Goal: Answer question/provide support

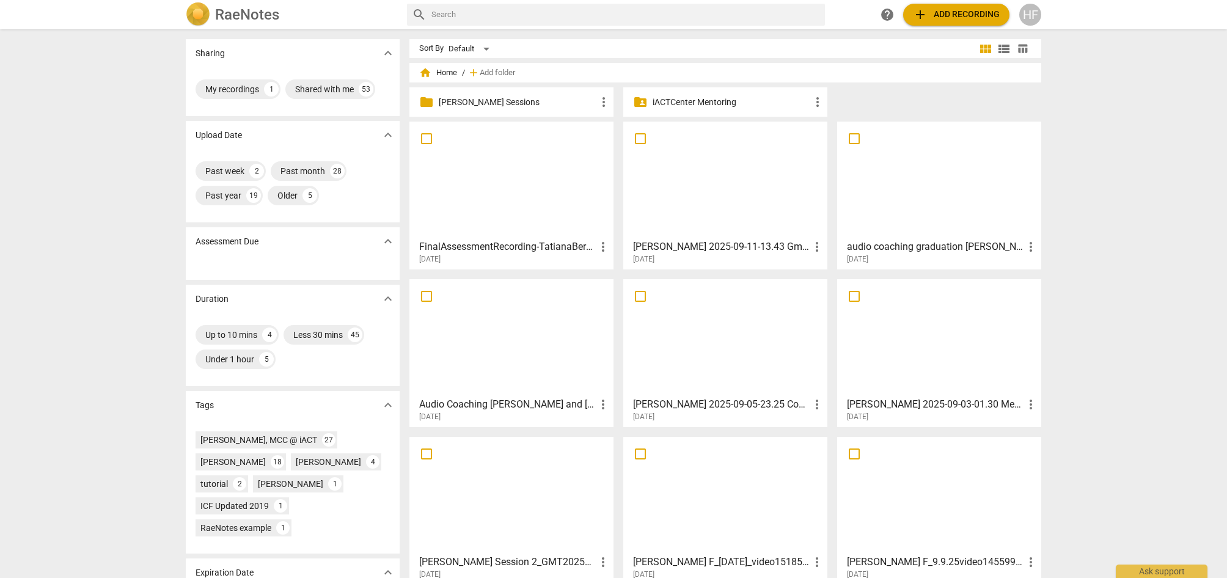
click at [497, 103] on p "[PERSON_NAME] Sessions" at bounding box center [518, 102] width 158 height 13
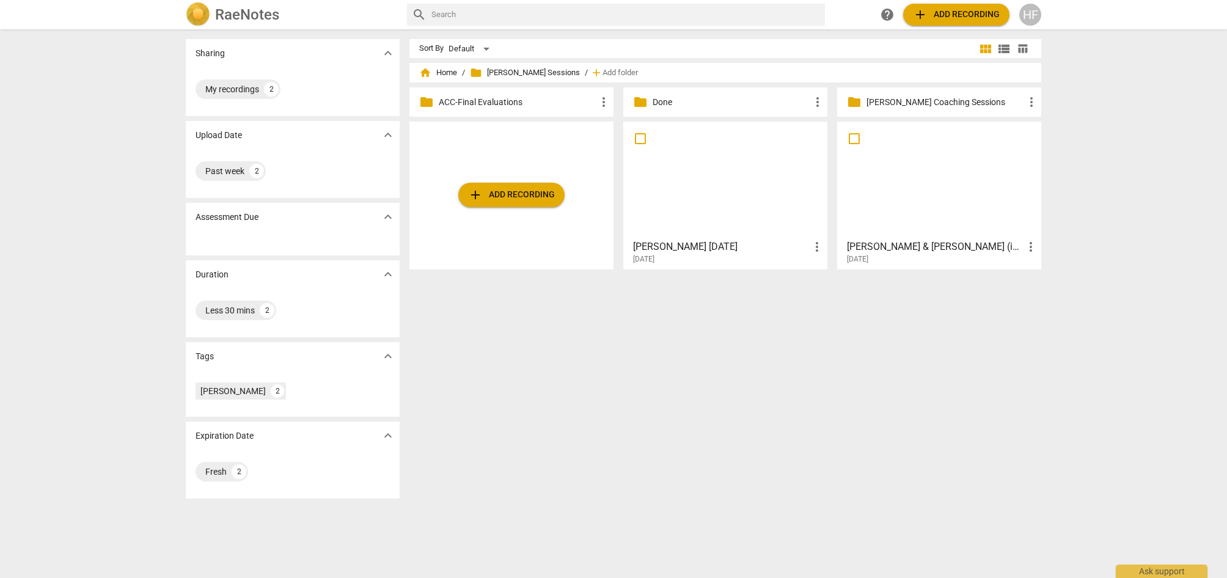
click at [732, 250] on h3 "[PERSON_NAME] [DATE]" at bounding box center [721, 246] width 177 height 15
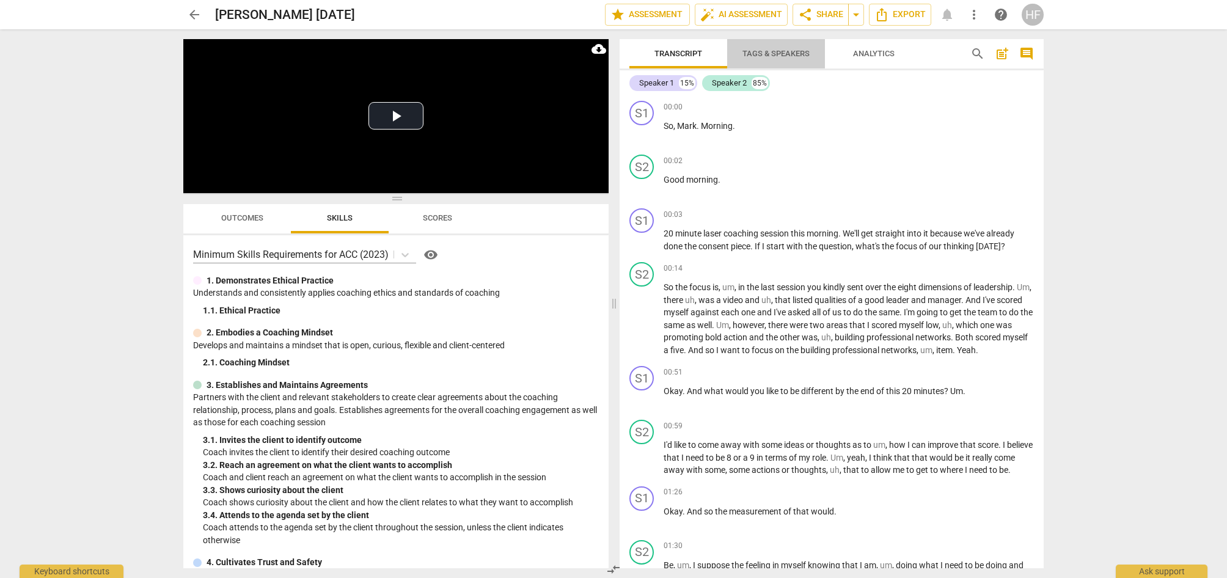
click at [786, 56] on span "Tags & Speakers" at bounding box center [775, 53] width 67 height 9
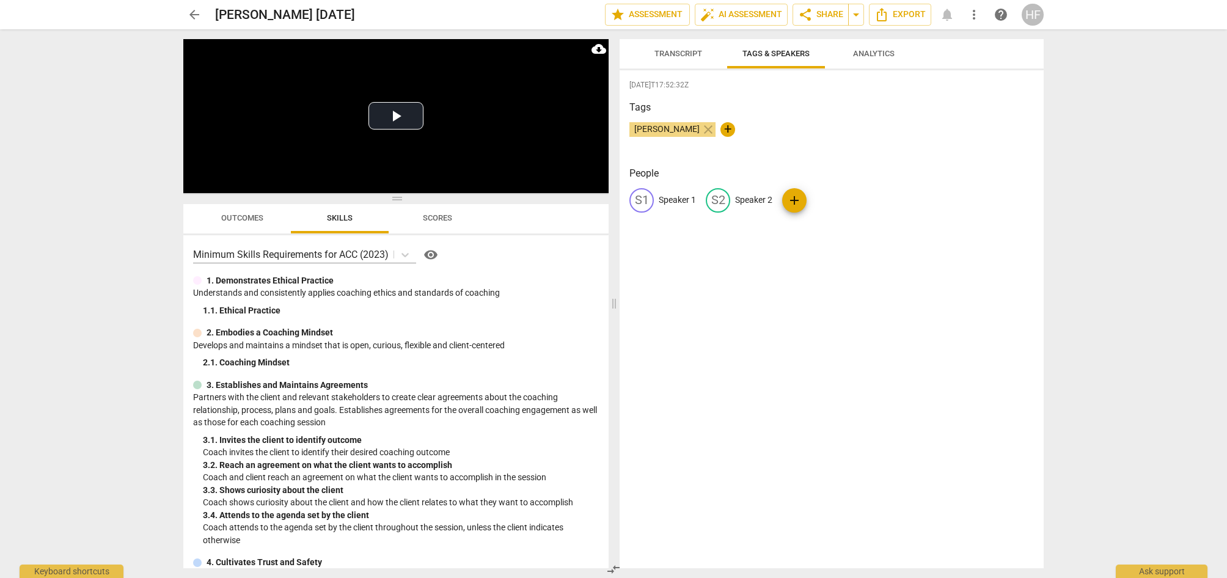
click at [678, 203] on p "Speaker 1" at bounding box center [677, 200] width 37 height 13
type input "[PERSON_NAME]"
click at [822, 195] on p "Speaker 2" at bounding box center [832, 200] width 37 height 13
type input "Client"
drag, startPoint x: 819, startPoint y: 144, endPoint x: 794, endPoint y: 125, distance: 30.9
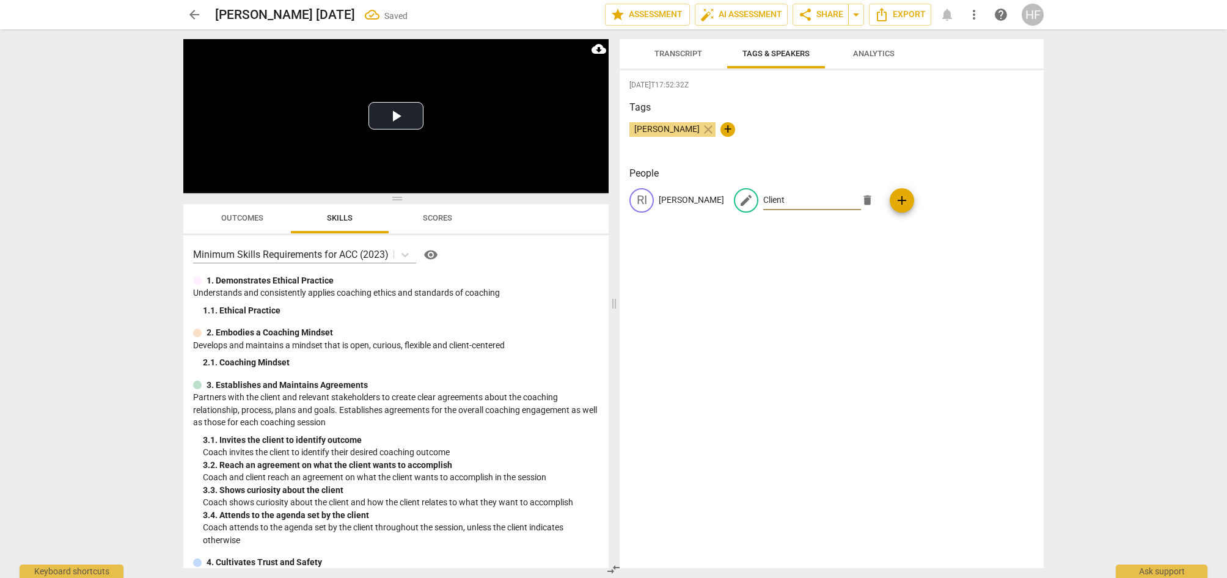
click at [814, 139] on div "[PERSON_NAME] close +" at bounding box center [831, 134] width 404 height 24
click at [671, 54] on span "Transcript" at bounding box center [678, 53] width 48 height 9
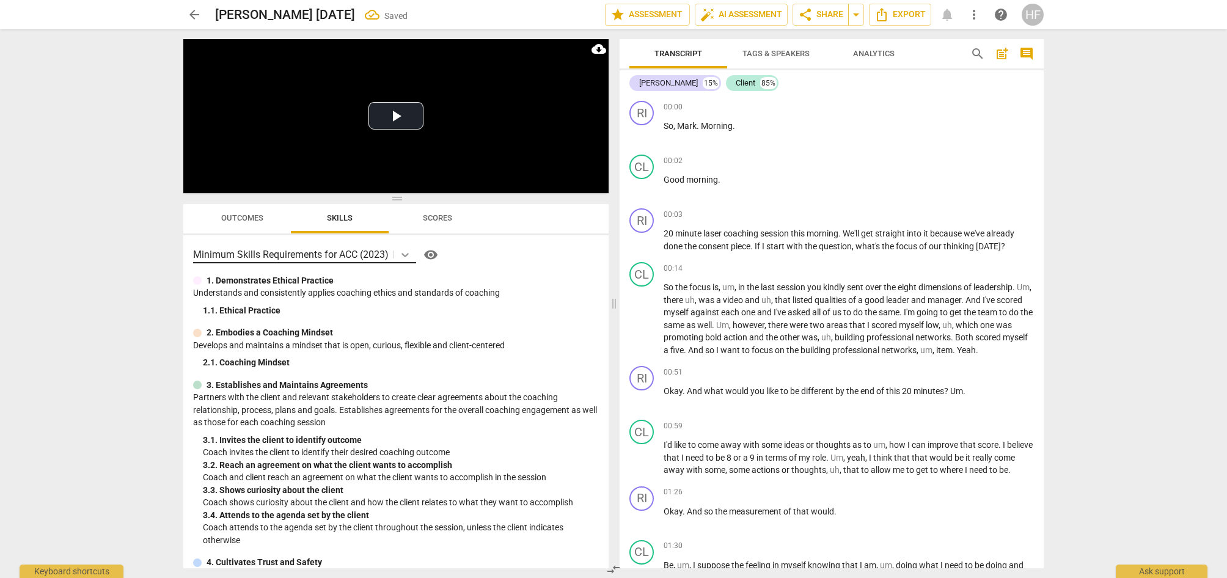
click at [396, 257] on div at bounding box center [405, 255] width 22 height 18
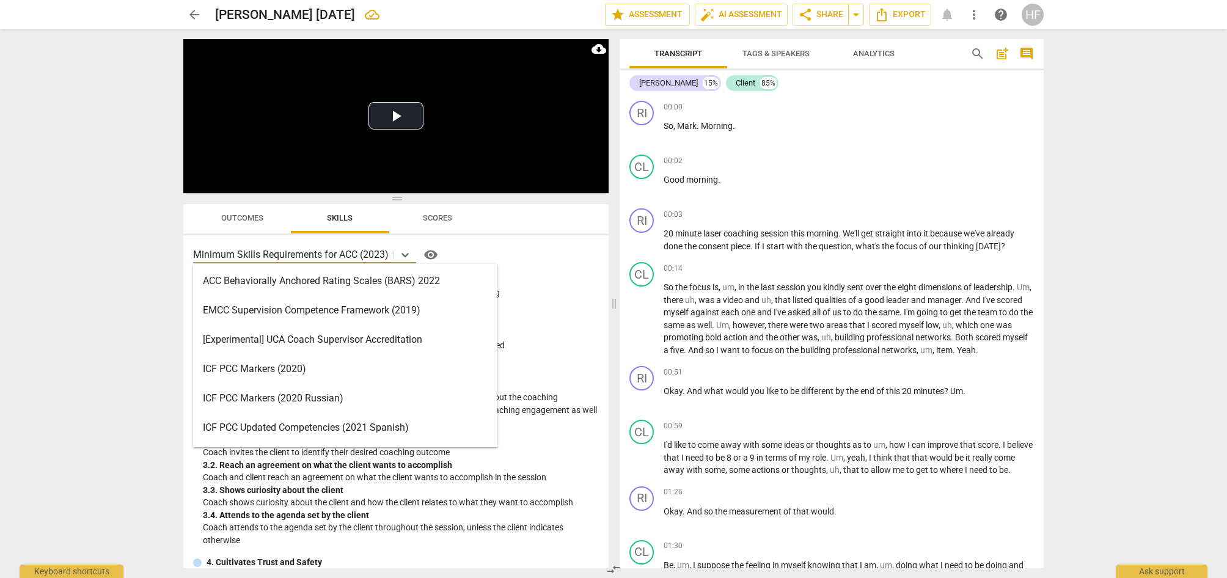
click at [347, 373] on div "ICF PCC Markers (2020)" at bounding box center [345, 368] width 304 height 29
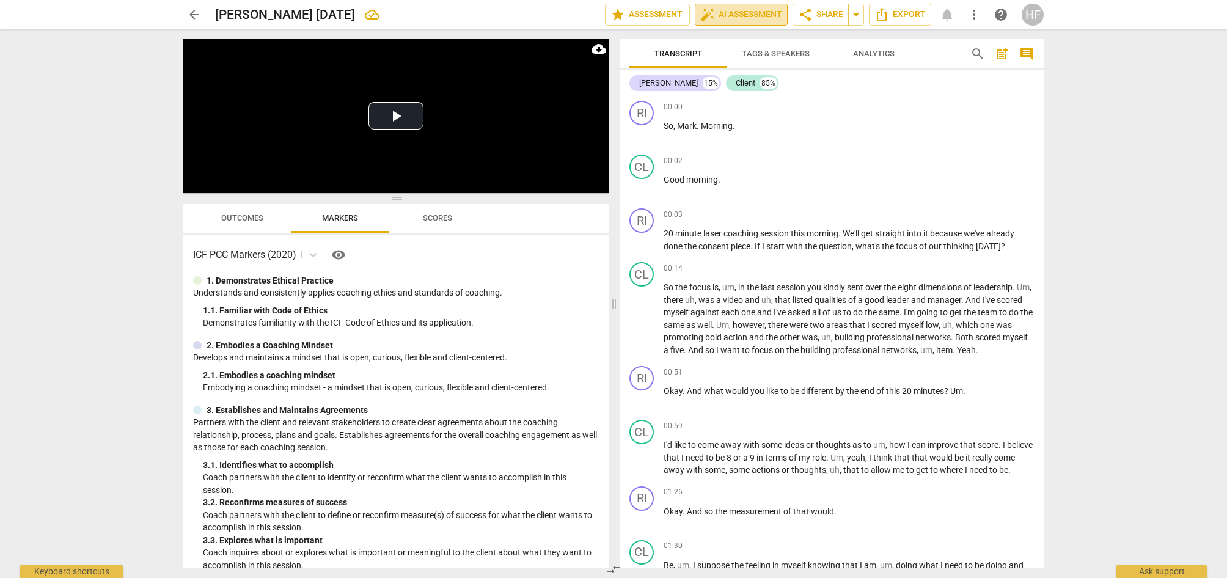
click at [732, 15] on span "auto_fix_high AI Assessment" at bounding box center [741, 14] width 82 height 15
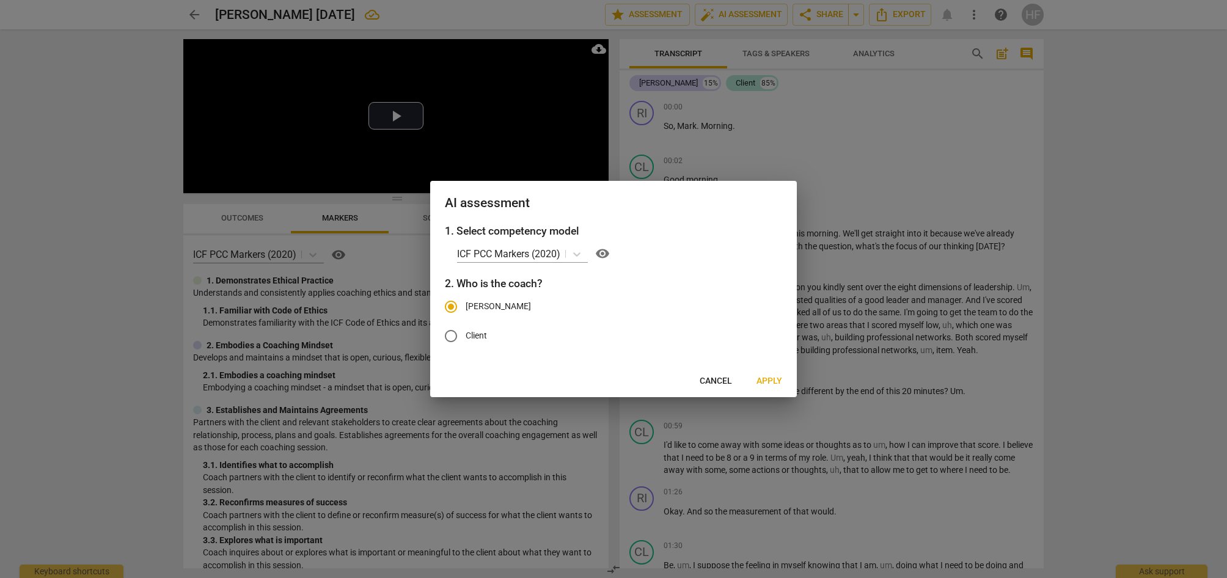
click at [759, 379] on span "Apply" at bounding box center [769, 381] width 26 height 12
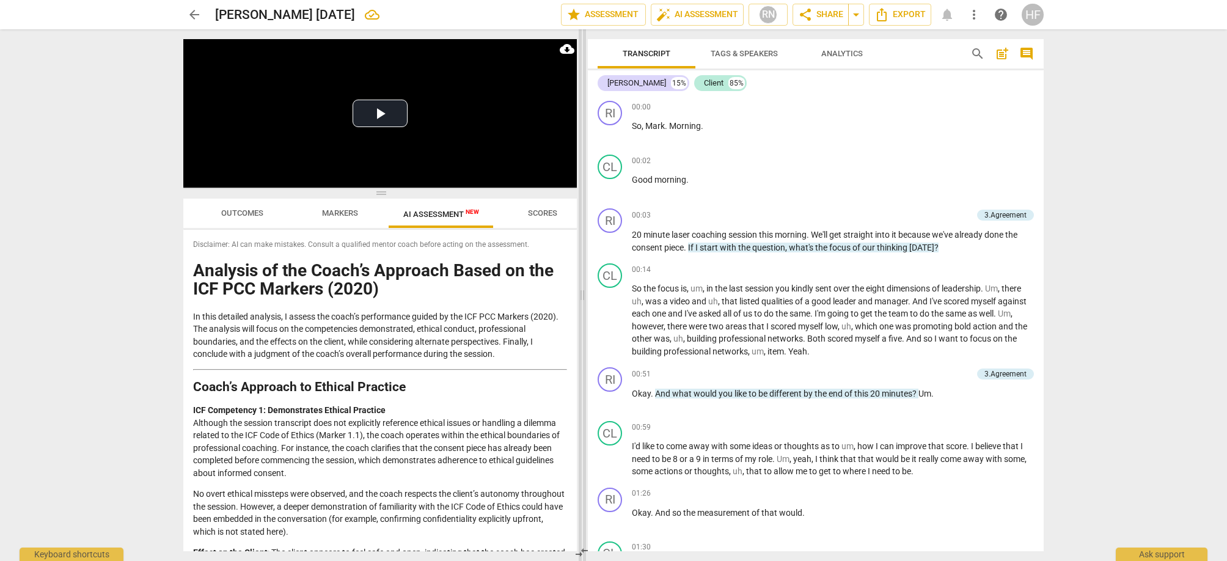
drag, startPoint x: 613, startPoint y: 296, endPoint x: 582, endPoint y: 297, distance: 31.8
click at [582, 297] on span at bounding box center [582, 295] width 7 height 532
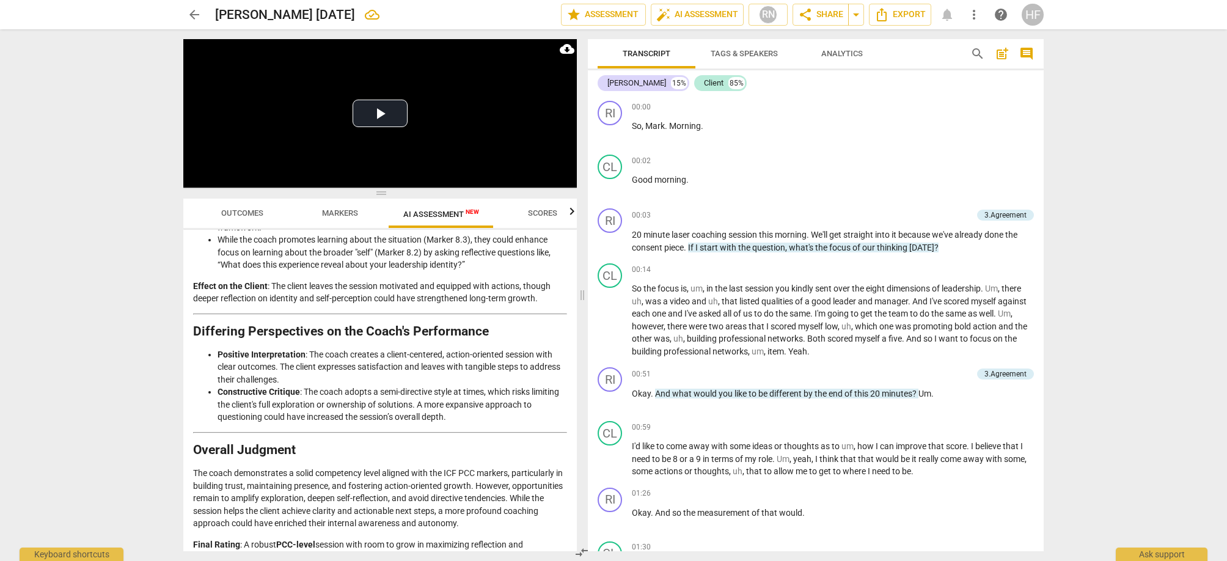
scroll to position [1678, 0]
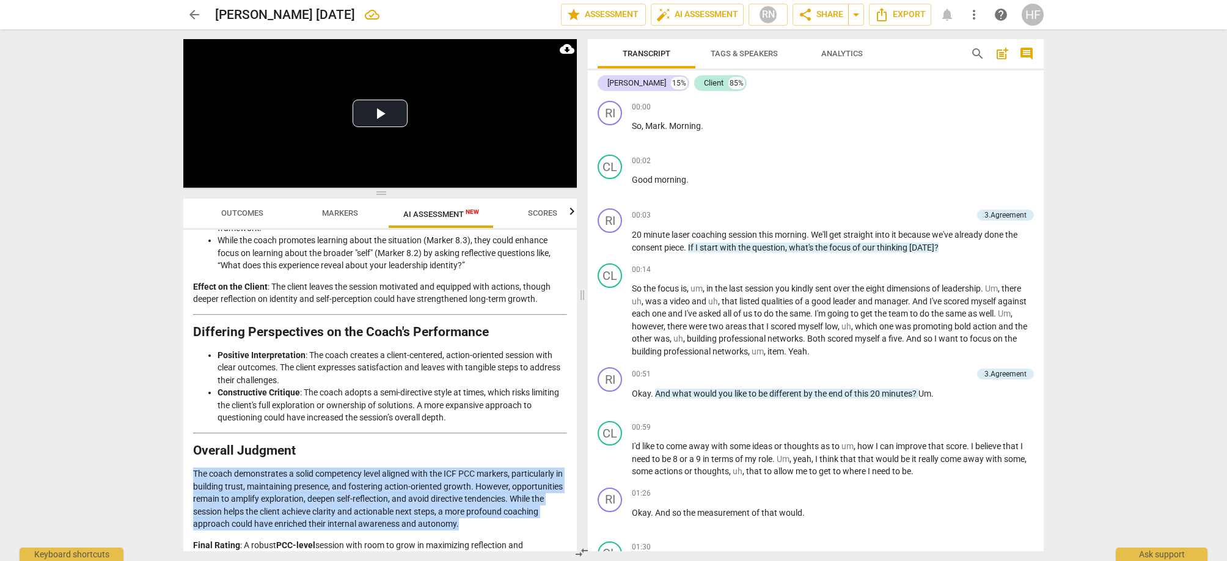
drag, startPoint x: 536, startPoint y: 505, endPoint x: 219, endPoint y: 463, distance: 319.9
click at [191, 458] on div "Disclaimer: AI can make mistakes. Consult a qualified mentor coach before actin…" at bounding box center [379, 390] width 393 height 321
copy p "The coach demonstrates a solid competency level aligned with the ICF PCC marker…"
click at [1005, 56] on span "post_add" at bounding box center [1002, 53] width 15 height 15
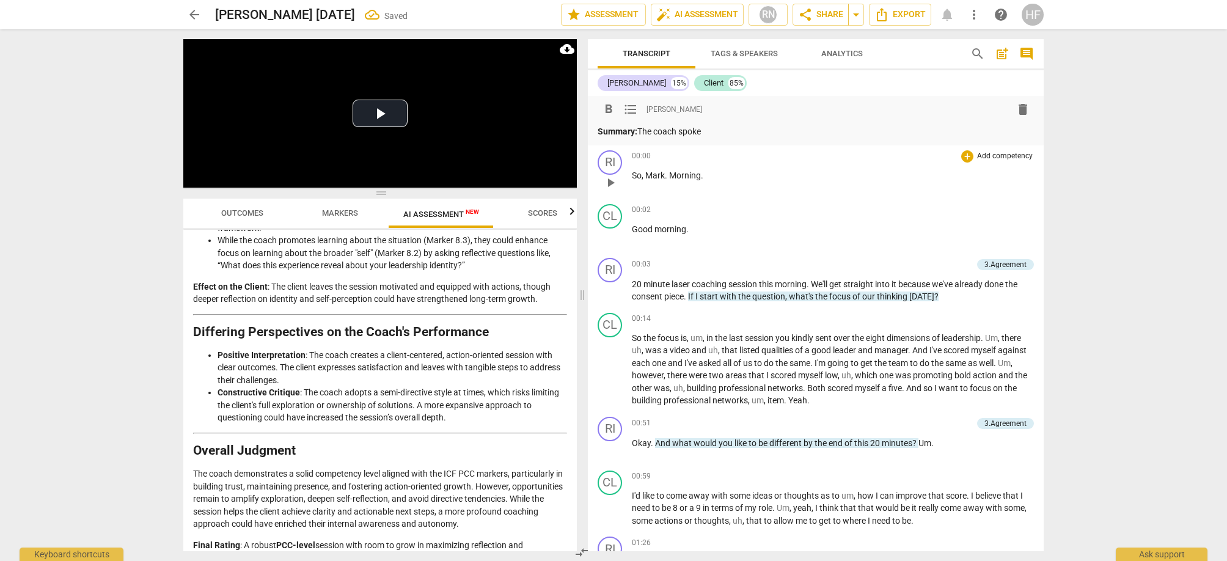
drag, startPoint x: 599, startPoint y: 132, endPoint x: 619, endPoint y: 153, distance: 29.4
click at [599, 133] on strong "Summary:" at bounding box center [617, 131] width 40 height 10
click at [755, 133] on p "[PERSON_NAME] Summary: The coach spoke" at bounding box center [815, 131] width 436 height 13
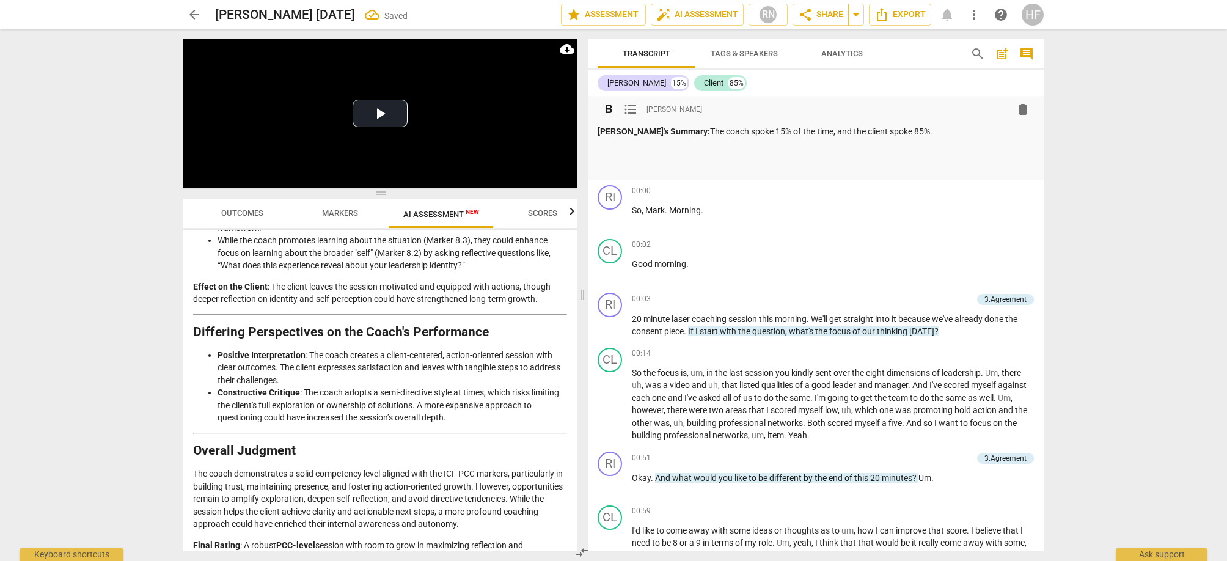
click at [632, 156] on div "[PERSON_NAME]'s Summary: The coach spoke 15% of the time, and the client spoke …" at bounding box center [815, 149] width 436 height 48
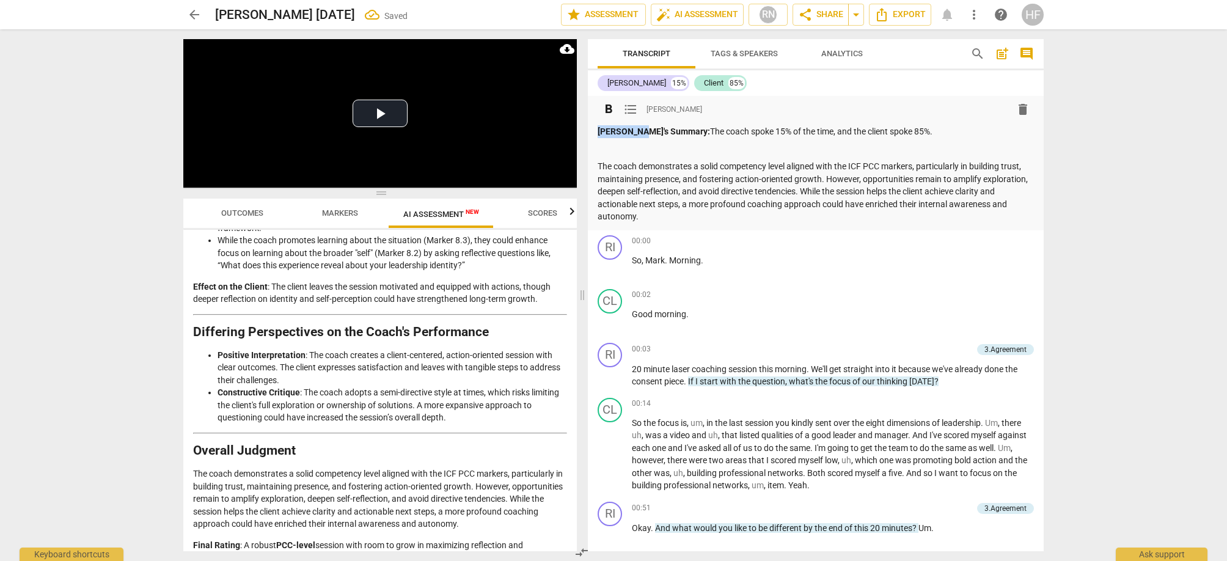
drag, startPoint x: 629, startPoint y: 132, endPoint x: 577, endPoint y: 133, distance: 51.9
click at [577, 133] on div "Play Video move_up Play Current Time 00:00 / Duration Time 22:41 Progress : 0.0…" at bounding box center [614, 295] width 880 height 532
drag, startPoint x: 663, startPoint y: 133, endPoint x: 659, endPoint y: 148, distance: 15.9
click at [662, 133] on strong "Overall Summary:" at bounding box center [632, 131] width 70 height 10
drag, startPoint x: 958, startPoint y: 132, endPoint x: 716, endPoint y: 130, distance: 241.9
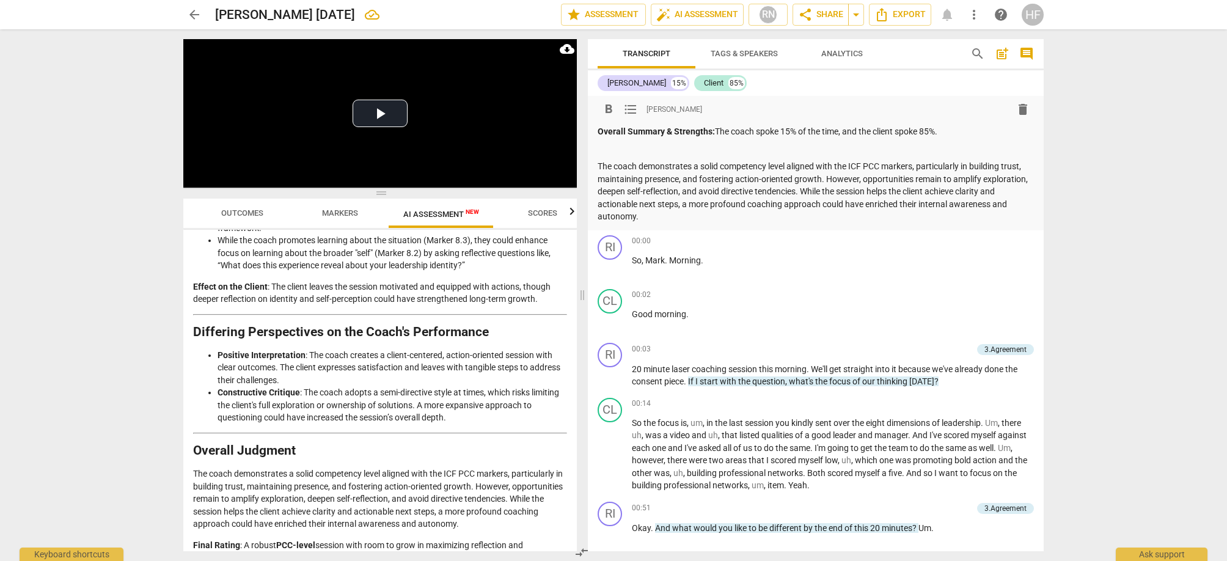
click at [716, 130] on p "Overall Summary & Strengths: The coach spoke 15% of the time, and the client sp…" at bounding box center [815, 131] width 436 height 13
click at [605, 104] on span "format_bold" at bounding box center [608, 109] width 15 height 15
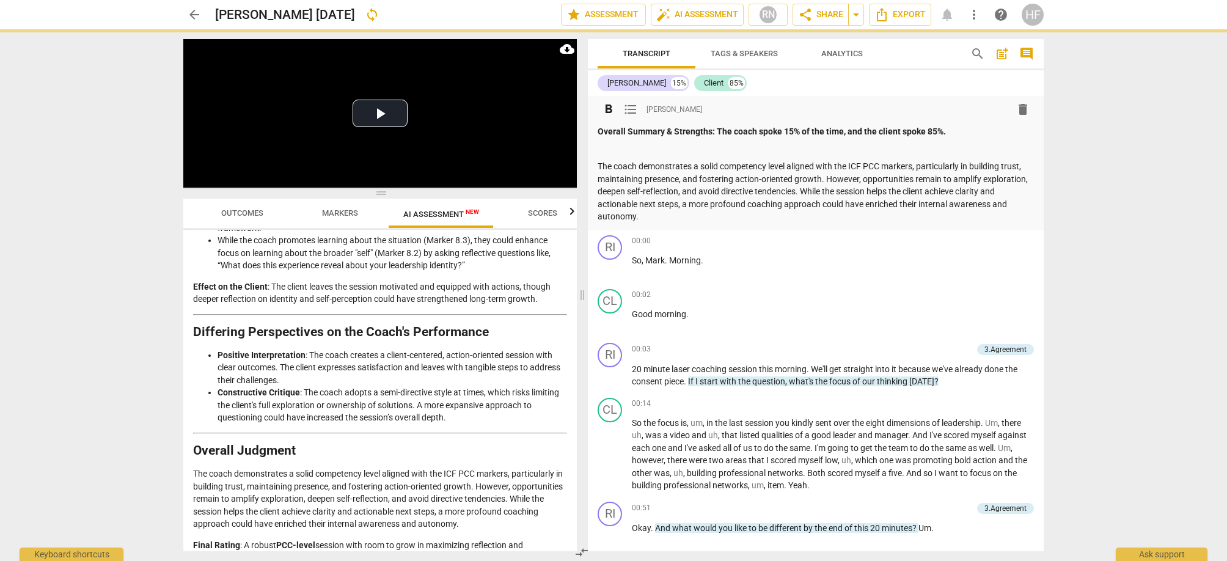
click at [598, 167] on p "The coach demonstrates a solid competency level aligned with the ICF PCC marker…" at bounding box center [815, 191] width 436 height 63
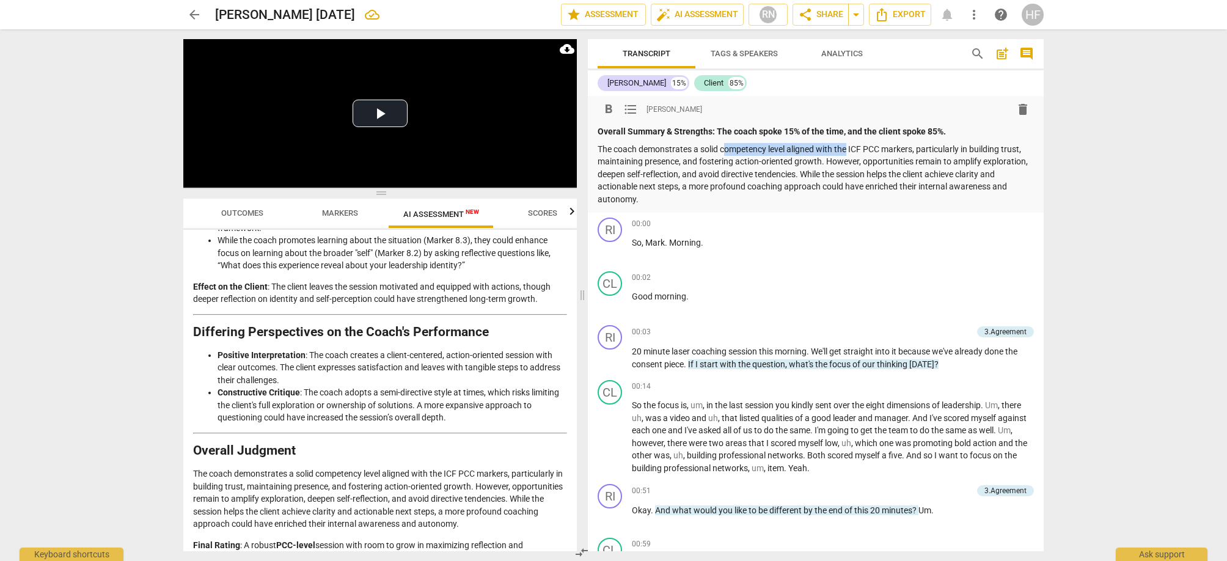
drag, startPoint x: 850, startPoint y: 148, endPoint x: 725, endPoint y: 151, distance: 125.3
click at [725, 151] on p "The coach demonstrates a solid competency level aligned with the ICF PCC marker…" at bounding box center [815, 174] width 436 height 63
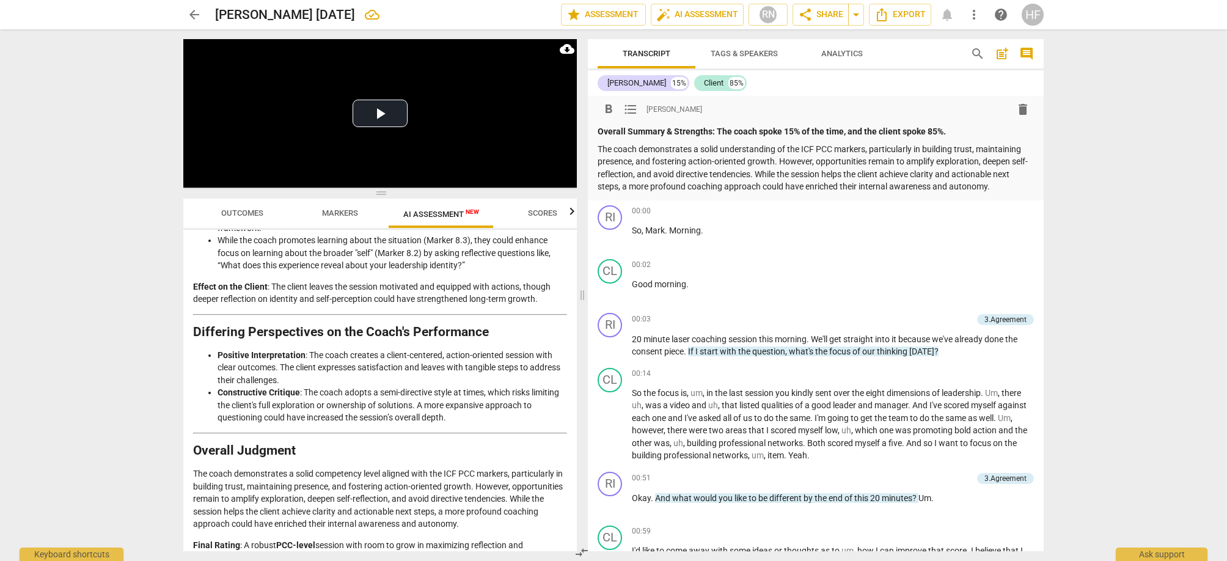
scroll to position [1, 0]
drag, startPoint x: 781, startPoint y: 158, endPoint x: 781, endPoint y: 171, distance: 12.8
click at [781, 158] on p "The coach demonstrates a solid understanding of the ICF PCC markers, particular…" at bounding box center [815, 167] width 436 height 50
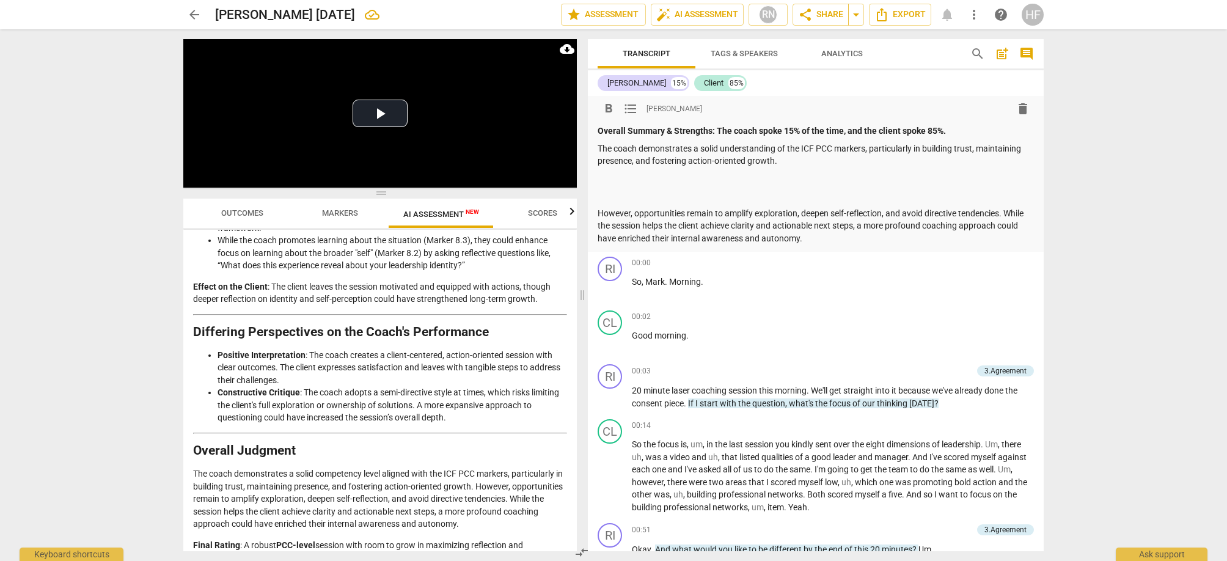
click at [604, 191] on p at bounding box center [815, 195] width 436 height 13
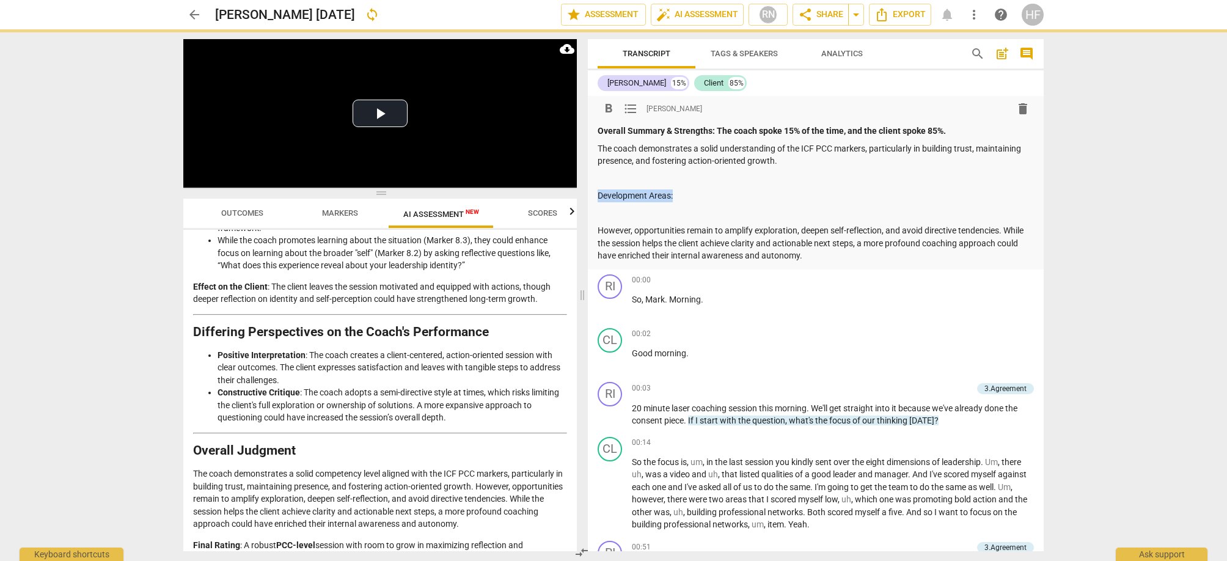
drag, startPoint x: 679, startPoint y: 196, endPoint x: 593, endPoint y: 135, distance: 105.1
click at [594, 194] on div "format_bold format_list_bulleted [PERSON_NAME] delete Overall Summary & Strengt…" at bounding box center [816, 182] width 456 height 174
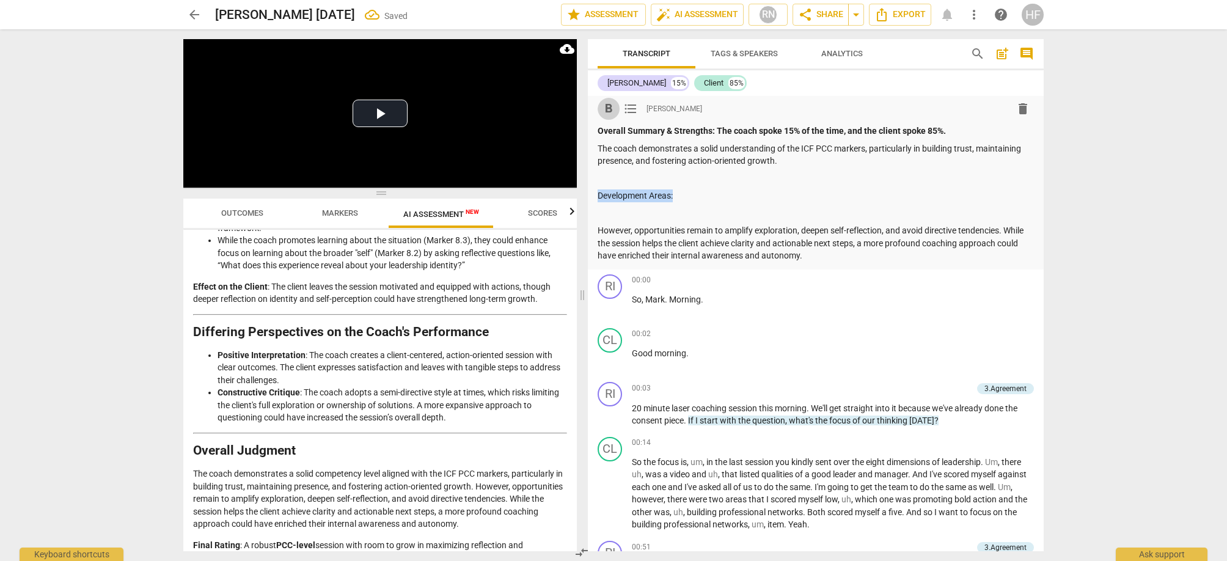
click at [607, 112] on span "format_bold" at bounding box center [608, 108] width 15 height 15
drag, startPoint x: 598, startPoint y: 227, endPoint x: 607, endPoint y: 248, distance: 22.5
click at [598, 228] on p "However, opportunities remain to amplify exploration, deepen self-reflection, a…" at bounding box center [815, 243] width 436 height 38
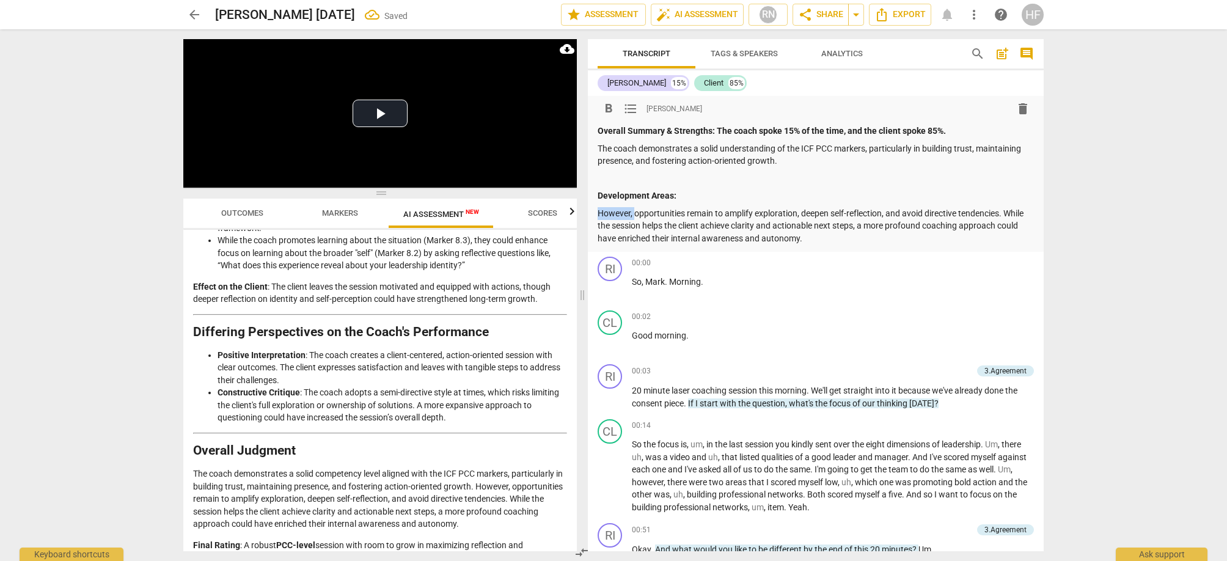
drag, startPoint x: 634, startPoint y: 213, endPoint x: 594, endPoint y: 212, distance: 39.1
click at [594, 212] on div "format_bold format_list_bulleted [PERSON_NAME] delete Overall Summary & Strengt…" at bounding box center [816, 173] width 456 height 156
drag, startPoint x: 762, startPoint y: 211, endPoint x: 693, endPoint y: 213, distance: 68.5
click at [693, 213] on p "There were opportunities remain to amplify exploration, deepen self-reflection,…" at bounding box center [815, 226] width 436 height 38
drag, startPoint x: 813, startPoint y: 211, endPoint x: 811, endPoint y: 225, distance: 13.6
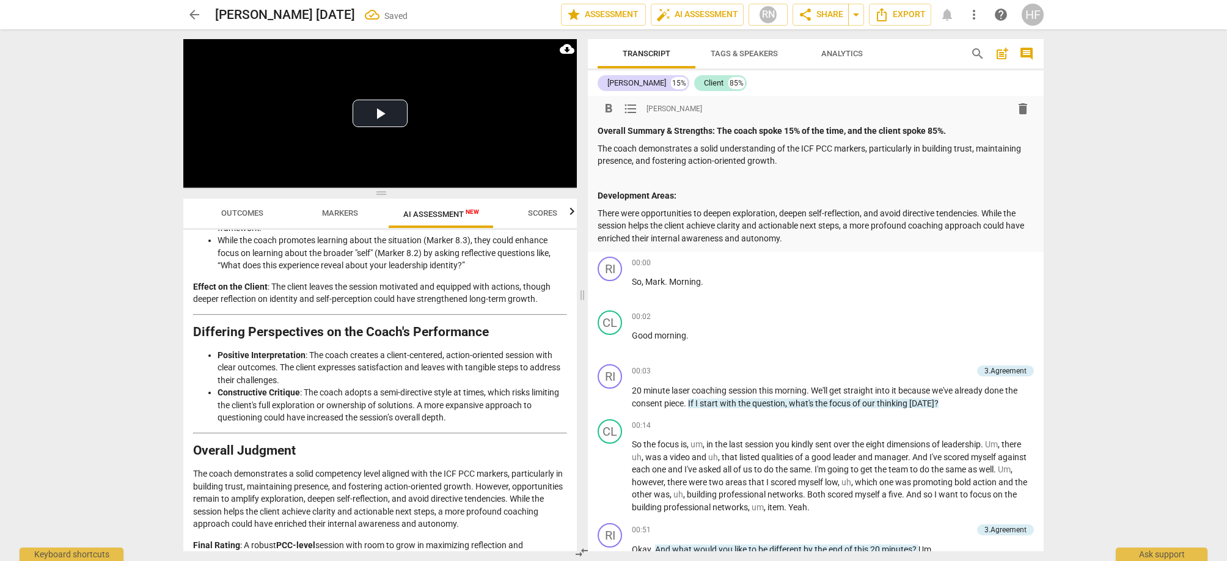
click at [813, 213] on p "There were opportunities to deepen exploration, deepen self-reflection, and avo…" at bounding box center [815, 226] width 436 height 38
drag, startPoint x: 951, startPoint y: 212, endPoint x: 833, endPoint y: 216, distance: 118.0
click at [833, 216] on p "There were opportunities to deepen exploration, self-reflection, and avoid dire…" at bounding box center [815, 226] width 436 height 38
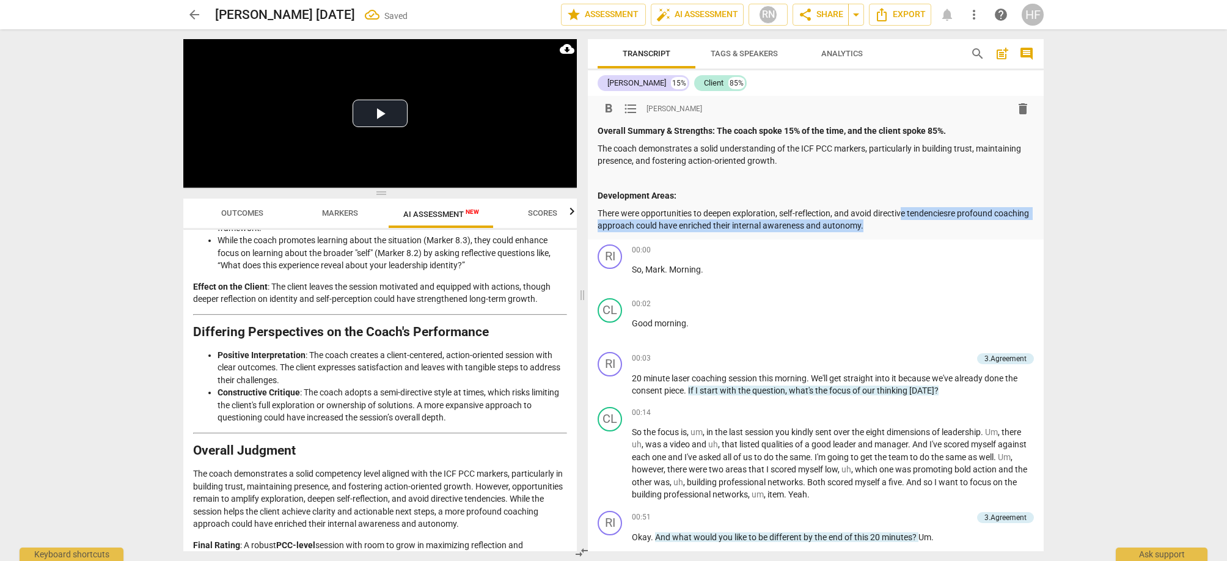
drag, startPoint x: 906, startPoint y: 221, endPoint x: 901, endPoint y: 213, distance: 9.9
click at [901, 213] on p "There were opportunities to deepen exploration, self-reflection, and avoid dire…" at bounding box center [815, 219] width 436 height 25
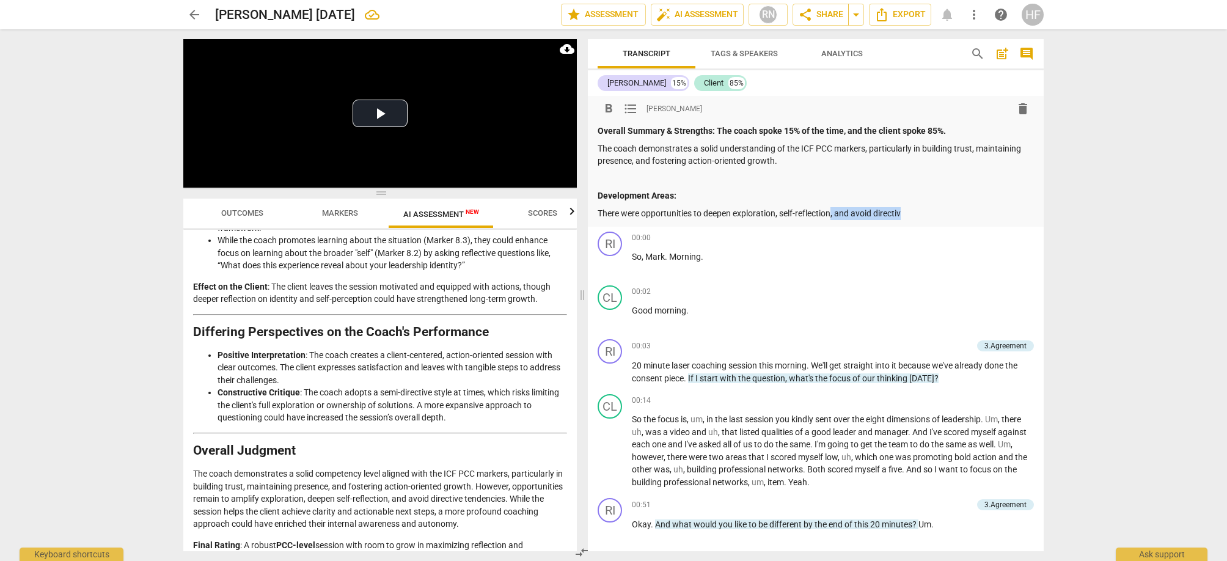
drag, startPoint x: 906, startPoint y: 212, endPoint x: 832, endPoint y: 213, distance: 73.9
click at [832, 213] on p "There were opportunities to deepen exploration, self-reflection, and avoid dire…" at bounding box center [815, 213] width 436 height 13
drag, startPoint x: 780, startPoint y: 212, endPoint x: 779, endPoint y: 219, distance: 7.4
click at [778, 216] on p "There were opportunities to deepen exploration, self-reflection" at bounding box center [815, 213] width 436 height 13
drag, startPoint x: 844, startPoint y: 212, endPoint x: 852, endPoint y: 231, distance: 20.8
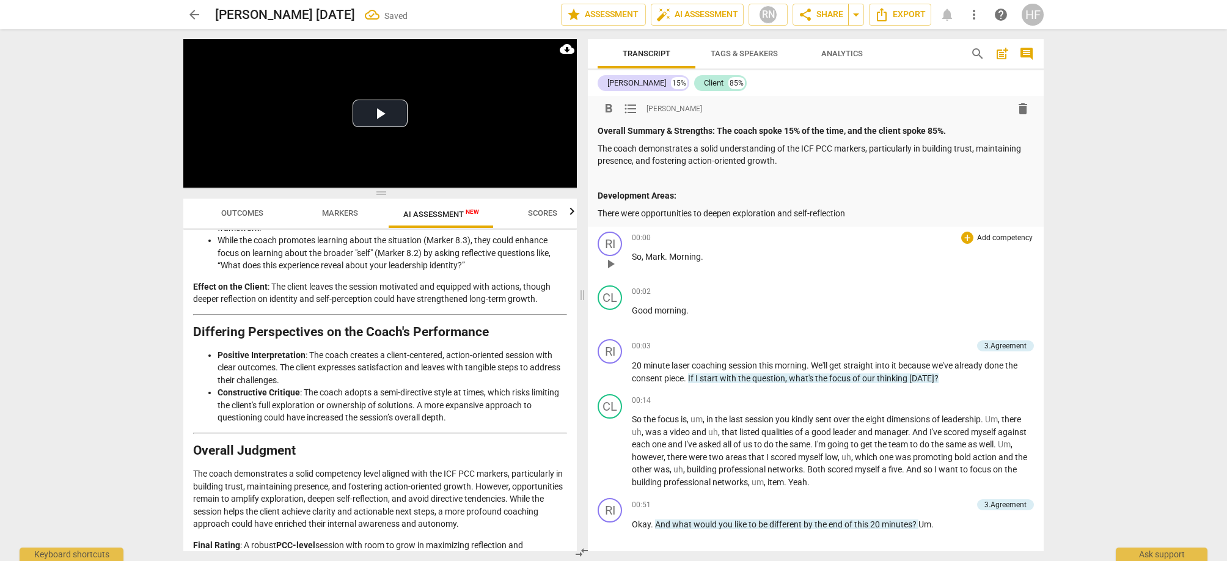
click at [844, 214] on p "There were opportunities to deepen exploration and self-reflection" at bounding box center [815, 213] width 436 height 13
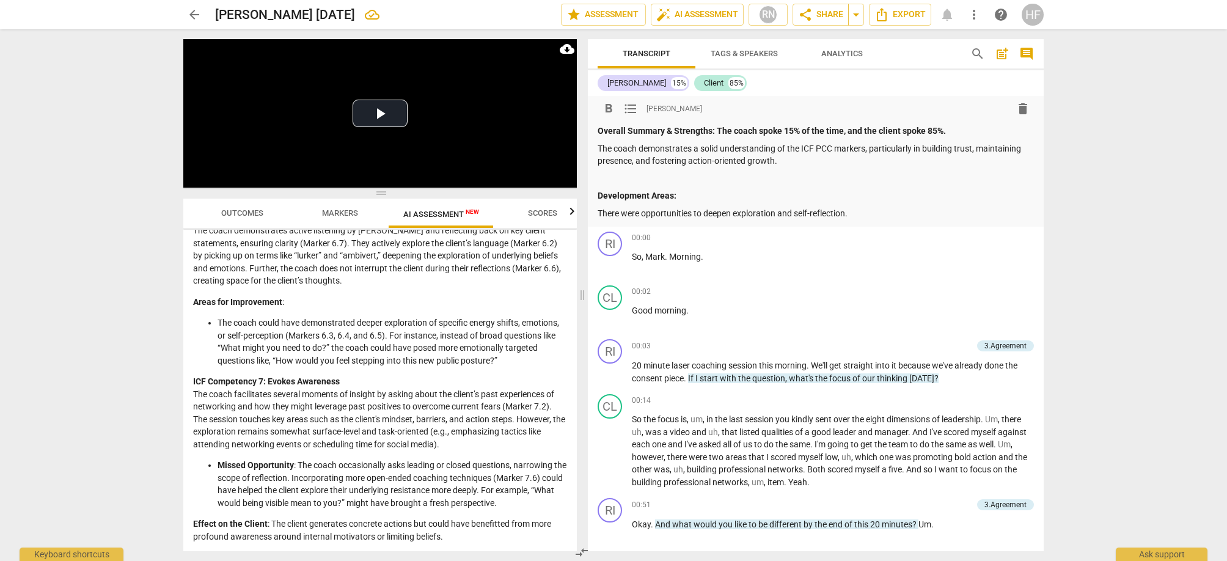
scroll to position [1199, 0]
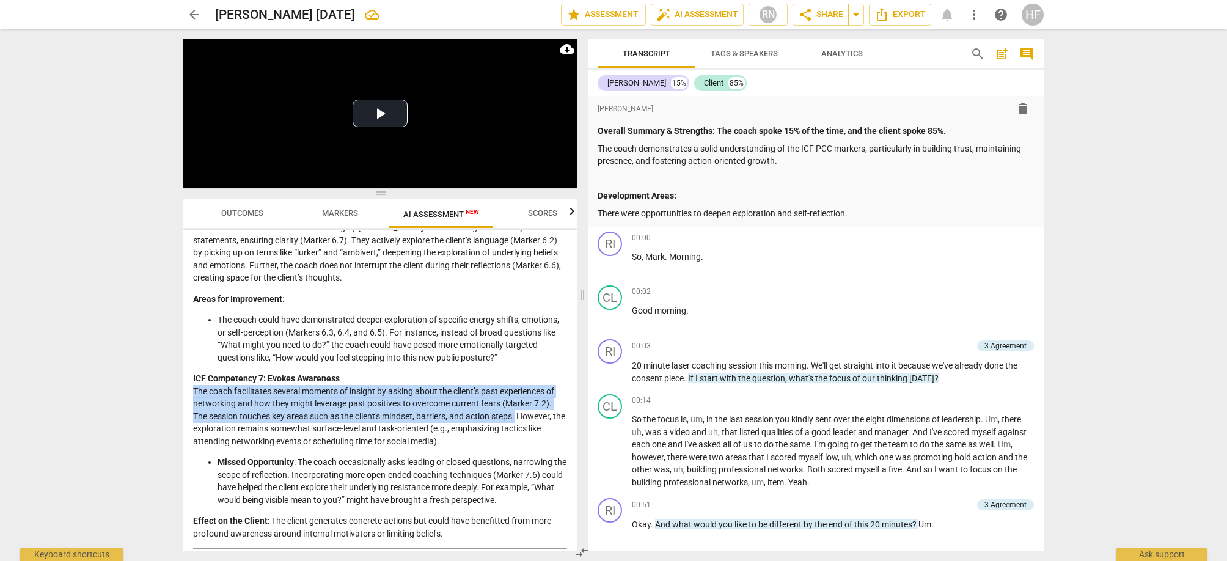
drag, startPoint x: 194, startPoint y: 378, endPoint x: 489, endPoint y: 396, distance: 295.0
click at [519, 402] on p "ICF Competency 7: Evokes Awareness The coach facilitates several moments of ins…" at bounding box center [380, 409] width 374 height 75
copy p "The coach facilitates several moments of insight by asking about the client’s p…"
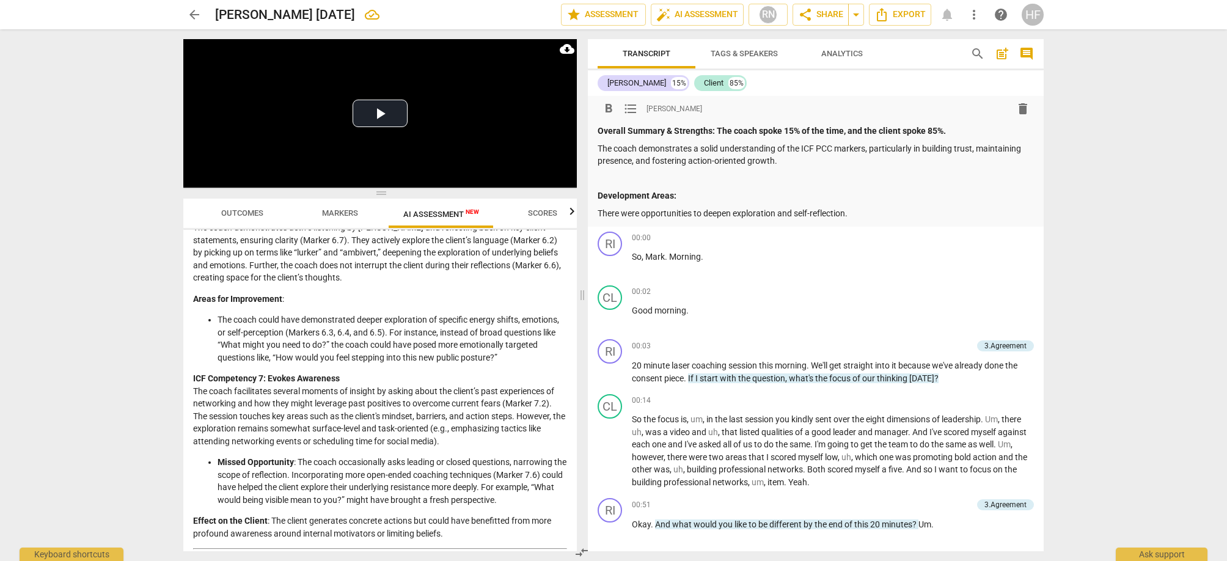
click at [811, 168] on div "Overall Summary & Strengths: The coach spoke 15% of the time, and the client sp…" at bounding box center [815, 172] width 436 height 95
click at [803, 161] on p "The coach demonstrates a solid understanding of the ICF PCC markers, particular…" at bounding box center [815, 154] width 436 height 25
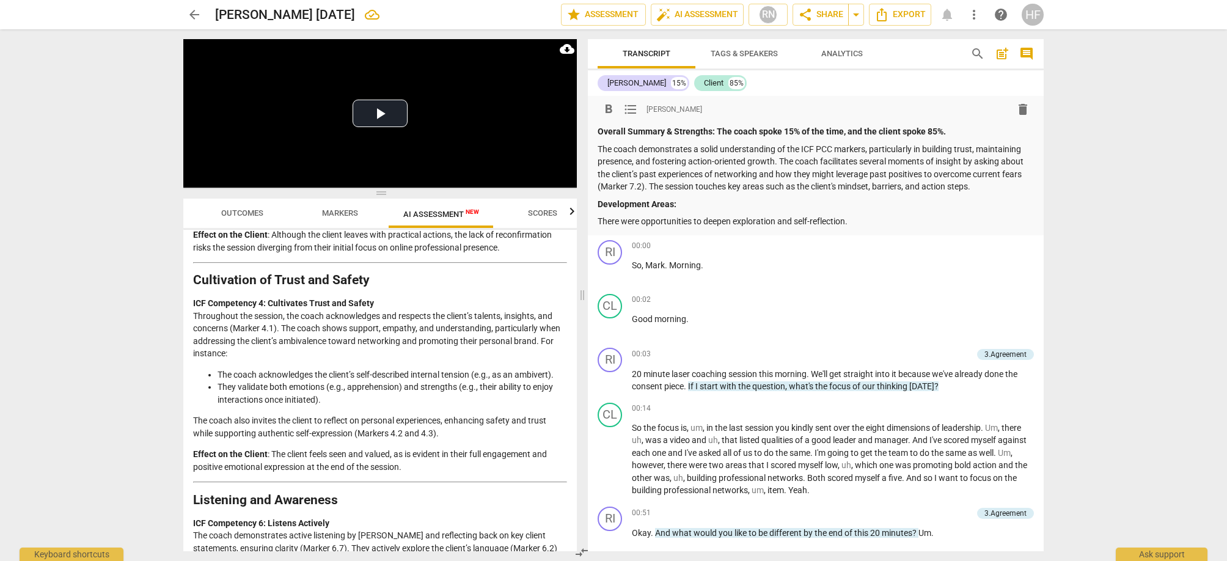
scroll to position [893, 0]
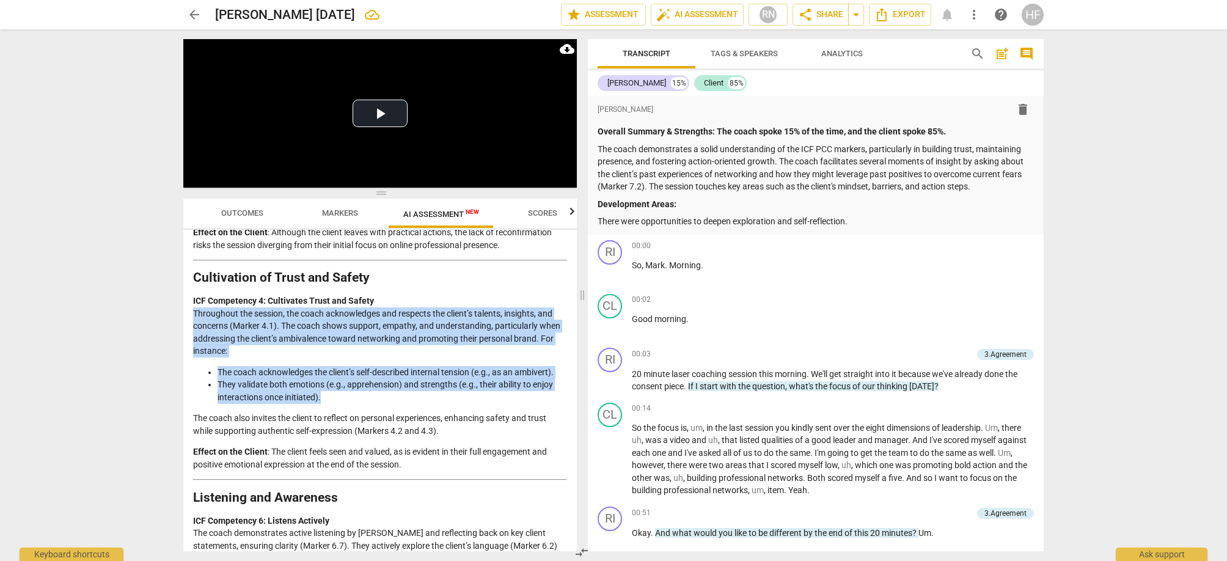
drag, startPoint x: 332, startPoint y: 390, endPoint x: 206, endPoint y: 313, distance: 148.0
click at [189, 312] on div "Disclaimer: AI can make mistakes. Consult a qualified mentor coach before actin…" at bounding box center [379, 390] width 393 height 321
copy div "Throughout the session, the coach acknowledges and respects the client’s talent…"
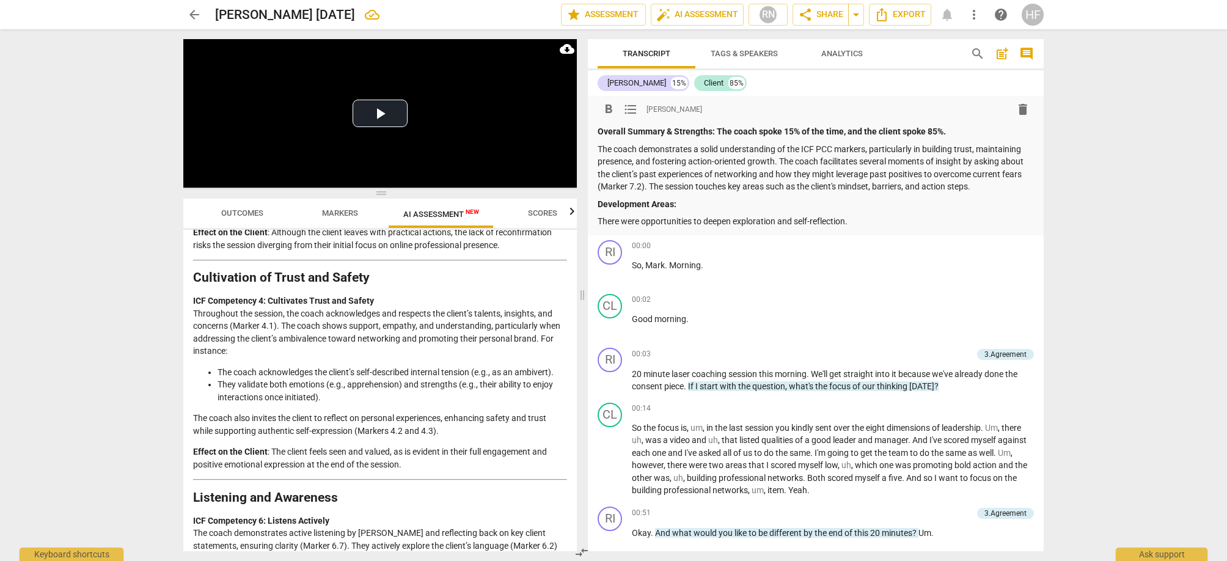
click at [988, 184] on p "The coach demonstrates a solid understanding of the ICF PCC markers, particular…" at bounding box center [815, 168] width 436 height 50
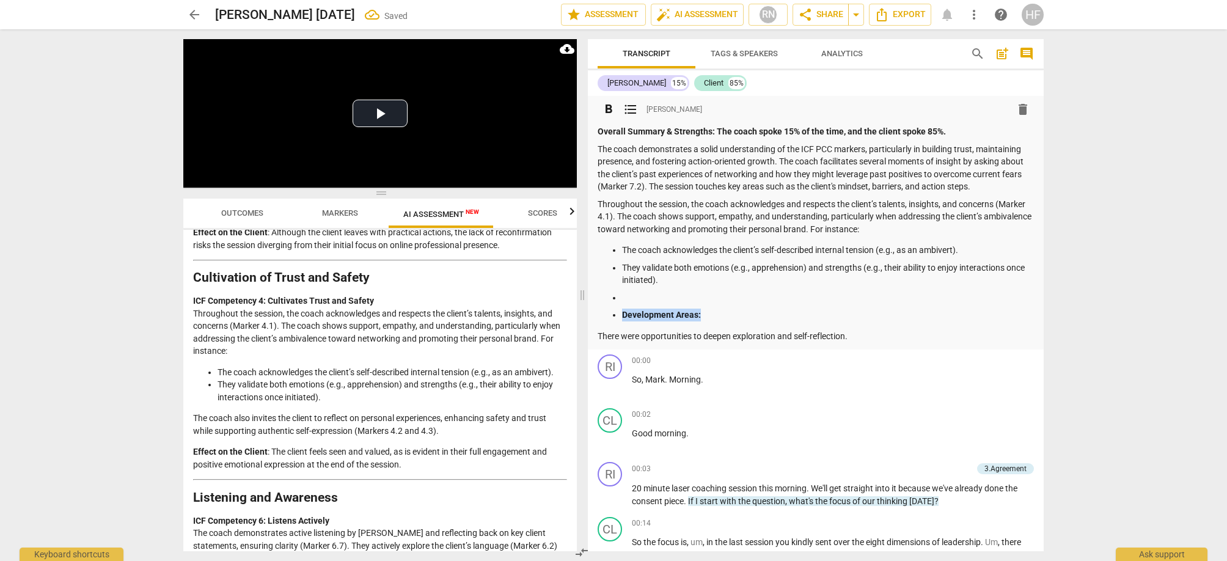
drag, startPoint x: 663, startPoint y: 313, endPoint x: 685, endPoint y: 313, distance: 22.0
click at [701, 313] on ul "The coach acknowledges the client’s self-described internal tension (e.g., as a…" at bounding box center [815, 283] width 436 height 78
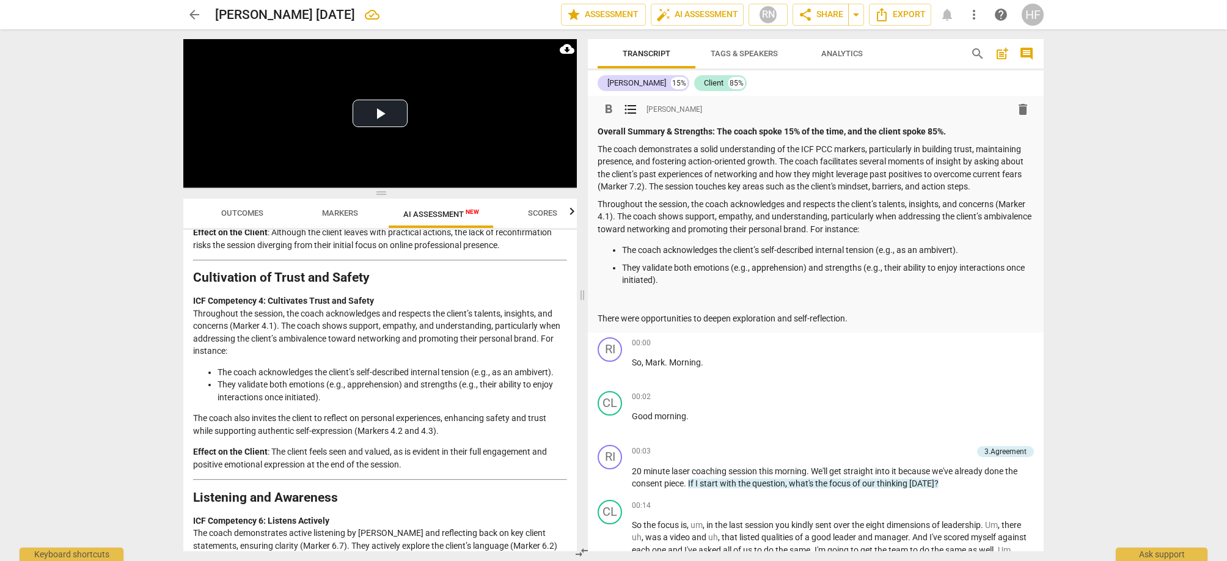
click at [597, 316] on p "There were opportunities to deepen exploration and self-reflection." at bounding box center [815, 318] width 436 height 13
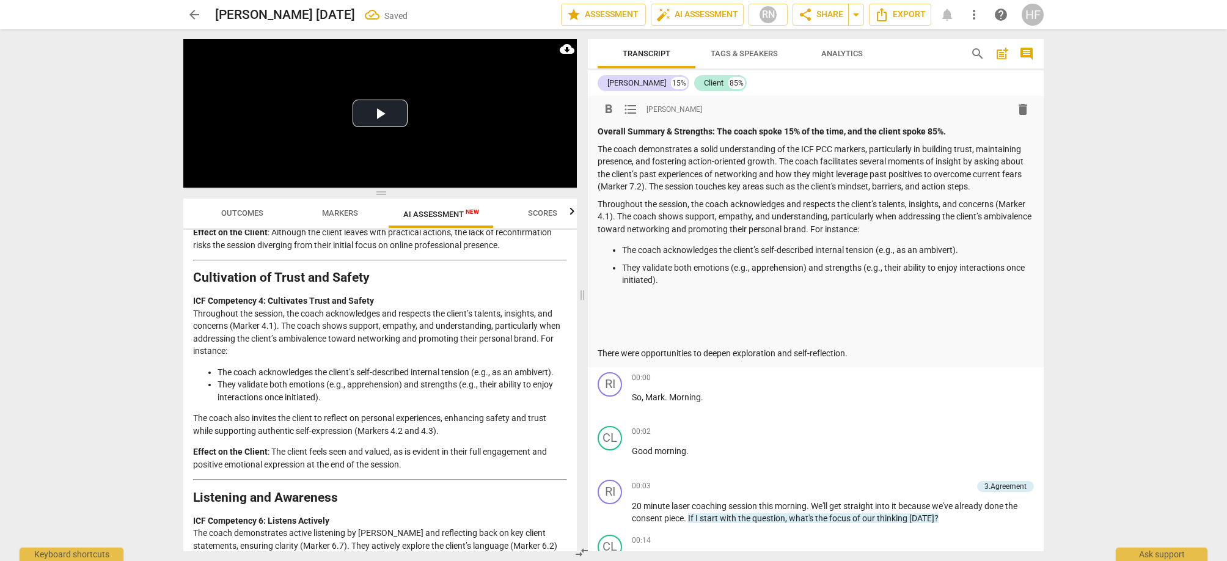
click at [599, 330] on p at bounding box center [815, 336] width 436 height 13
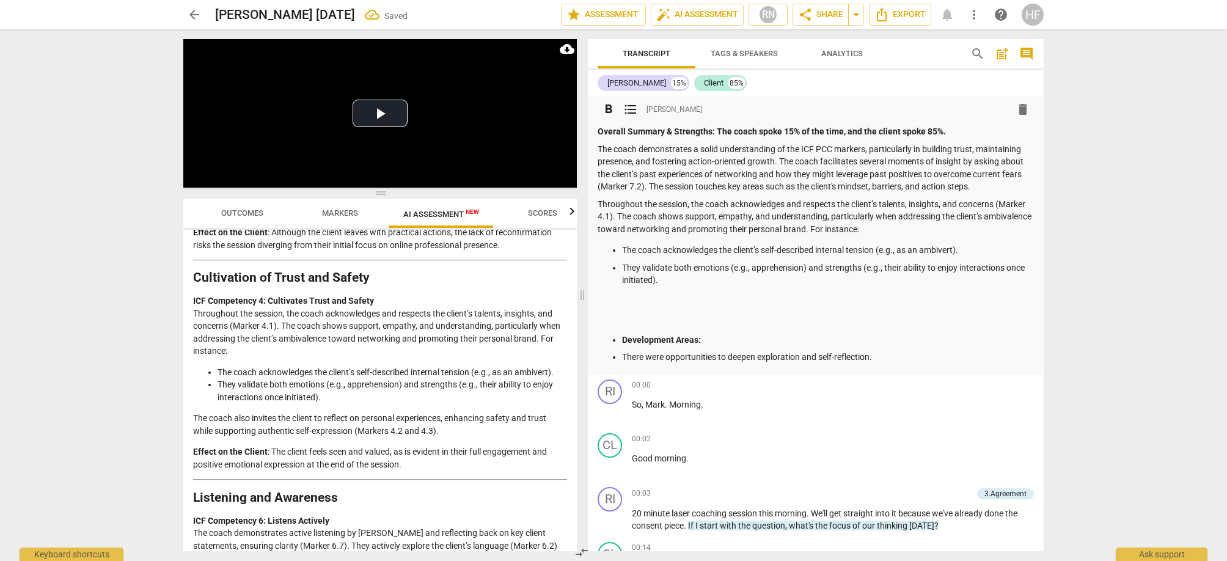
click at [621, 334] on ul "Development Areas: There were opportunities to deepen exploration and self-refl…" at bounding box center [815, 349] width 436 height 30
click at [632, 114] on span "format_list_bulleted" at bounding box center [630, 109] width 15 height 15
click at [624, 351] on p "There were opportunities to deepen exploration and self-reflection." at bounding box center [828, 357] width 412 height 13
click at [632, 111] on span "format_list_bulleted" at bounding box center [630, 109] width 15 height 15
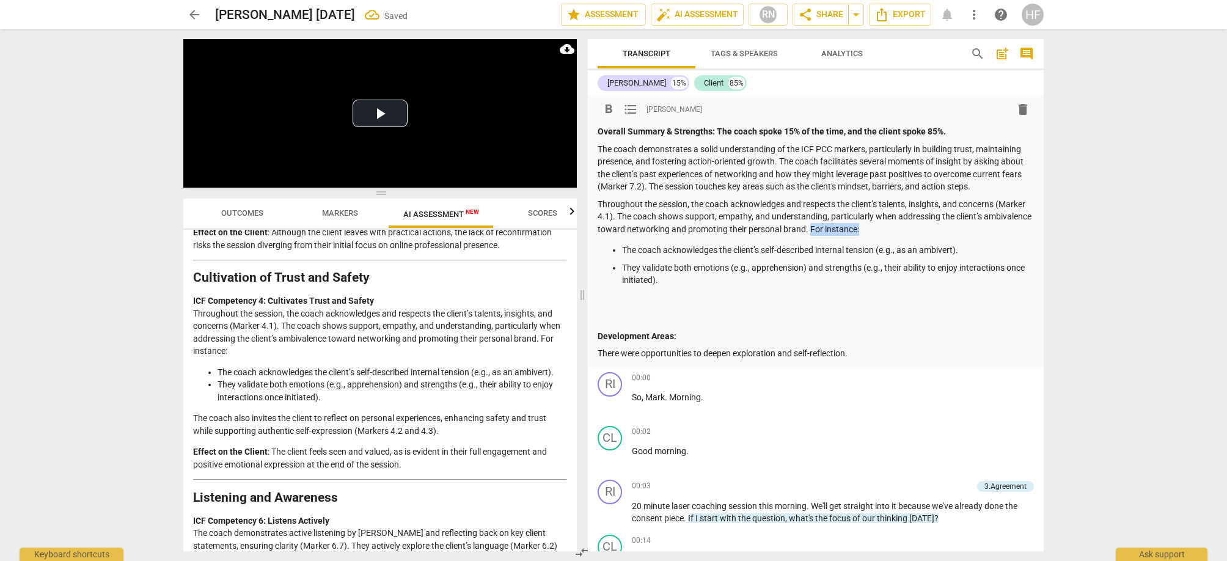
drag, startPoint x: 860, startPoint y: 227, endPoint x: 915, endPoint y: 226, distance: 54.4
click at [915, 226] on p "Throughout the session, the coach acknowledges and respects the client’s talent…" at bounding box center [815, 217] width 436 height 38
click at [607, 105] on span "format_bold" at bounding box center [608, 109] width 15 height 15
click at [859, 228] on strong "For instance:" at bounding box center [833, 229] width 51 height 10
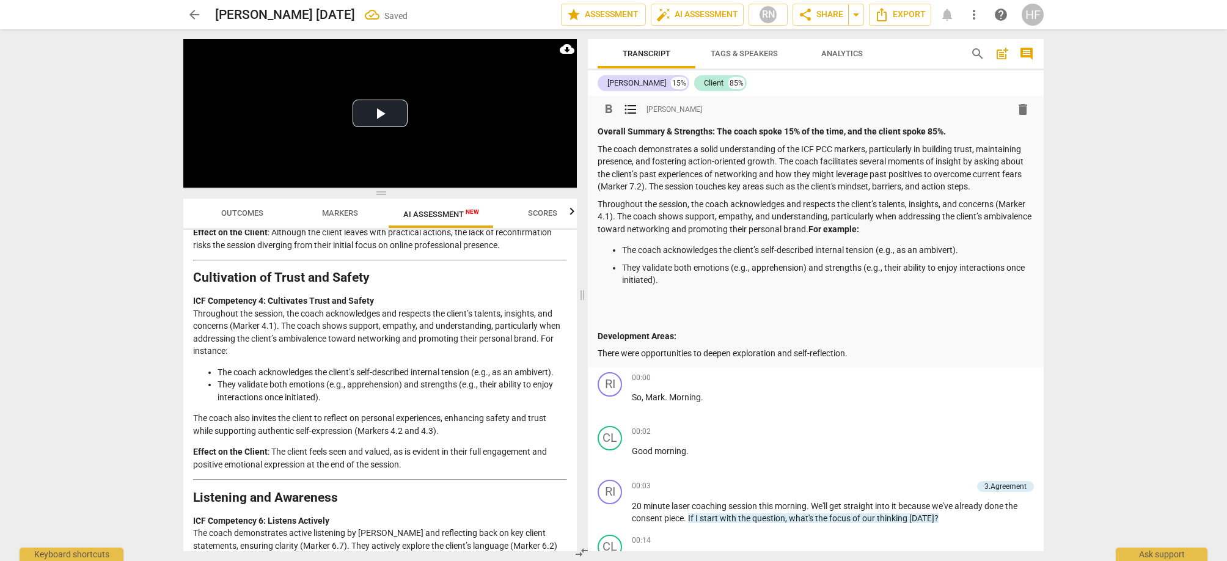
click at [913, 258] on ul "The coach acknowledges the client’s self-described internal tension (e.g., as a…" at bounding box center [815, 274] width 436 height 60
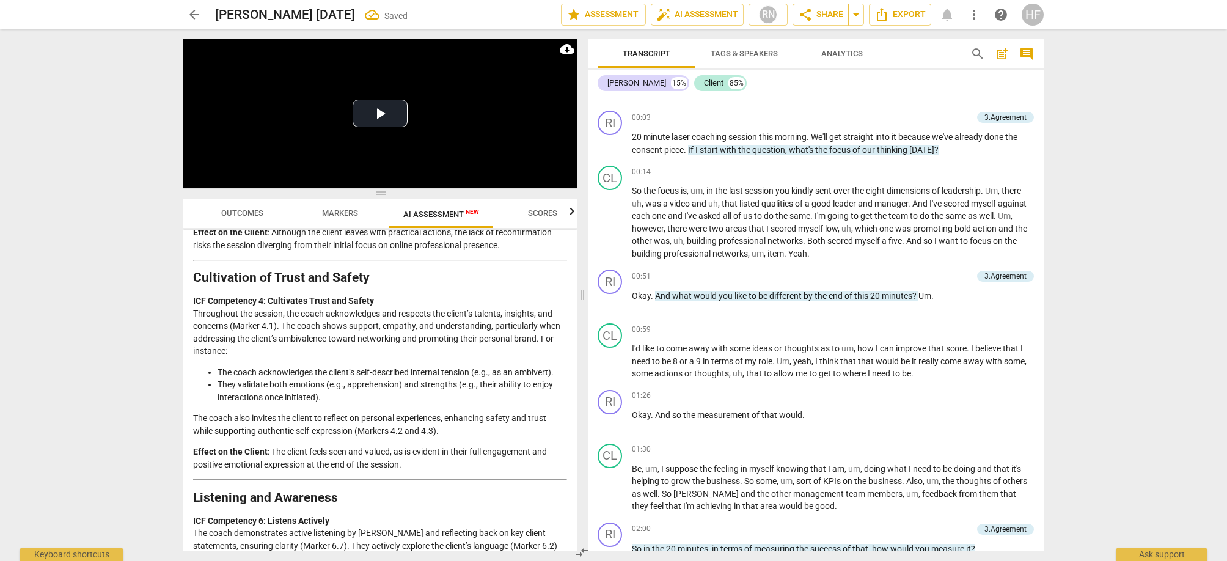
scroll to position [384, 0]
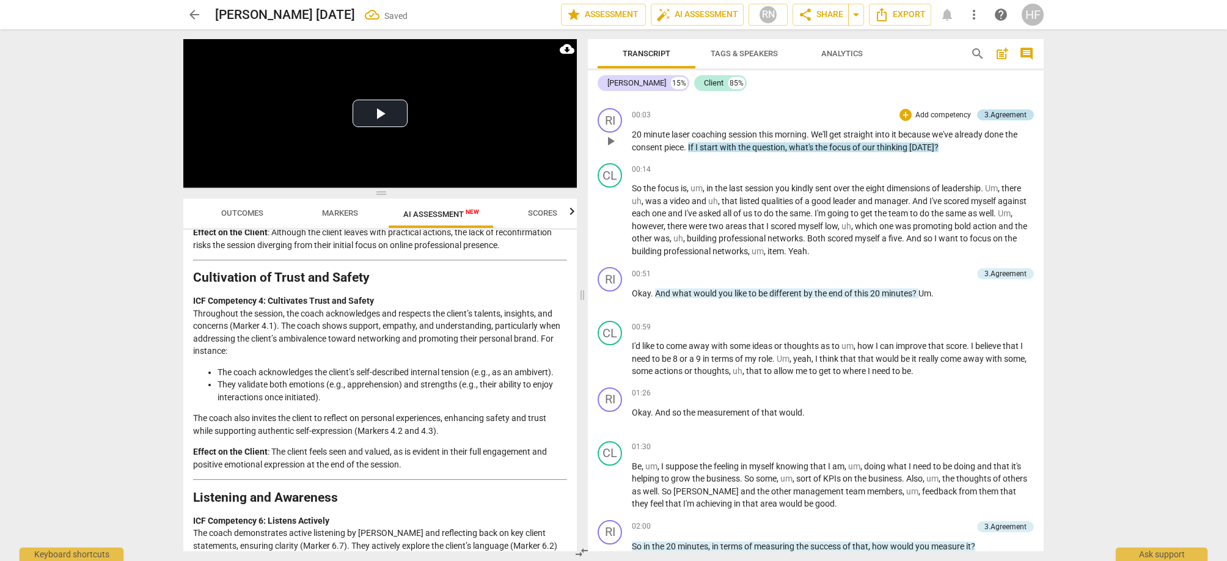
click at [1008, 110] on div "3.Agreement" at bounding box center [1005, 114] width 42 height 11
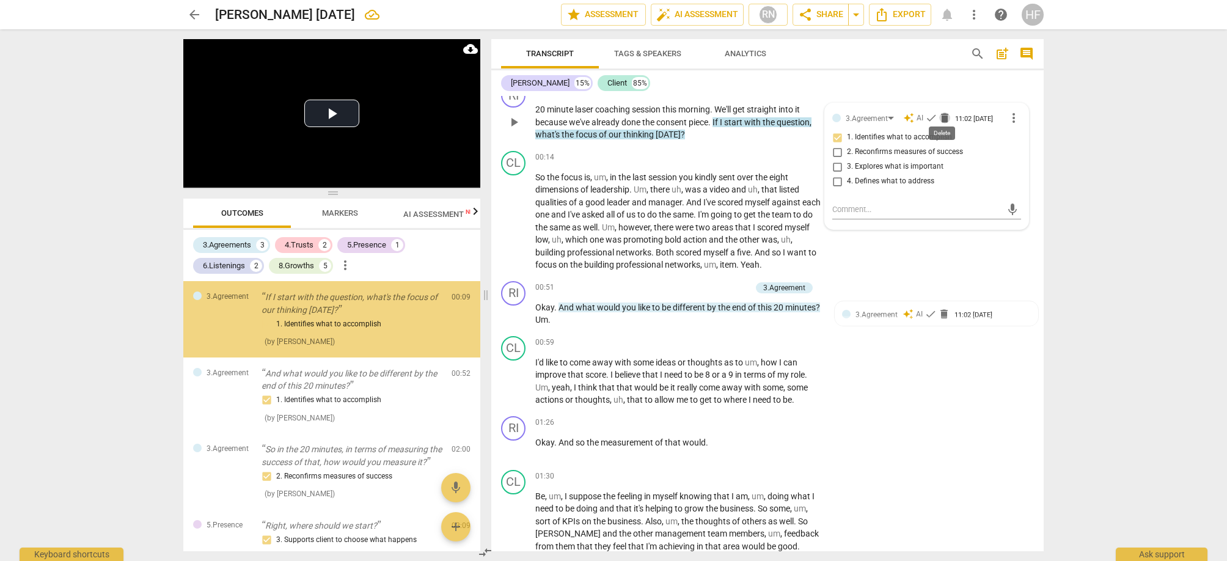
click at [942, 114] on span "delete" at bounding box center [944, 118] width 12 height 12
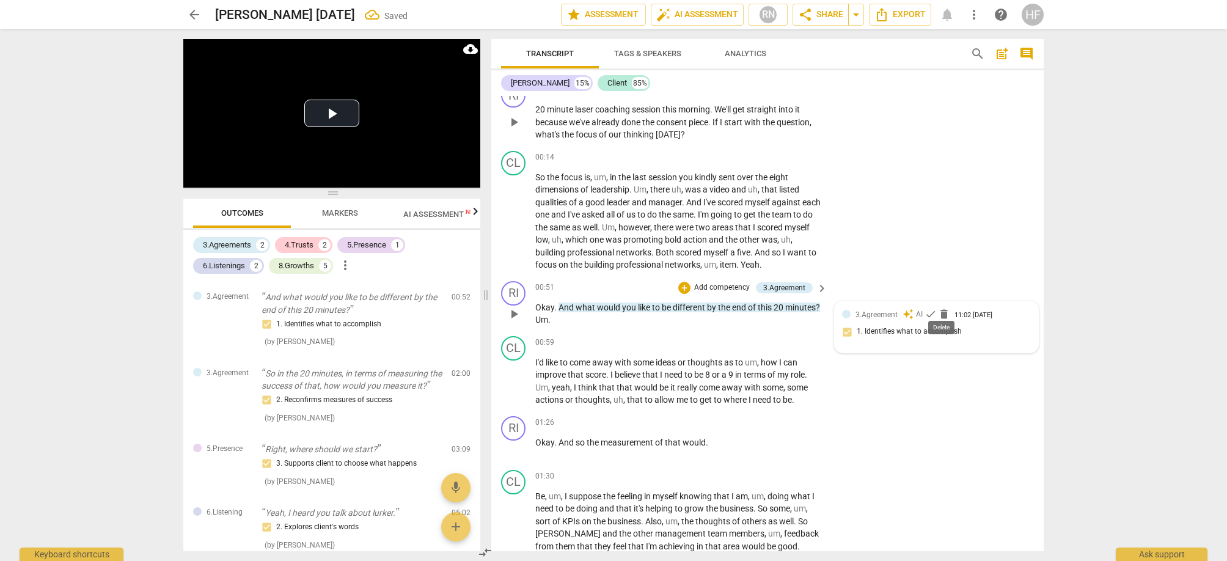
click at [946, 309] on span "delete" at bounding box center [944, 314] width 12 height 12
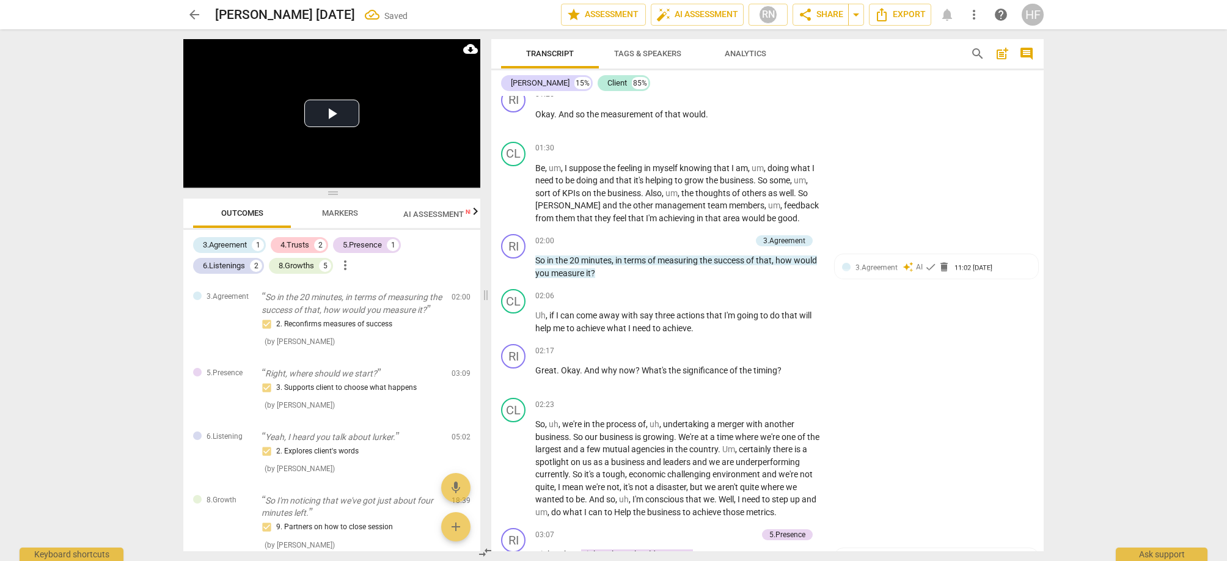
scroll to position [739, 0]
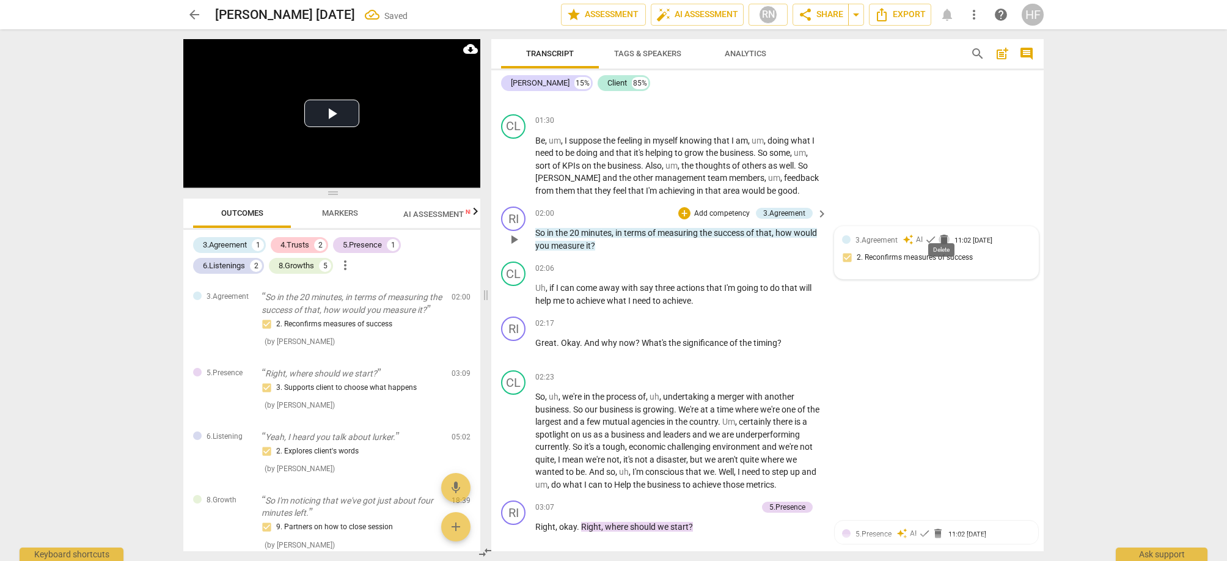
click at [942, 233] on span "delete" at bounding box center [944, 239] width 12 height 12
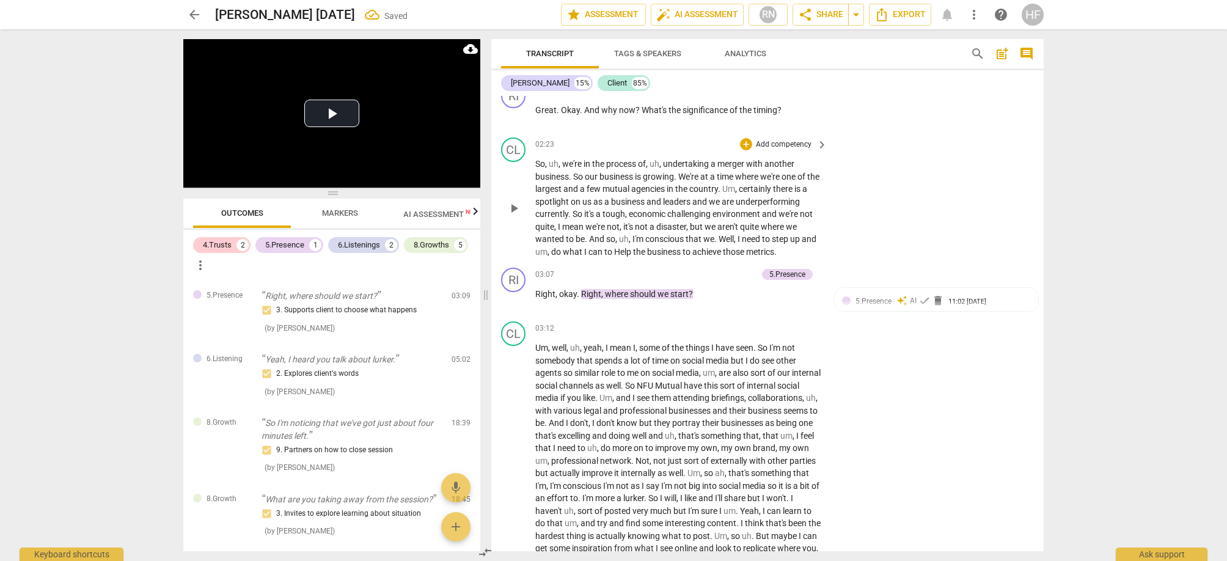
scroll to position [973, 0]
click at [934, 293] on span "delete" at bounding box center [938, 299] width 12 height 12
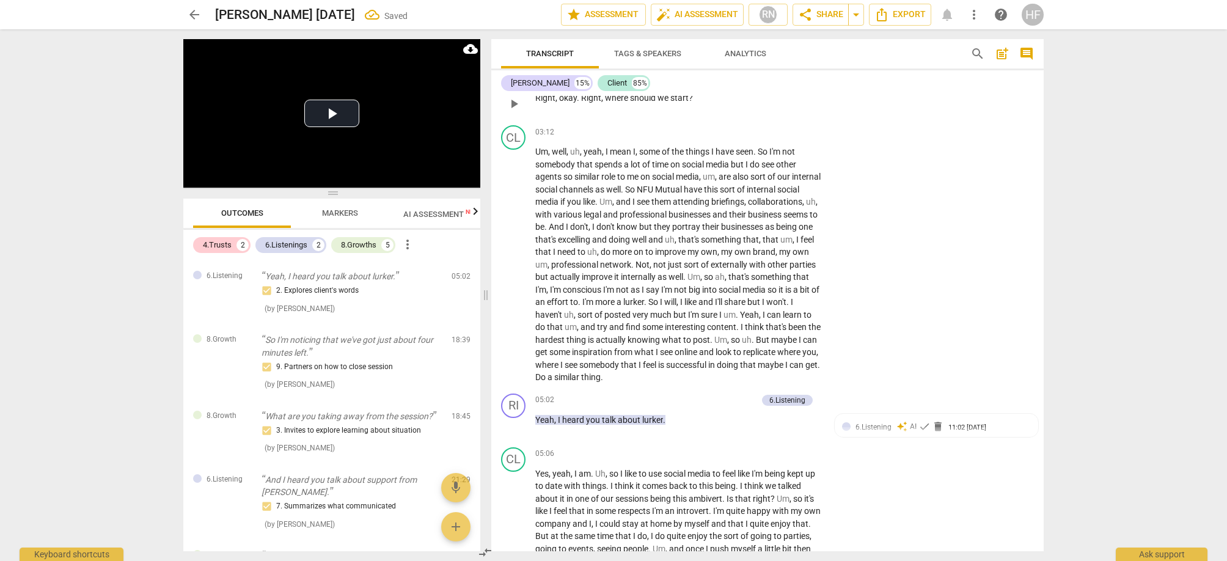
scroll to position [1307, 0]
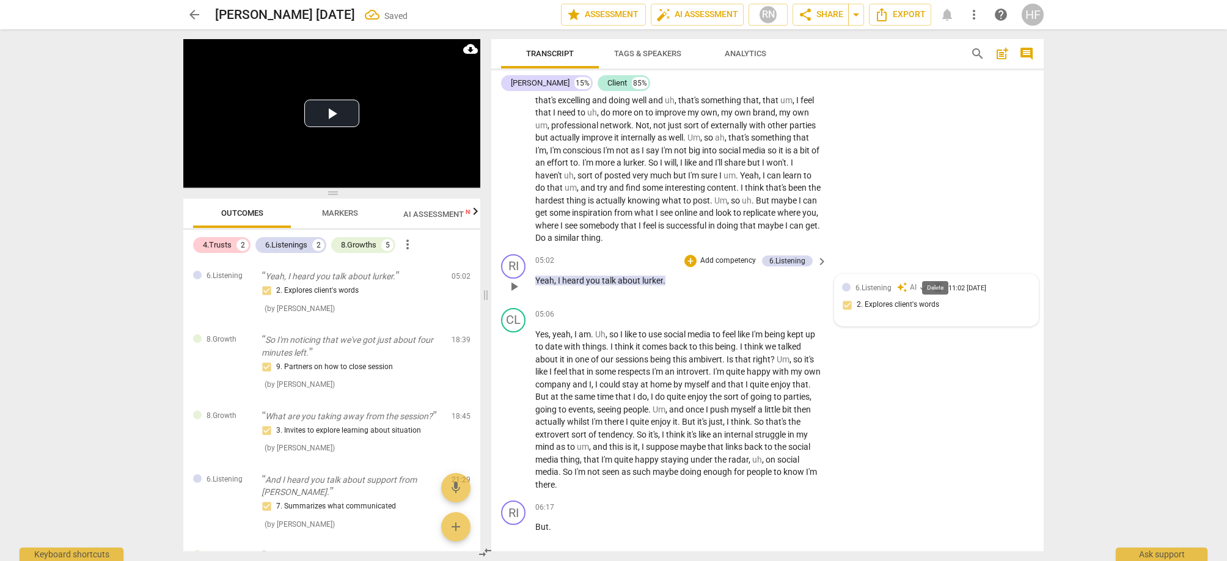
click at [935, 281] on span "delete" at bounding box center [938, 287] width 12 height 12
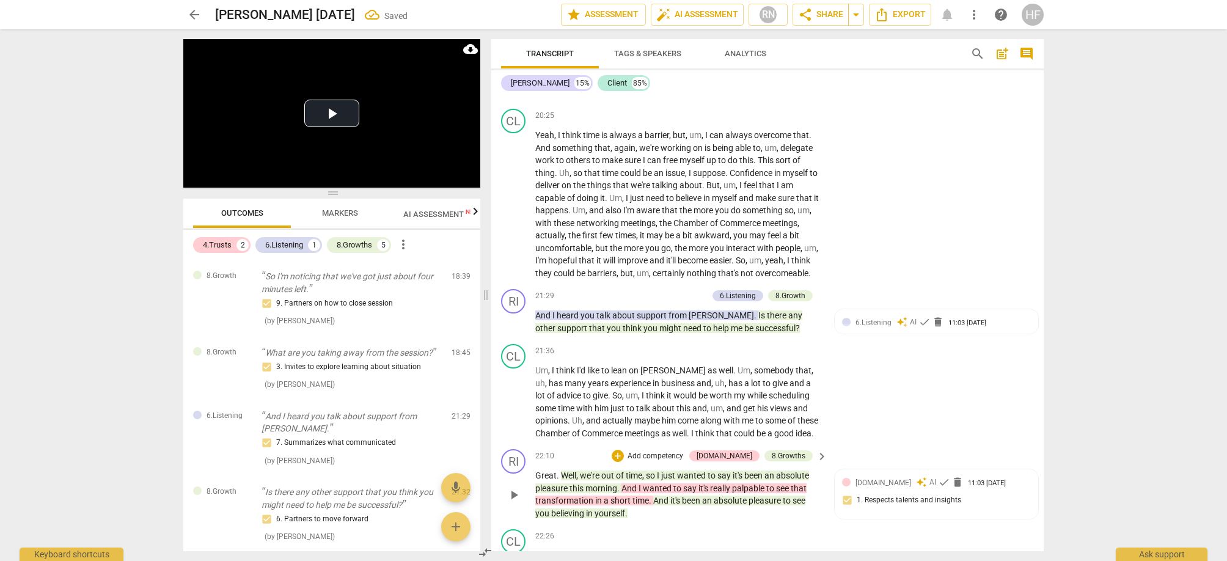
scroll to position [4521, 0]
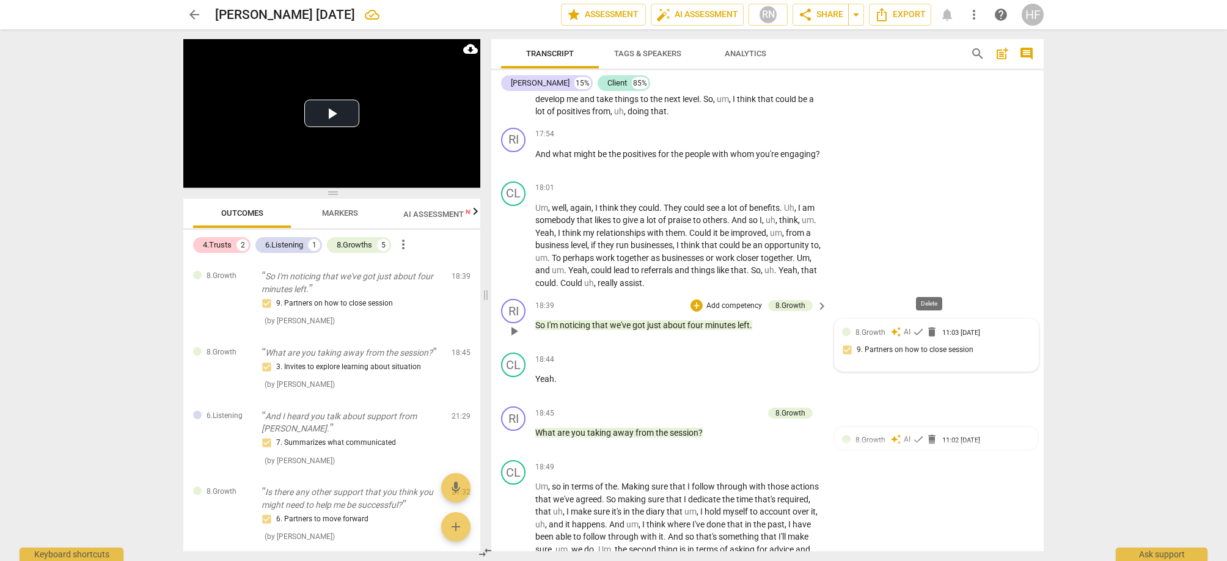
click at [926, 326] on span "delete" at bounding box center [932, 332] width 12 height 12
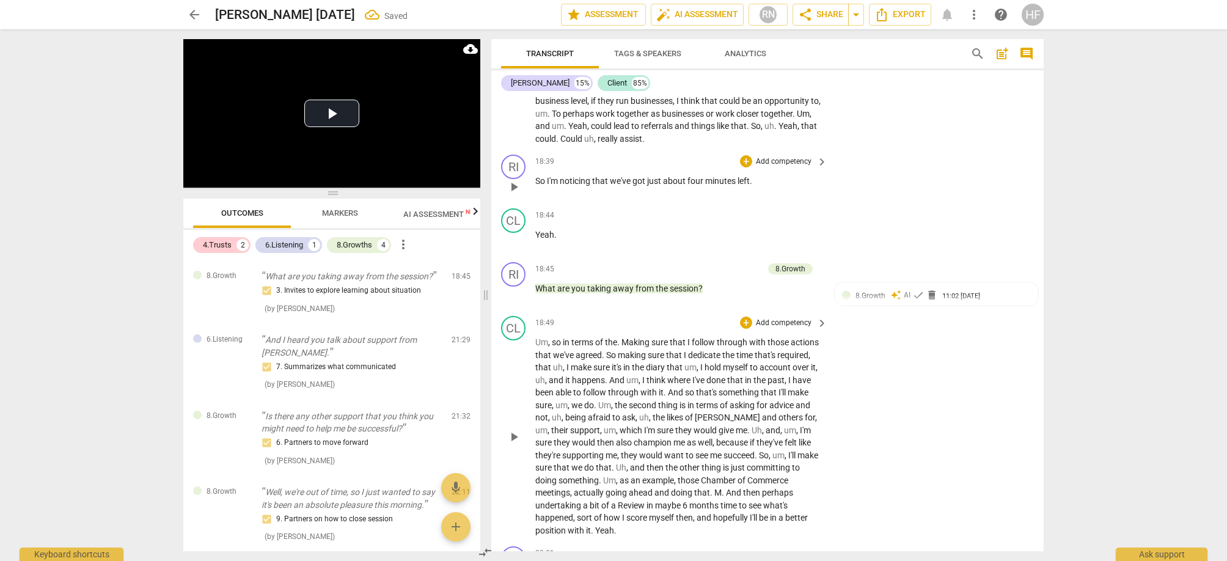
scroll to position [4735, 0]
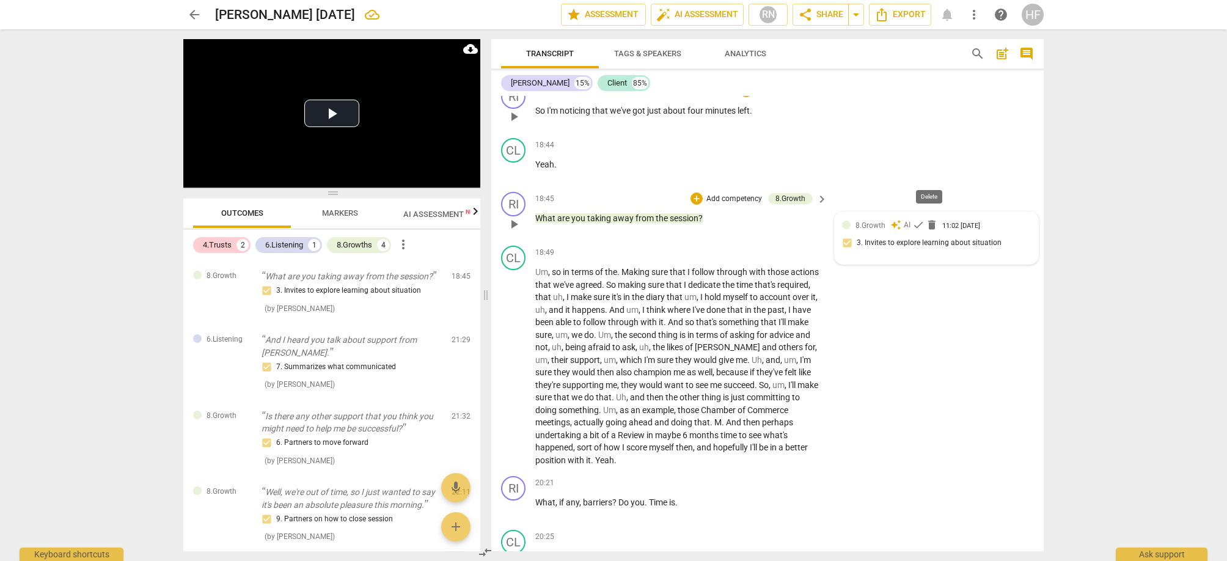
click at [929, 219] on span "delete" at bounding box center [932, 225] width 12 height 12
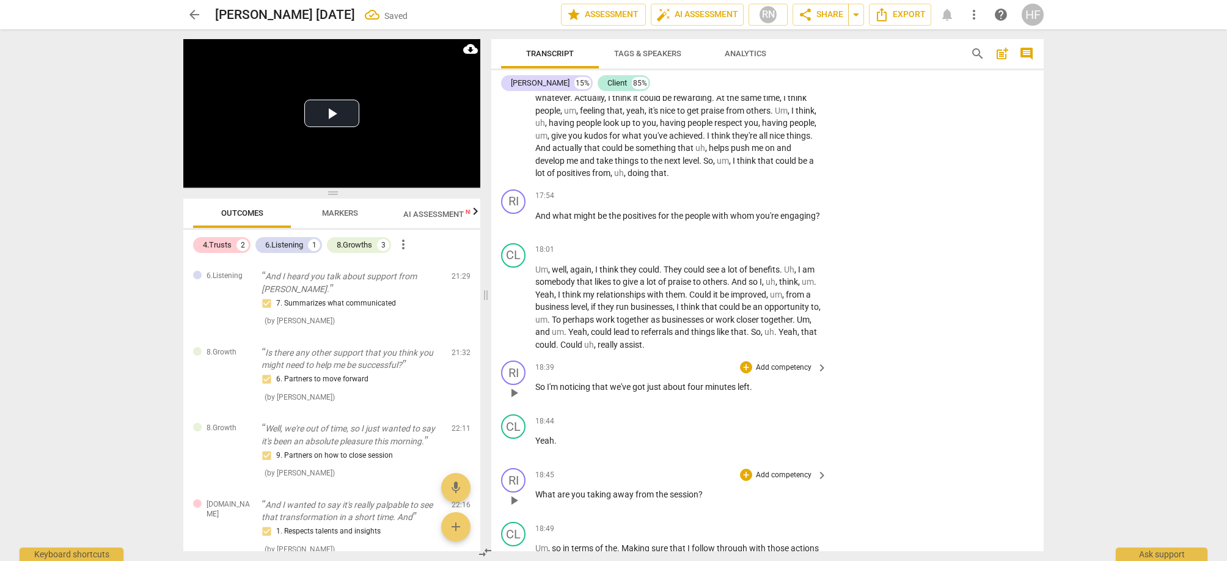
scroll to position [4458, 0]
click at [743, 470] on div "+" at bounding box center [746, 476] width 12 height 12
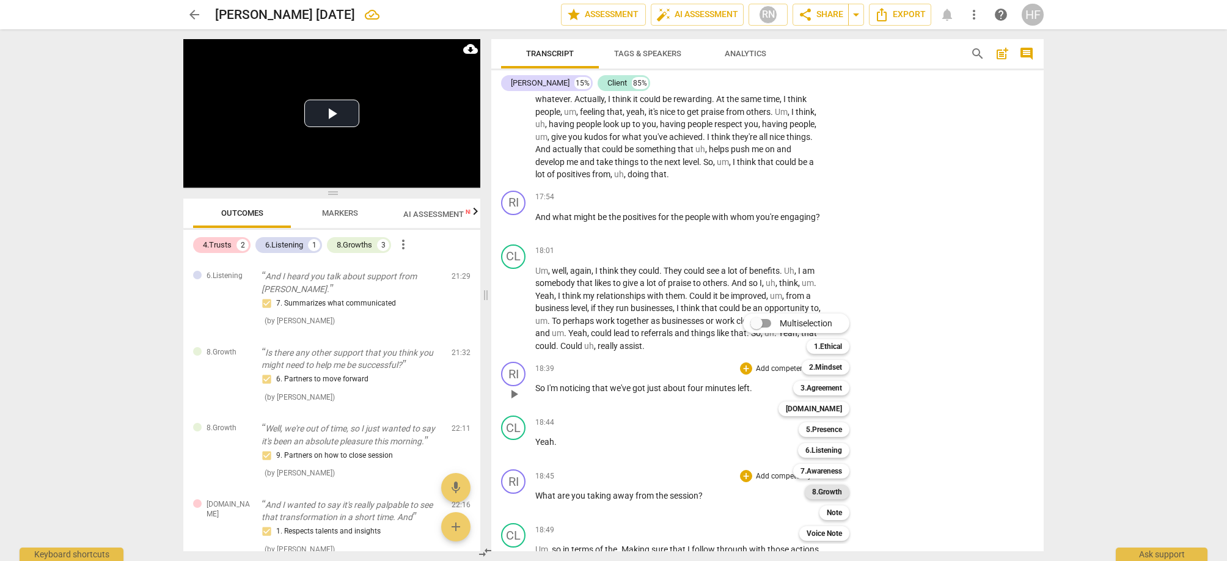
click at [830, 491] on b "8.Growth" at bounding box center [827, 491] width 30 height 15
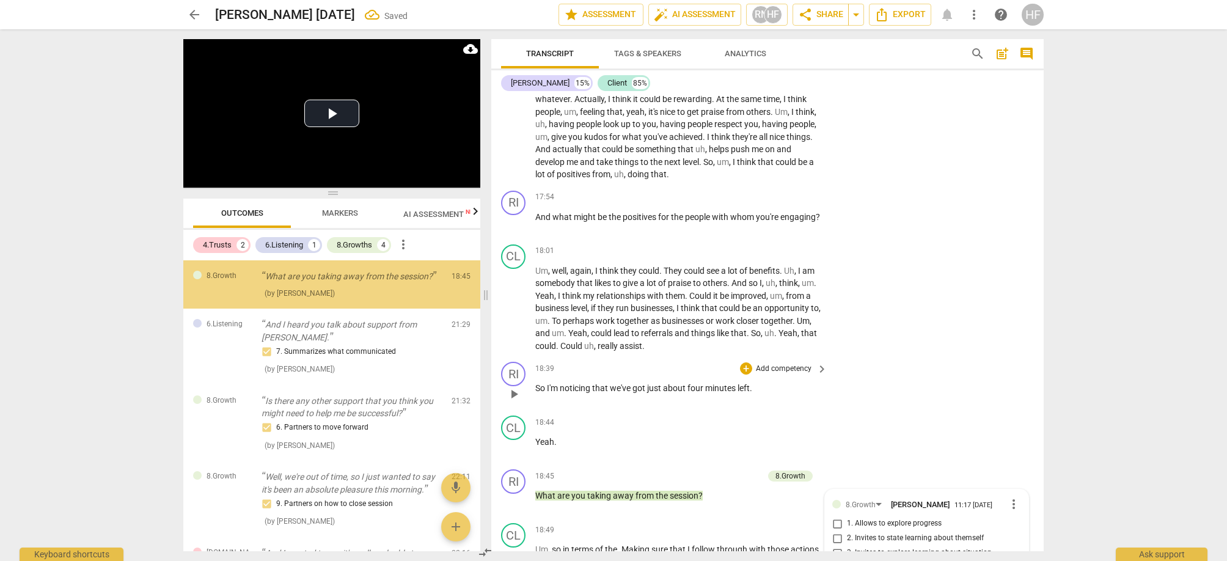
scroll to position [4754, 0]
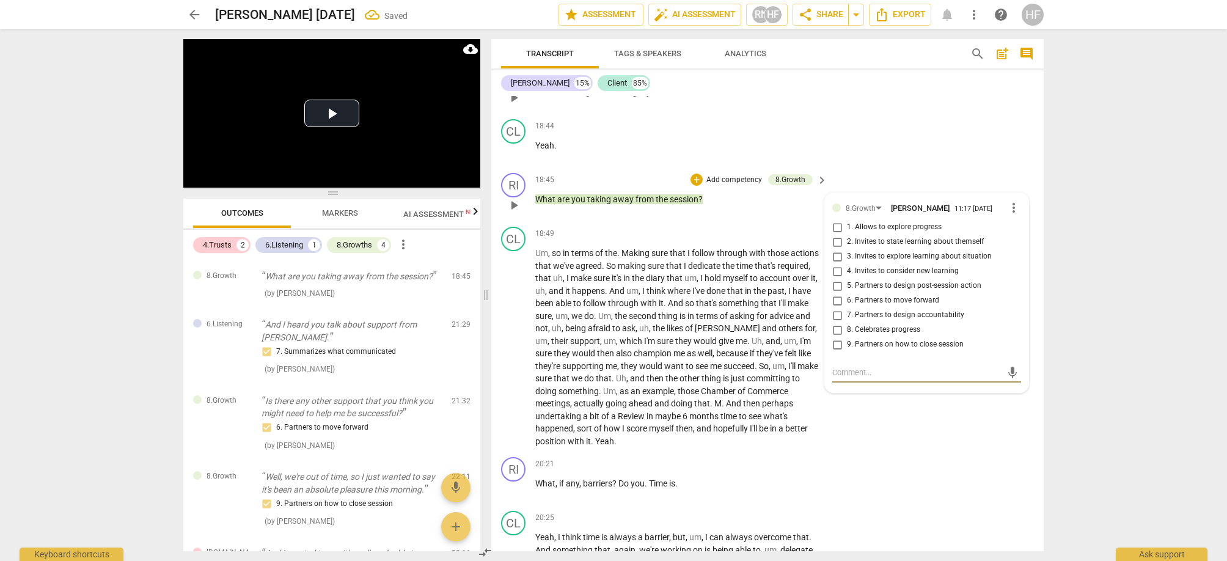
click at [832, 249] on input "3. Invites to explore learning about situation" at bounding box center [837, 256] width 20 height 15
checkbox input "true"
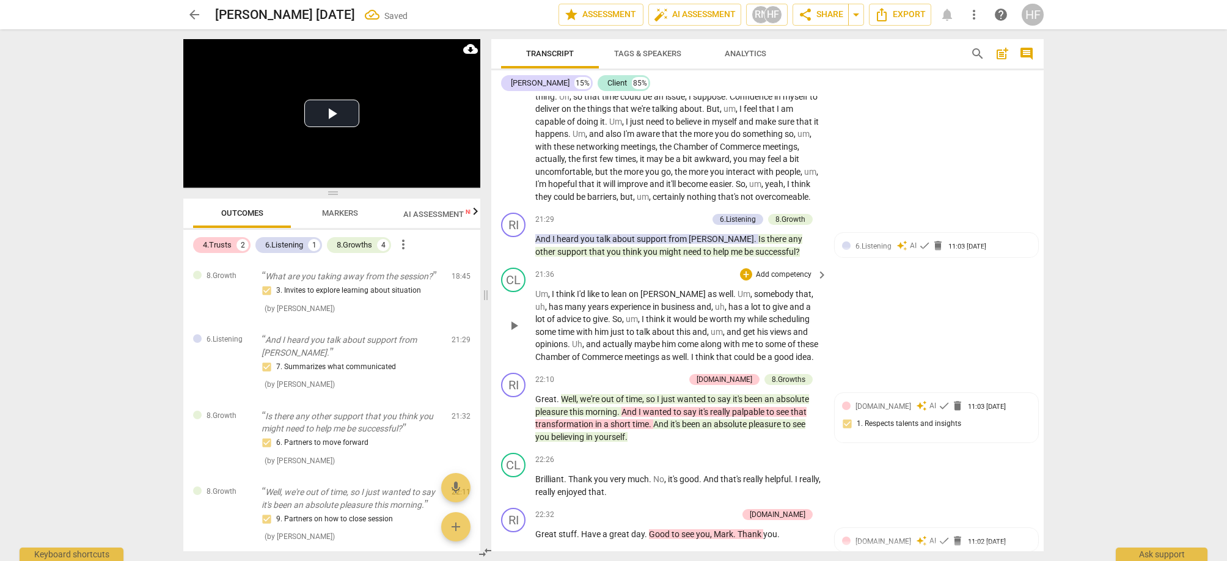
scroll to position [5238, 0]
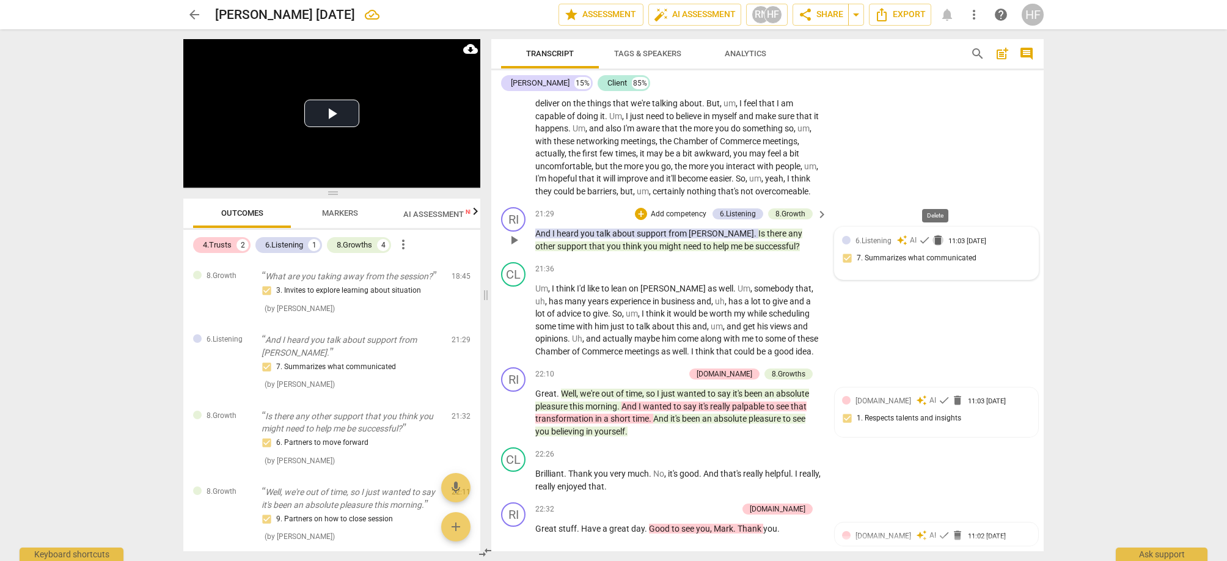
click at [935, 234] on span "delete" at bounding box center [938, 240] width 12 height 12
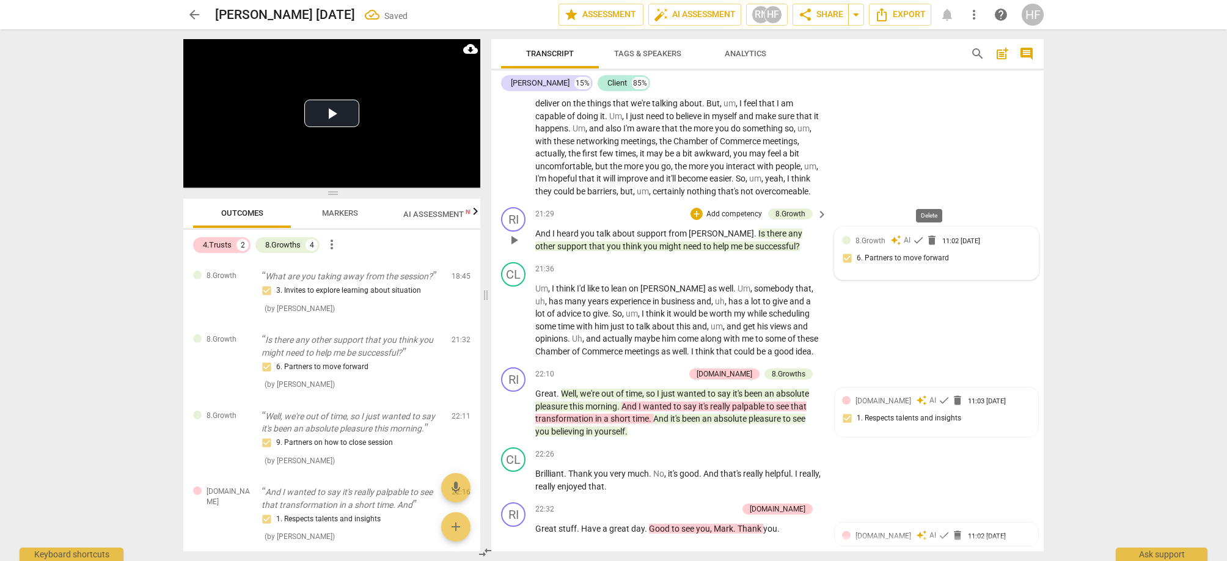
click at [931, 234] on span "delete" at bounding box center [932, 240] width 12 height 12
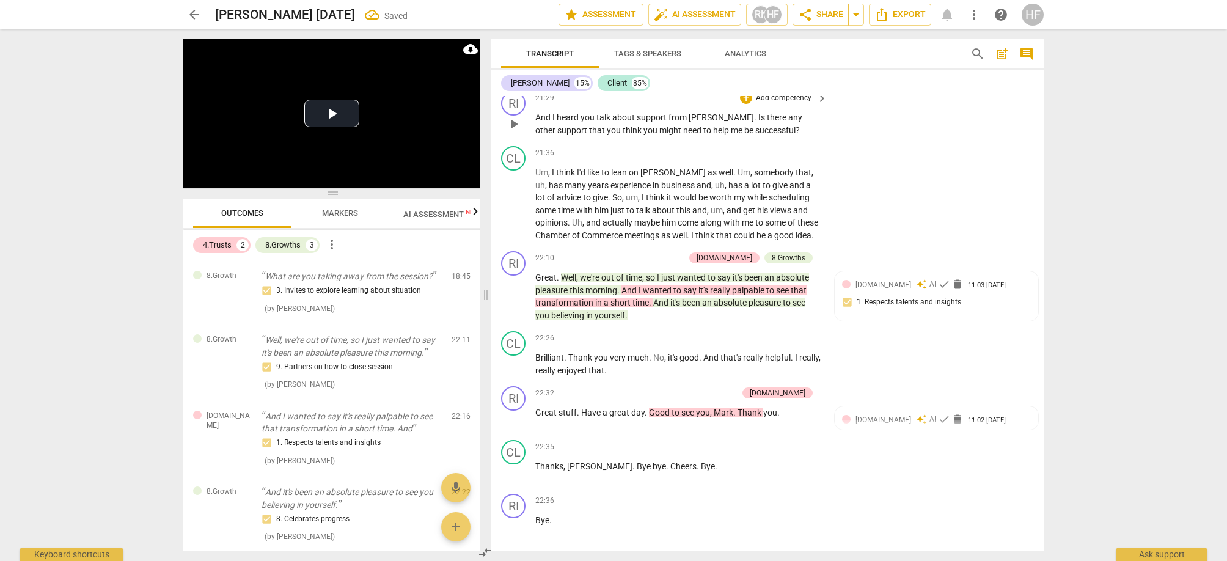
scroll to position [5354, 0]
click at [951, 279] on span "delete" at bounding box center [957, 285] width 12 height 12
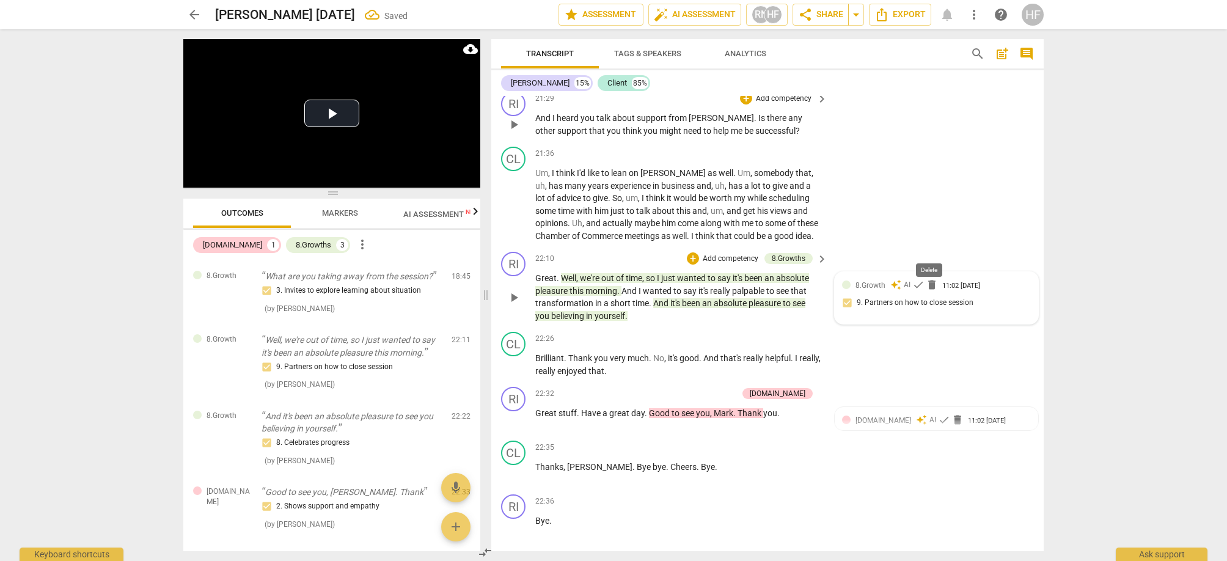
click at [930, 279] on span "delete" at bounding box center [932, 285] width 12 height 12
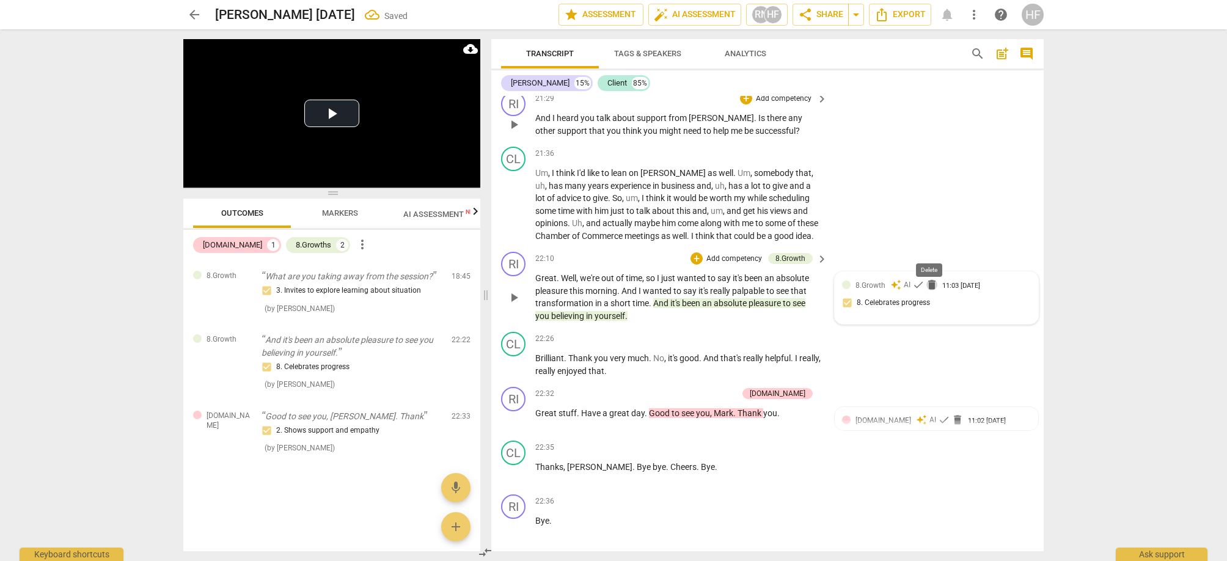
click at [931, 279] on span "delete" at bounding box center [932, 285] width 12 height 12
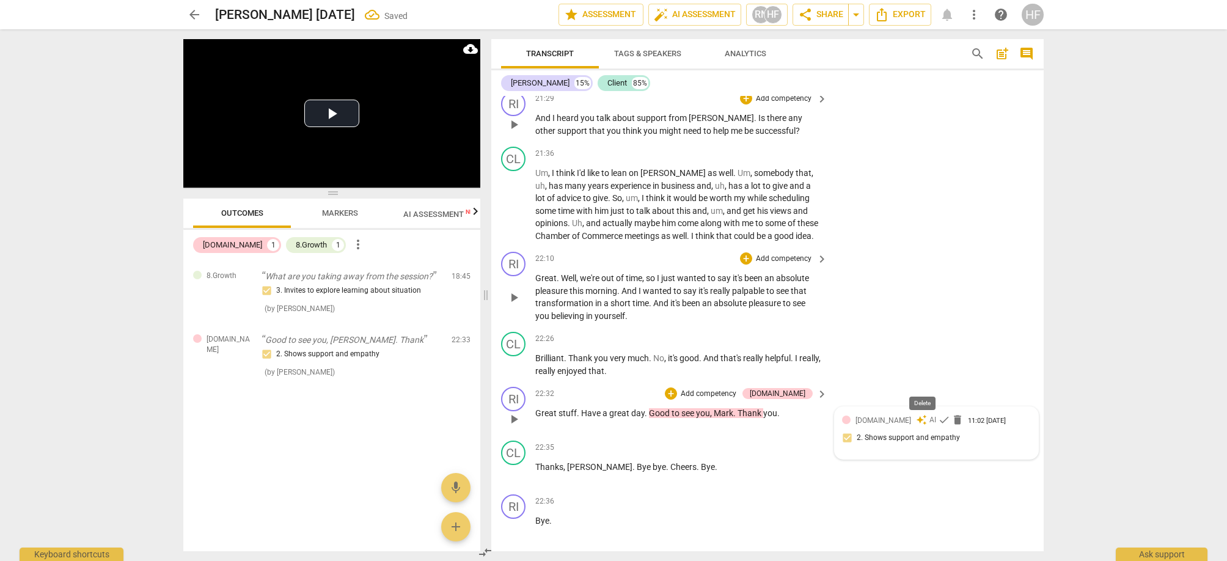
click at [951, 414] on span "delete" at bounding box center [957, 420] width 12 height 12
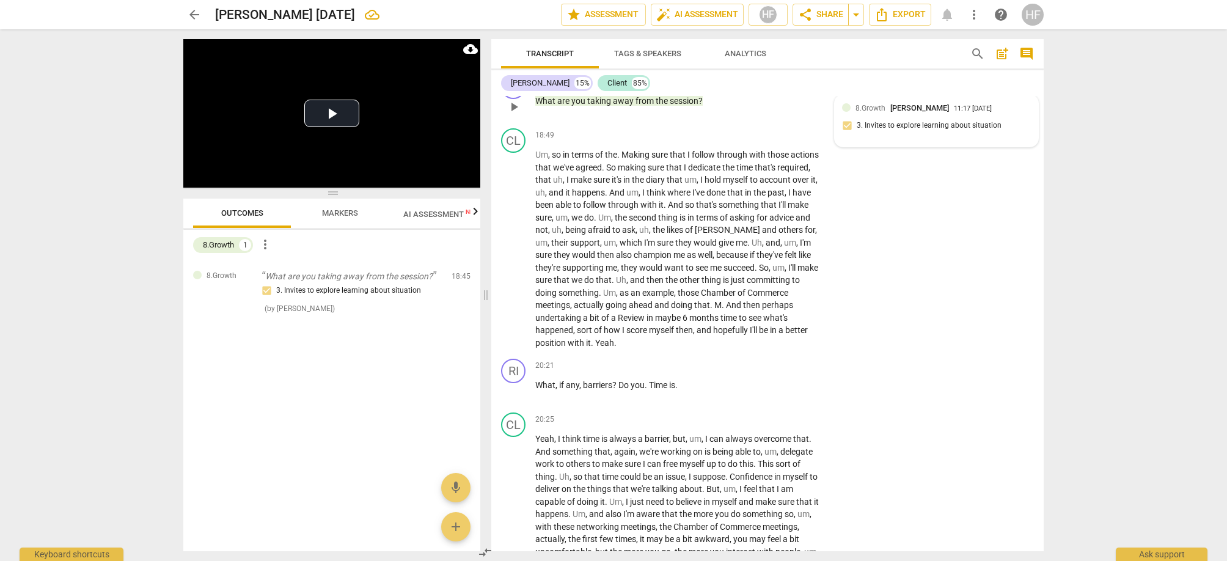
scroll to position [4956, 0]
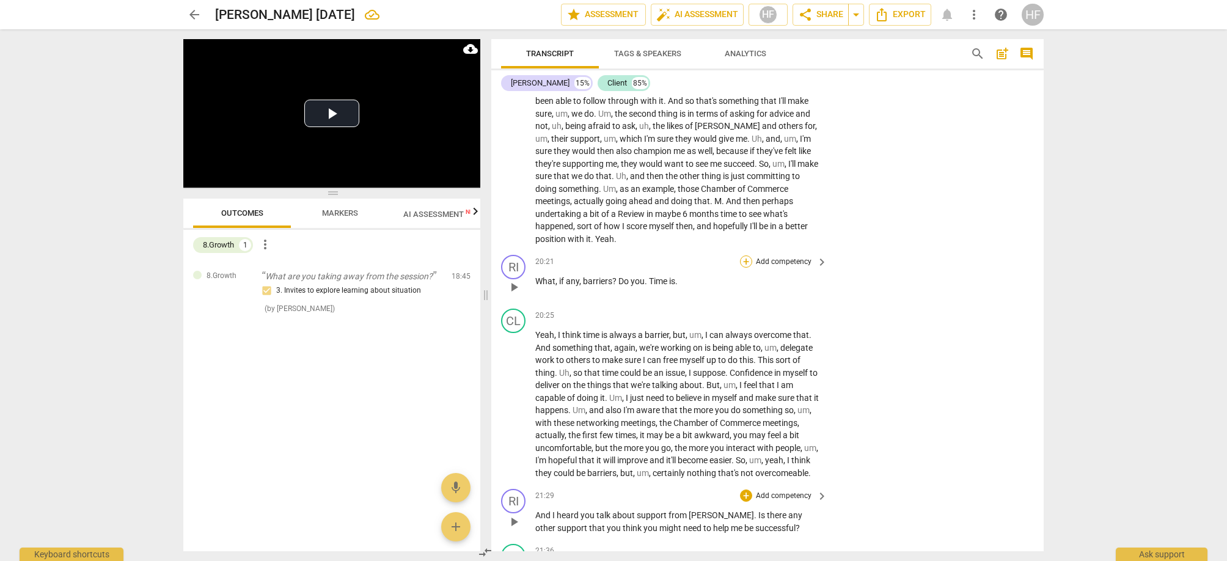
click at [744, 255] on div "+" at bounding box center [746, 261] width 12 height 12
drag, startPoint x: 682, startPoint y: 251, endPoint x: 693, endPoint y: 233, distance: 21.4
click at [682, 250] on div at bounding box center [613, 280] width 1227 height 561
click at [750, 255] on div "+ Add competency" at bounding box center [776, 261] width 73 height 12
click at [833, 275] on b "8.Growth" at bounding box center [827, 272] width 30 height 15
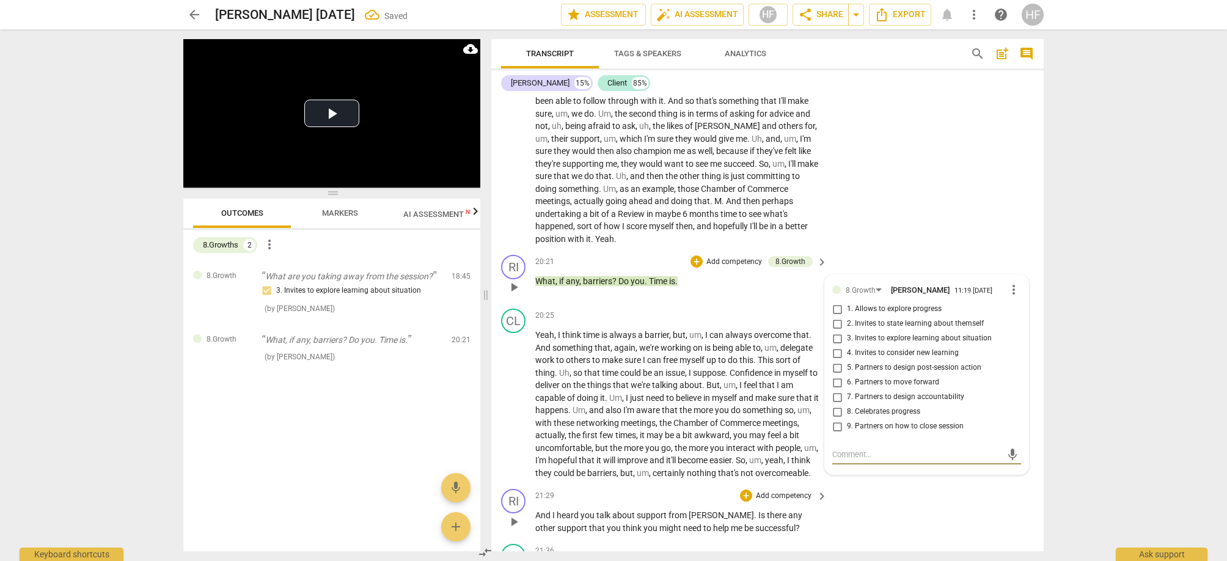
click at [833, 375] on input "6. Partners to move forward" at bounding box center [837, 382] width 20 height 15
checkbox input "true"
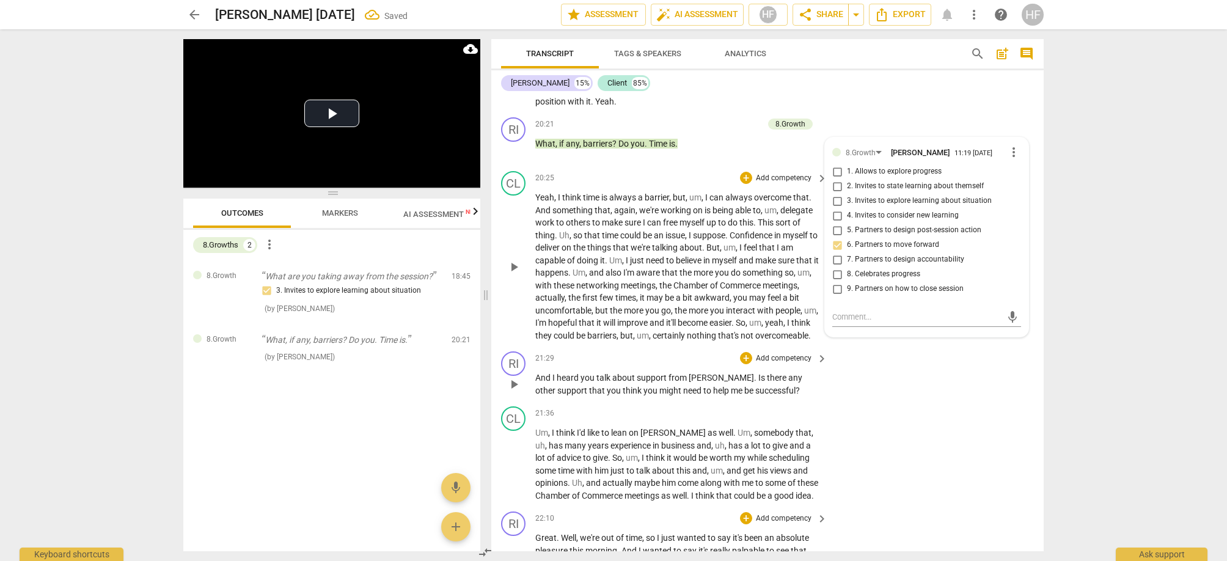
scroll to position [5095, 0]
click at [743, 351] on div "+" at bounding box center [746, 357] width 12 height 12
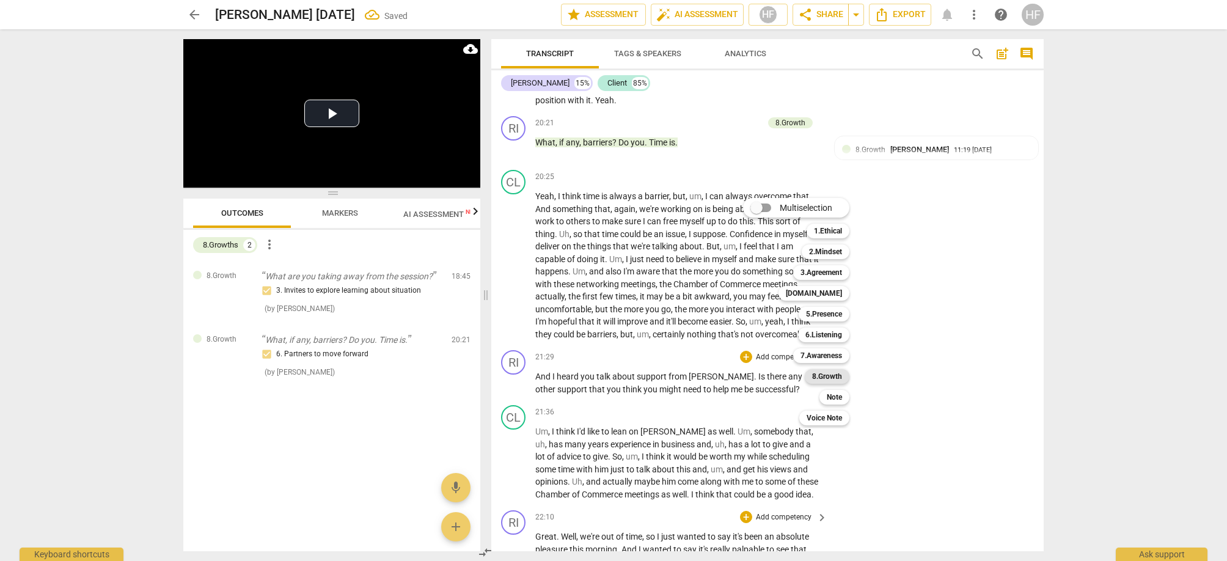
drag, startPoint x: 831, startPoint y: 373, endPoint x: 837, endPoint y: 380, distance: 9.5
click at [831, 373] on b "8.Growth" at bounding box center [827, 376] width 30 height 15
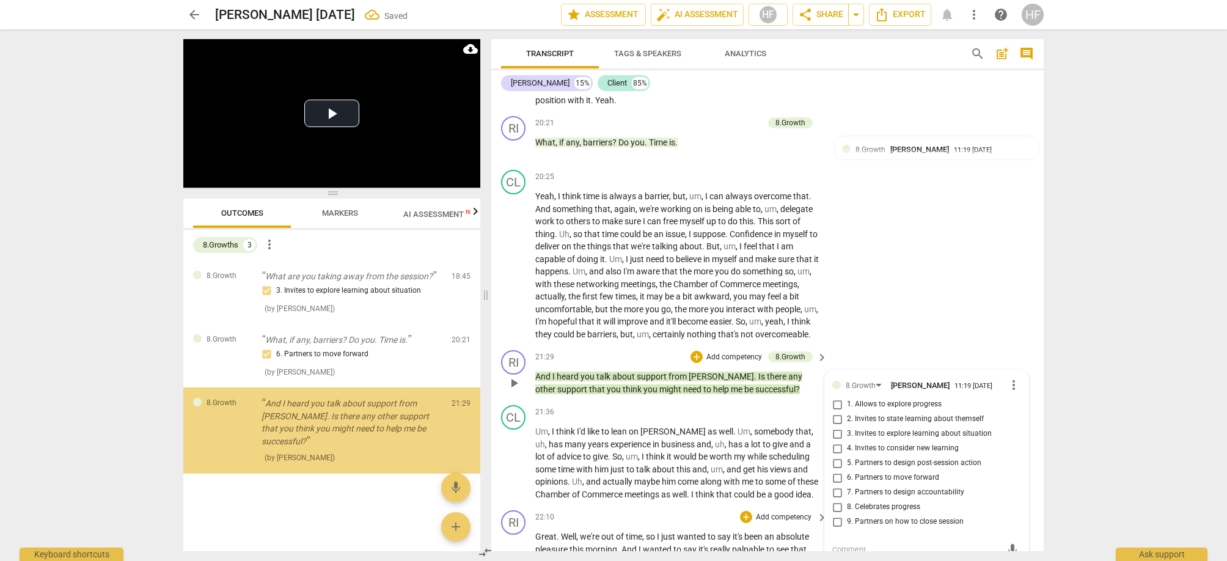
click at [835, 470] on input "6. Partners to move forward" at bounding box center [837, 477] width 20 height 15
checkbox input "true"
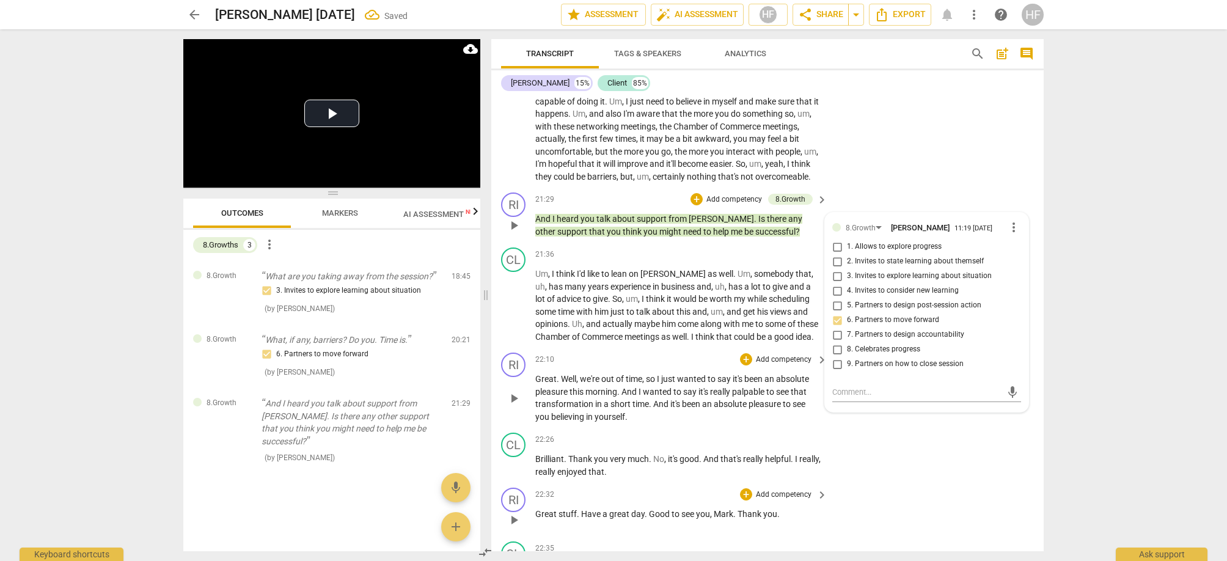
scroll to position [5254, 0]
click at [714, 377] on p "Great . Well , we're out of time , so I just wanted to say it's been an absolut…" at bounding box center [678, 399] width 286 height 50
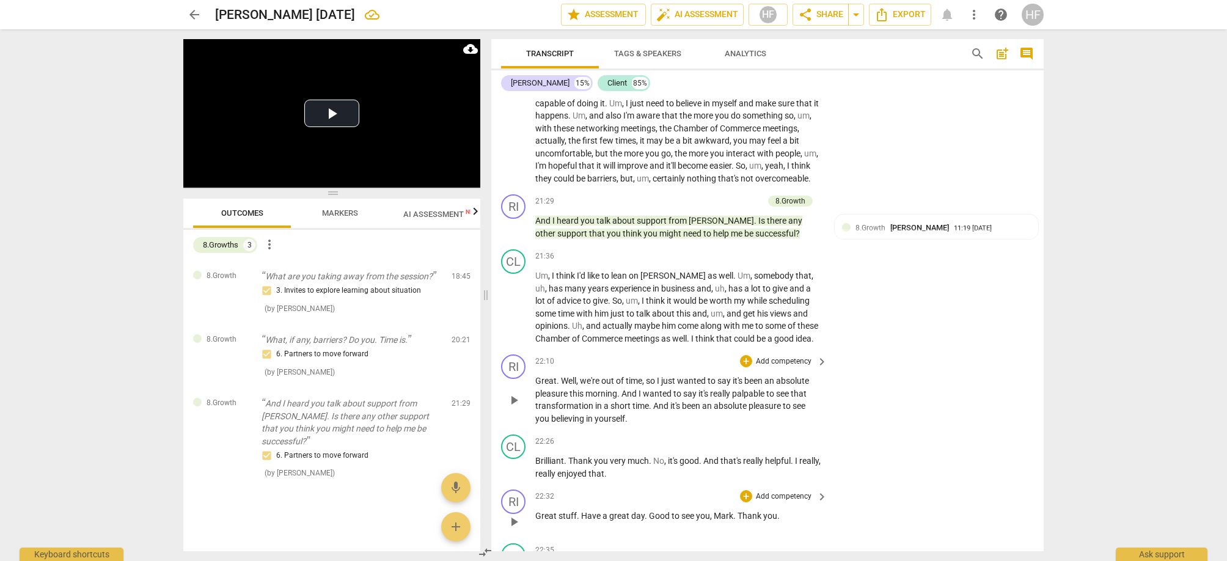
scroll to position [5252, 0]
click at [743, 354] on div "+" at bounding box center [746, 360] width 12 height 12
click at [831, 392] on b "8.Growth" at bounding box center [827, 389] width 30 height 15
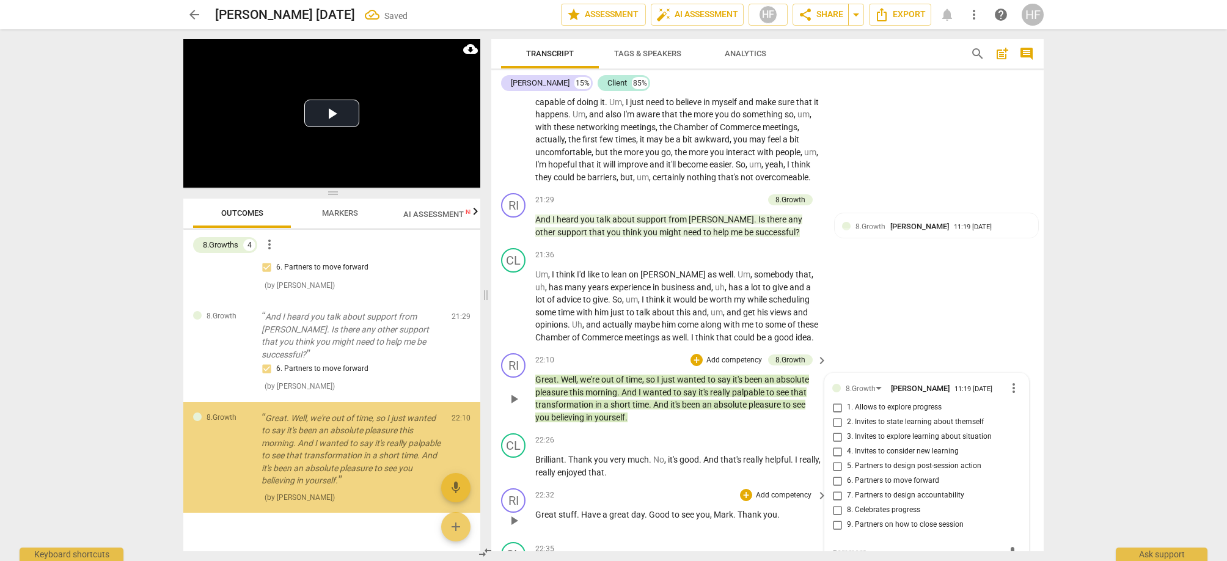
scroll to position [92, 0]
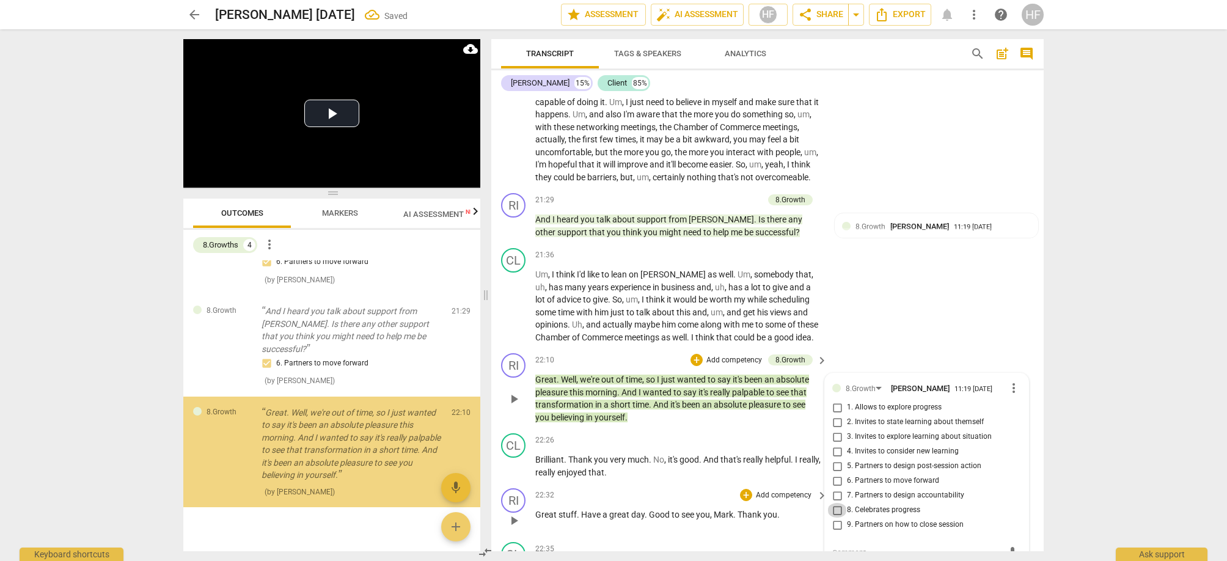
click at [841, 503] on input "8. Celebrates progress" at bounding box center [837, 510] width 20 height 15
checkbox input "true"
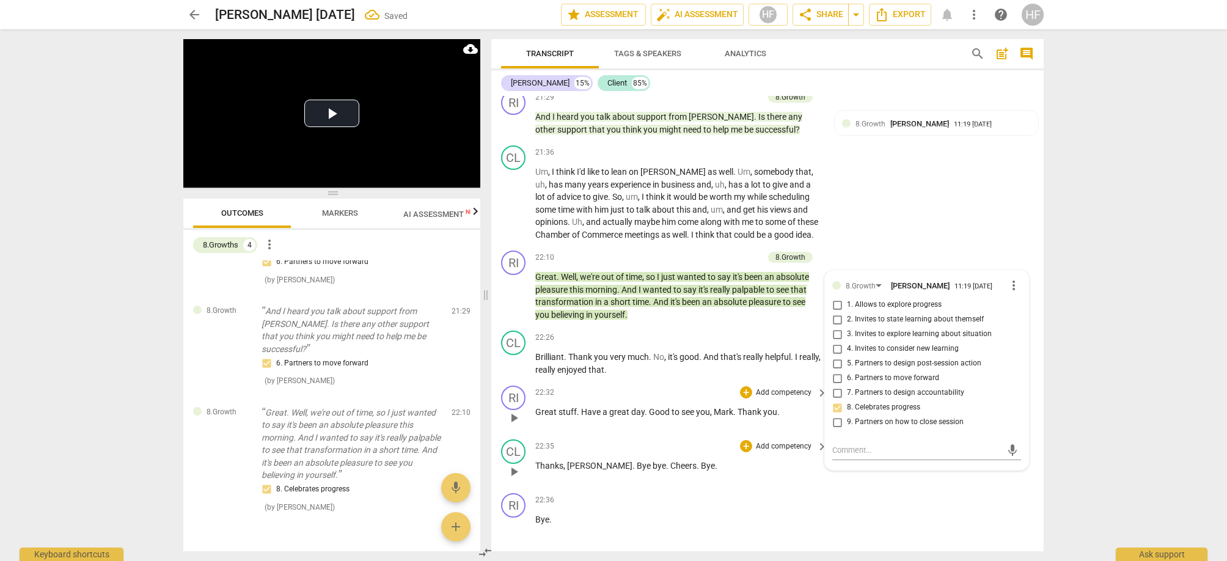
scroll to position [5354, 0]
click at [747, 387] on div "+" at bounding box center [746, 393] width 12 height 12
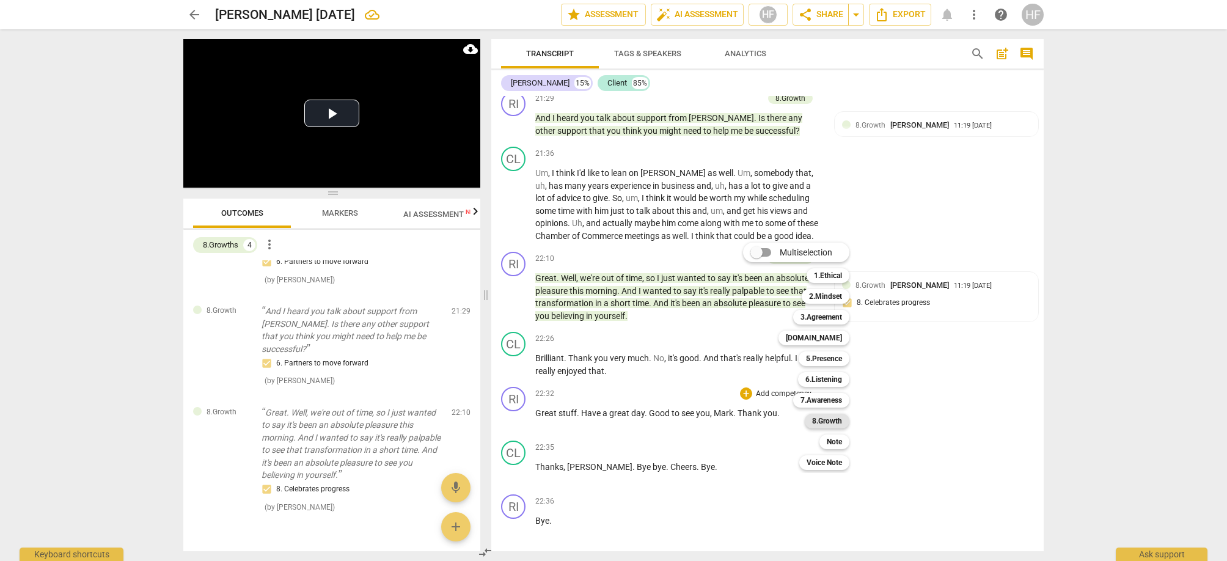
click at [837, 419] on b "8.Growth" at bounding box center [827, 421] width 30 height 15
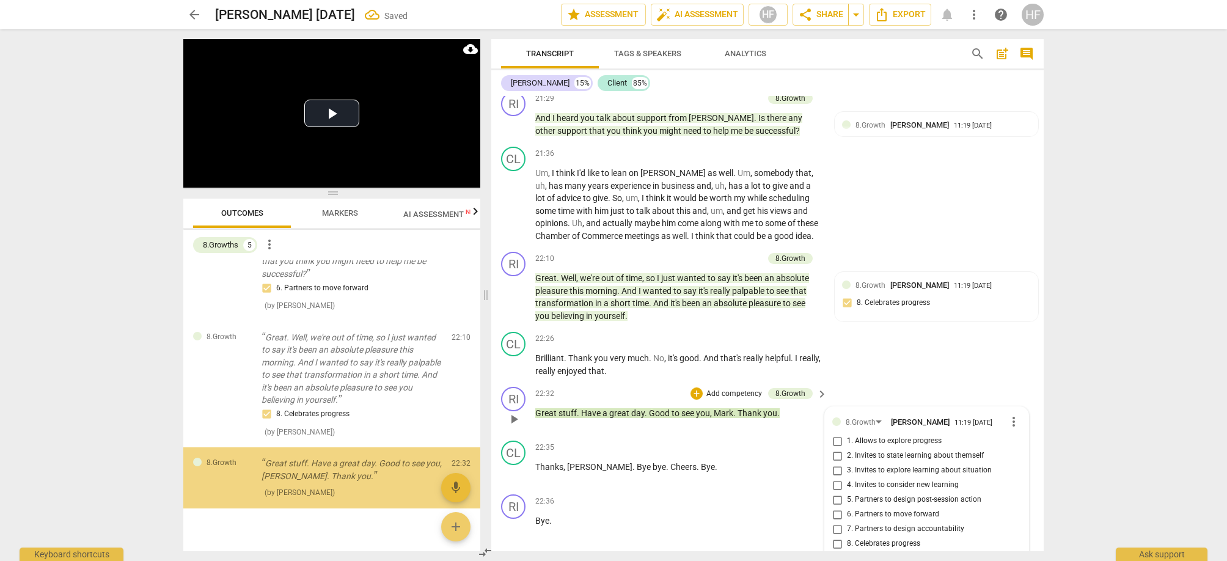
scroll to position [5356, 0]
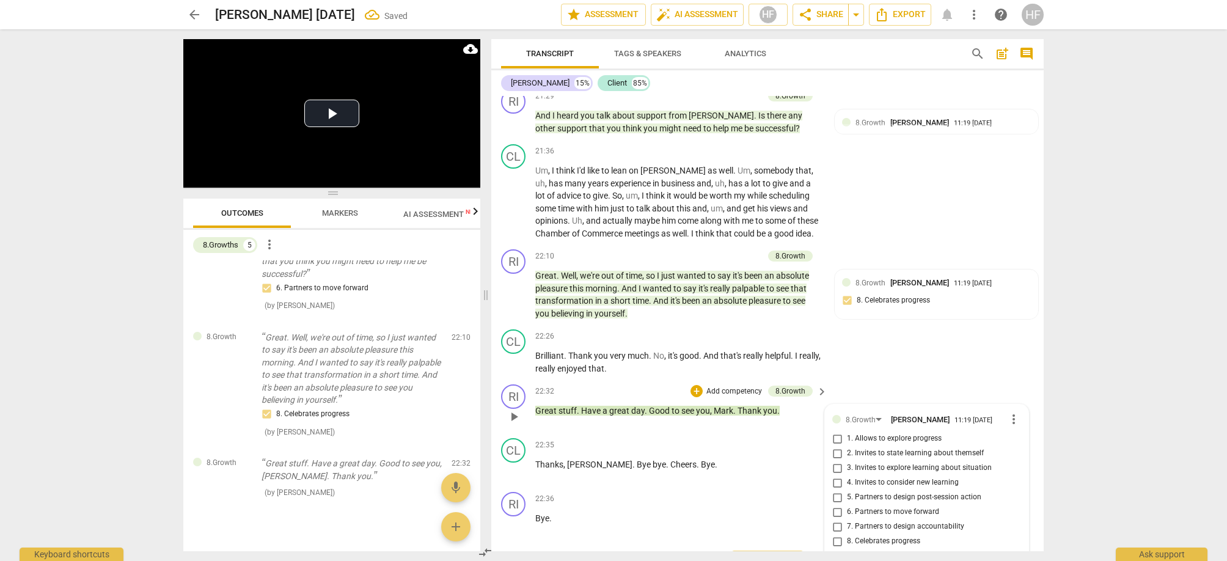
click at [833, 549] on input "9. Partners on how to close session" at bounding box center [837, 556] width 20 height 15
checkbox input "true"
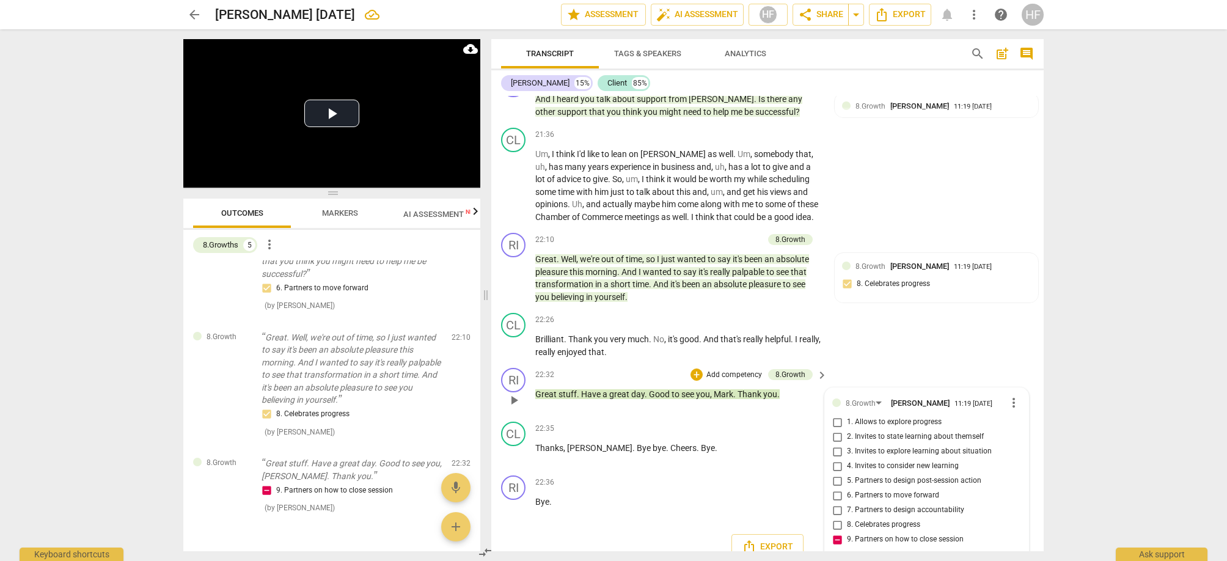
scroll to position [5372, 0]
click at [853, 562] on textarea at bounding box center [916, 568] width 169 height 12
type textarea "P"
type textarea "Pa"
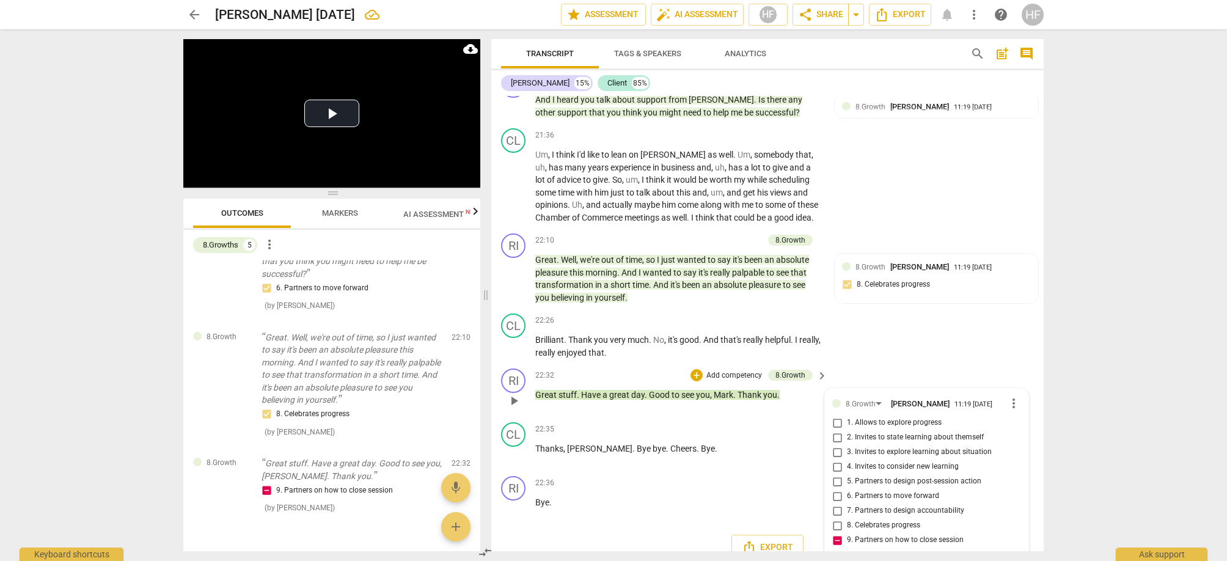
type textarea "Pa"
type textarea "Par"
type textarea "Part"
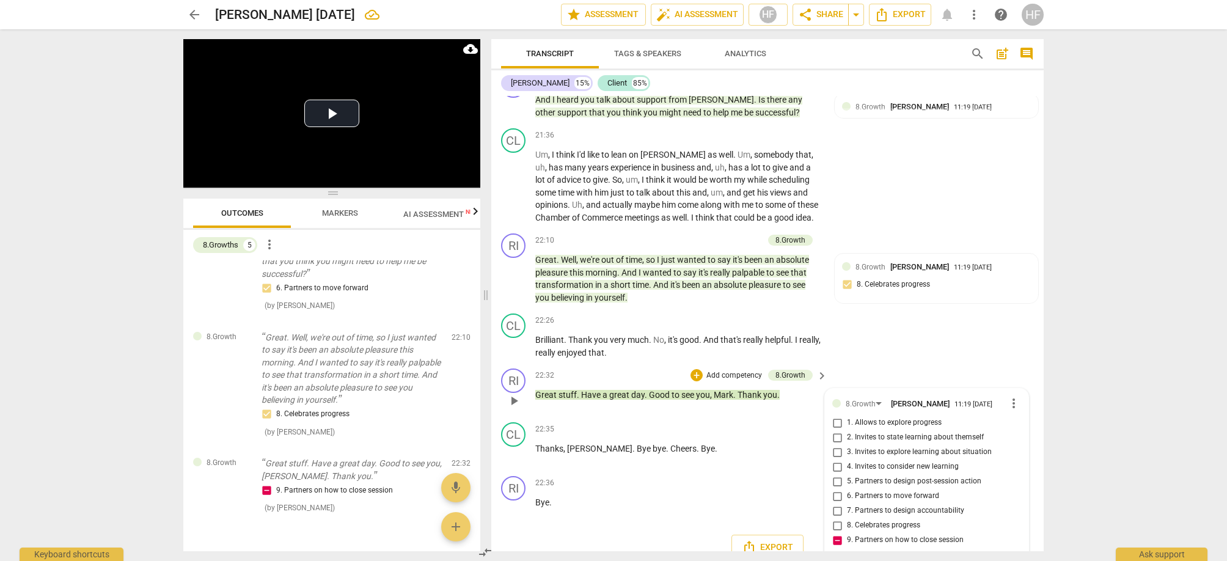
type textarea "Partn"
type textarea "Partne"
type textarea "Partner"
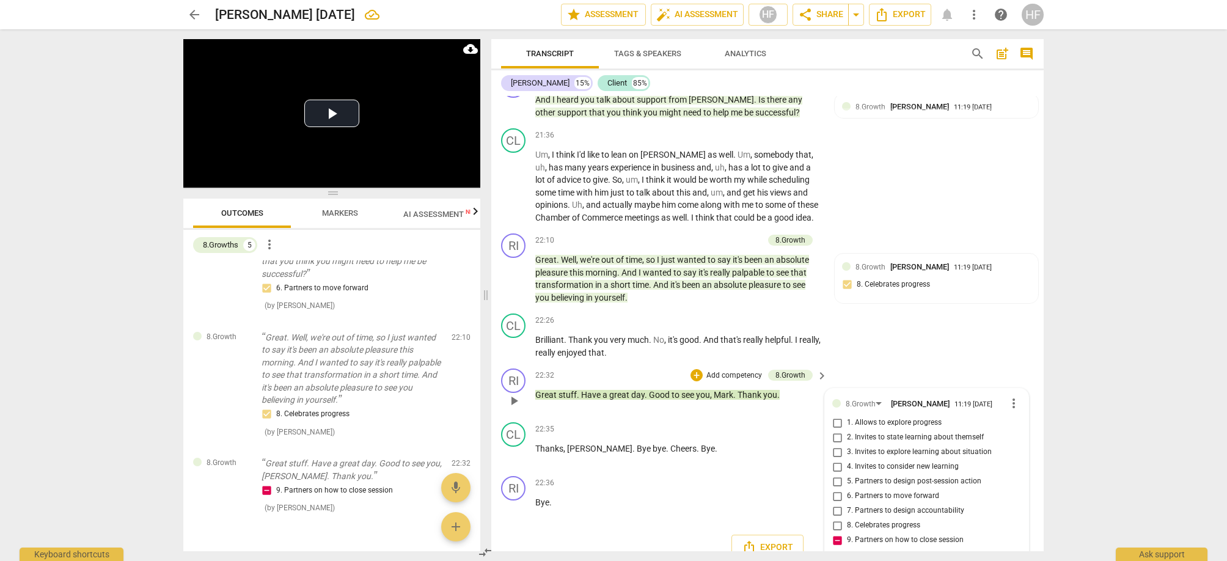
type textarea "Partner"
type textarea "Partner t"
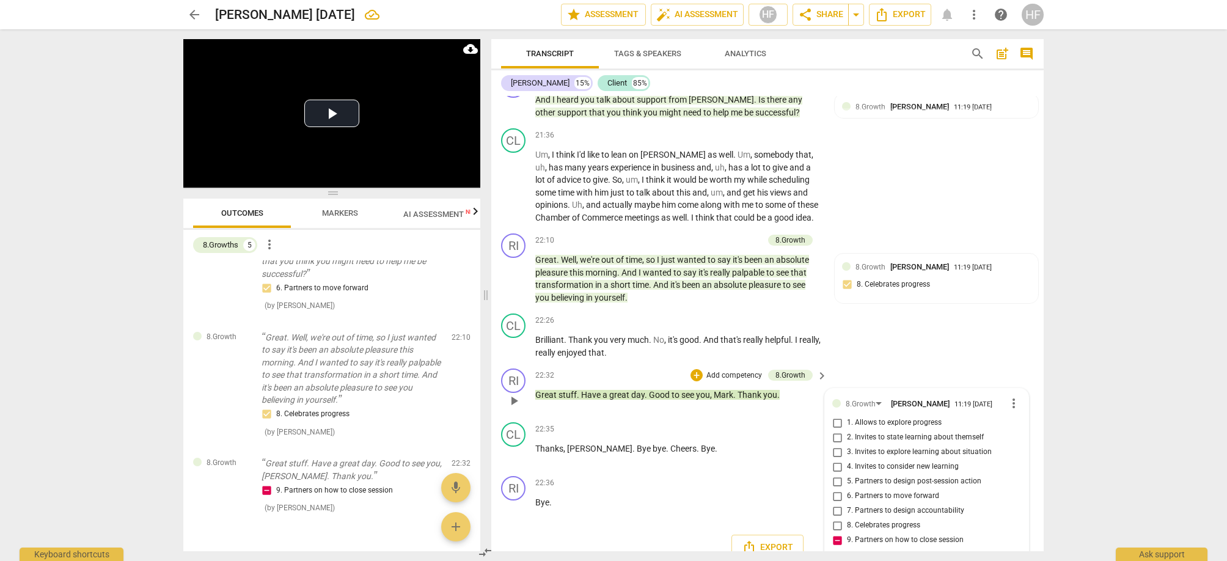
type textarea "Partner to"
type textarea "Partner to c"
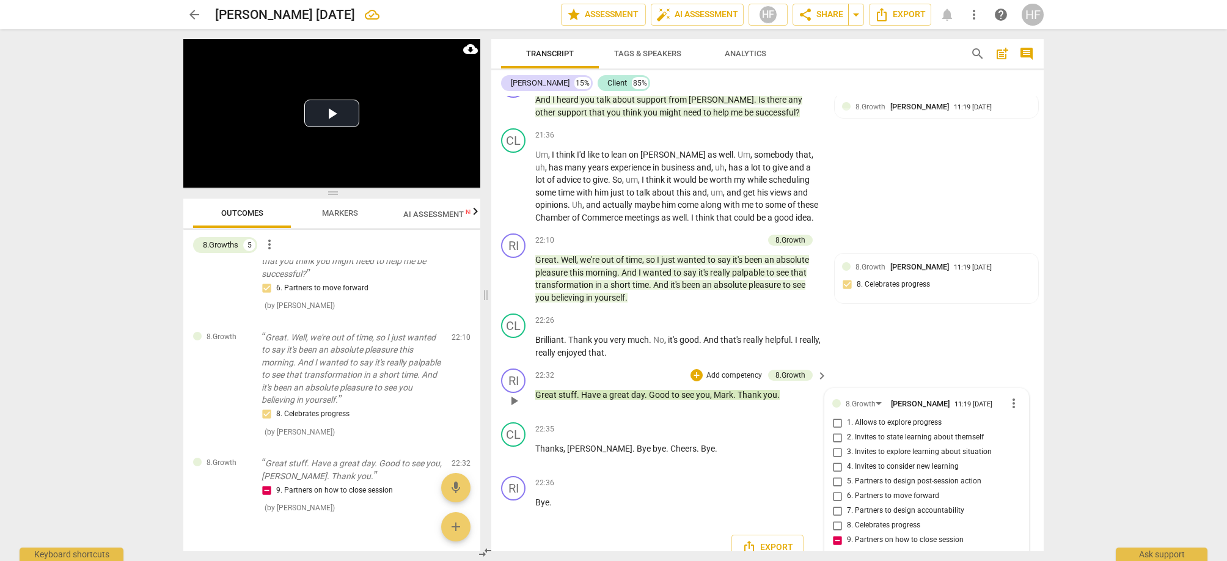
type textarea "Partner to c"
type textarea "Partner to c l"
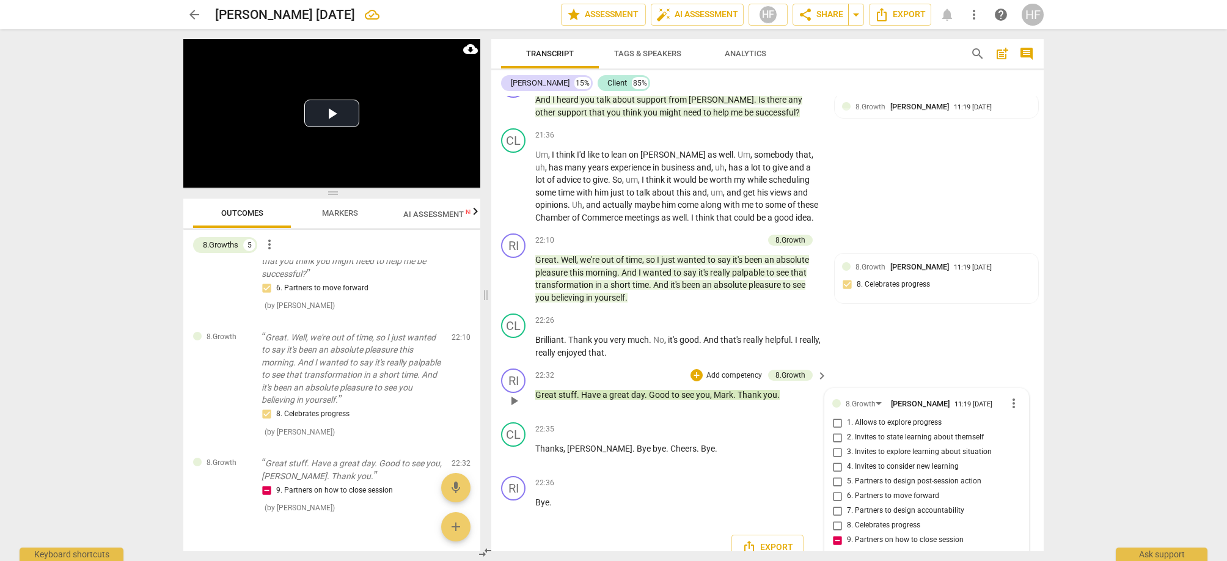
type textarea "Partner to c lo"
type textarea "Partner to c los"
type textarea "Partner to c lose"
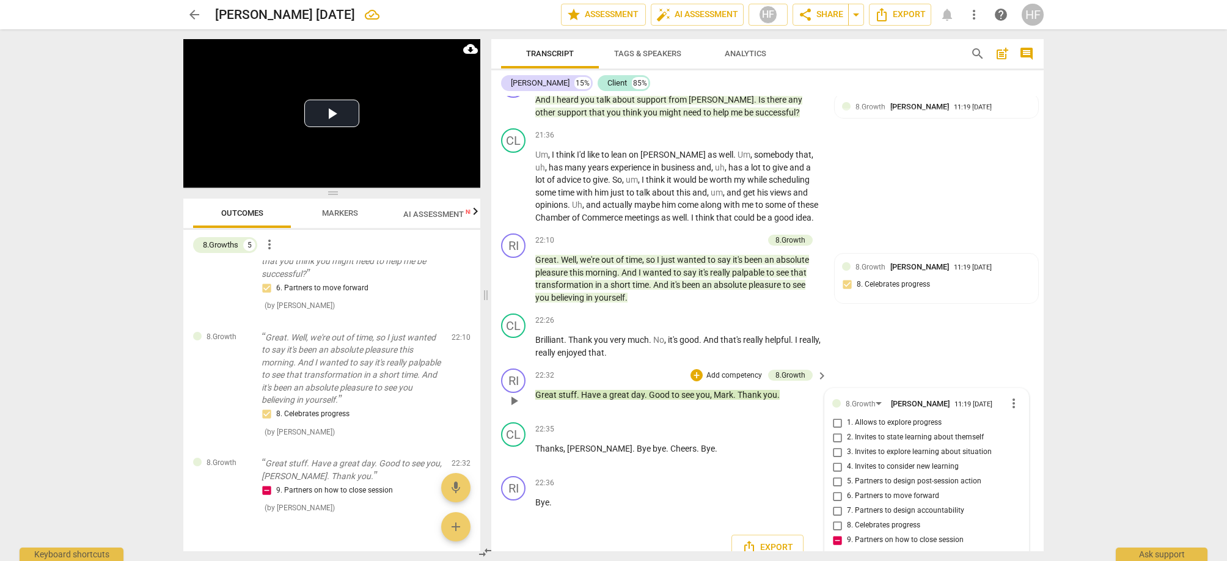
type textarea "Partner to c lose"
type textarea "Partner to c lose b"
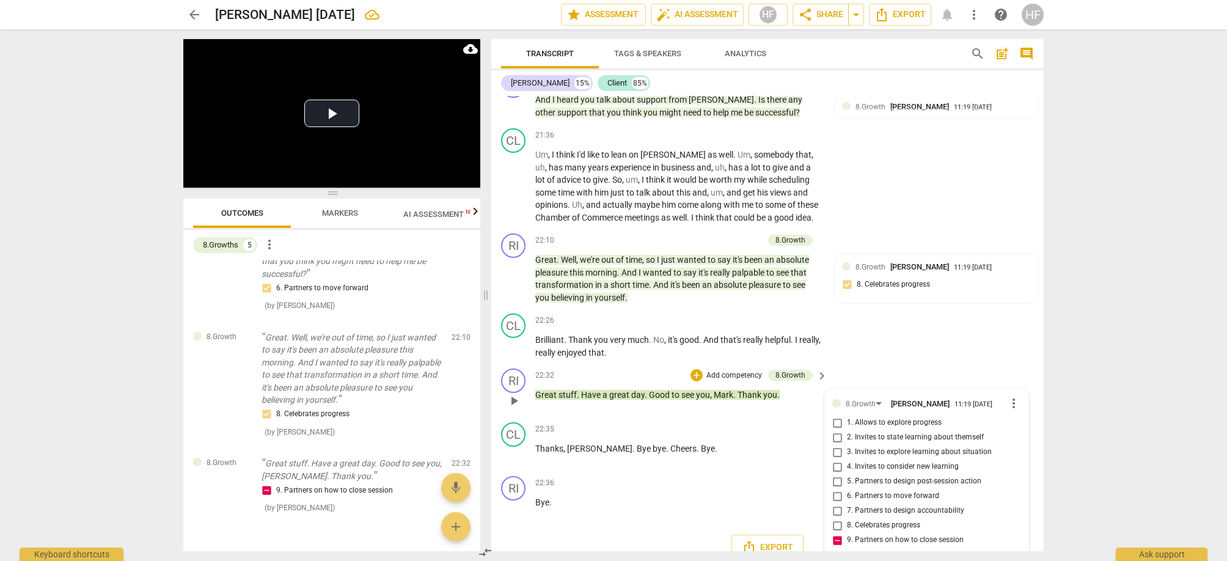
type textarea "Partner to c lose by"
type textarea "Partner to c lose by a"
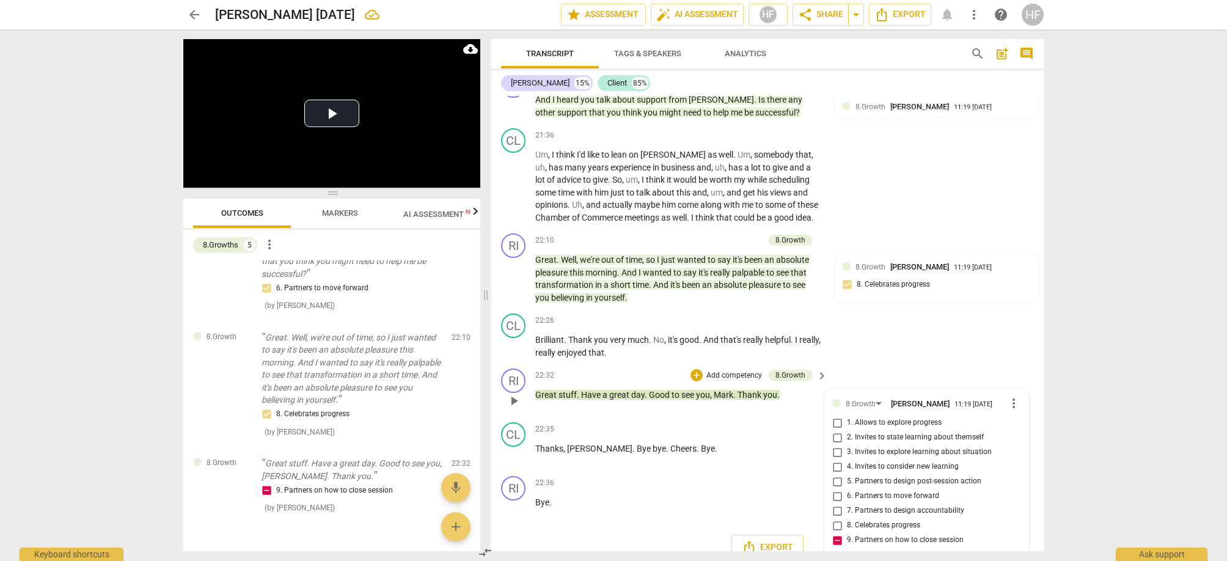
type textarea "Partner to c lose by a"
type textarea "Partner to c lose by as"
type textarea "Partner to c lose by ask"
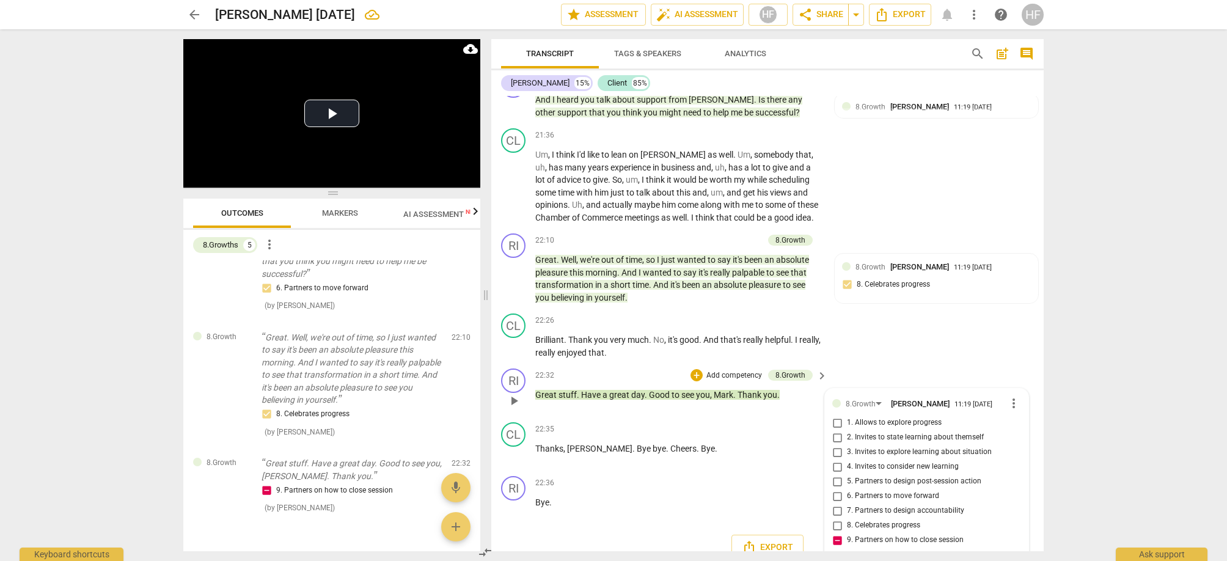
type textarea "Partner to c lose by [PERSON_NAME]"
type textarea "Partner to c lose by asking"
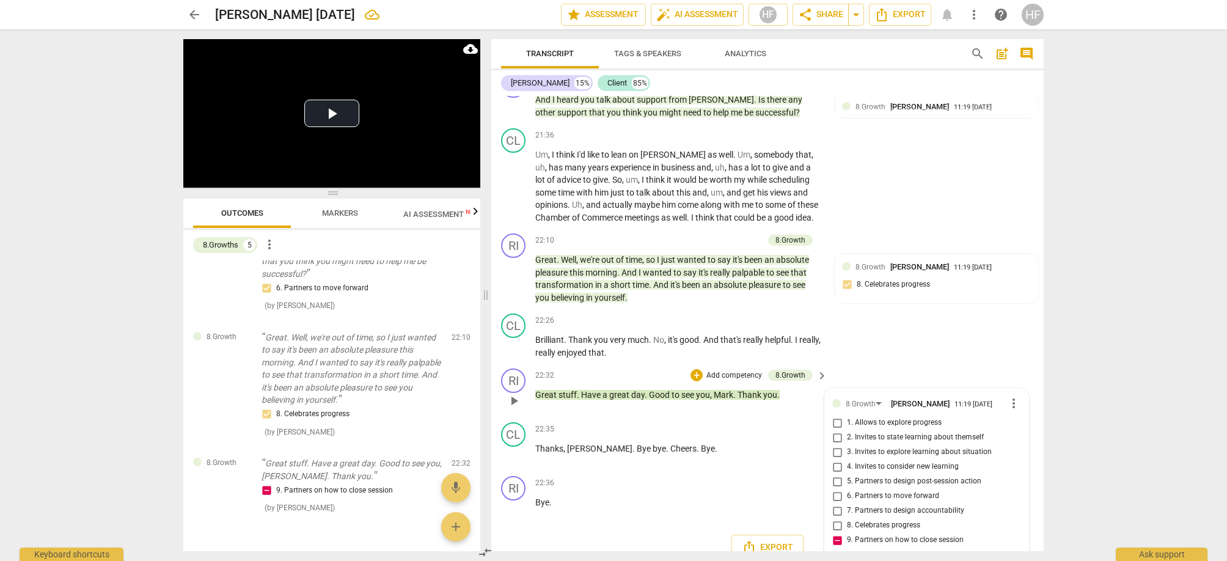
type textarea "Partner to c lose by asking"
type textarea "Partner to c lose by asking:"
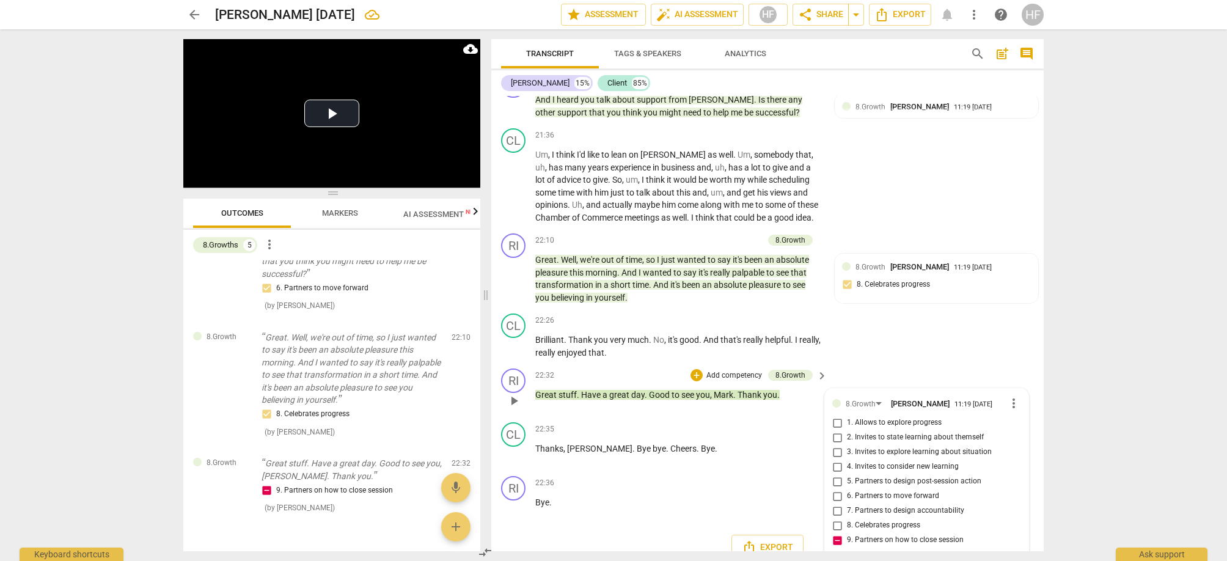
type textarea "Partner to c lose by asking: I"
type textarea "Partner to c lose by asking: Is"
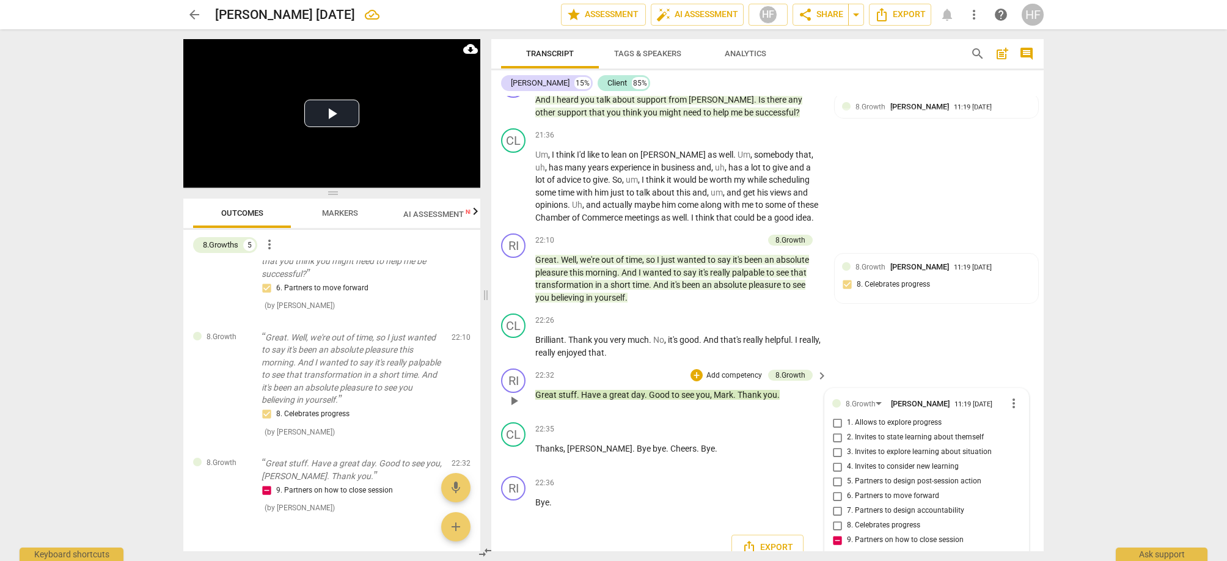
type textarea "Partner to c lose by asking: Is"
type textarea "Partner to c lose by asking: Is t"
type textarea "Partner to c lose by asking: Is th"
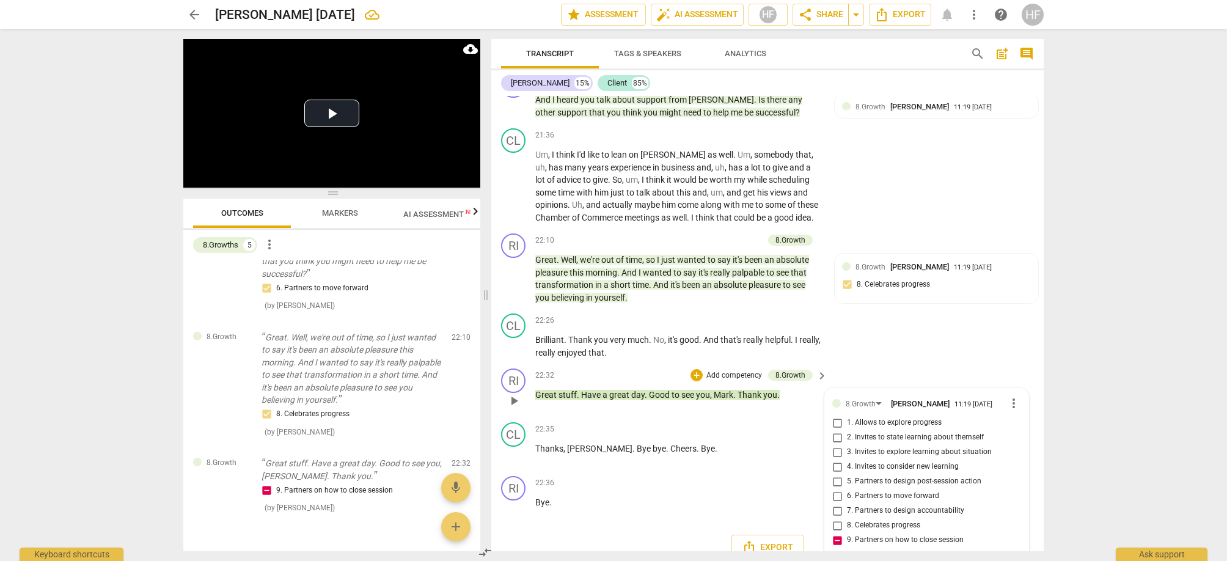
type textarea "Partner to c lose by asking: Is the"
type textarea "Partner to c lose by asking: Is ther"
type textarea "Partner to c lose by asking: Is there"
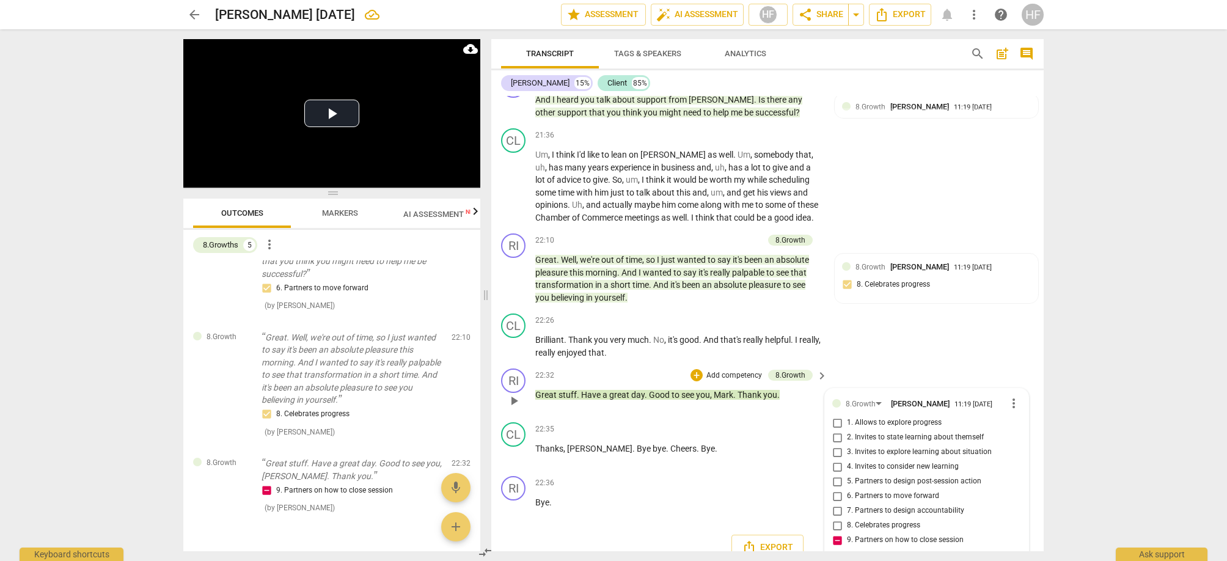
type textarea "Partner to c lose by asking: Is there"
type textarea "Partner to c lose by asking: Is there a"
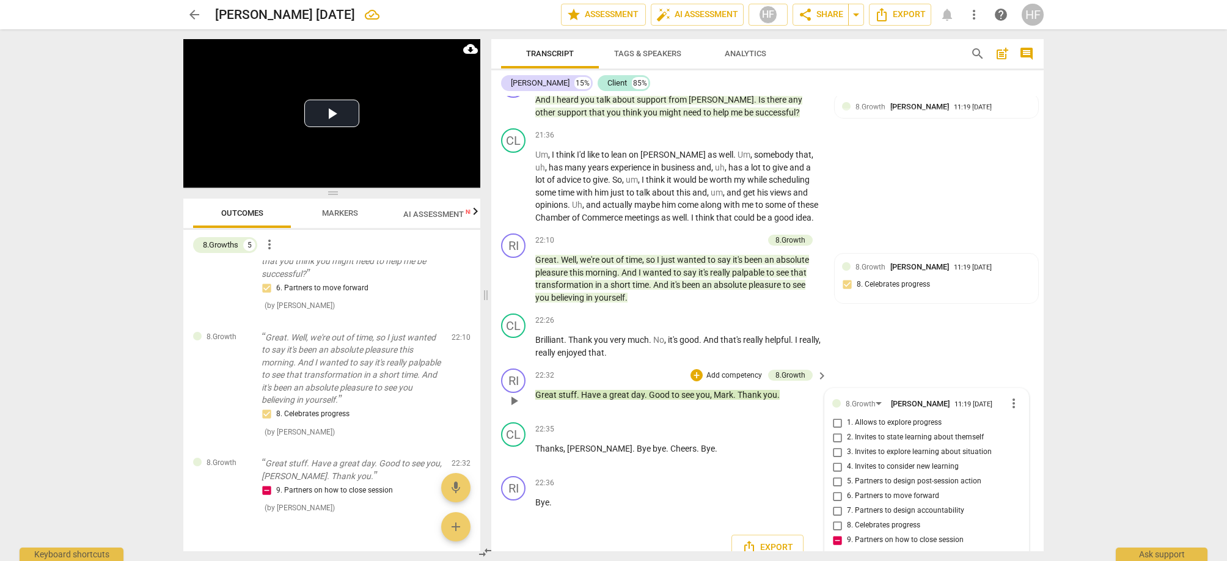
type textarea "Partner to c lose by asking: Is there an"
type textarea "Partner to c lose by asking: Is there any"
type textarea "Partner to c lose by asking: Is there anyh"
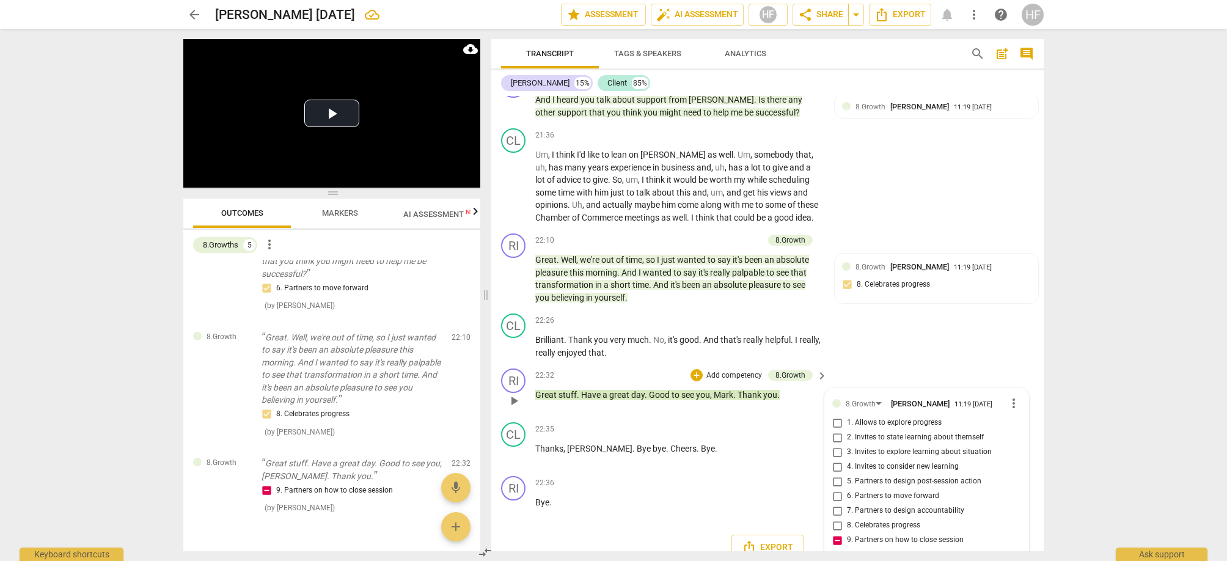
type textarea "Partner to c lose by asking: Is there anyh"
type textarea "Partner to c lose by asking: Is there anyht"
type textarea "Partner to c lose by asking: Is there anyhti"
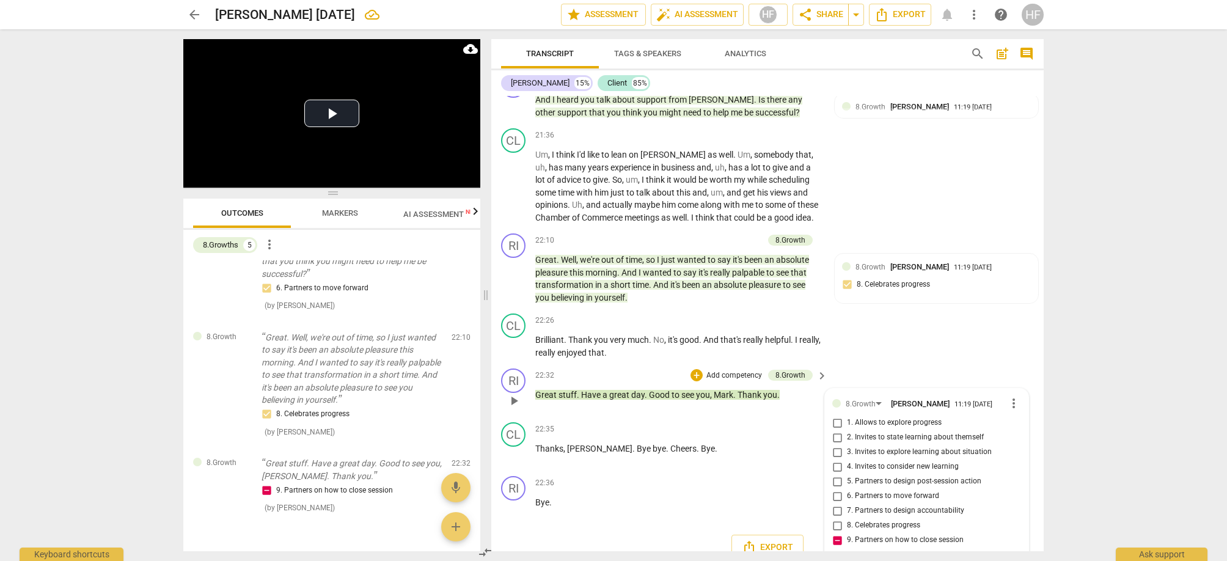
type textarea "Partner to c lose by asking: Is there anyhtin"
type textarea "Partner to c lose by asking: Is there anyhting"
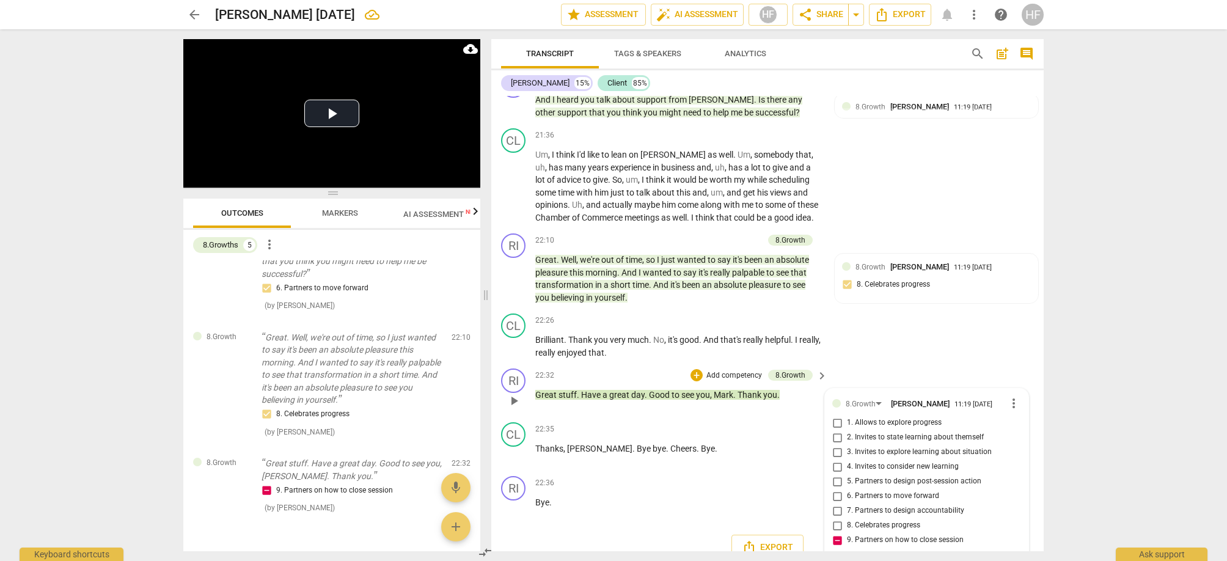
type textarea "Partner to c lose by asking: Is there anyhting"
type textarea "Partner to c lose by asking: Is there anyhting y"
type textarea "Partner to c lose by asking: Is there anyhting yo"
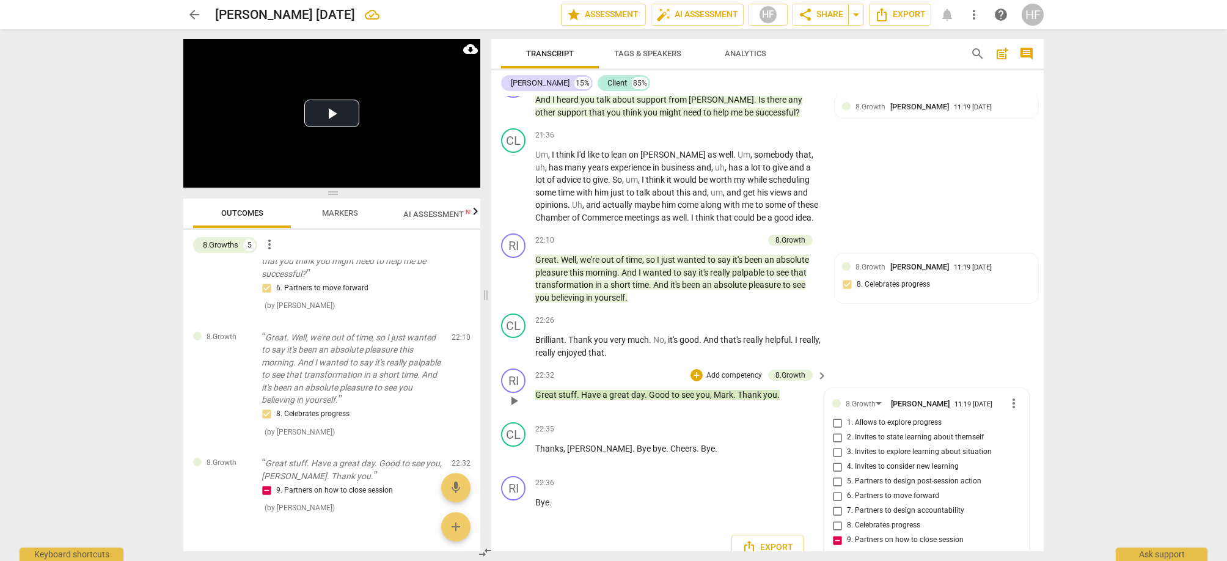
type textarea "Partner to c lose by asking: Is there anyhting you"
type textarea "Partner to c lose by asking: Is there anyhting youd"
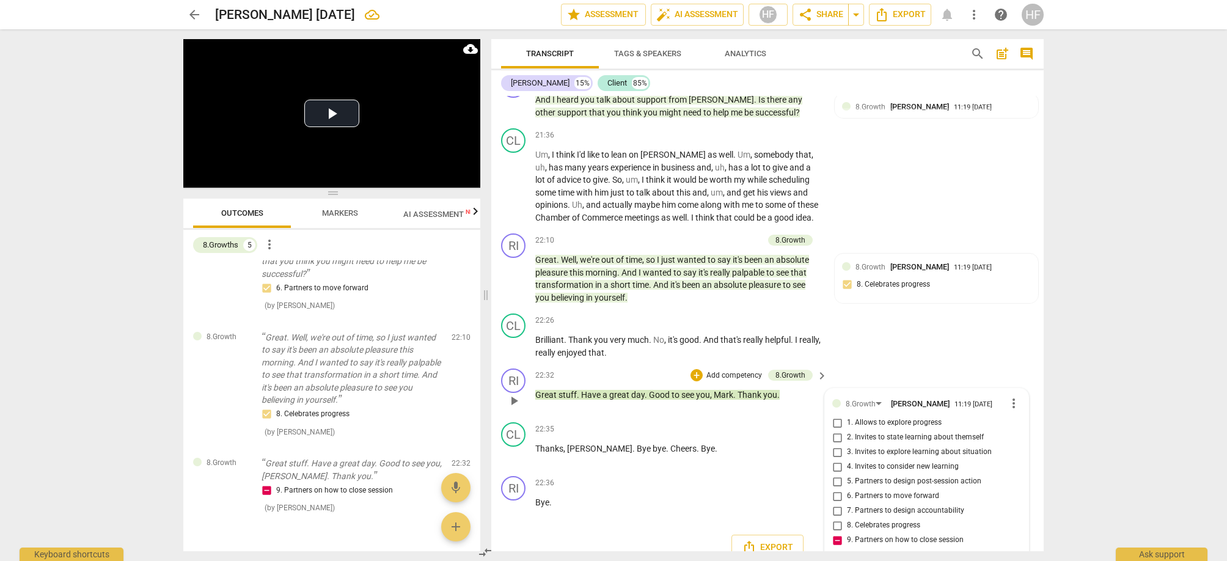
type textarea "Partner to c lose by asking: Is there anyhting youd"
type textarea "Partner to c lose by asking: Is there anyhting youd l"
type textarea "Partner to c lose by asking: Is there anyhting youd li"
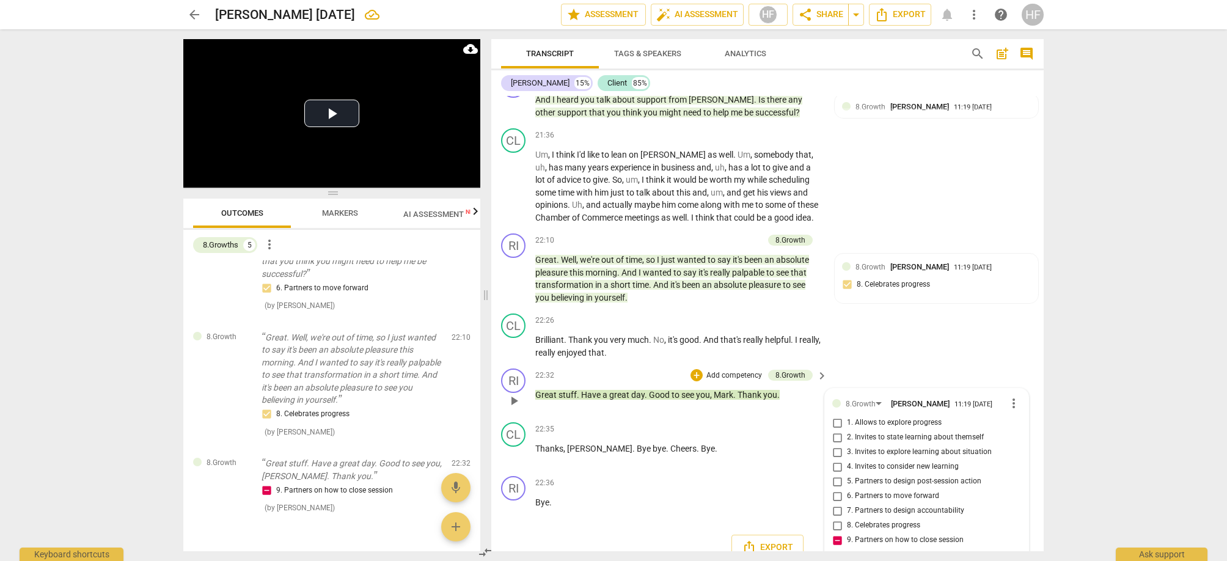
type textarea "Partner to c lose by asking: Is there anyhting youd li"
type textarea "Partner to c lose by asking: Is there anyhting youd lie"
type textarea "Partner to c lose by asking: Is there anyhting youd liek"
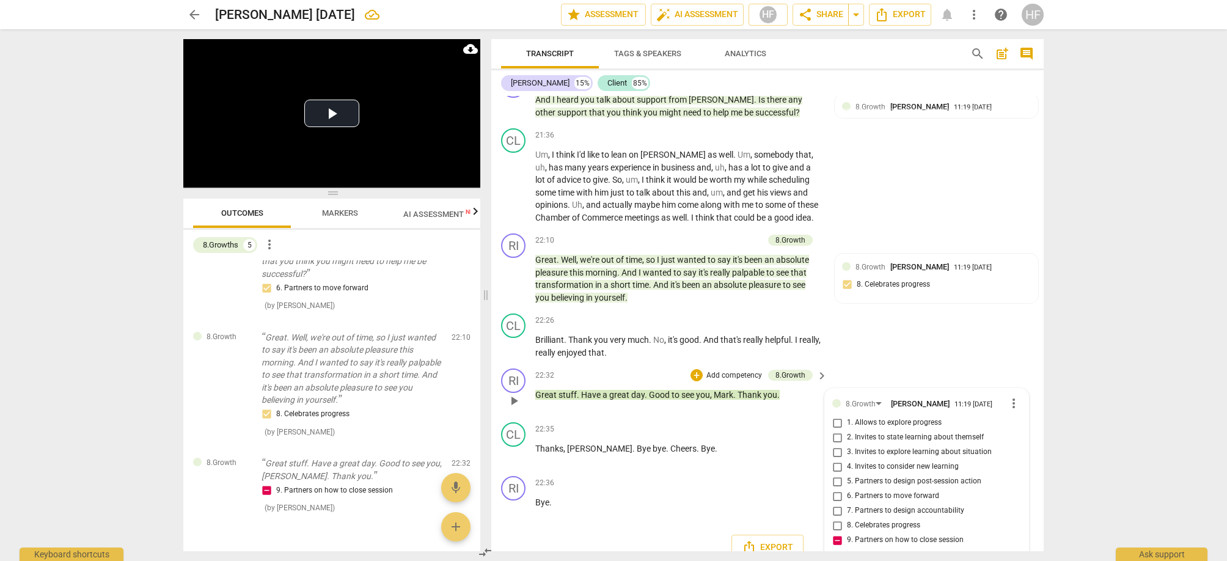
type textarea "Partner to c lose by asking: Is there anyhting youd liek"
type textarea "Partner to c lose by asking: Is there anyhting youd liek t"
type textarea "Partner to c lose by asking: Is there anyhting youd liek to"
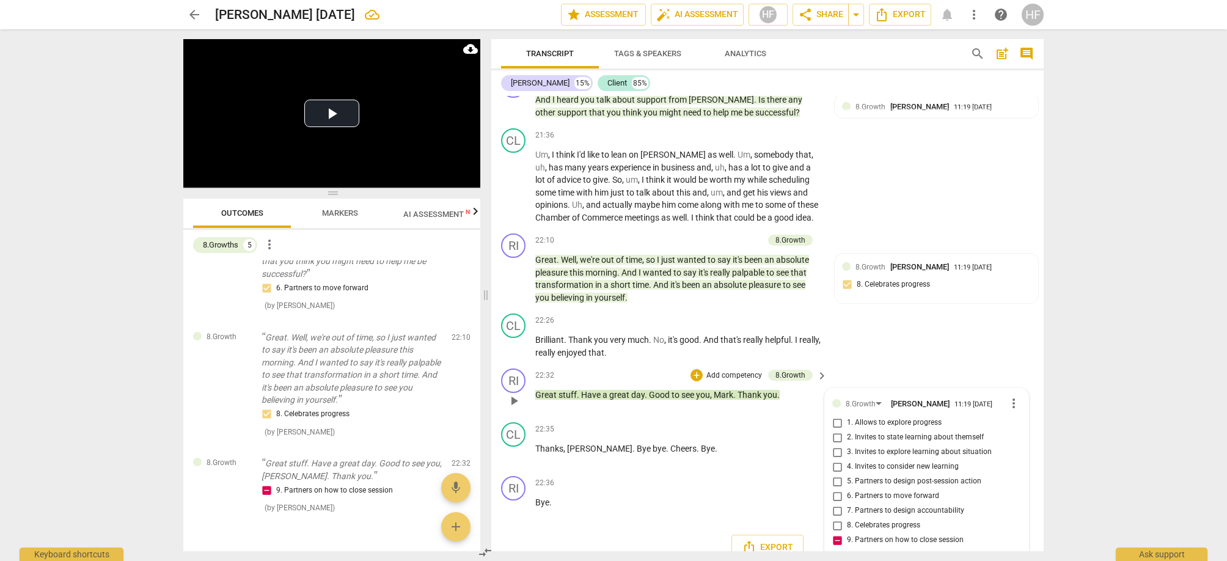
type textarea "Partner to c lose by asking: Is there anyhting youd liek to"
type textarea "Partner to c lose by asking: Is there anyhting youd liek to s"
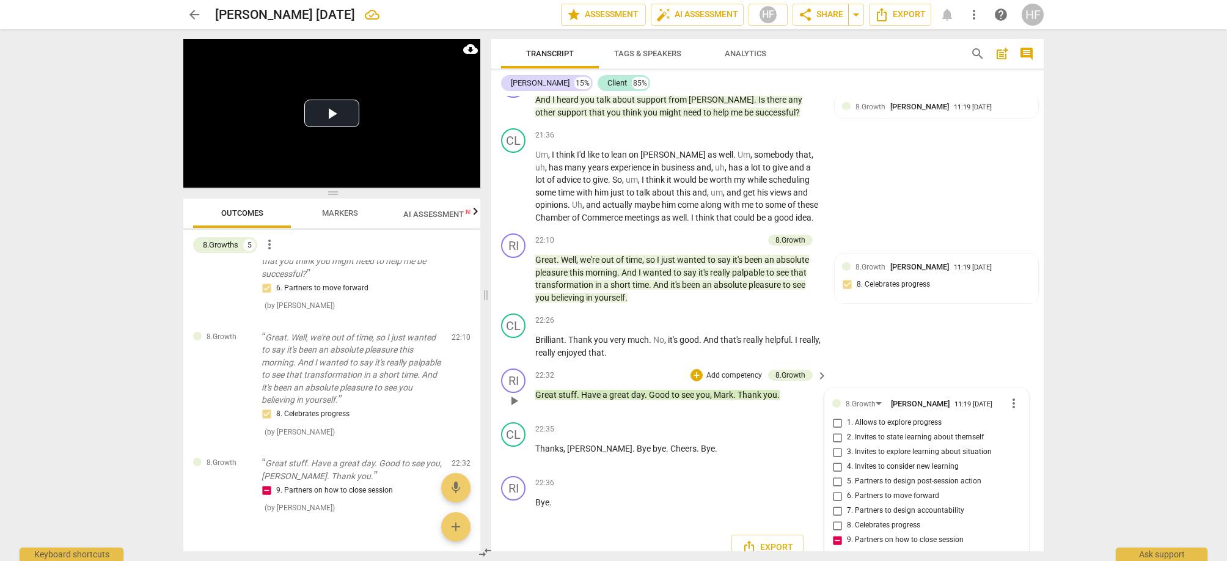
type textarea "Partner to c lose by asking: Is there anyhting youd liek to s"
type textarea "Partner to c lose by asking: Is there anyhting youd liek to sa"
type textarea "Partner to c lose by asking: Is there anyhting youd liek to say"
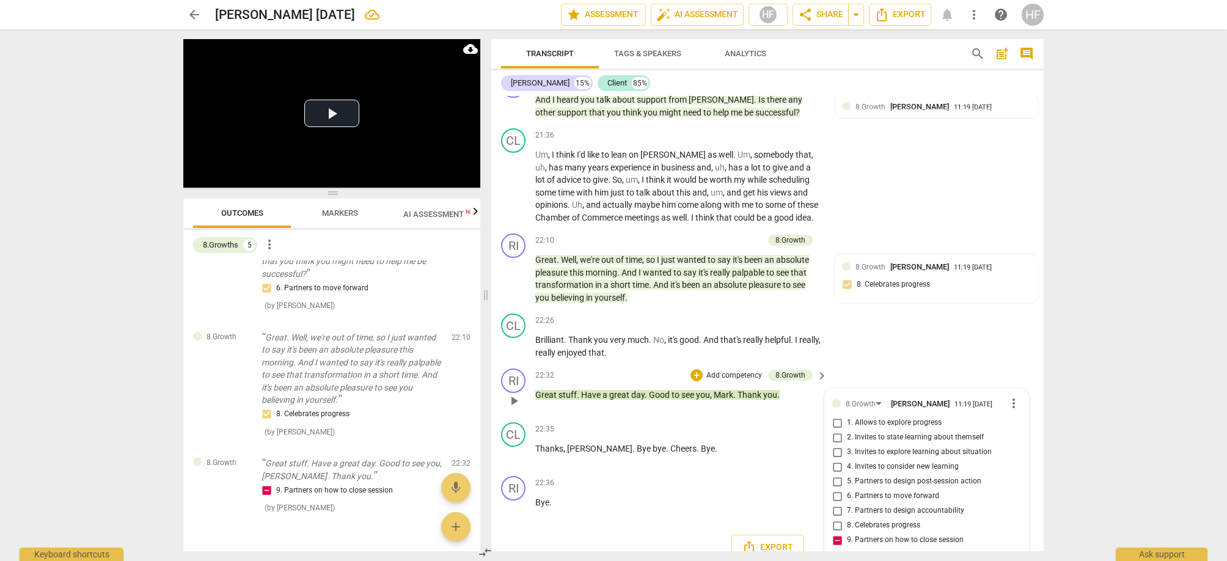
type textarea "Partner to c lose by asking: Is there anyhting youd liek to say"
type textarea "Partner to c lose by asking: Is there anyhting youd liek to say b"
type textarea "Partner to c lose by asking: Is there anyhting youd liek to say be"
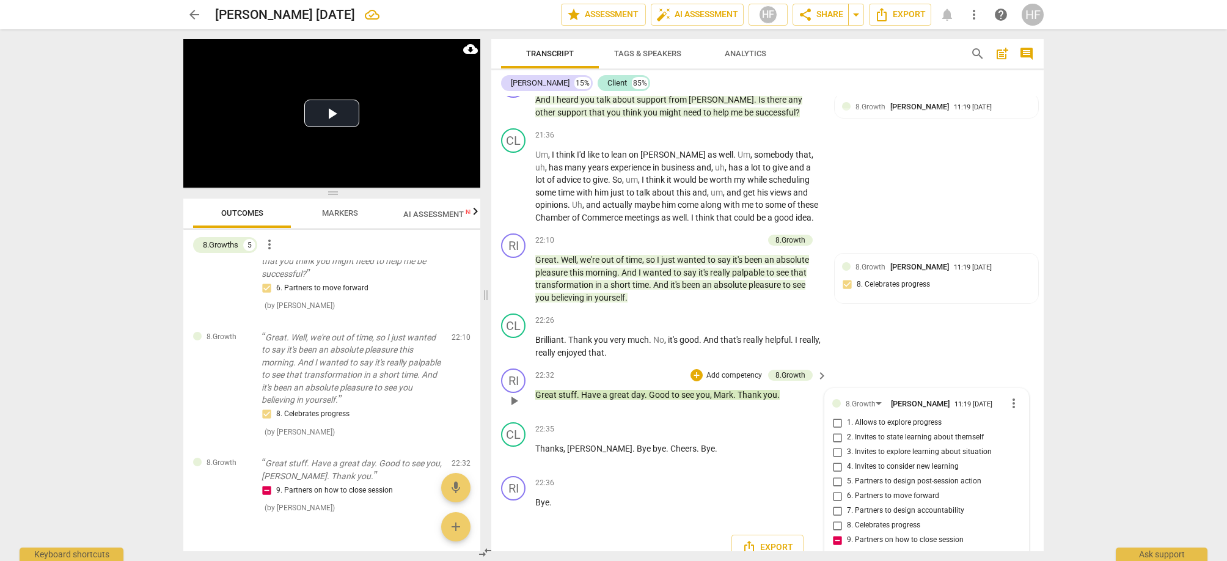
type textarea "Partner to c lose by asking: Is there anyhting youd liek to say be"
type textarea "Partner to c lose by asking: Is there anyhting youd liek to say bef"
type textarea "Partner to c lose by asking: Is there anyhting youd liek to say befo"
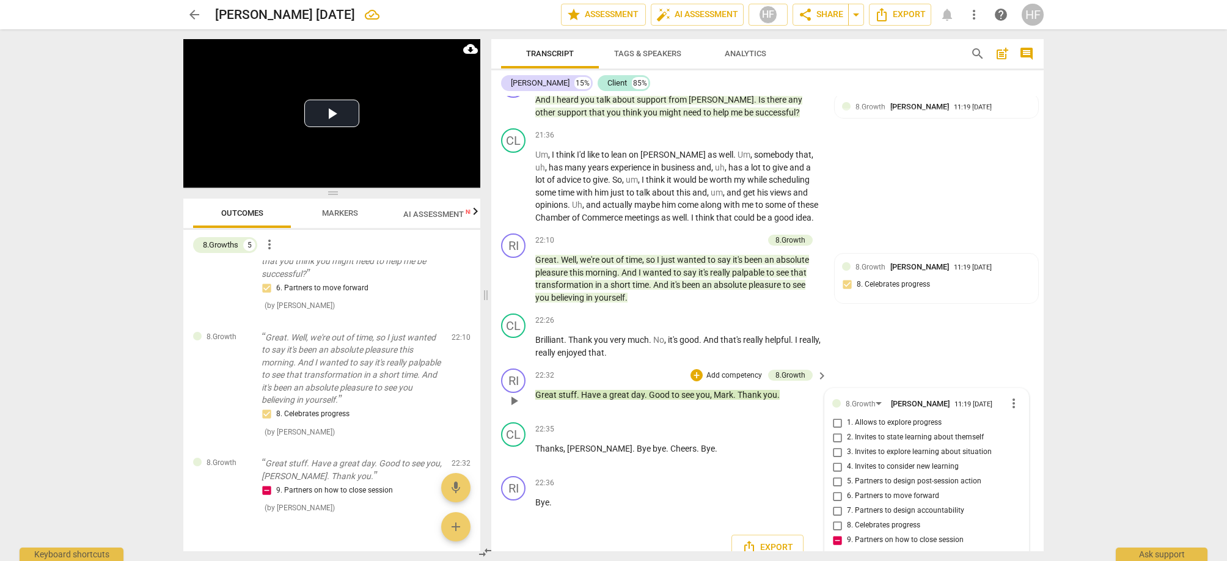
type textarea "Partner to c lose by asking: Is there anyhting youd liek to say befor"
type textarea "Partner to c lose by asking: Is there anyhting youd liek to say before"
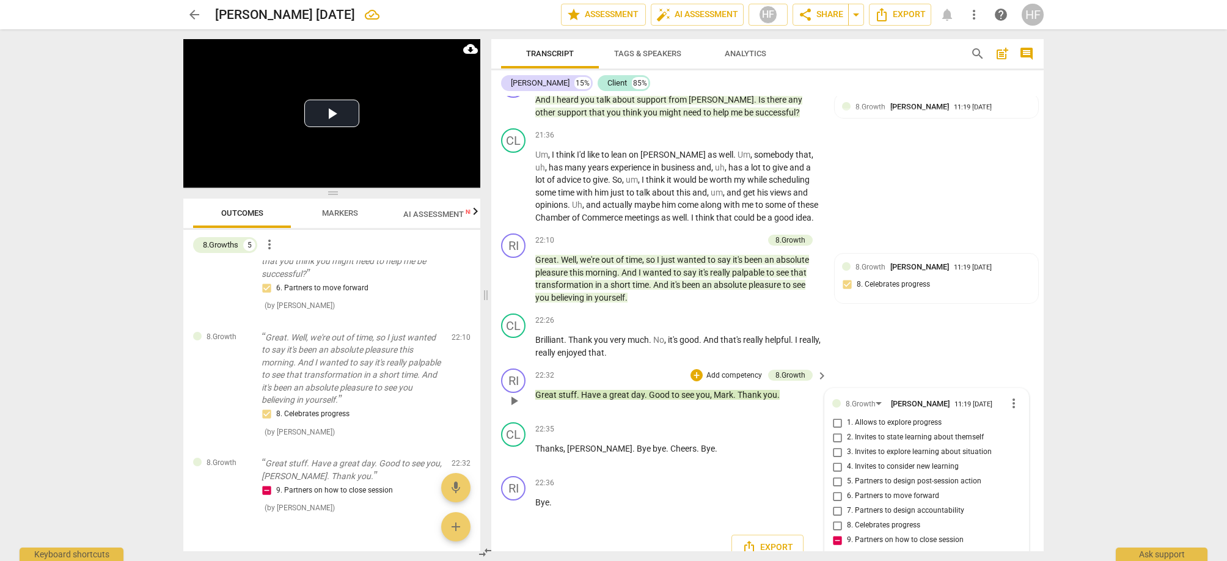
type textarea "Partner to c lose by asking: Is there anyhting youd liek to say before"
type textarea "Partner to c lose by asking: Is there anyhting youd liek to say before w"
type textarea "Partner to c lose by asking: Is there anyhting youd liek to say before we"
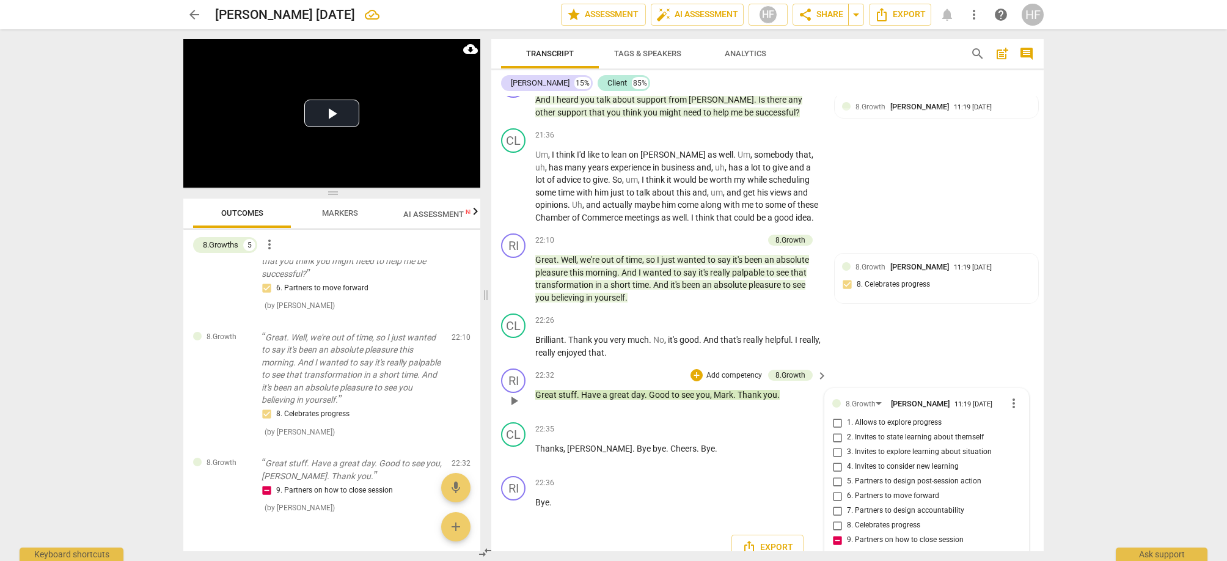
type textarea "Partner to c lose by asking: Is there anyhting youd liek to say before we"
type textarea "Partner to c lose by asking: Is there anyhting youd liek to say before we c"
type textarea "Partner to c lose by asking: Is there anyhting youd liek to say before we cl"
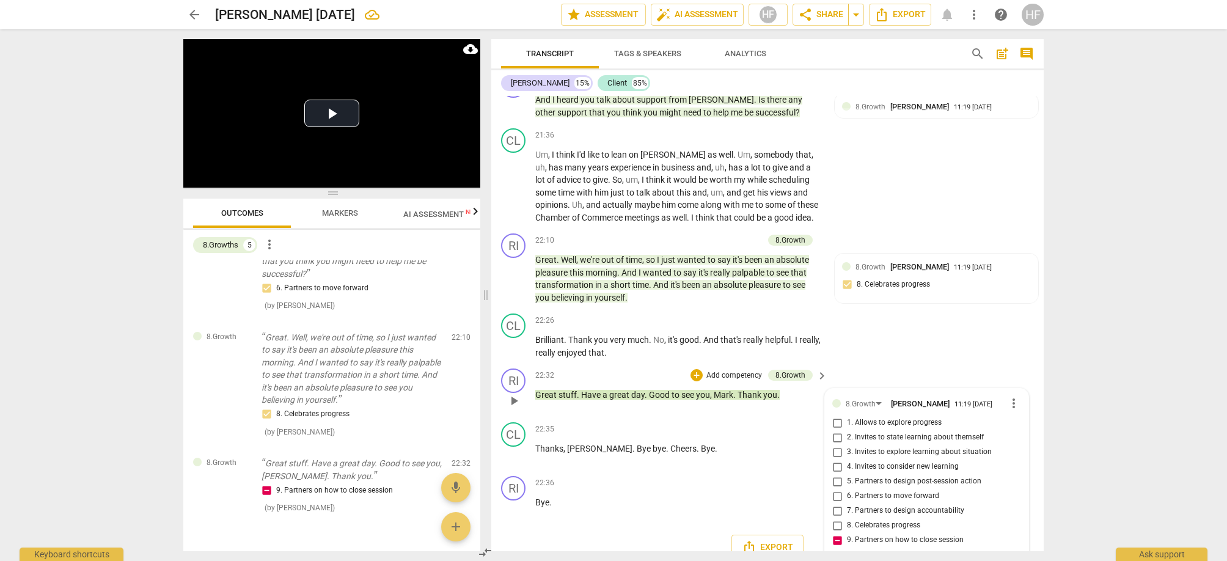
type textarea "Partner to c lose by asking: Is there anyhting youd liek to say before we cl"
type textarea "Partner to c lose by asking: Is there anyhting youd liek to say before we clo"
type textarea "Partner to c lose by asking: Is there anyhting youd liek to say before we clos"
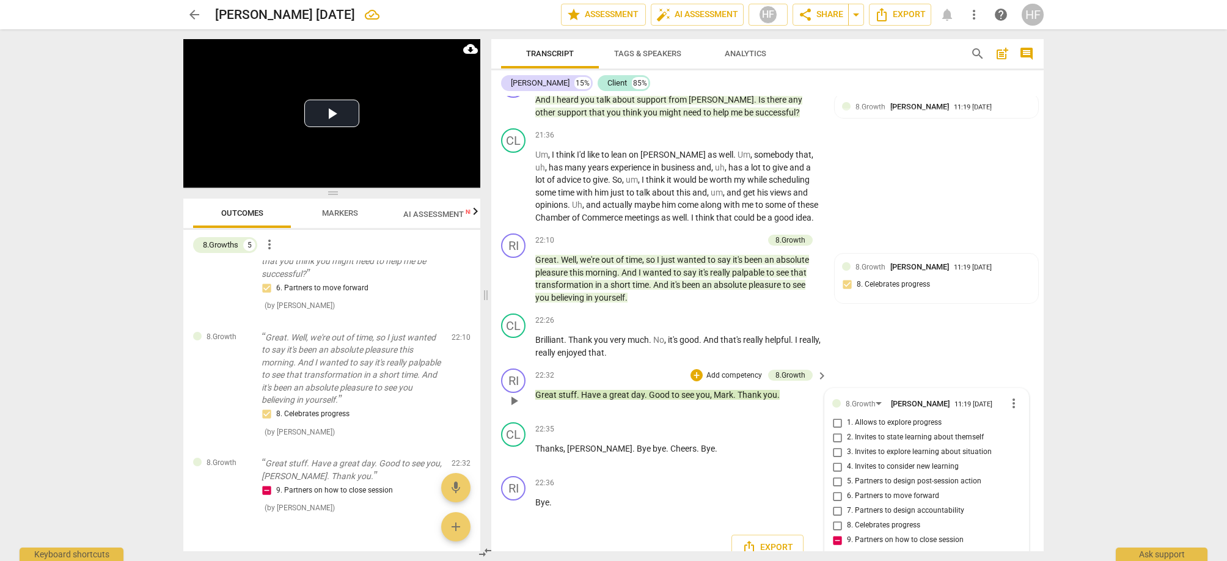
type textarea "Partner to c lose by asking: Is there anyhting youd liek to say before we close"
type textarea "Partner to c lose by asking: Is there anyhting youd liek to say before we close…"
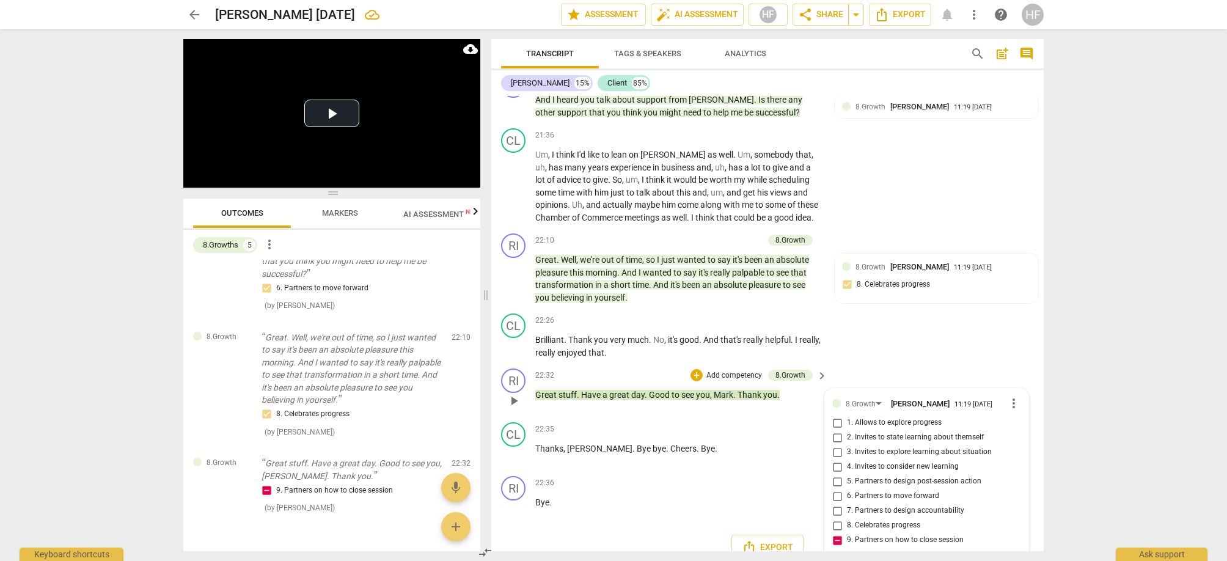
type textarea "Partner to c lose by asking: Is there anyhting youd liek to say before we close…"
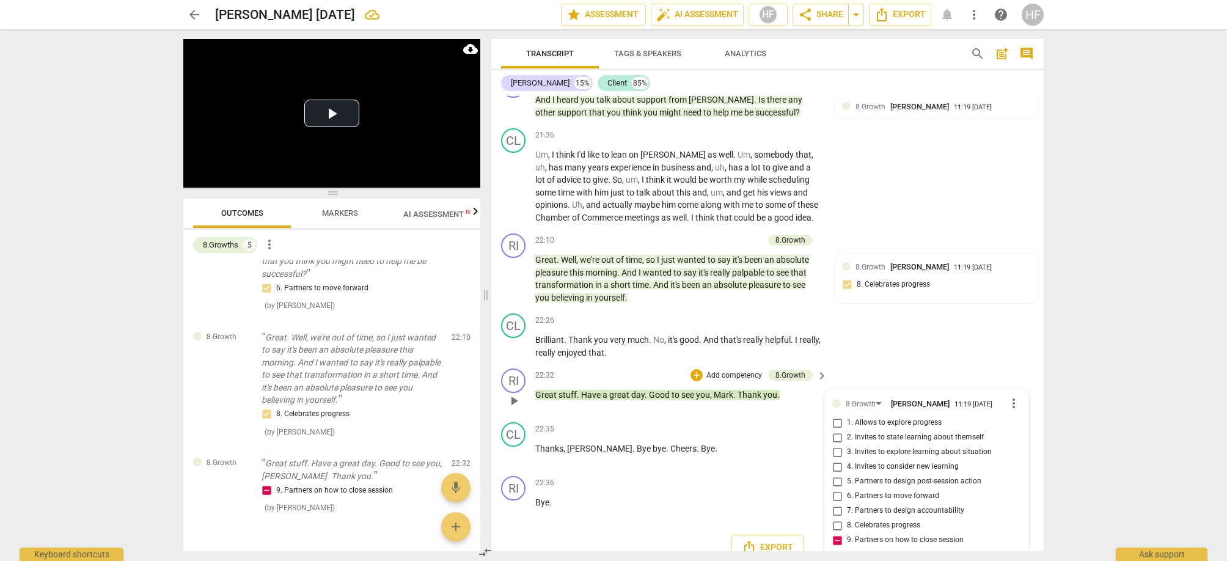
type textarea "Partner to c lose by asking: Is there anyhting youd liek to say before we close…"
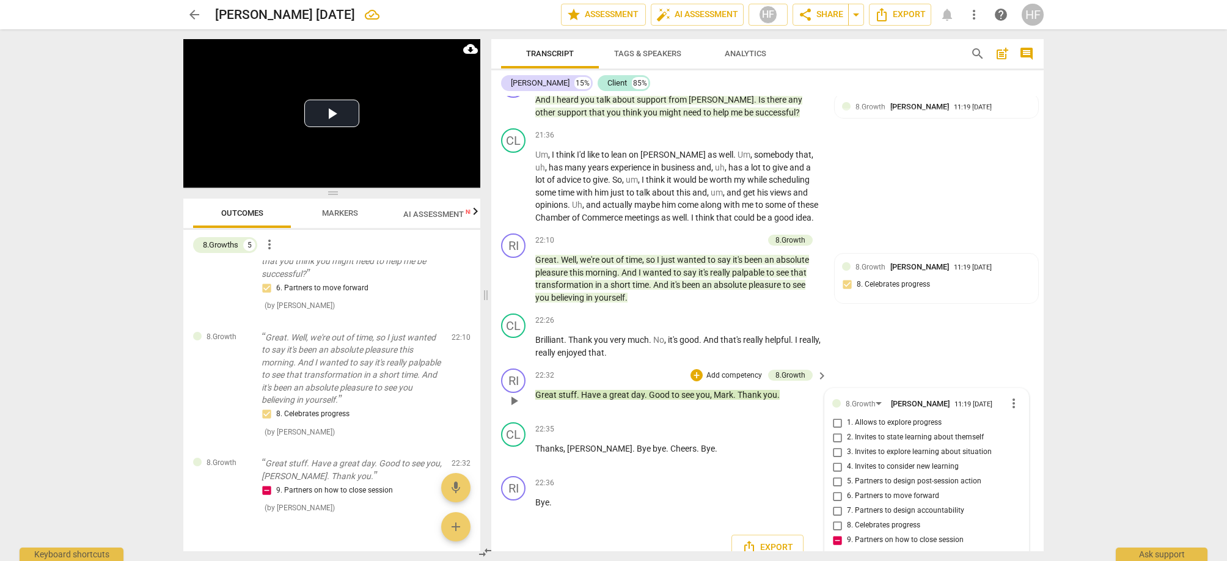
type textarea "Partner to c lose by asking: Is there anyhting youd liek to say before we close…"
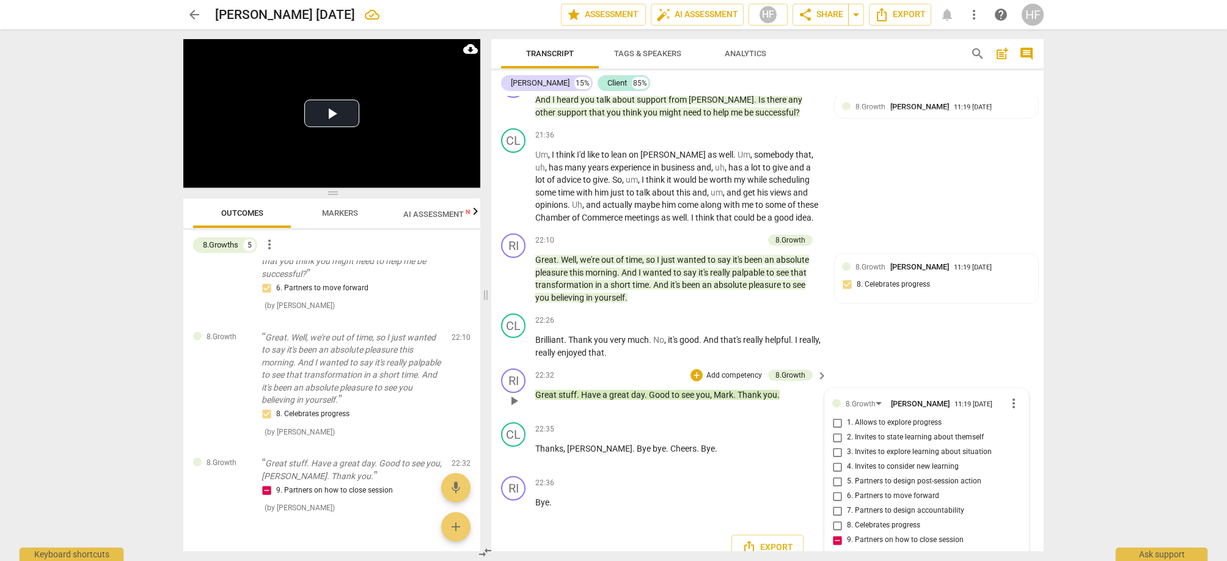
type textarea "Partner to c lose by asking: Is there anyhting youd liek to say before we close…"
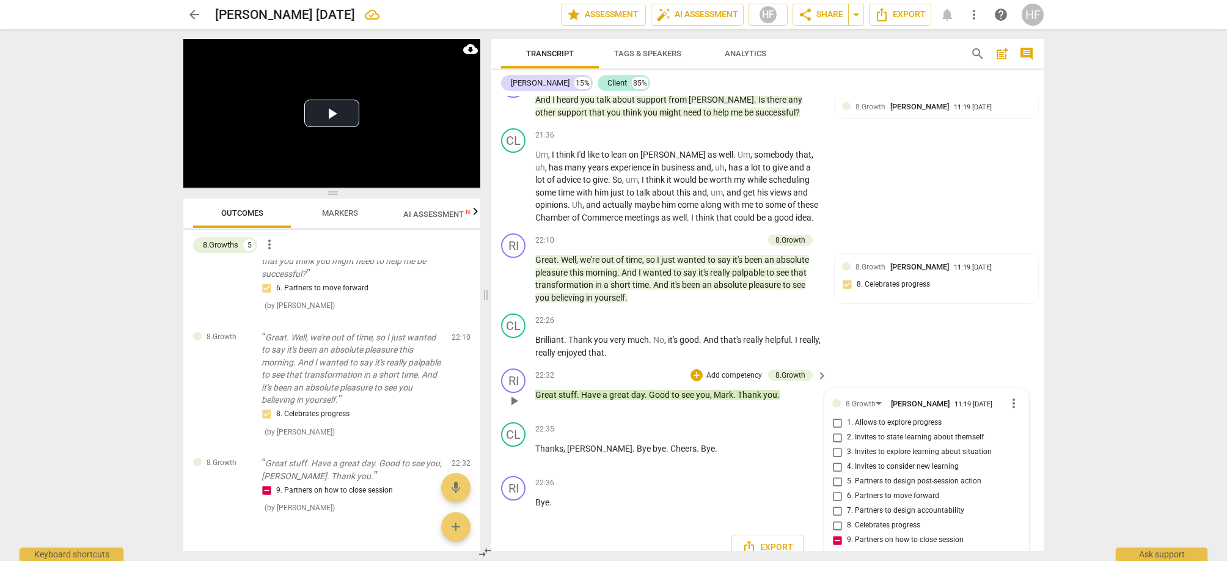
type textarea "Partner to c lose by asking: Is there anyhting youd liek to say before we close…"
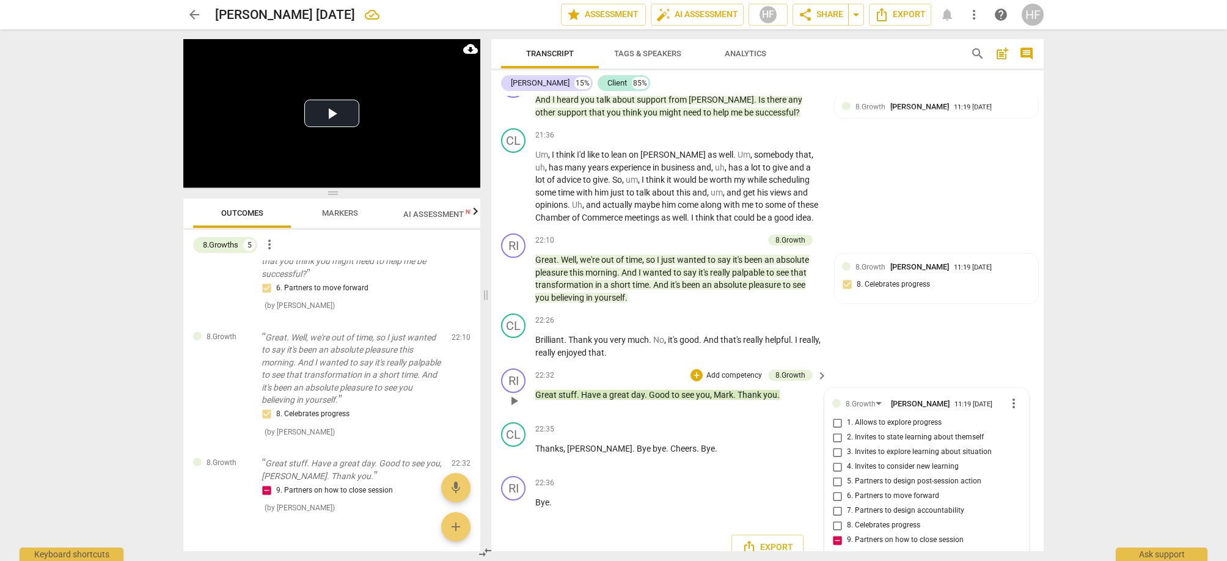
type textarea "Partner to c lose by asking: Is there anyhting youd liek to say before we close…"
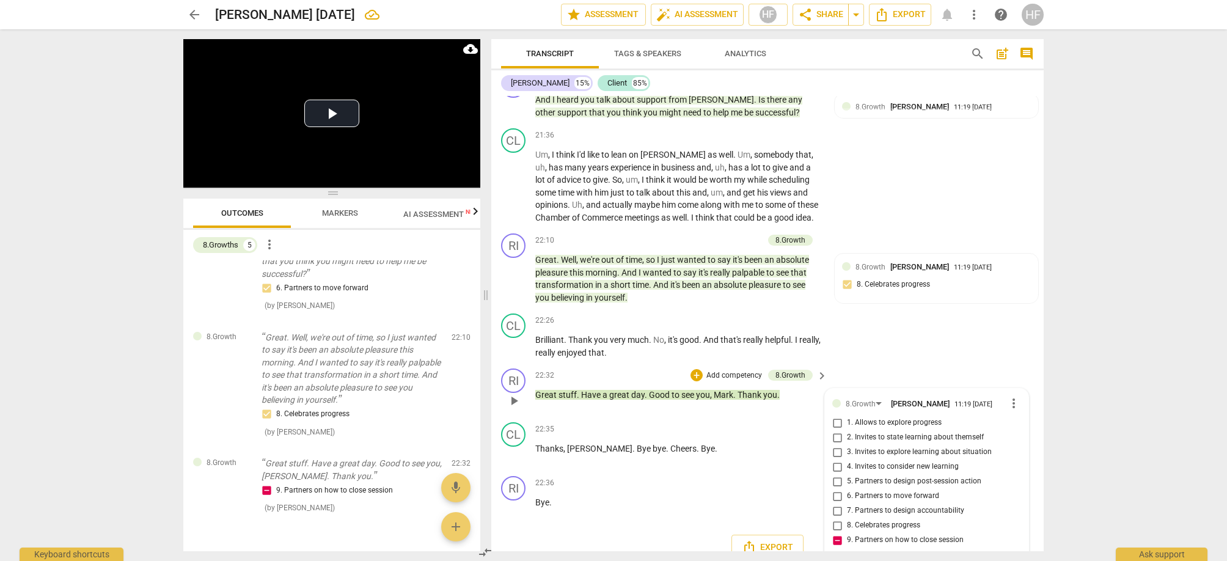
type textarea "Partner to c lose by asking: Is there anyhting youd liek to say before we close…"
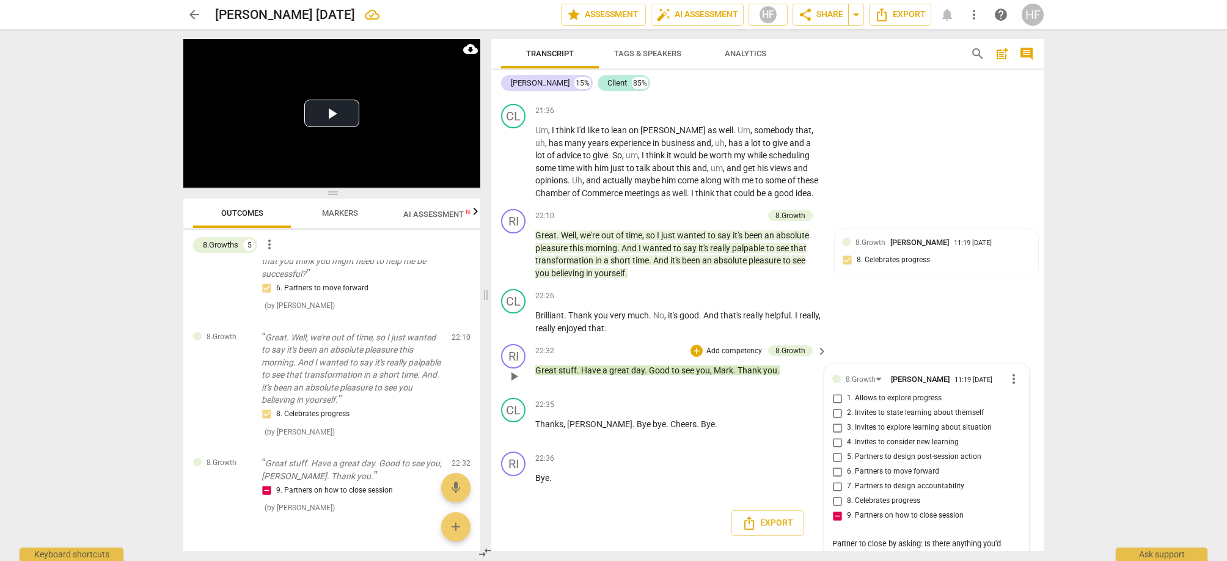
scroll to position [5395, 0]
click at [1006, 550] on span "send" at bounding box center [1012, 556] width 13 height 13
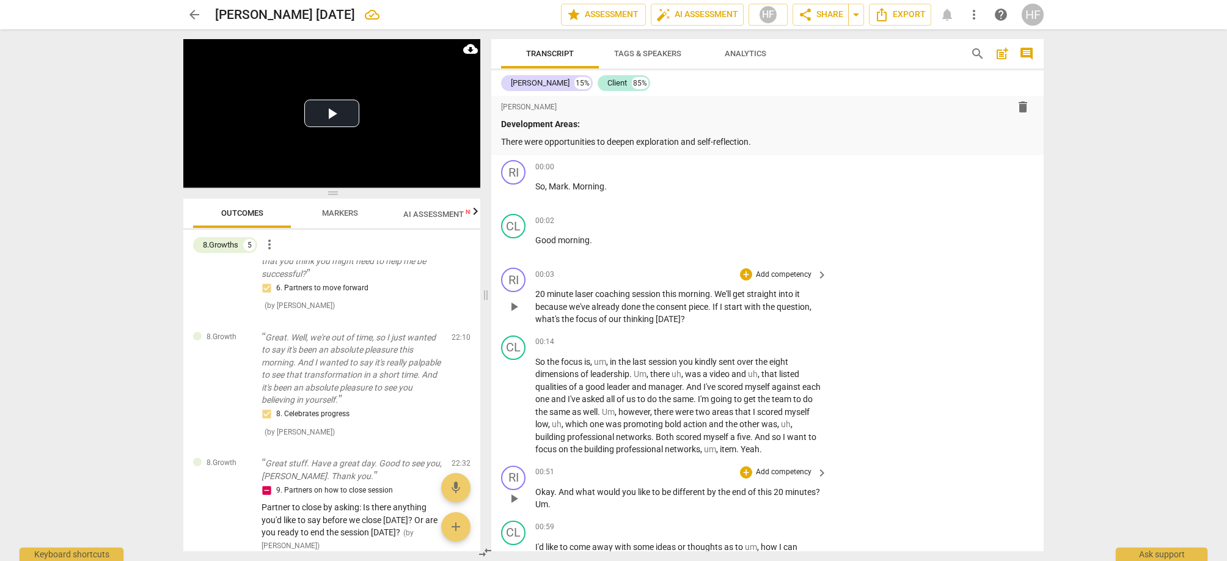
scroll to position [206, 0]
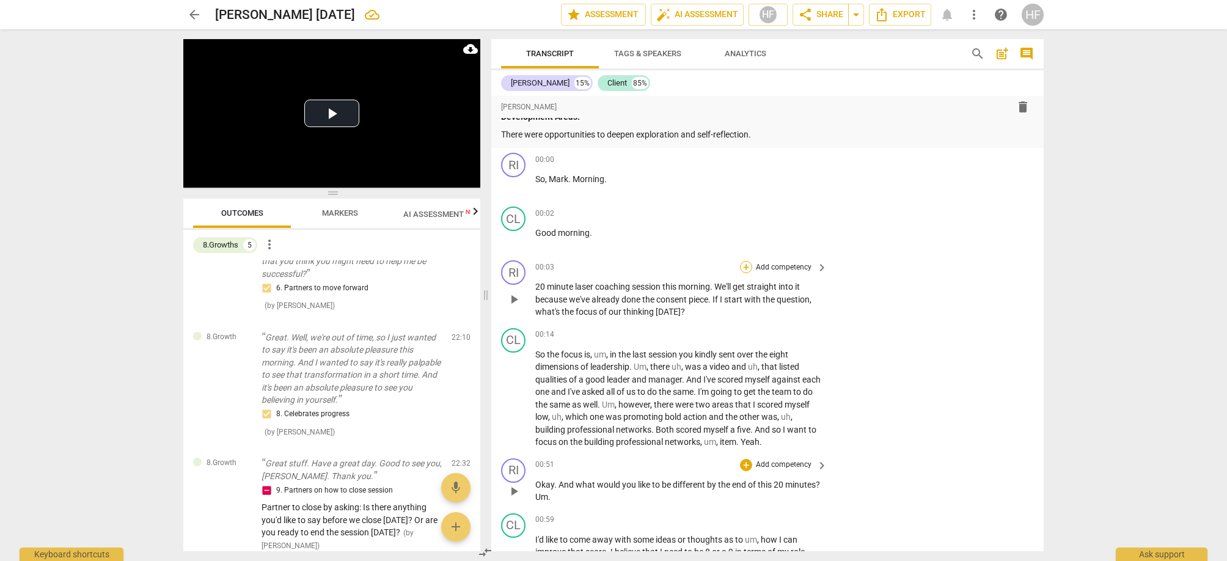
click at [742, 261] on div "+" at bounding box center [746, 267] width 12 height 12
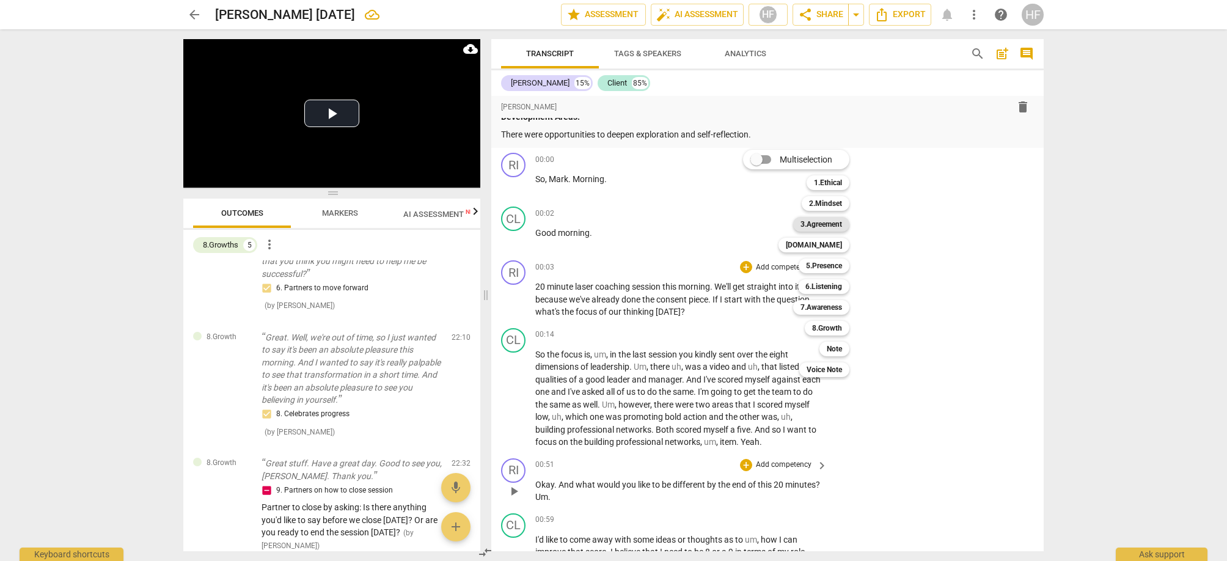
click at [833, 225] on b "3.Agreement" at bounding box center [821, 224] width 42 height 15
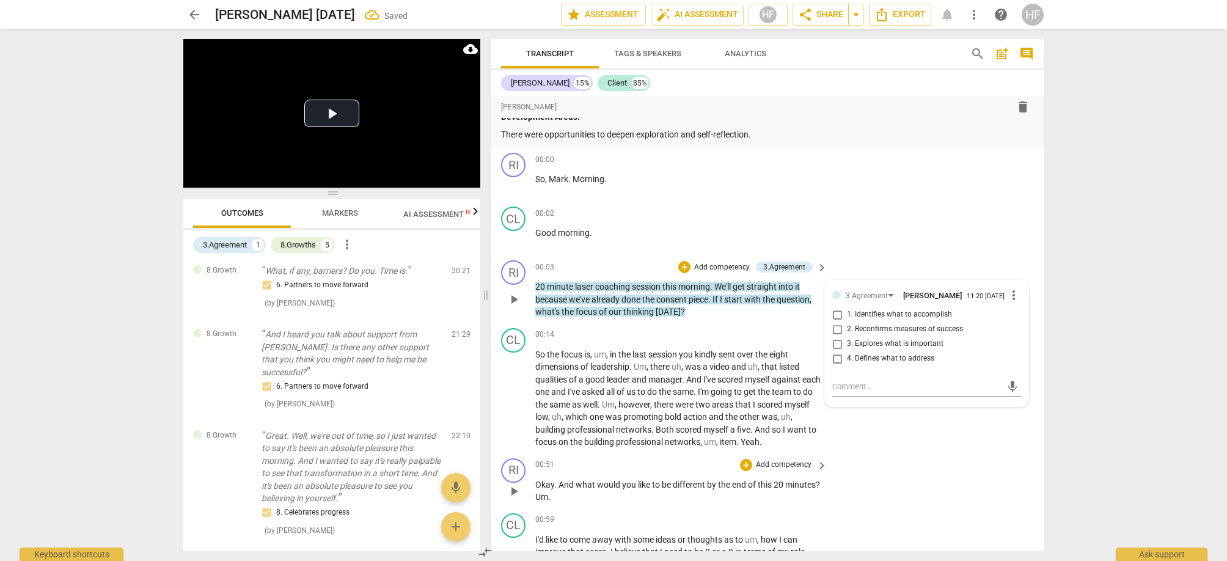
scroll to position [0, 0]
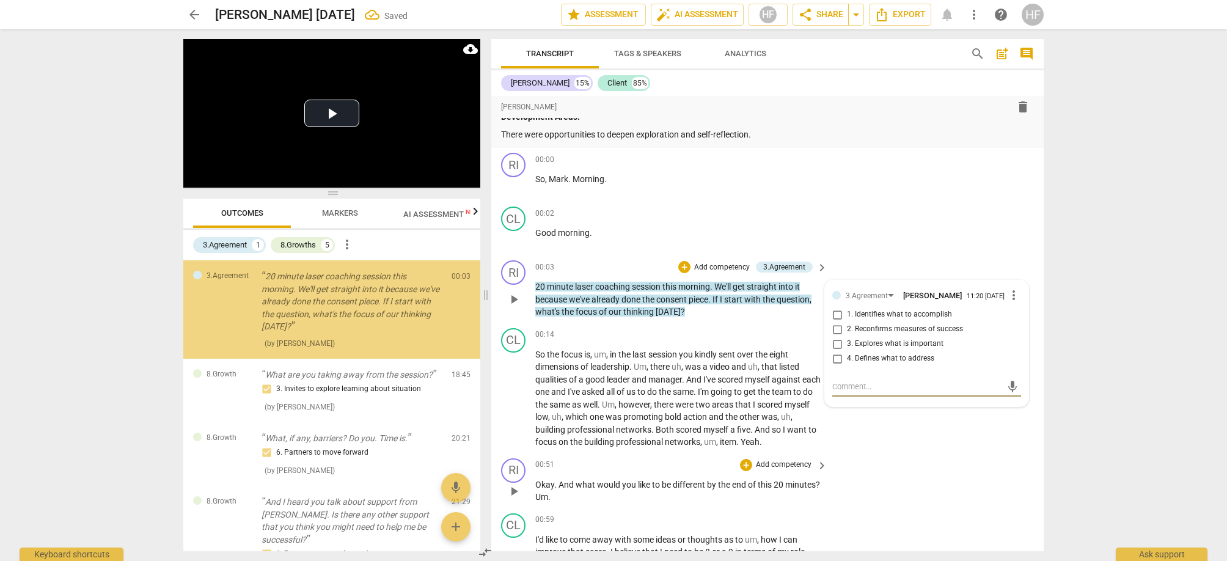
click at [833, 315] on input "1. Identifies what to accomplish" at bounding box center [837, 314] width 20 height 15
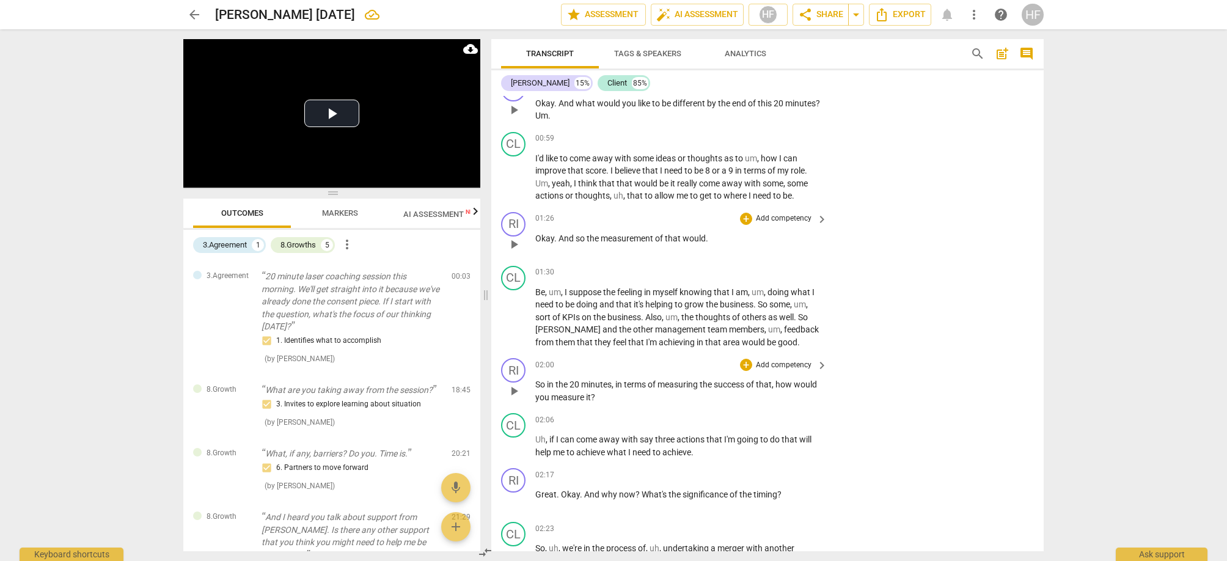
scroll to position [600, 0]
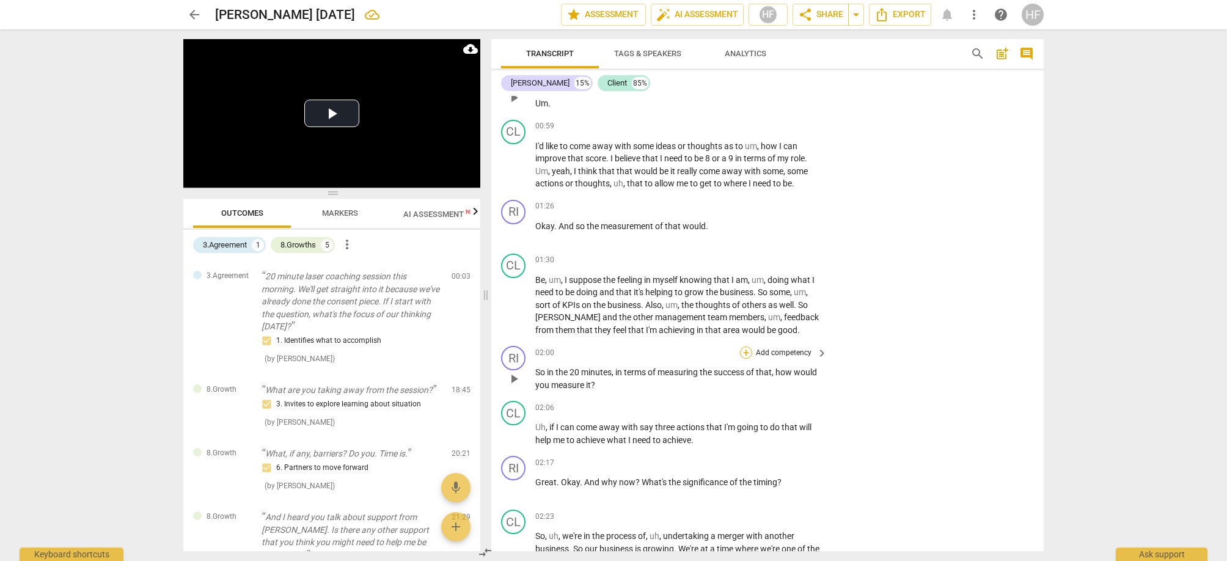
click at [746, 346] on div "+" at bounding box center [746, 352] width 12 height 12
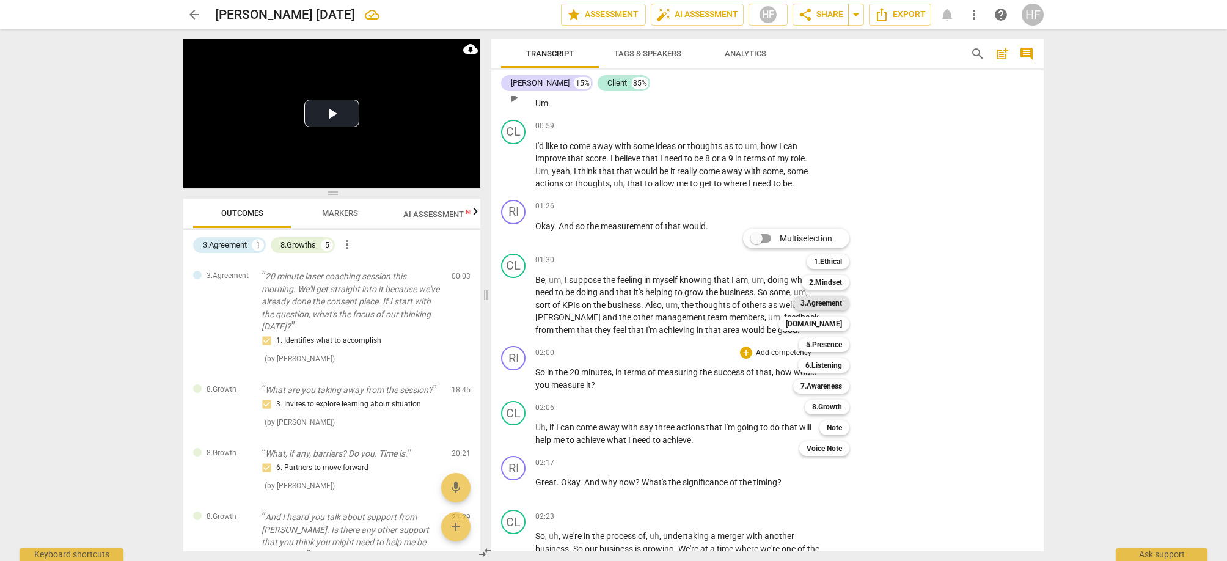
click at [837, 306] on b "3.Agreement" at bounding box center [821, 303] width 42 height 15
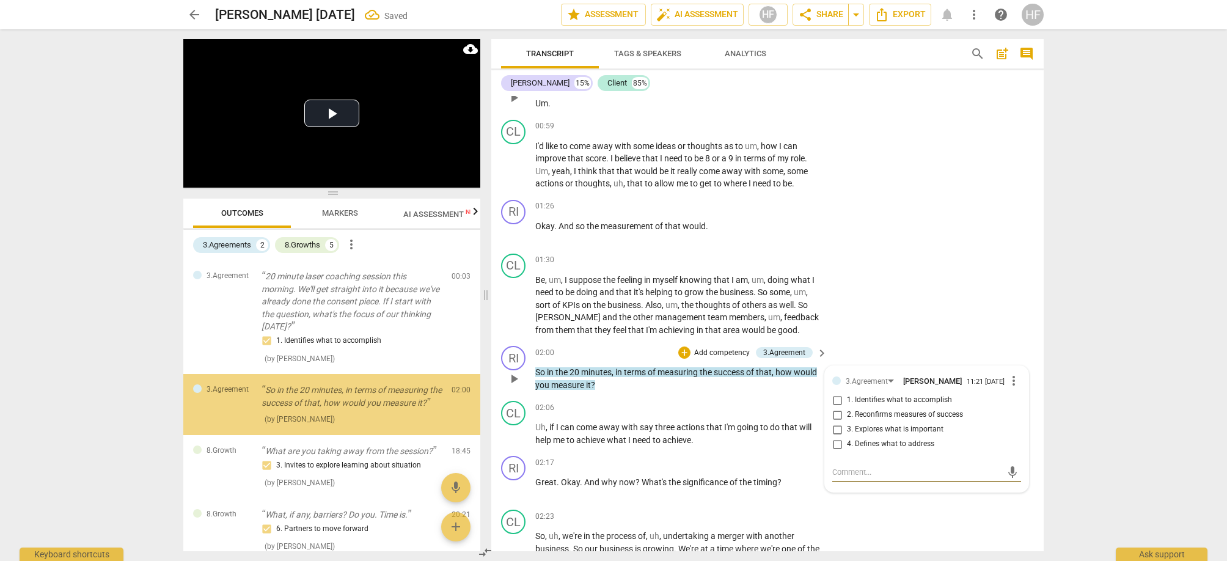
scroll to position [3, 0]
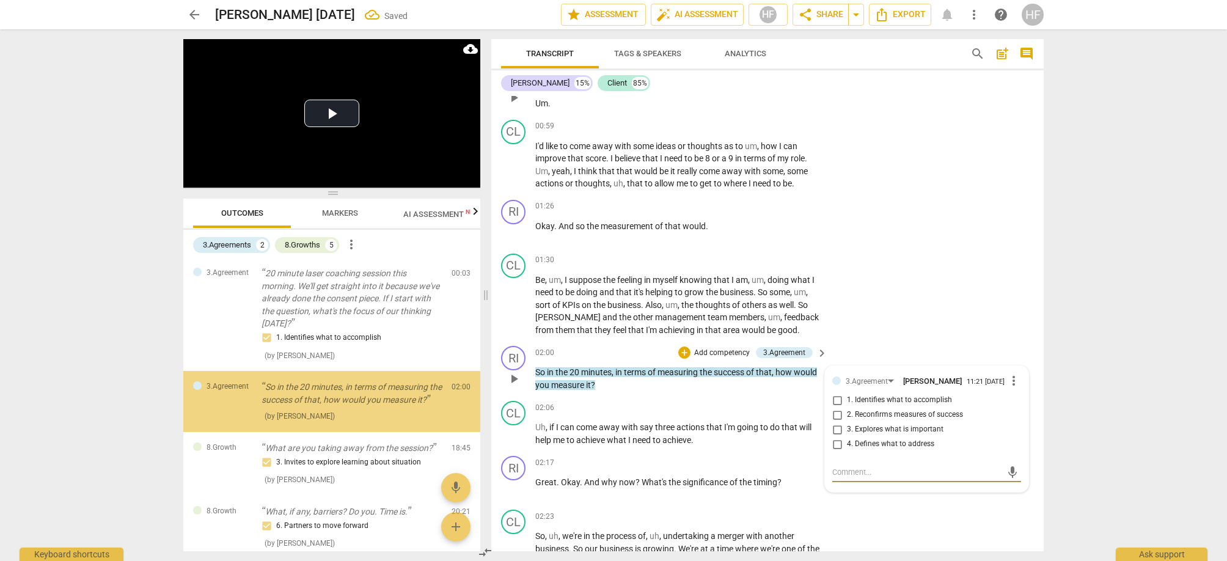
click at [828, 412] on input "2. Reconfirms measures of success" at bounding box center [837, 414] width 20 height 15
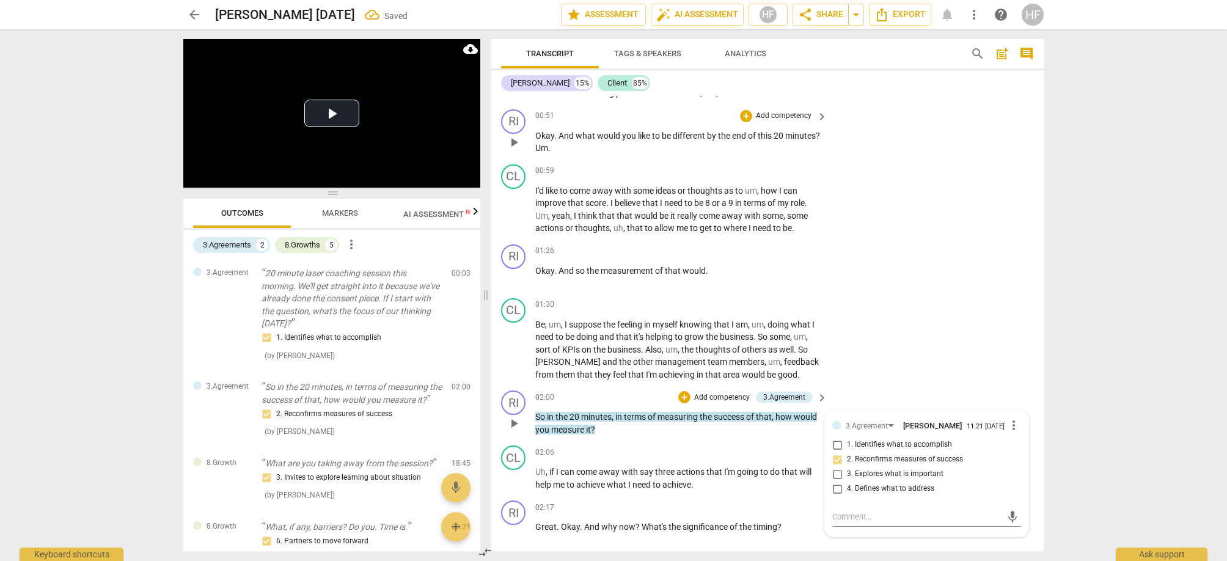
scroll to position [525, 0]
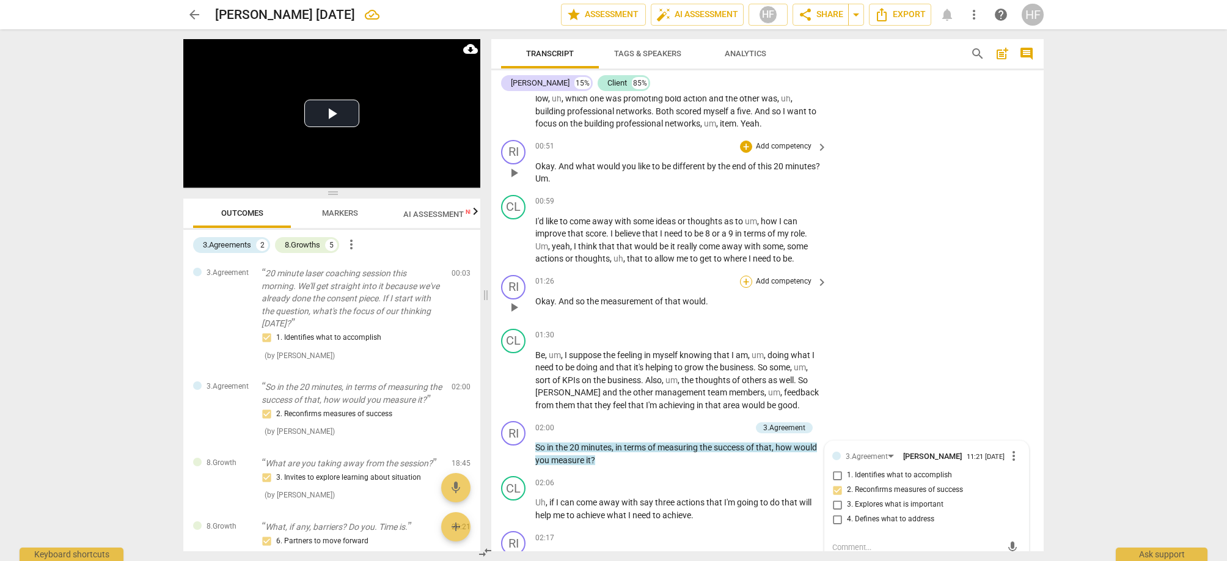
click at [748, 276] on div "+" at bounding box center [746, 282] width 12 height 12
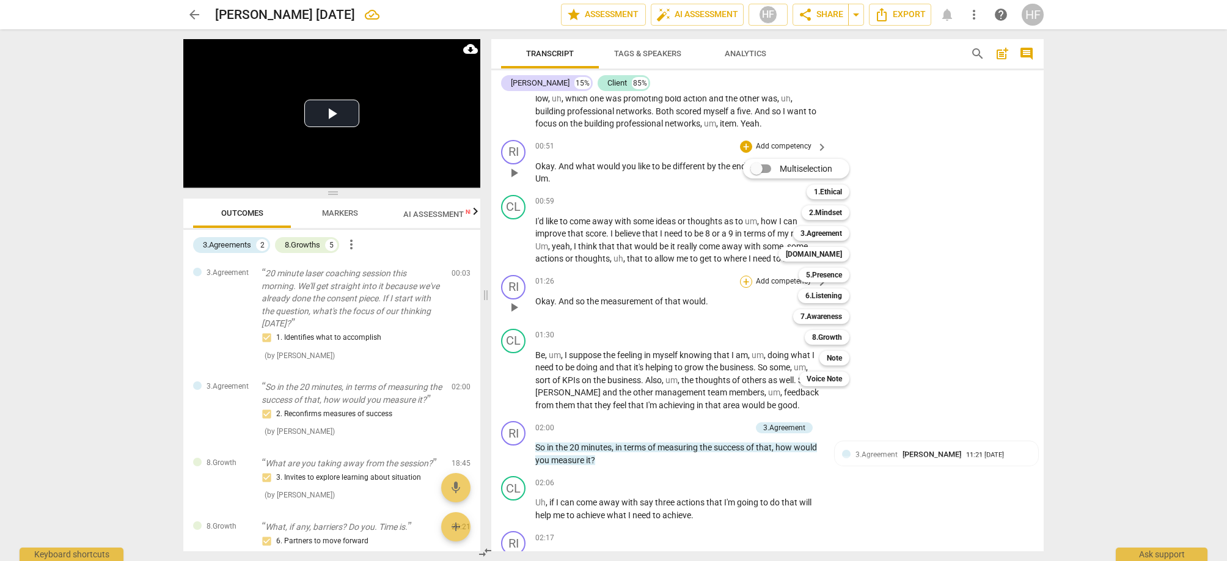
scroll to position [525, 0]
click at [836, 237] on b "3.Agreement" at bounding box center [821, 233] width 42 height 15
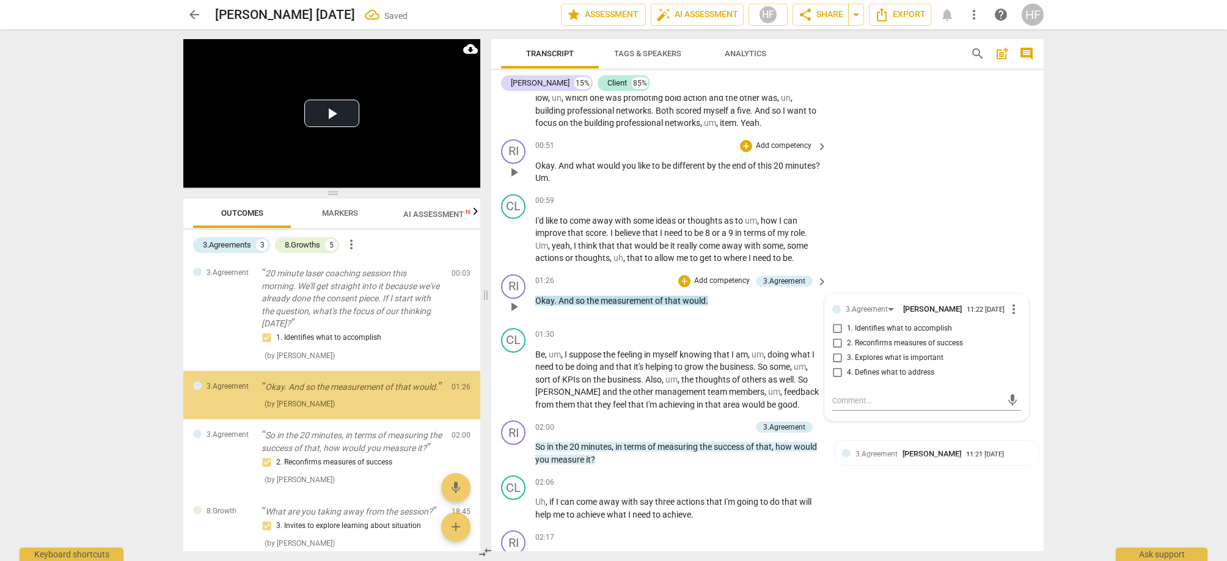
scroll to position [0, 0]
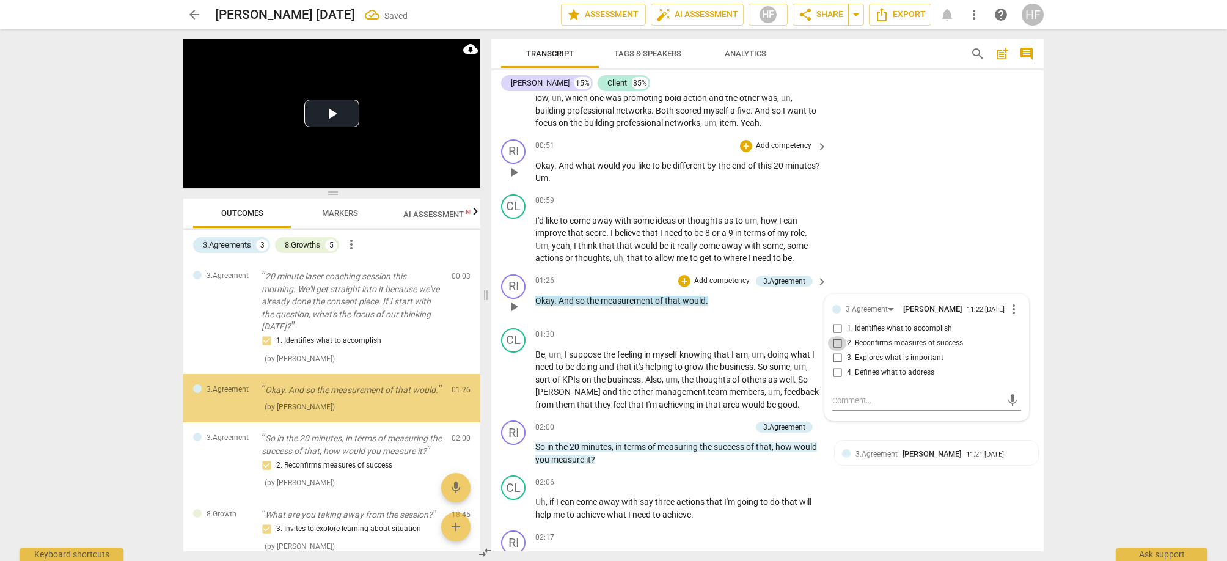
click at [842, 336] on input "2. Reconfirms measures of success" at bounding box center [837, 343] width 20 height 15
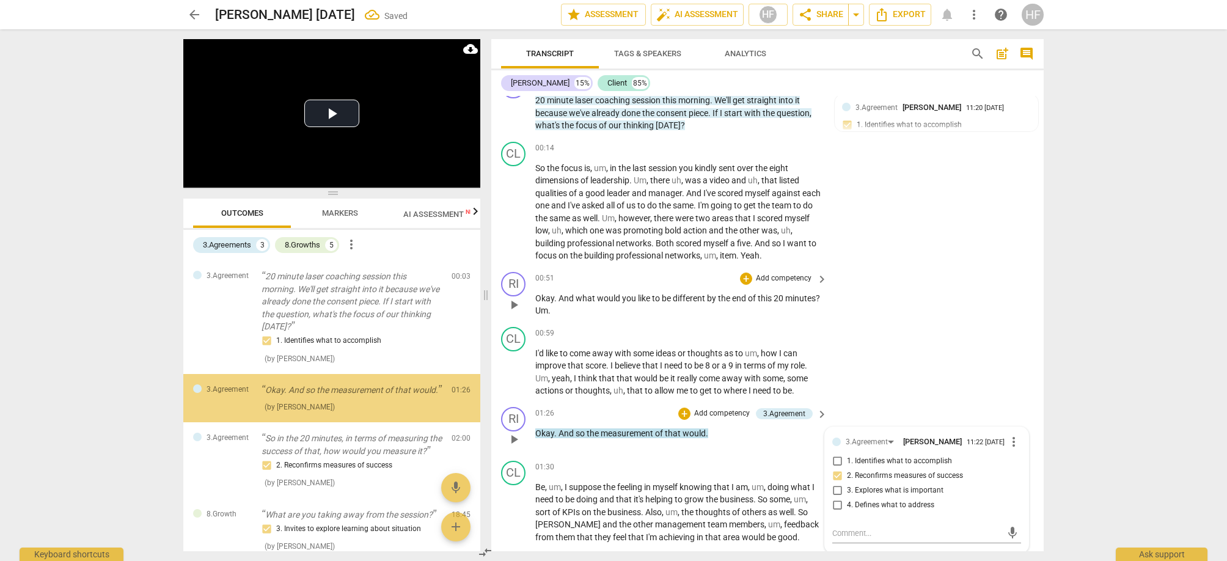
scroll to position [396, 0]
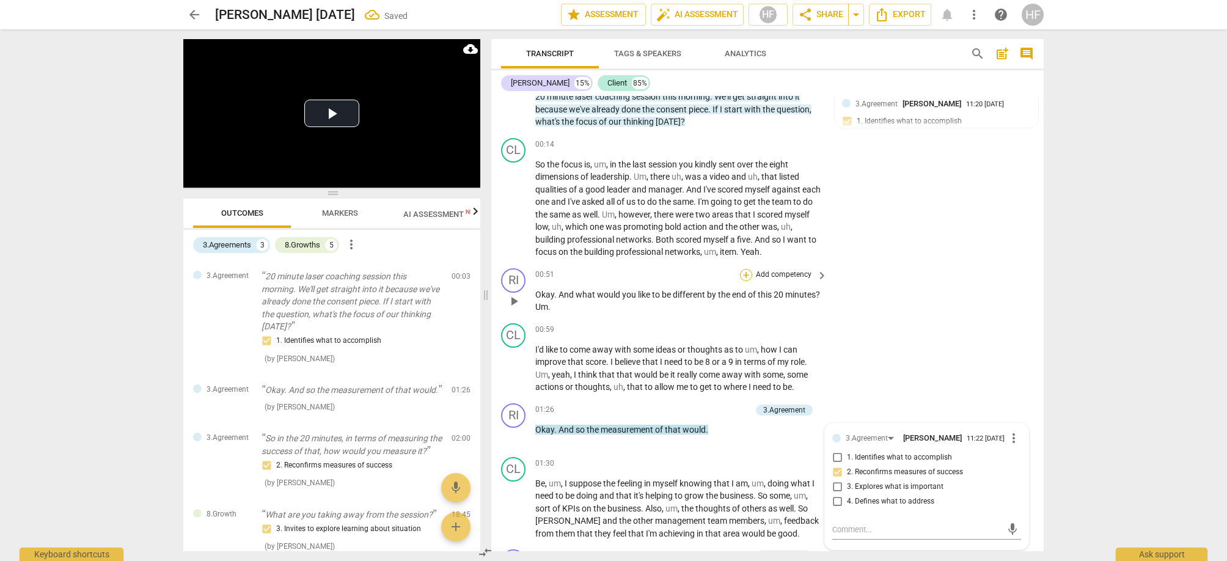
click at [747, 269] on div "+" at bounding box center [746, 275] width 12 height 12
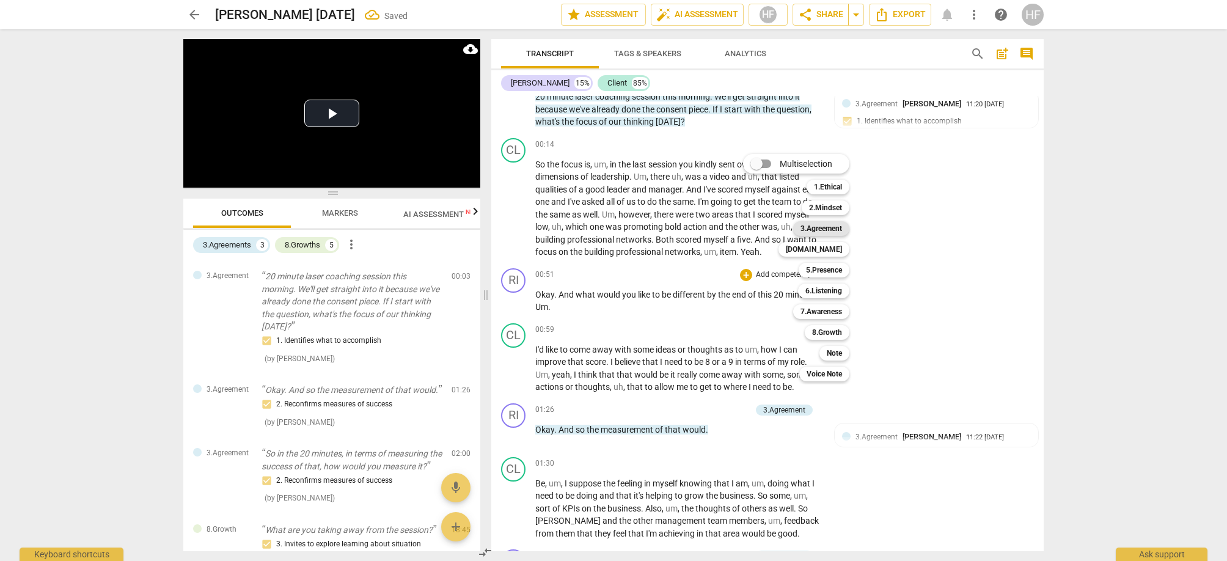
click at [842, 230] on b "3.Agreement" at bounding box center [821, 228] width 42 height 15
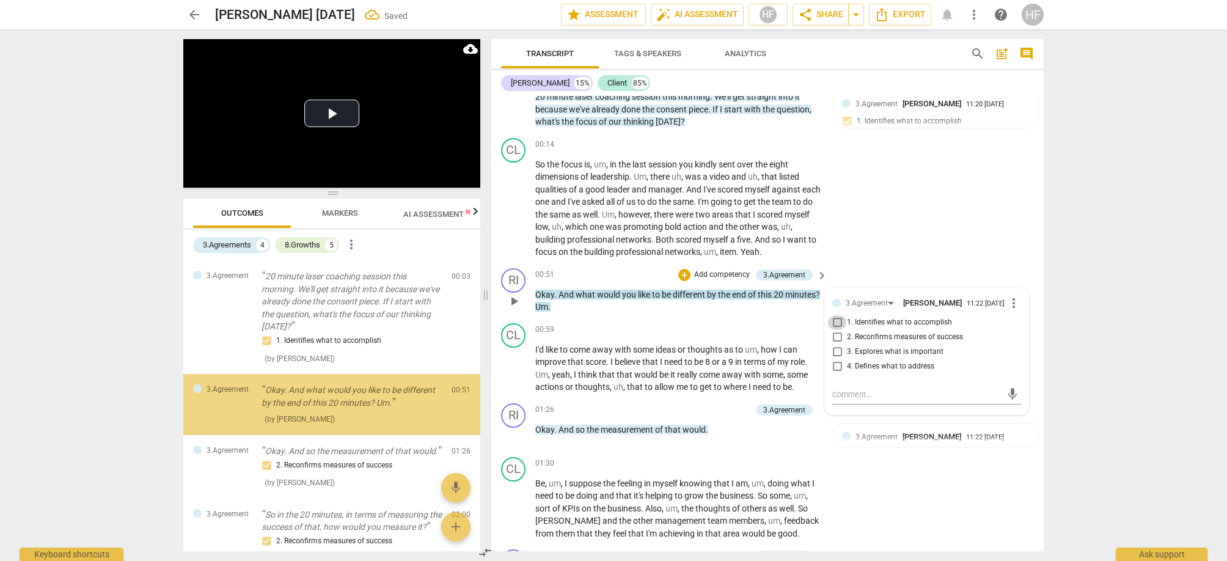
click at [841, 316] on input "1. Identifies what to accomplish" at bounding box center [837, 322] width 20 height 15
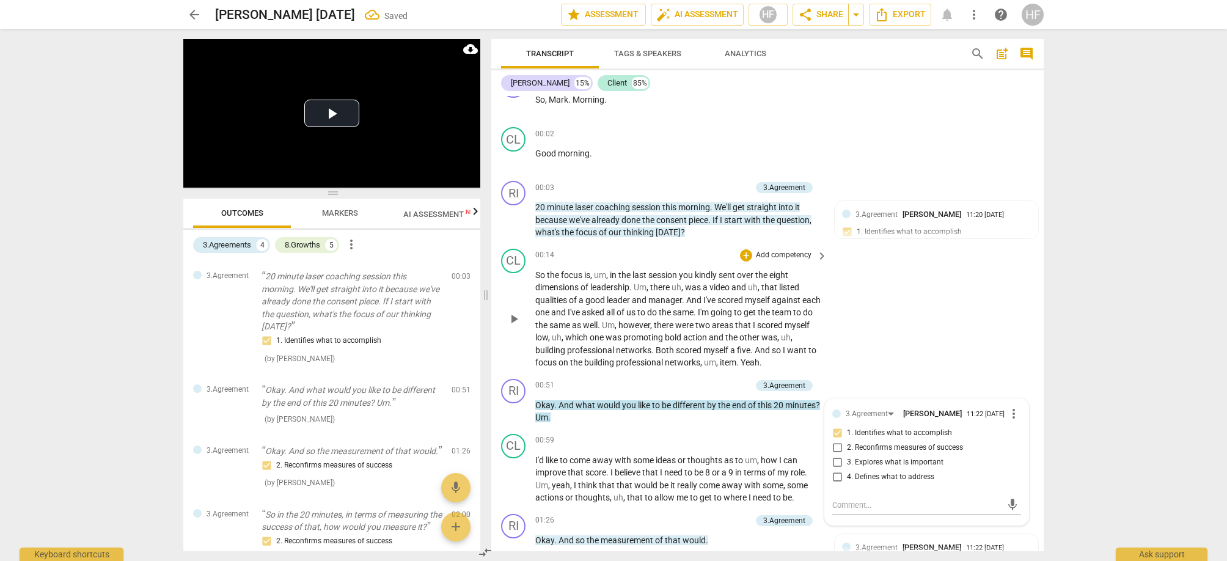
scroll to position [282, 0]
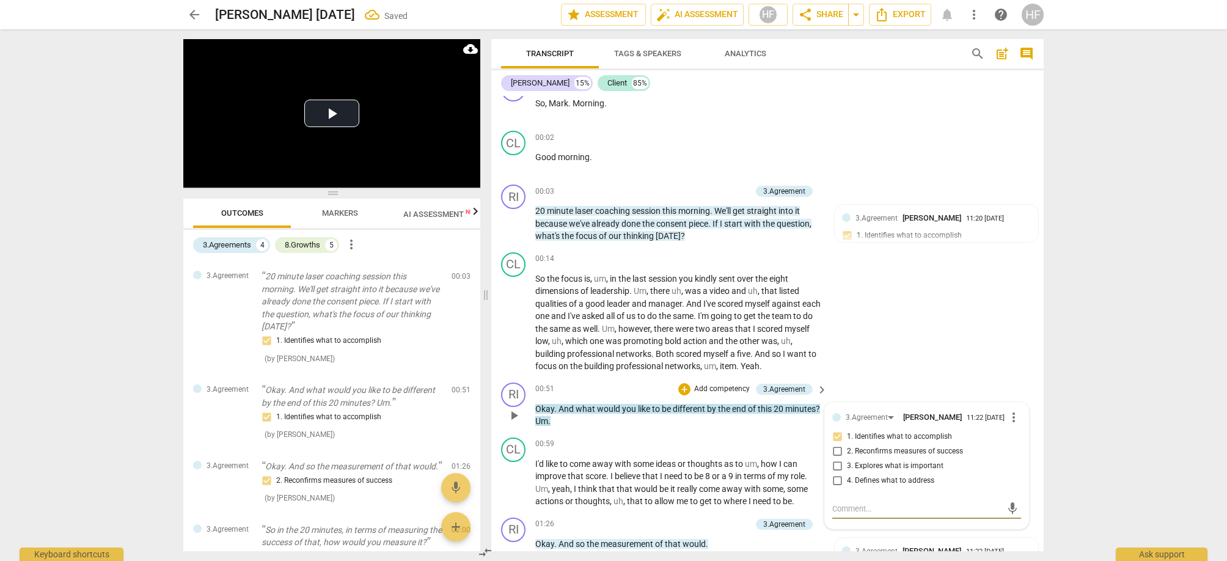
click at [859, 506] on textarea at bounding box center [916, 509] width 169 height 12
drag, startPoint x: 899, startPoint y: 505, endPoint x: 900, endPoint y: 518, distance: 13.5
click at [900, 508] on textarea "I would explore what "building professional networks" will we be explrong [DATE…" at bounding box center [916, 514] width 169 height 23
click at [1006, 510] on span "send" at bounding box center [1012, 514] width 13 height 13
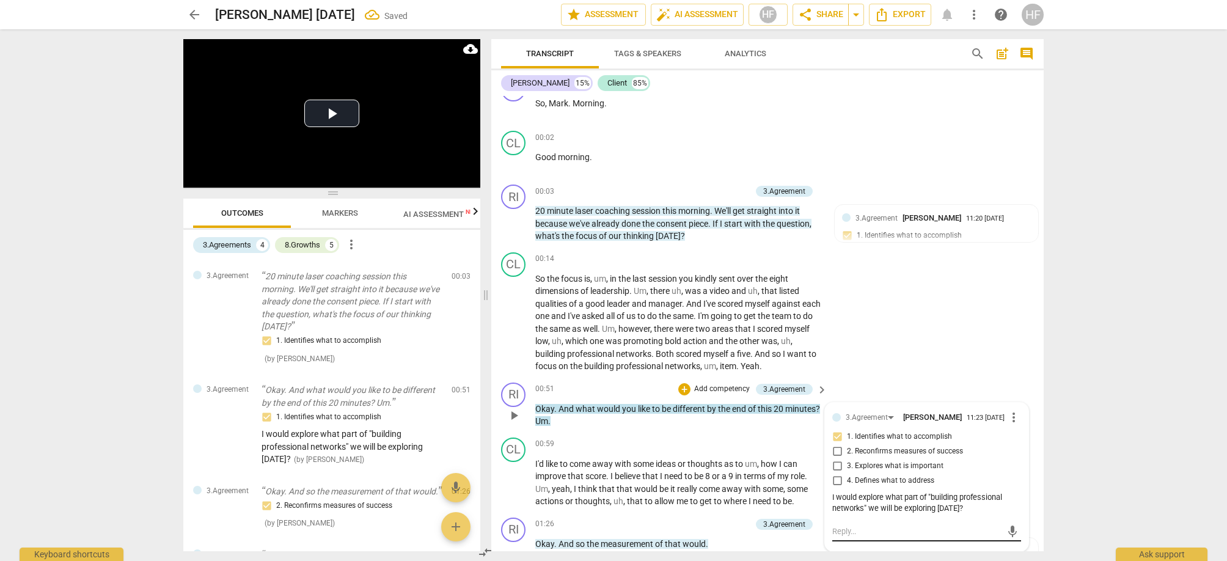
click at [863, 527] on textarea at bounding box center [916, 531] width 169 height 12
click at [951, 326] on div "CL play_arrow pause 00:14 + Add competency keyboard_arrow_right So the focus is…" at bounding box center [767, 312] width 552 height 130
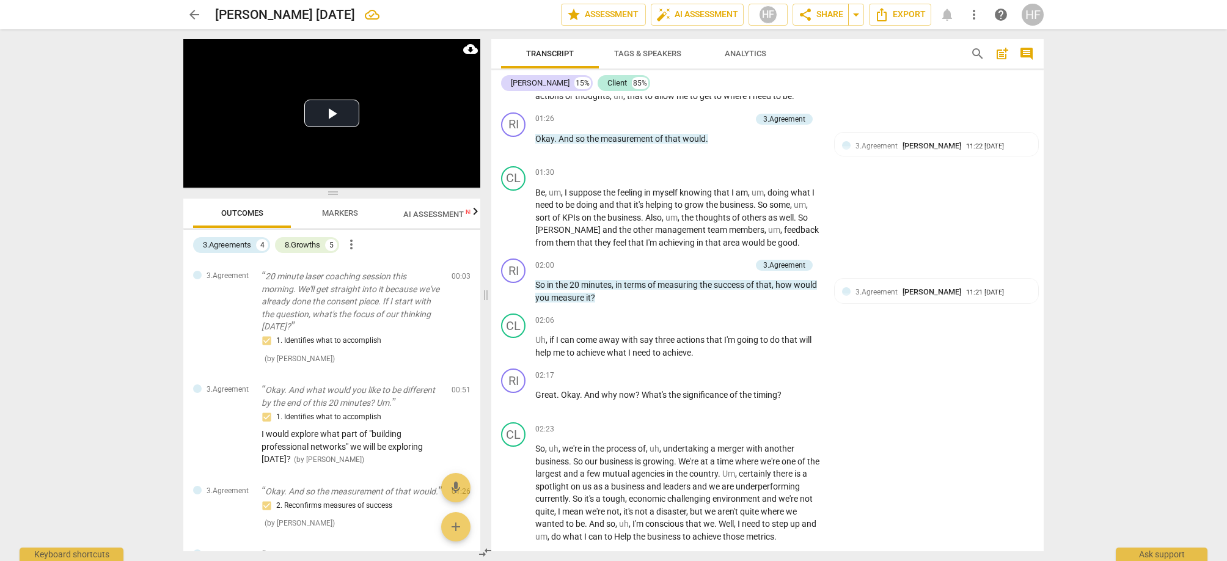
scroll to position [802, 0]
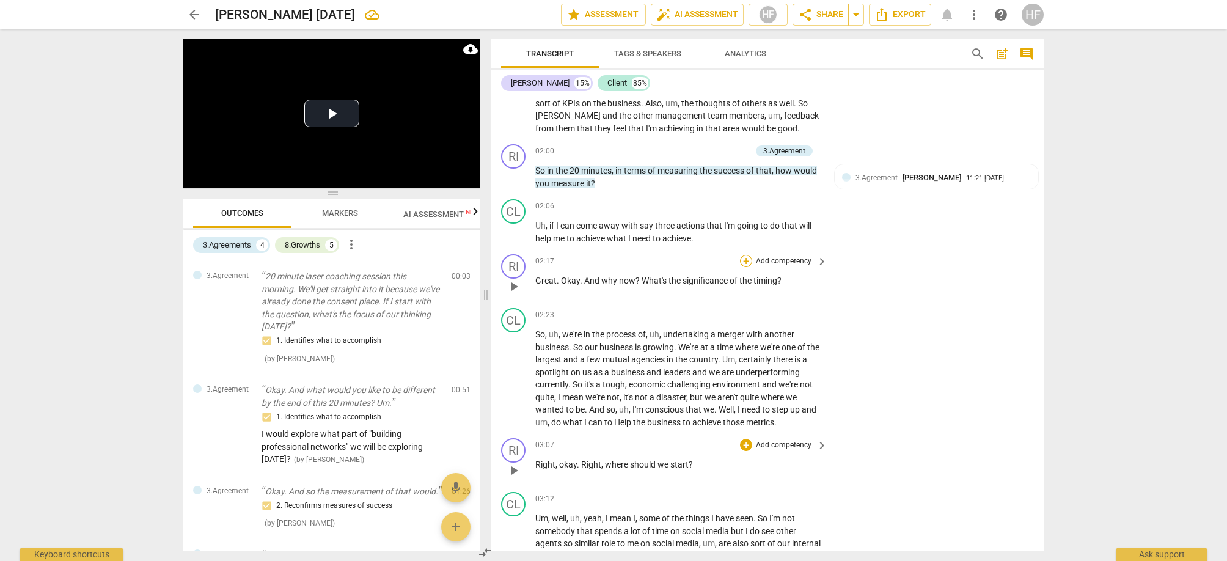
click at [745, 255] on div "+" at bounding box center [746, 261] width 12 height 12
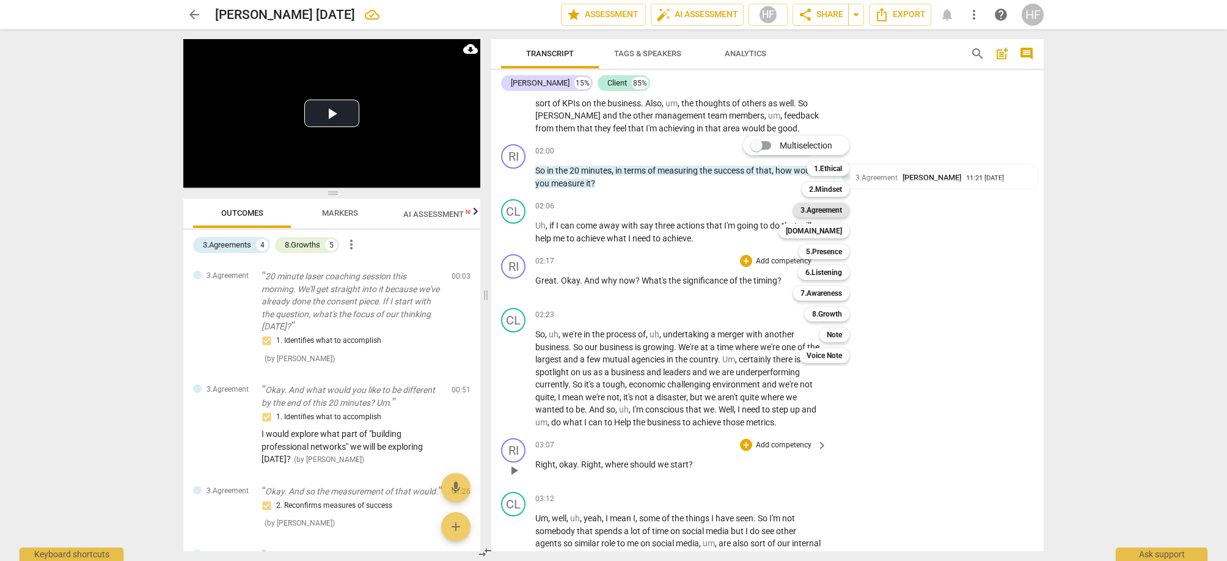
click at [828, 213] on b "3.Agreement" at bounding box center [821, 210] width 42 height 15
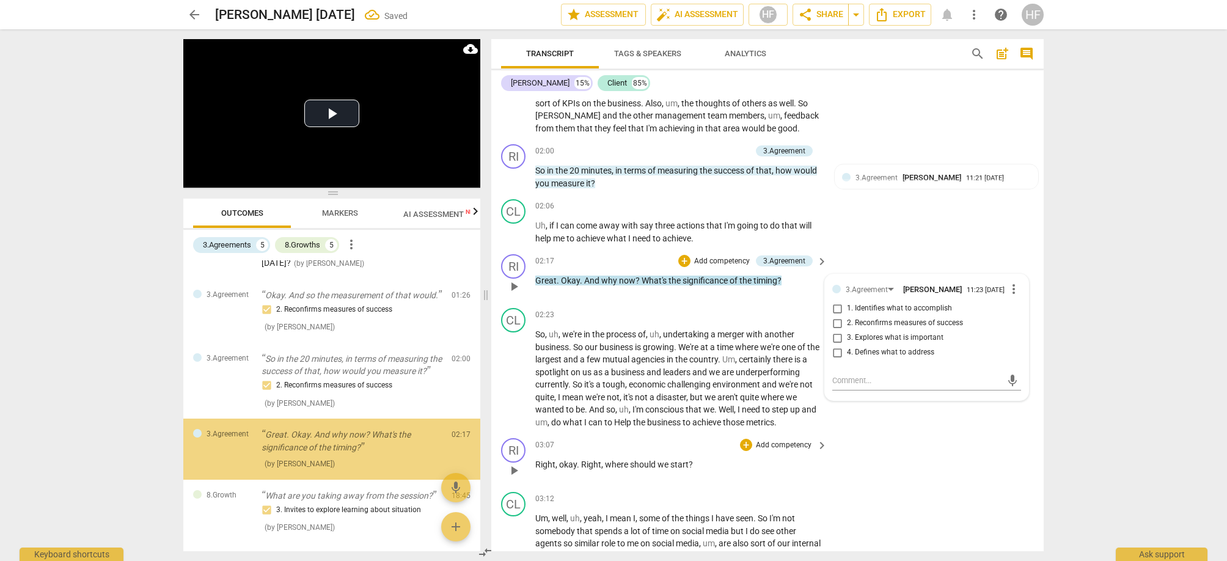
scroll to position [259, 0]
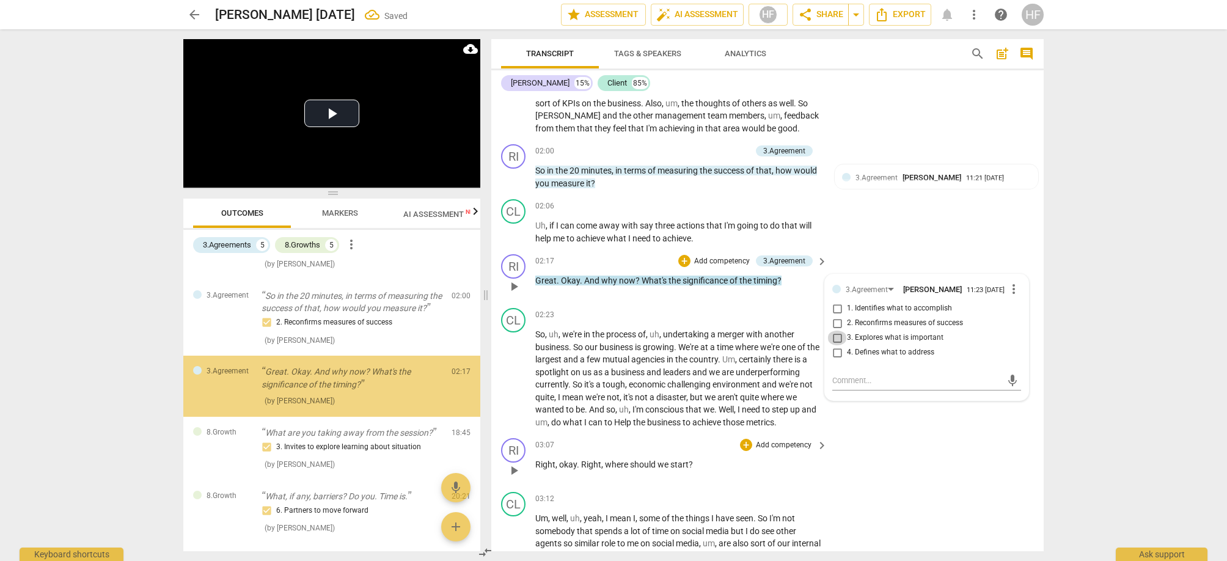
click at [843, 331] on input "3. Explores what is important" at bounding box center [837, 338] width 20 height 15
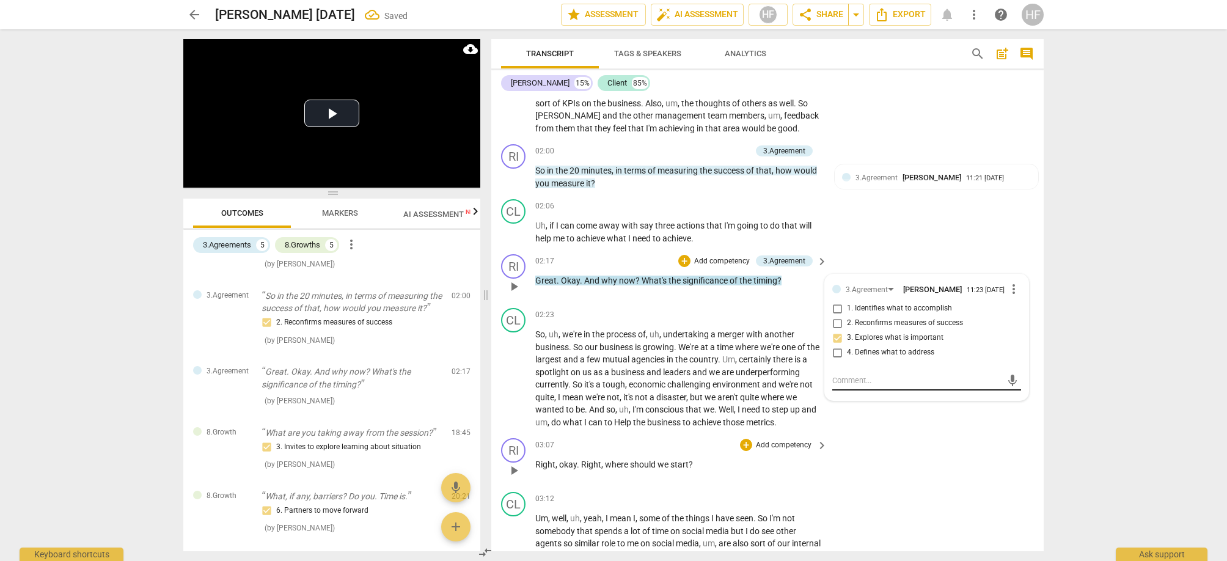
click at [852, 374] on textarea at bounding box center [916, 380] width 169 height 12
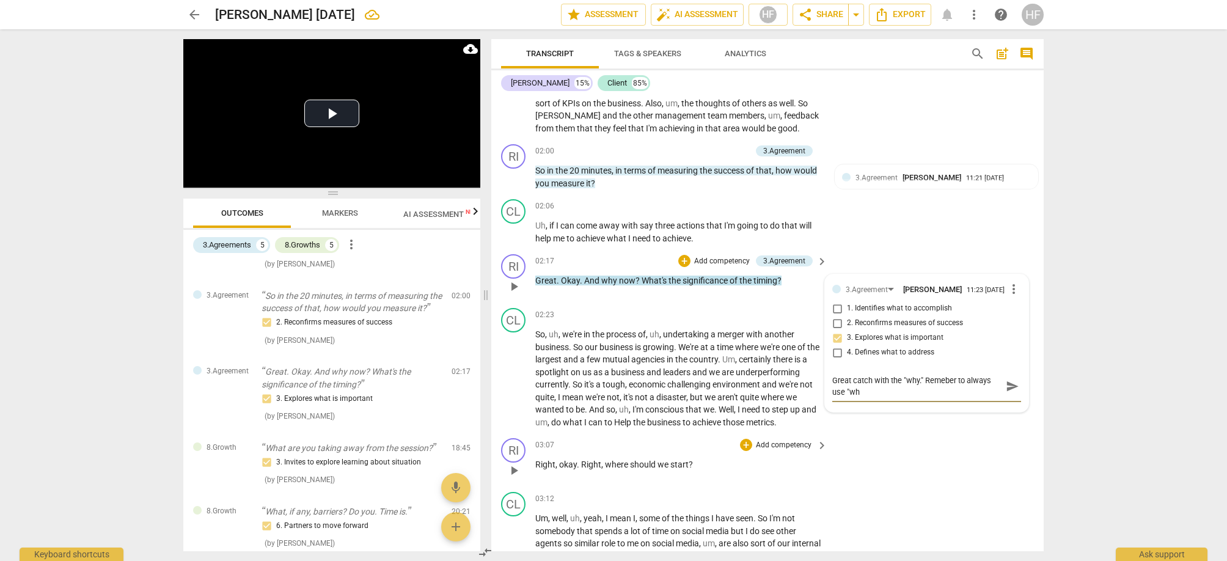
scroll to position [0, 0]
click at [1008, 381] on span "send" at bounding box center [1012, 385] width 13 height 13
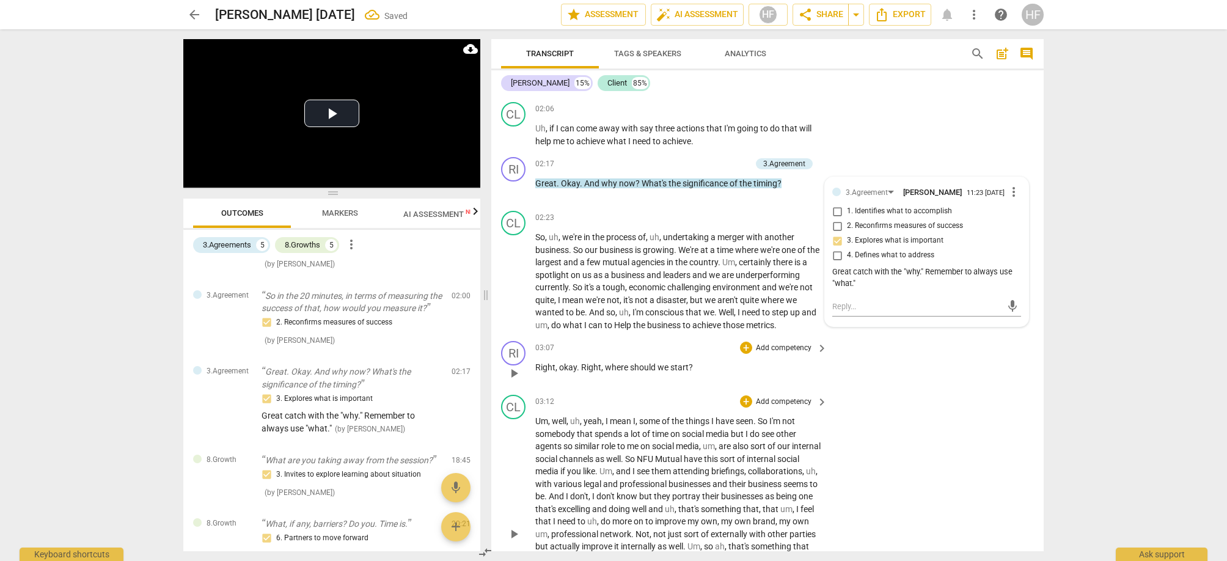
scroll to position [901, 0]
click at [744, 340] on div "+" at bounding box center [746, 346] width 12 height 12
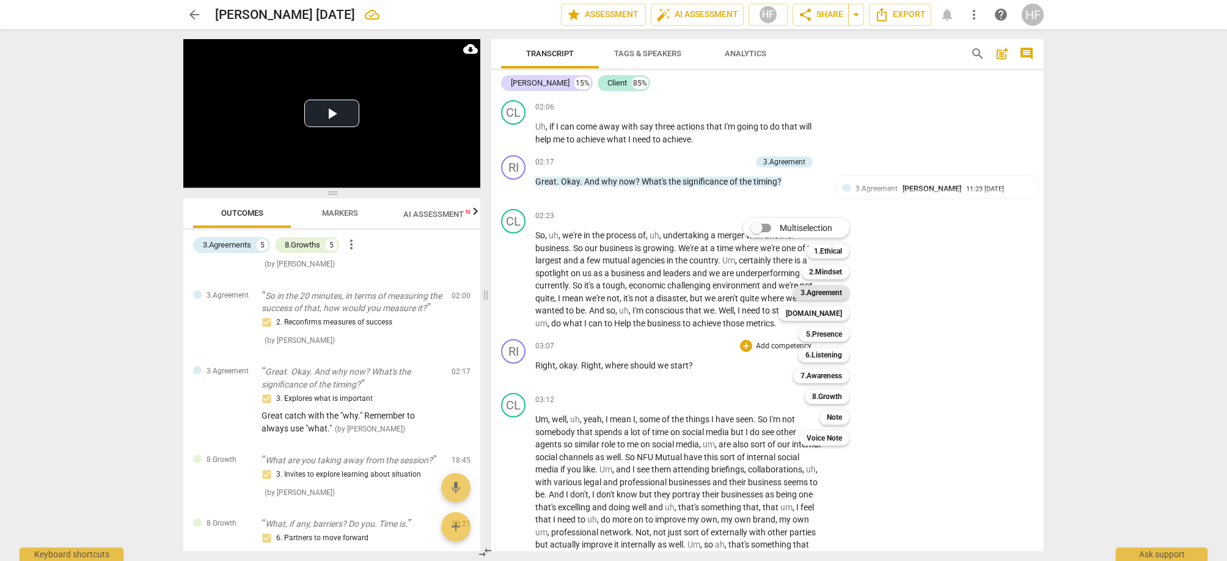
click at [831, 294] on b "3.Agreement" at bounding box center [821, 292] width 42 height 15
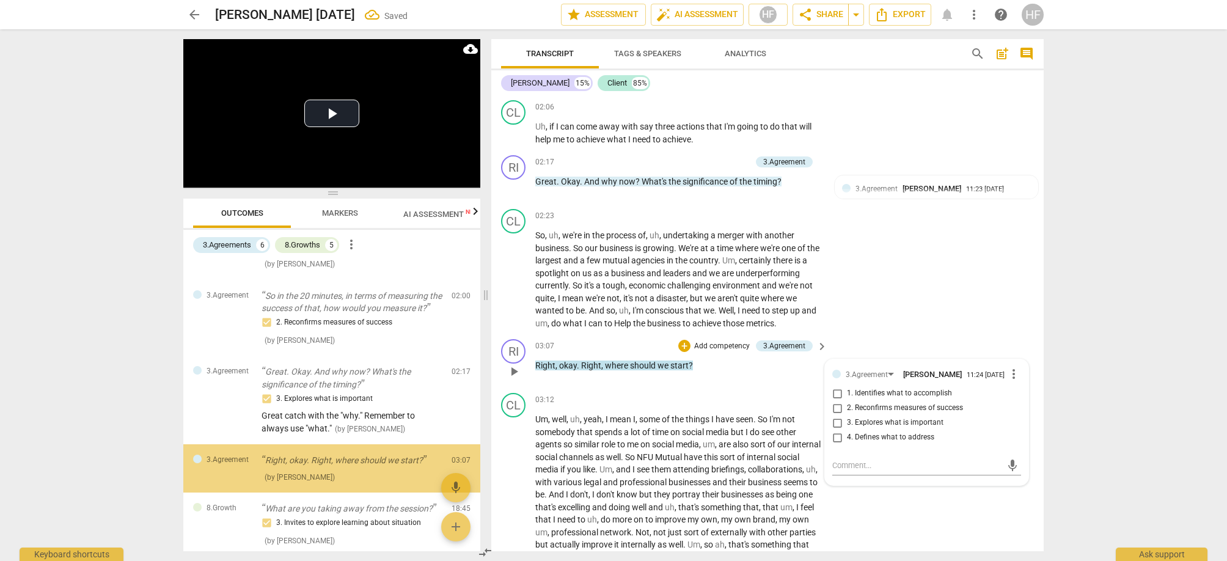
scroll to position [340, 0]
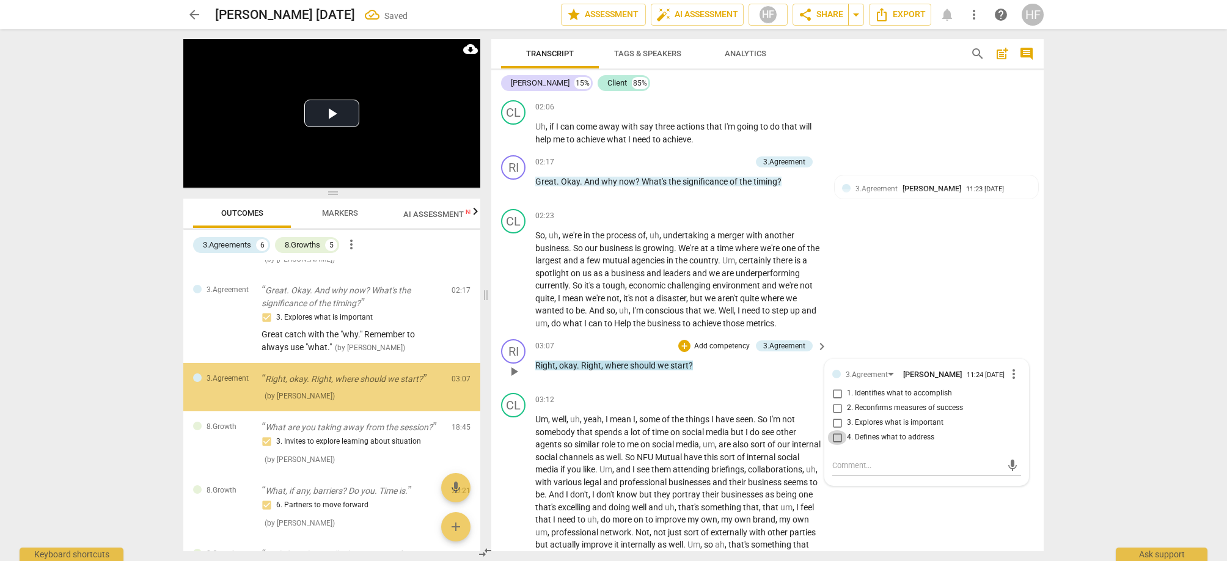
click at [842, 430] on input "4. Defines what to address" at bounding box center [837, 437] width 20 height 15
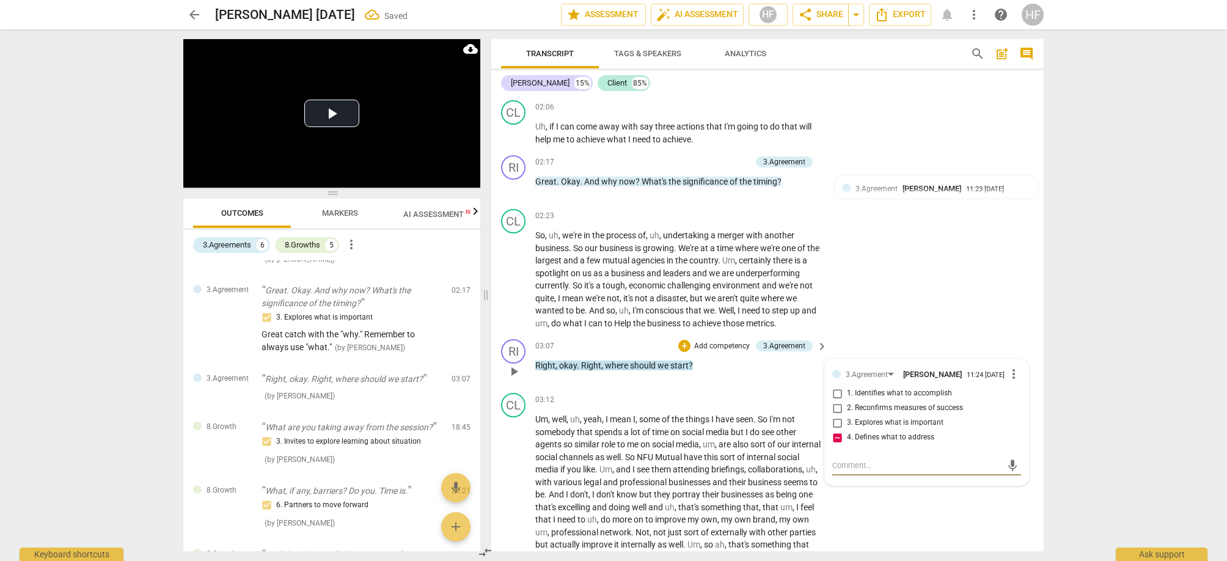
click at [855, 459] on textarea at bounding box center [916, 465] width 169 height 12
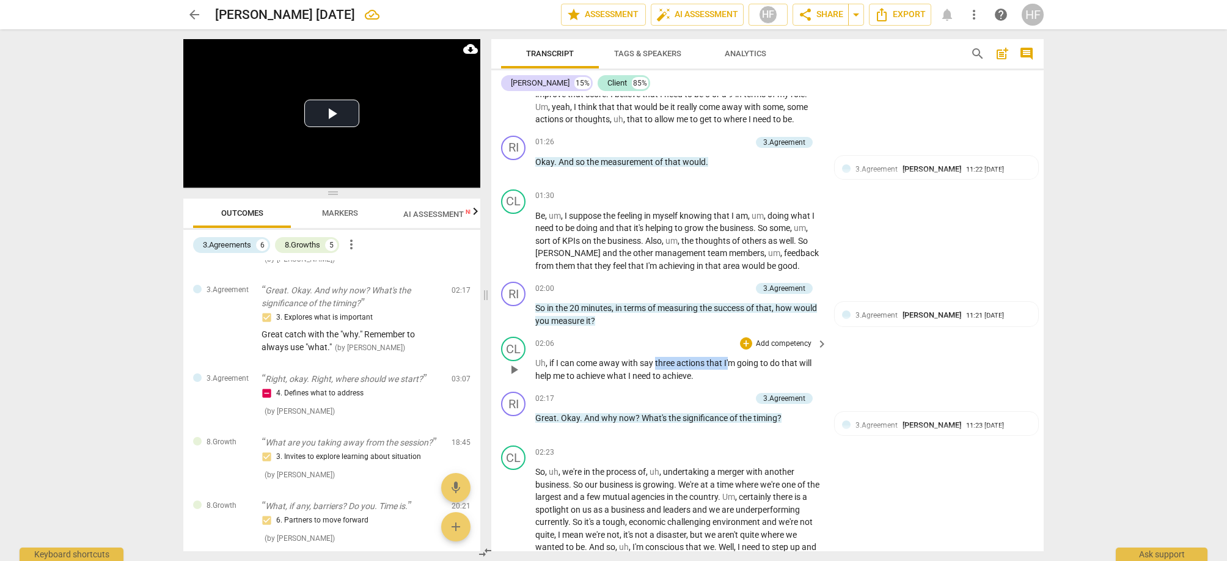
scroll to position [657, 0]
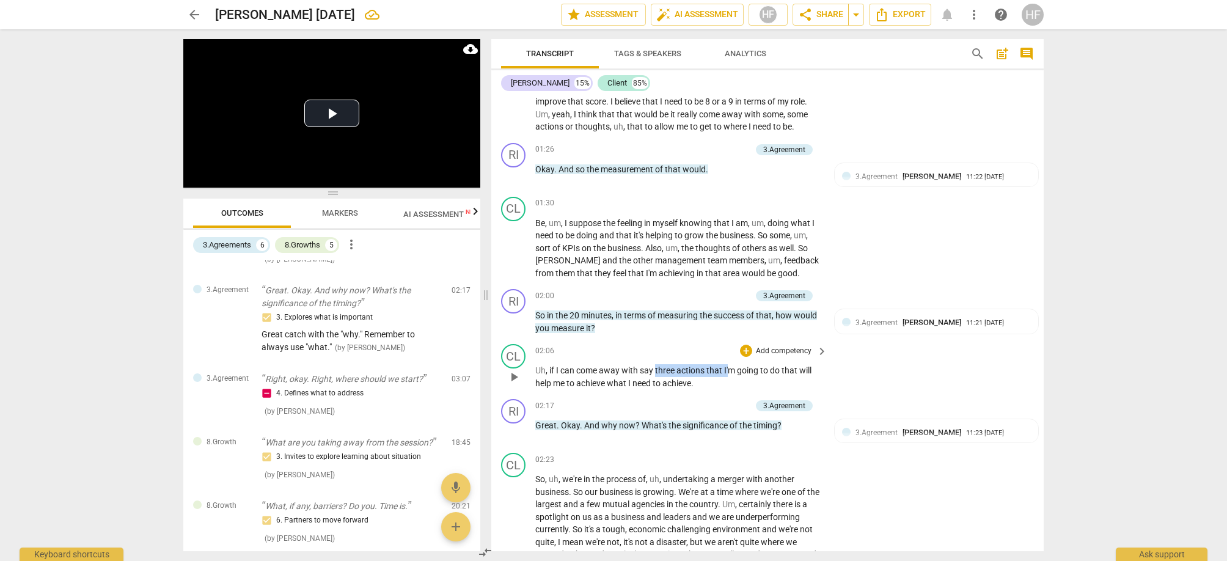
drag, startPoint x: 657, startPoint y: 352, endPoint x: 729, endPoint y: 355, distance: 72.2
click at [729, 364] on p "Uh , if I can come away with say three actions that I'm going to do that will h…" at bounding box center [678, 376] width 286 height 25
click at [764, 348] on icon "button" at bounding box center [765, 343] width 12 height 15
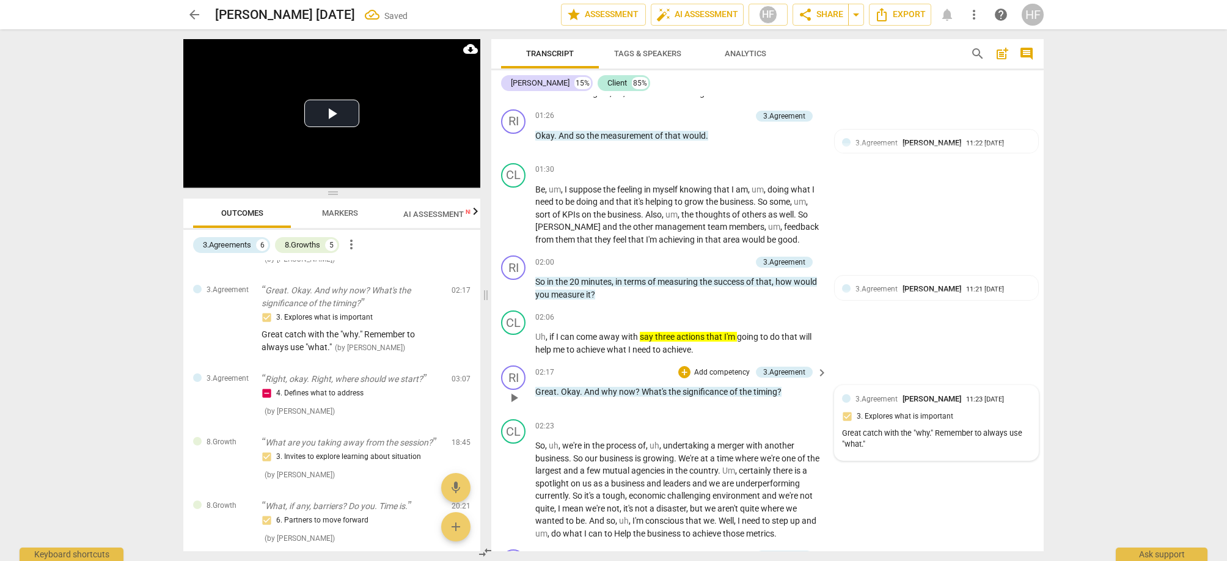
click at [902, 385] on div "3.Agreement [PERSON_NAME] 11:23 [DATE] 3. Explores what is important Great catc…" at bounding box center [936, 422] width 203 height 75
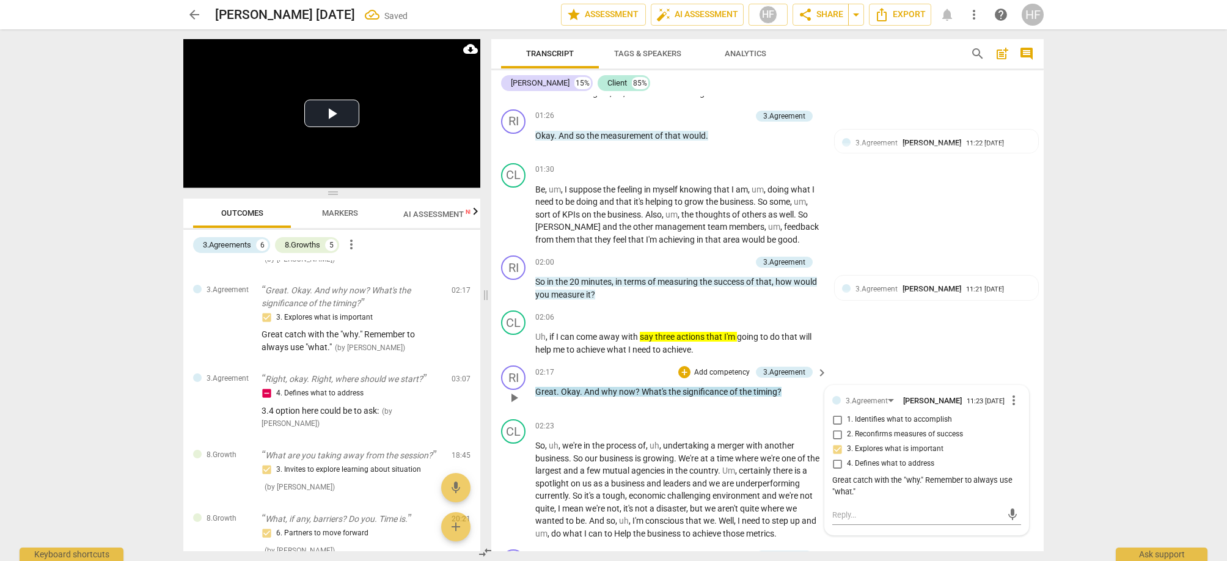
click at [881, 480] on div "Great catch with the "why." Remember to always use "what."" at bounding box center [926, 486] width 189 height 23
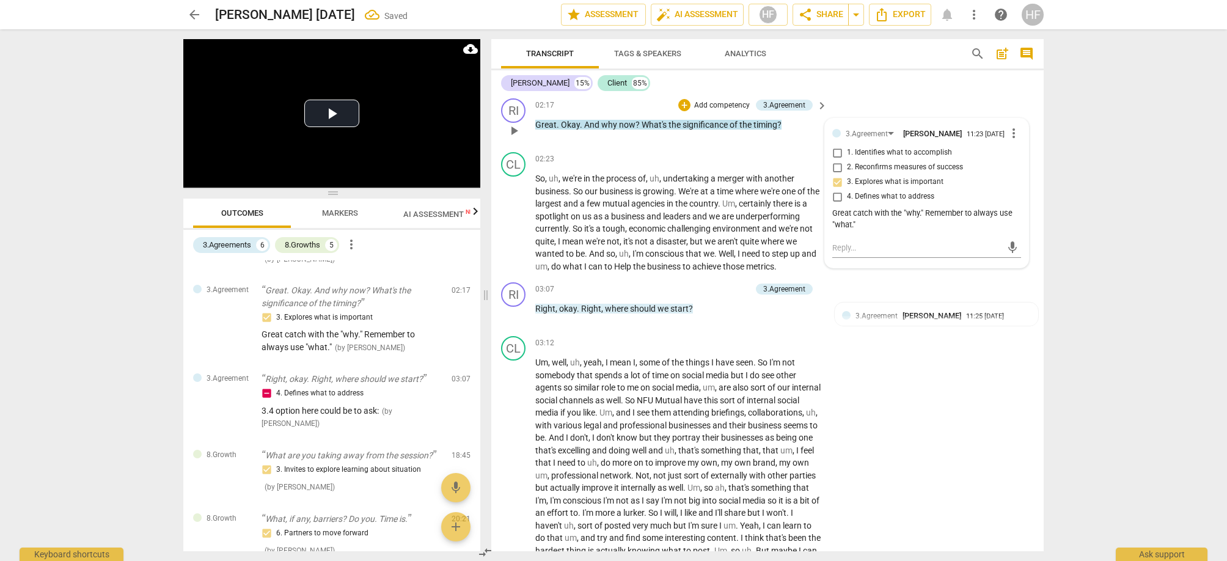
scroll to position [960, 0]
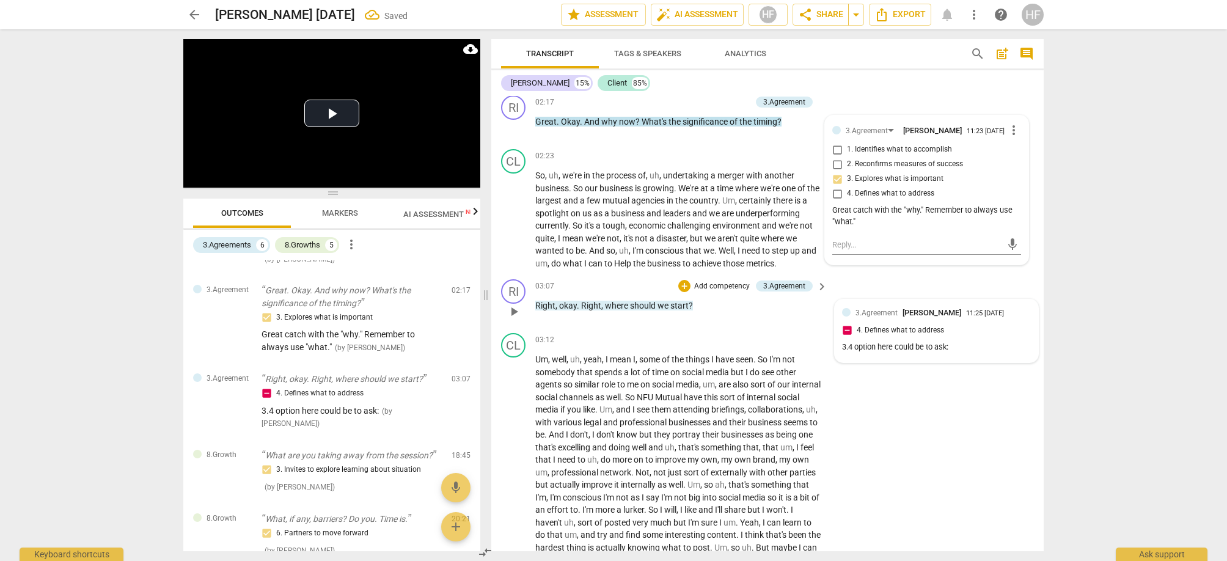
click at [902, 308] on span "[PERSON_NAME]" at bounding box center [931, 312] width 59 height 9
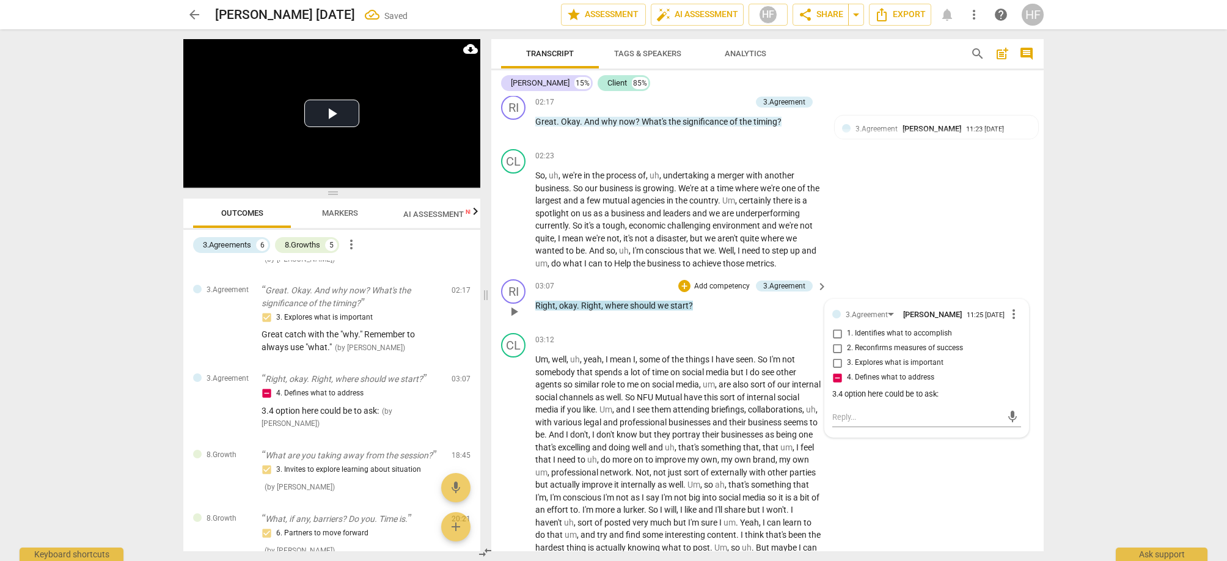
click at [1007, 307] on span "more_vert" at bounding box center [1013, 314] width 15 height 15
click at [1012, 301] on li "Edit" at bounding box center [1023, 302] width 42 height 23
drag, startPoint x: 934, startPoint y: 392, endPoint x: 941, endPoint y: 414, distance: 23.6
click at [934, 400] on textarea "3.4 option here could be to ask:" at bounding box center [926, 406] width 189 height 12
click at [944, 400] on textarea "3.4 option here could be to ask:" at bounding box center [926, 406] width 189 height 12
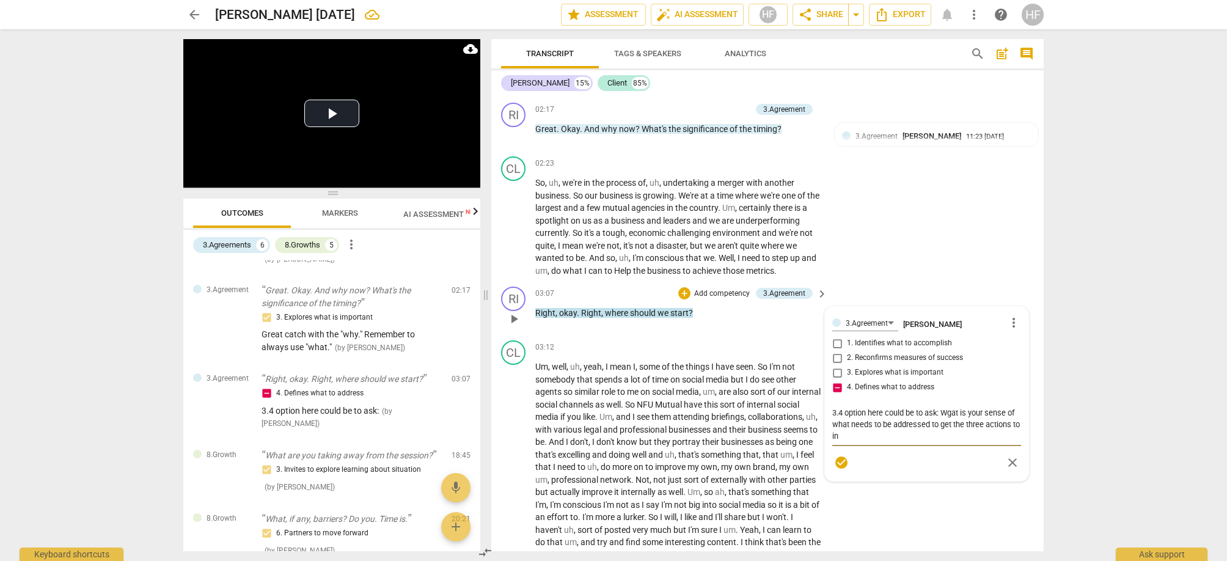
scroll to position [955, 0]
click at [933, 425] on textarea "3.4 Option here could be to ask: What is your sense of what needs to be address…" at bounding box center [926, 422] width 189 height 35
click at [842, 453] on span "check_circle" at bounding box center [841, 460] width 15 height 15
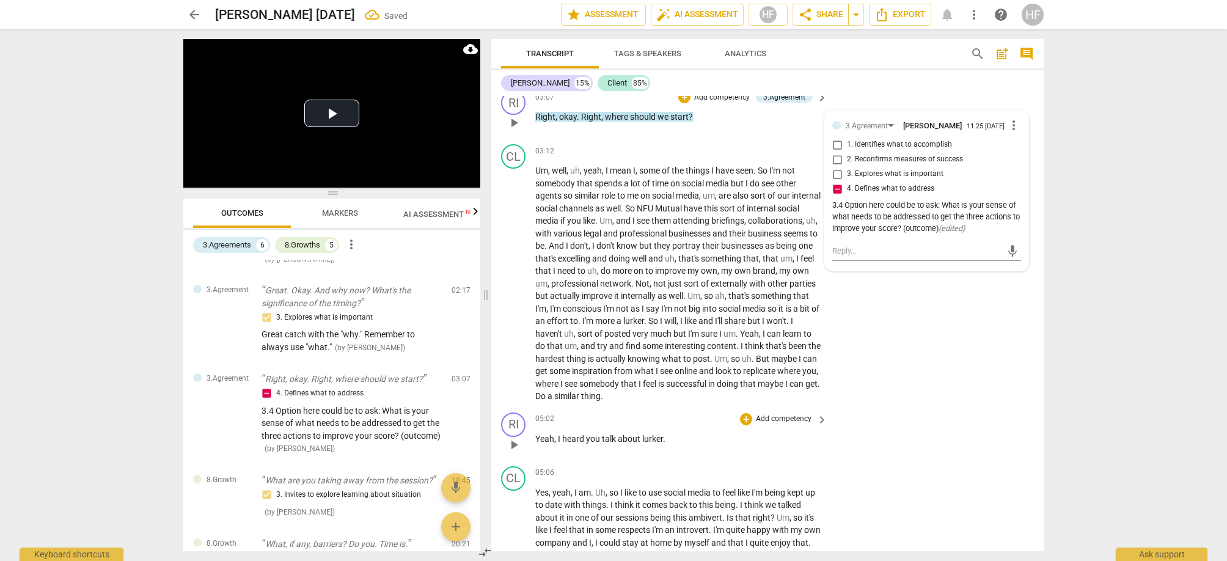
scroll to position [1257, 0]
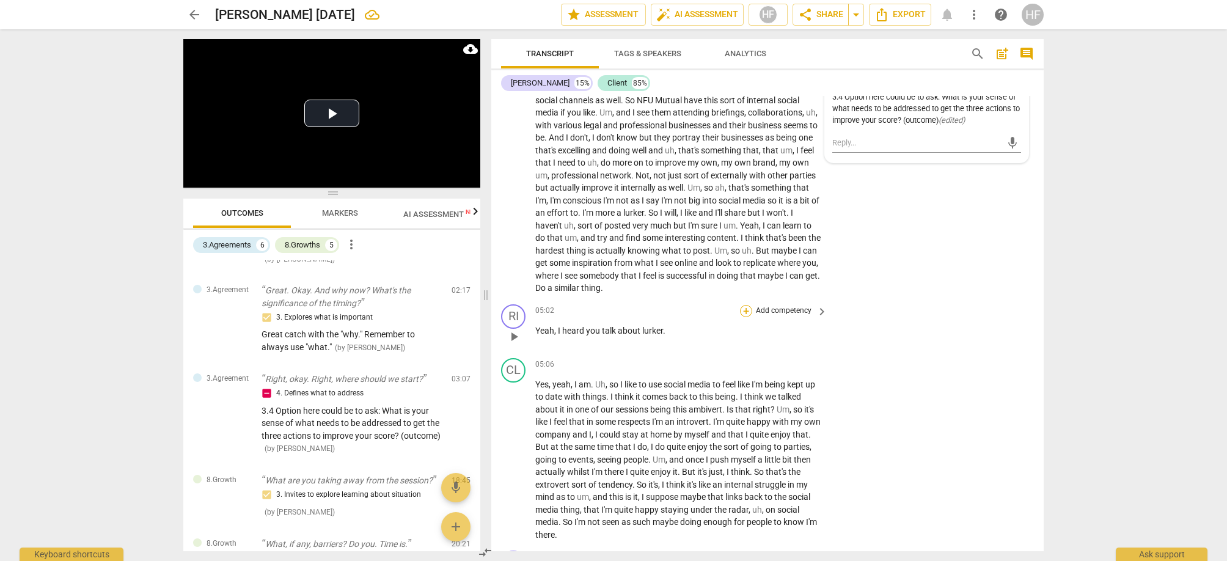
click at [745, 305] on div "+" at bounding box center [746, 311] width 12 height 12
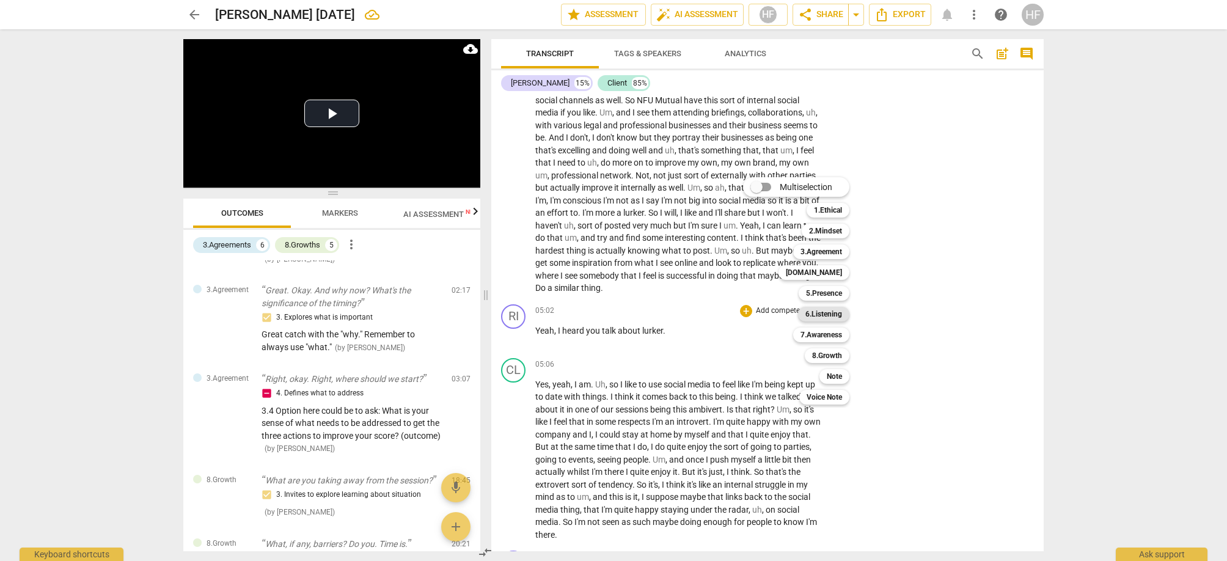
click at [839, 313] on b "6.Listening" at bounding box center [823, 314] width 37 height 15
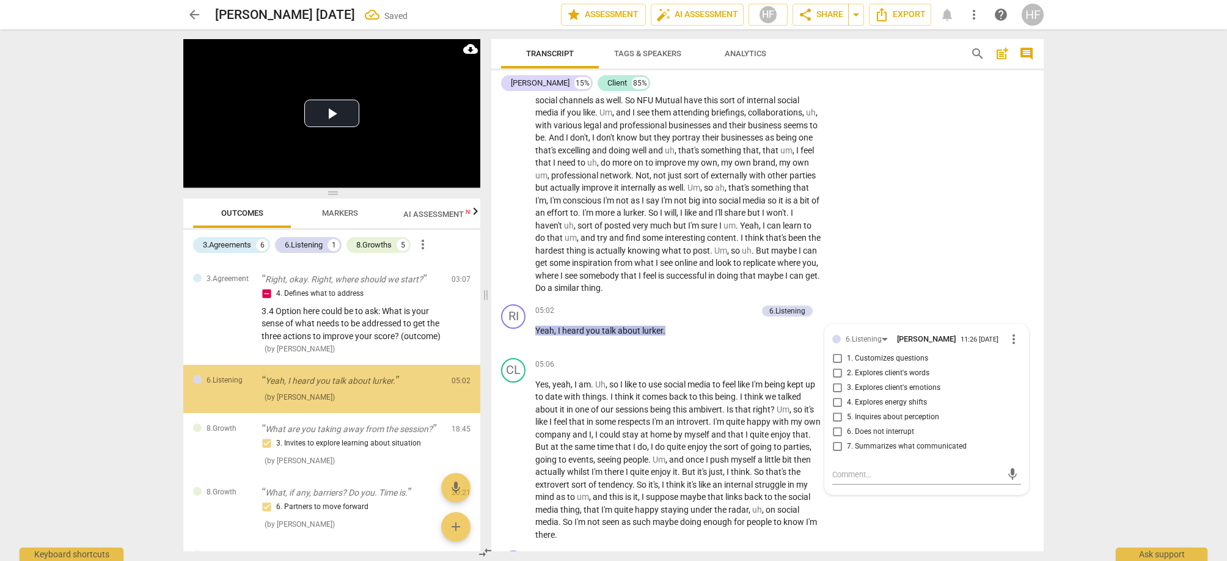
scroll to position [440, 0]
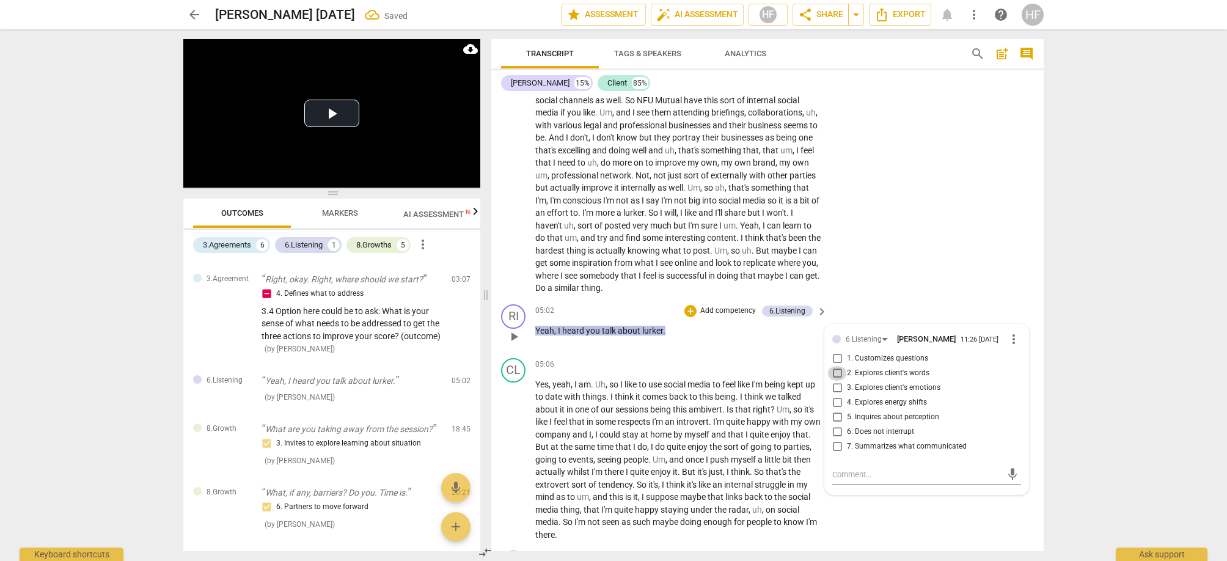
click at [841, 366] on input "2. Explores client's words" at bounding box center [837, 373] width 20 height 15
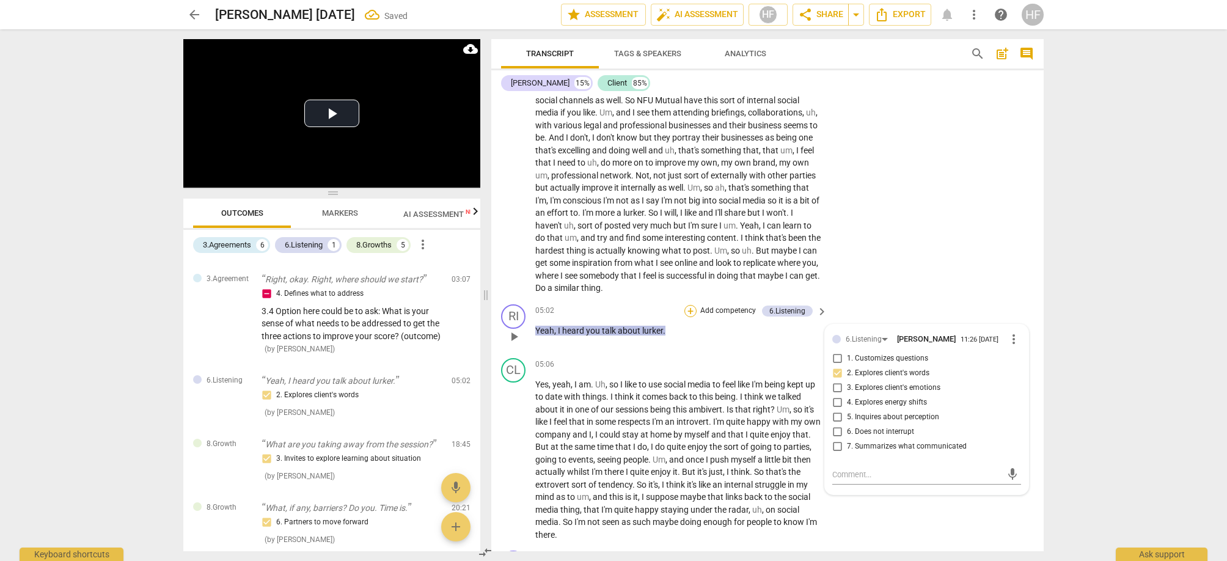
click at [689, 305] on div "+" at bounding box center [690, 311] width 12 height 12
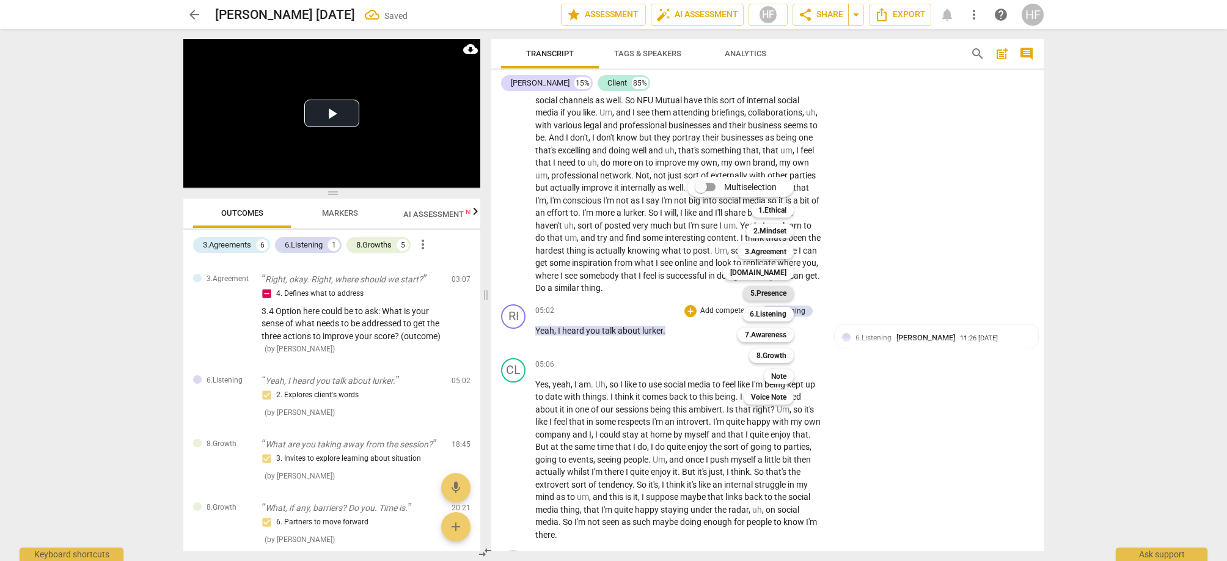
click at [780, 290] on b "5.Presence" at bounding box center [768, 293] width 36 height 15
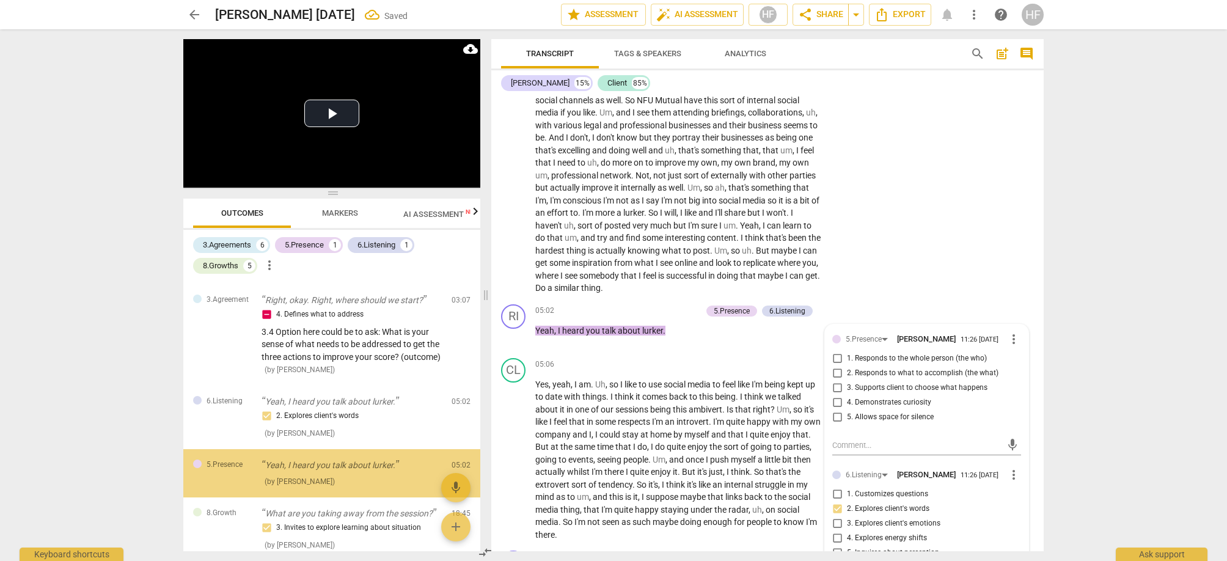
scroll to position [513, 0]
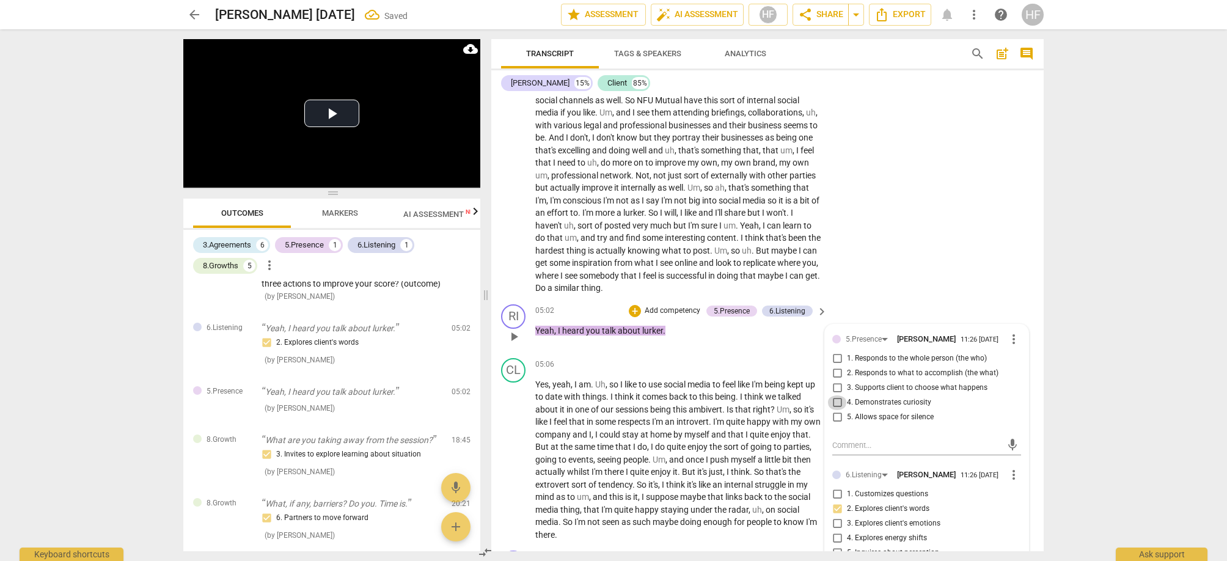
click at [833, 395] on input "4. Demonstrates curiosity" at bounding box center [837, 402] width 20 height 15
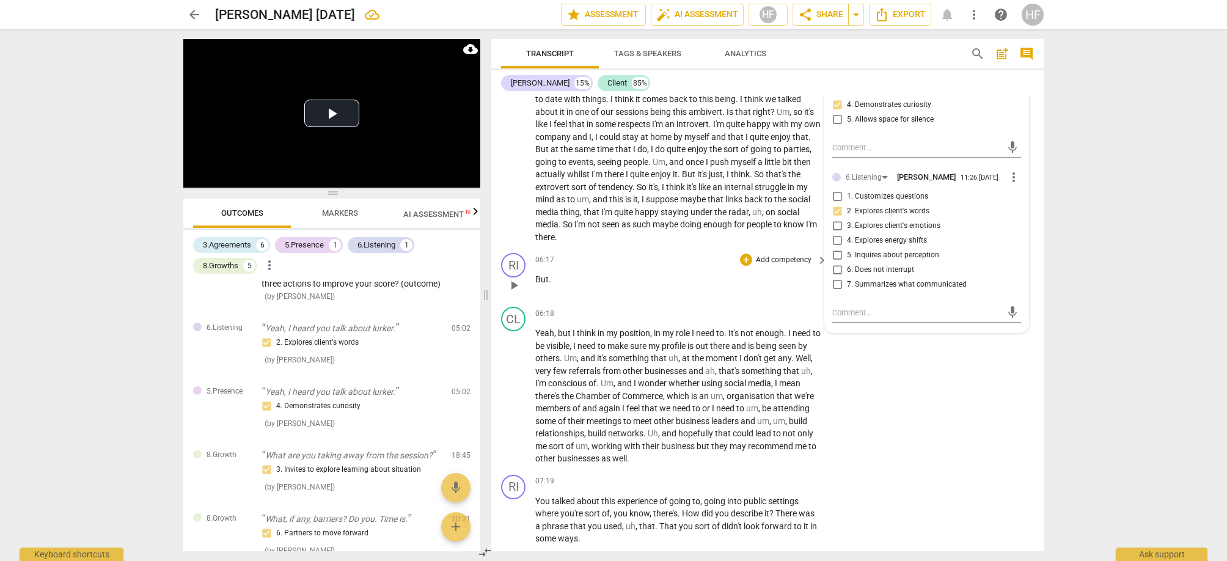
scroll to position [1554, 0]
click at [745, 255] on div "+" at bounding box center [746, 261] width 12 height 12
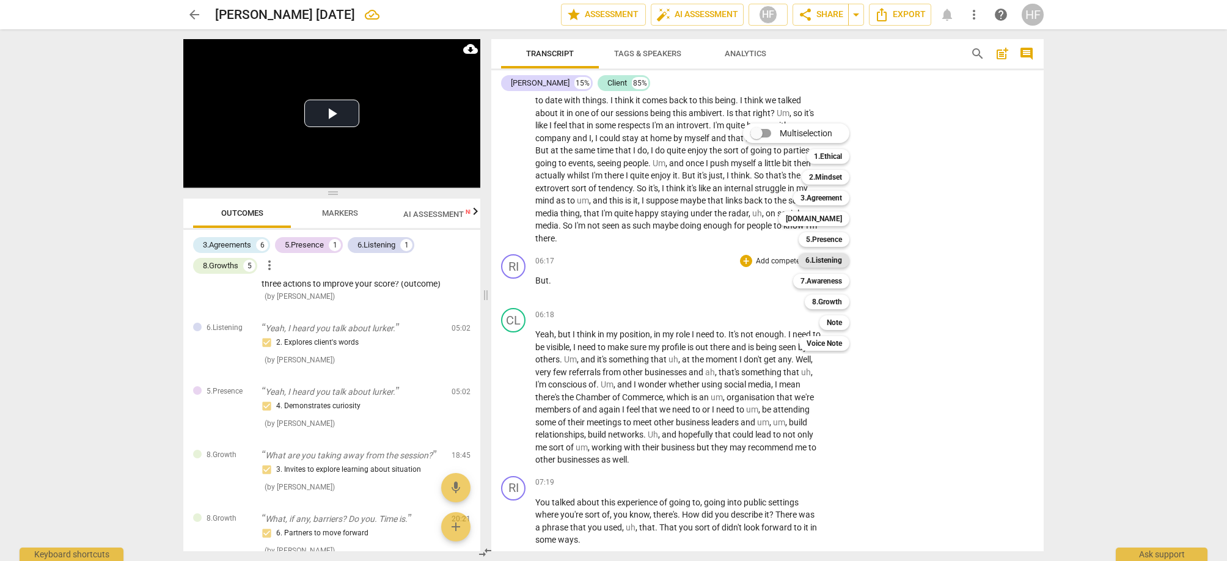
click at [835, 261] on b "6.Listening" at bounding box center [823, 260] width 37 height 15
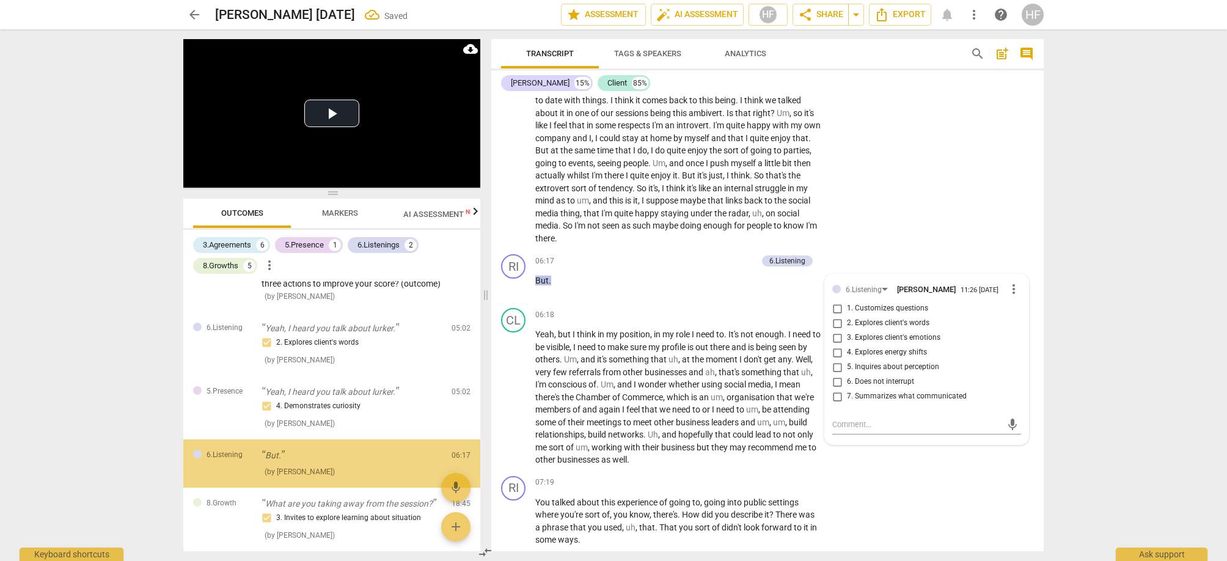
scroll to position [576, 0]
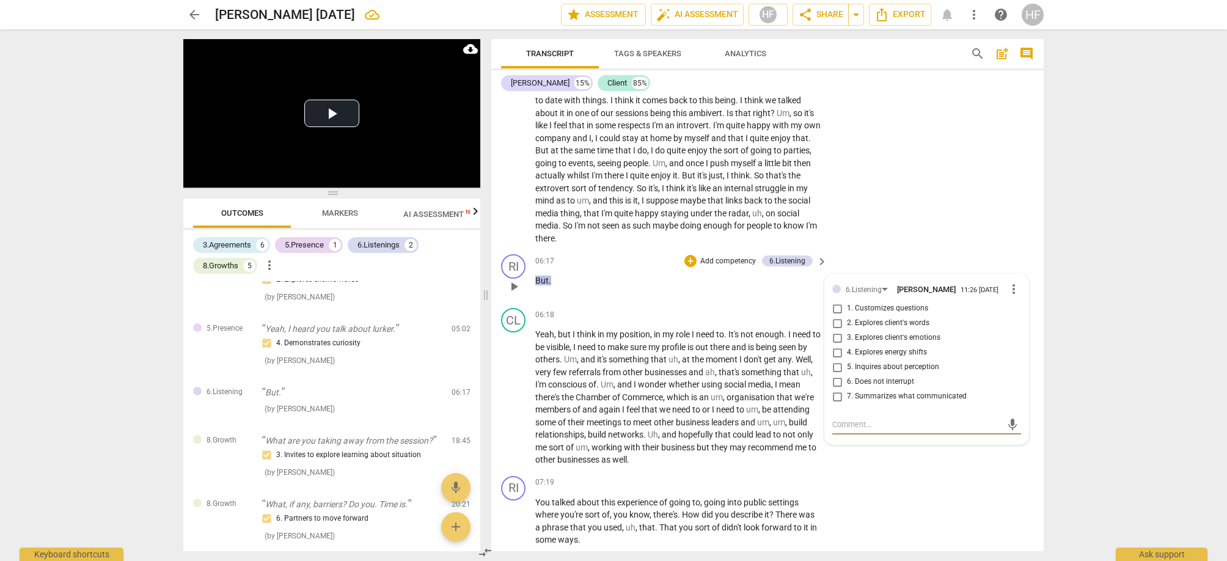
click at [1012, 282] on span "more_vert" at bounding box center [1013, 289] width 15 height 15
click at [1012, 294] on li "Delete" at bounding box center [1023, 290] width 42 height 23
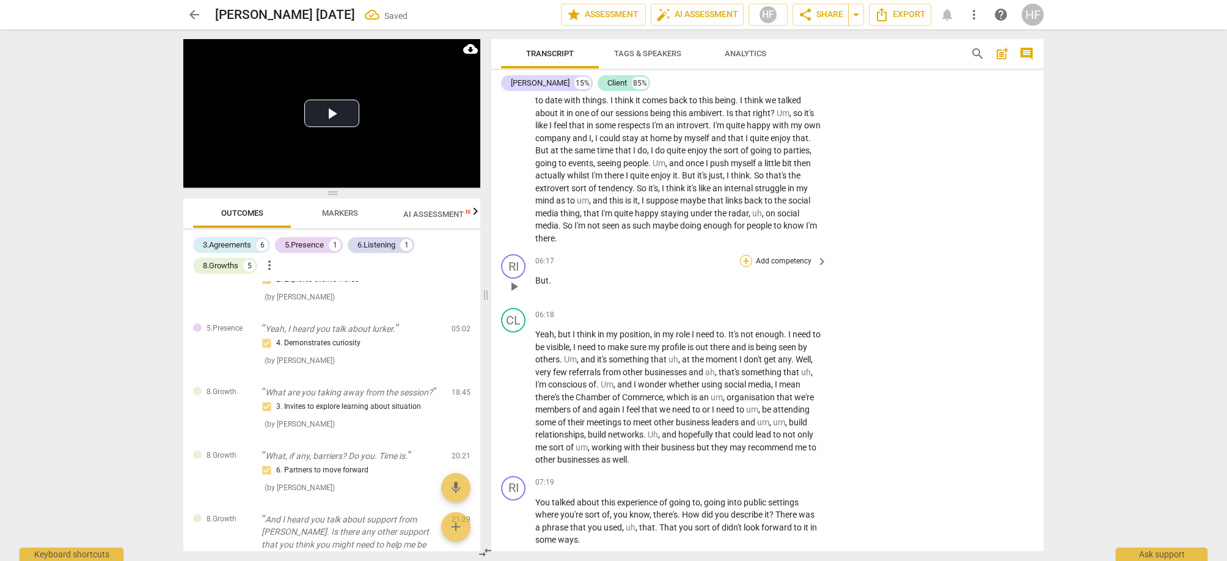
click at [746, 255] on div "+" at bounding box center [746, 261] width 12 height 12
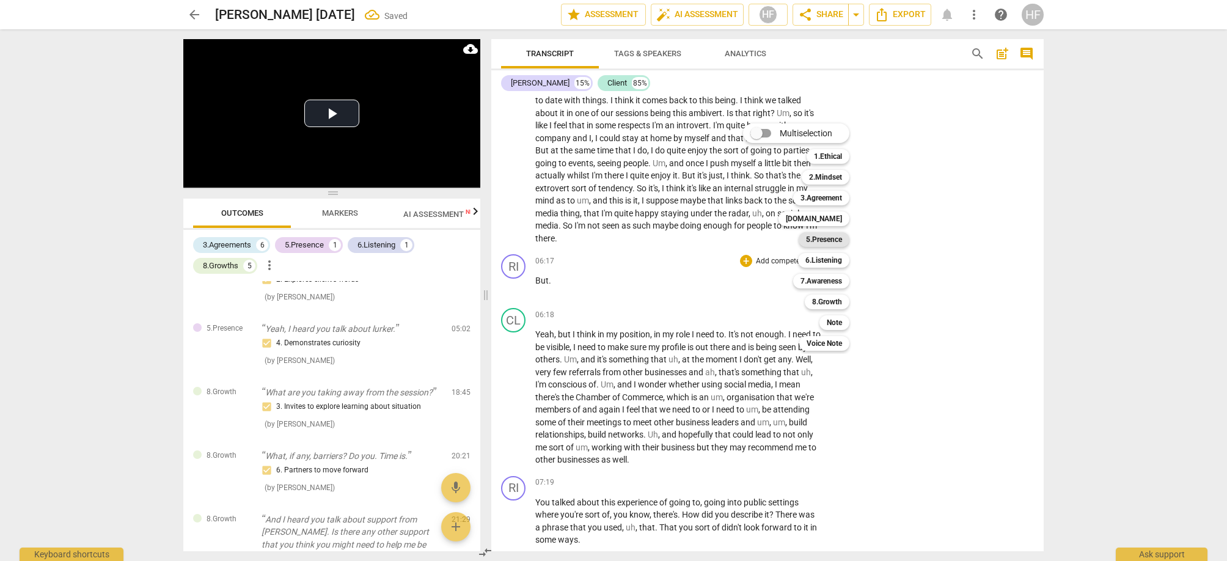
click at [830, 241] on b "5.Presence" at bounding box center [824, 239] width 36 height 15
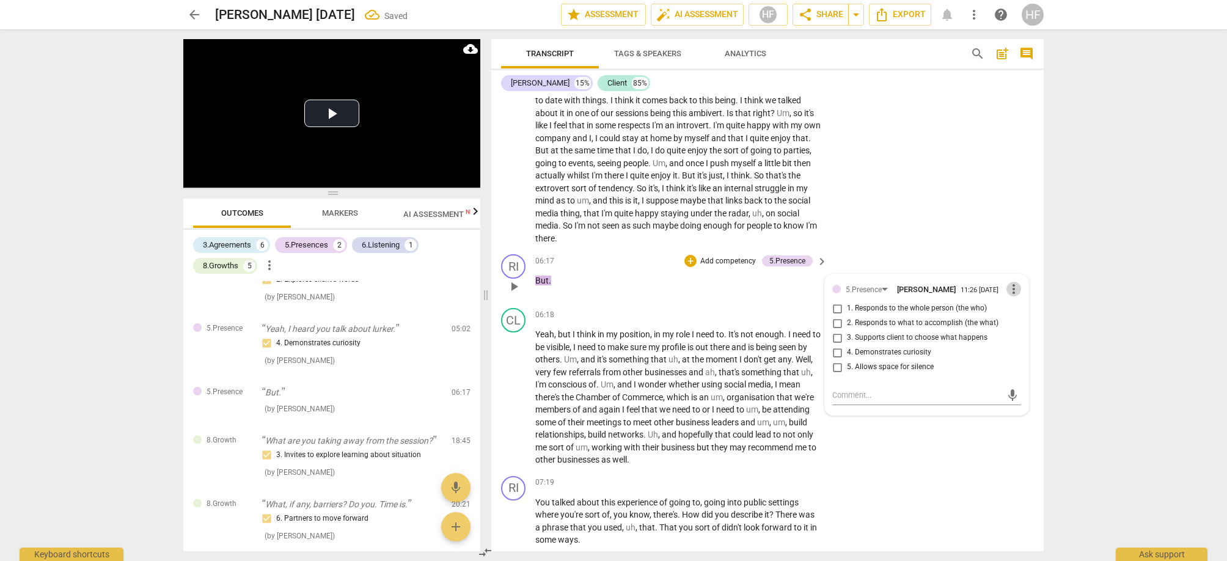
click at [1009, 282] on span "more_vert" at bounding box center [1013, 289] width 15 height 15
drag, startPoint x: 1020, startPoint y: 285, endPoint x: 775, endPoint y: 244, distance: 248.3
click at [1019, 285] on li "Delete" at bounding box center [1023, 290] width 42 height 23
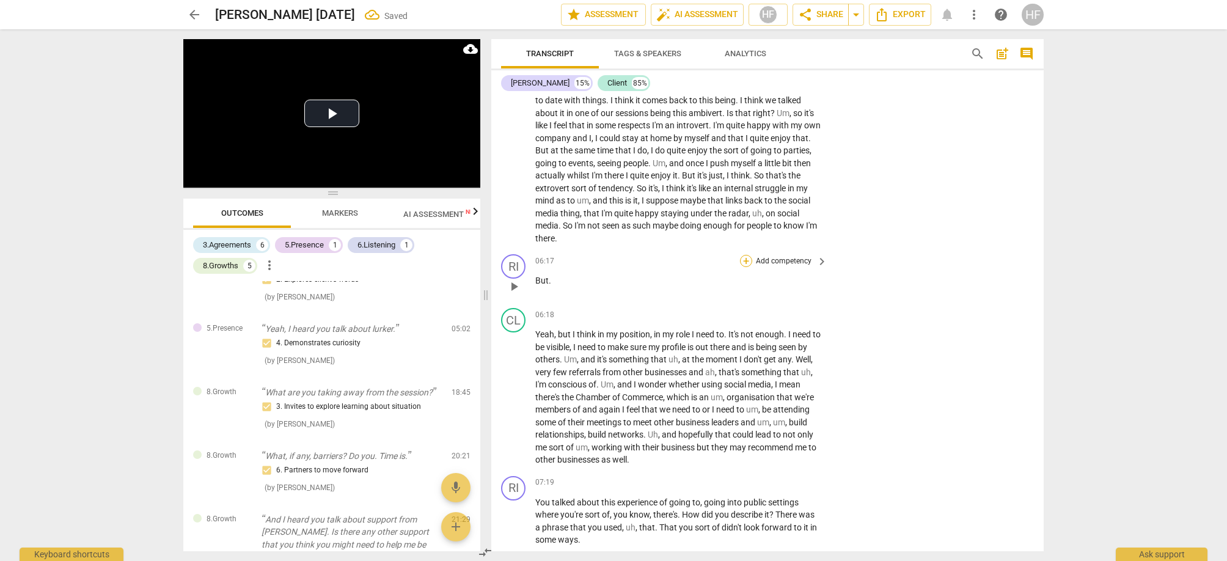
click at [748, 255] on div "+" at bounding box center [746, 261] width 12 height 12
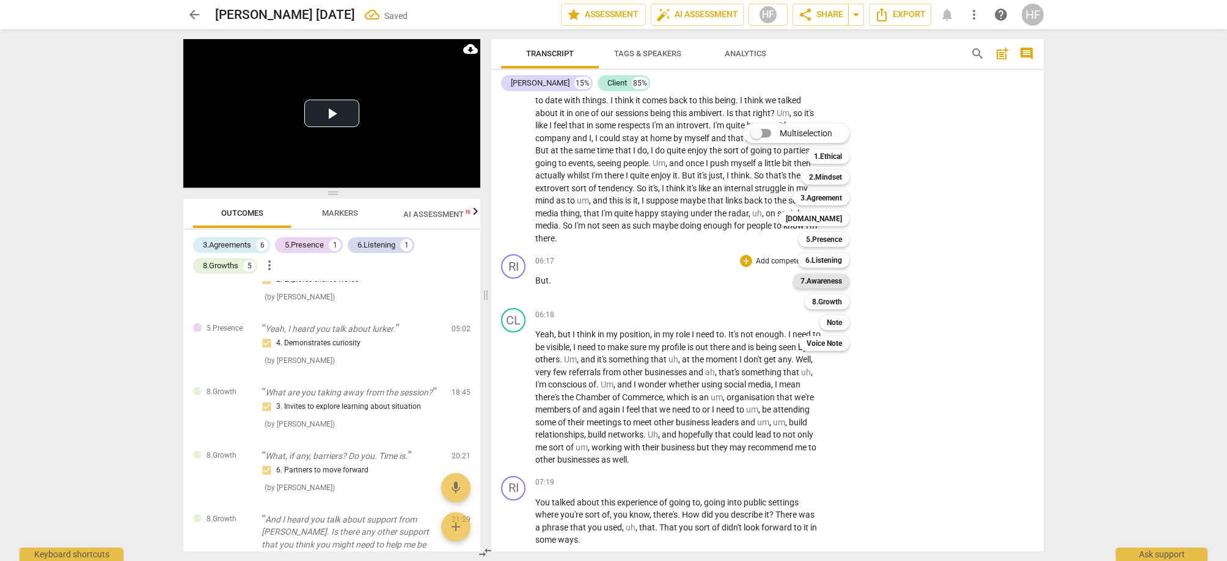
click at [838, 274] on b "7.Awareness" at bounding box center [821, 281] width 42 height 15
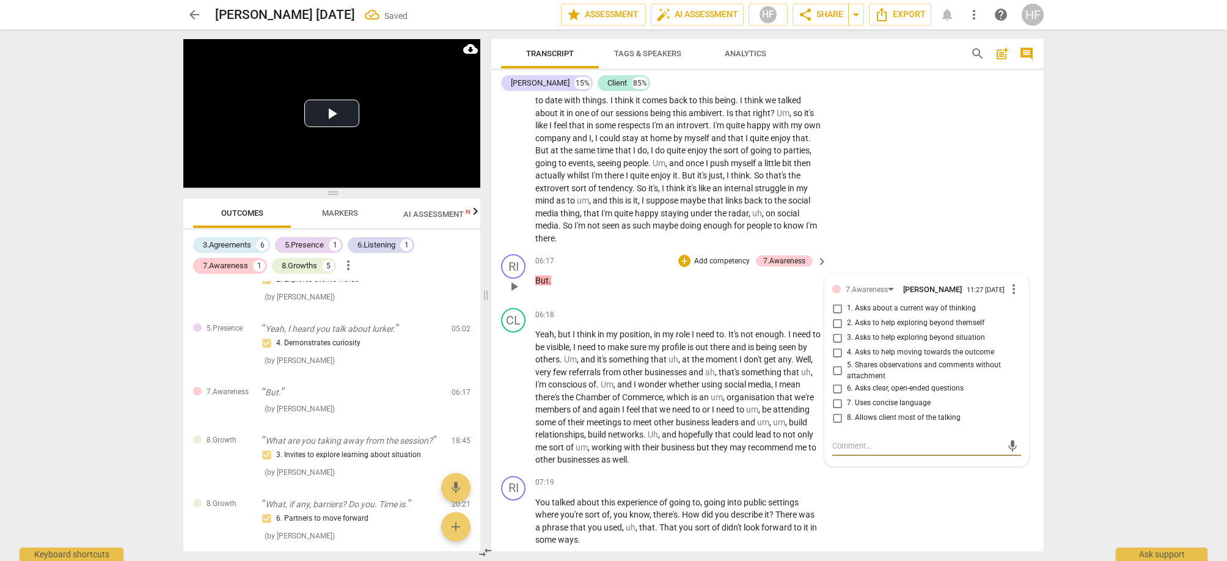
click at [835, 396] on input "7. Uses concise language" at bounding box center [837, 403] width 20 height 15
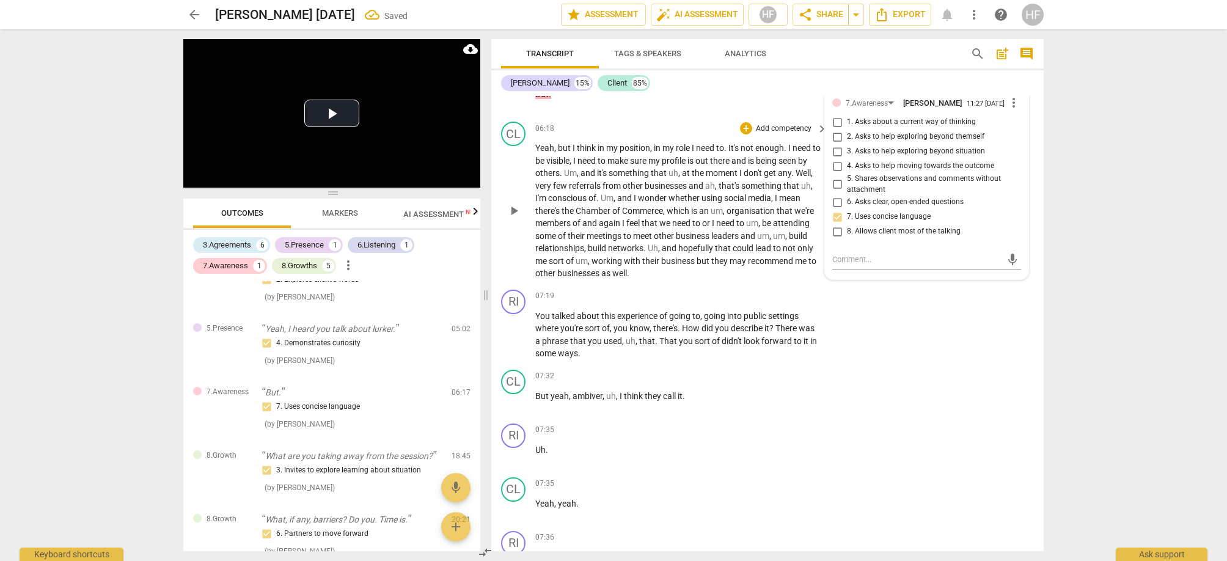
scroll to position [1741, 0]
click at [744, 289] on div "+" at bounding box center [746, 295] width 12 height 12
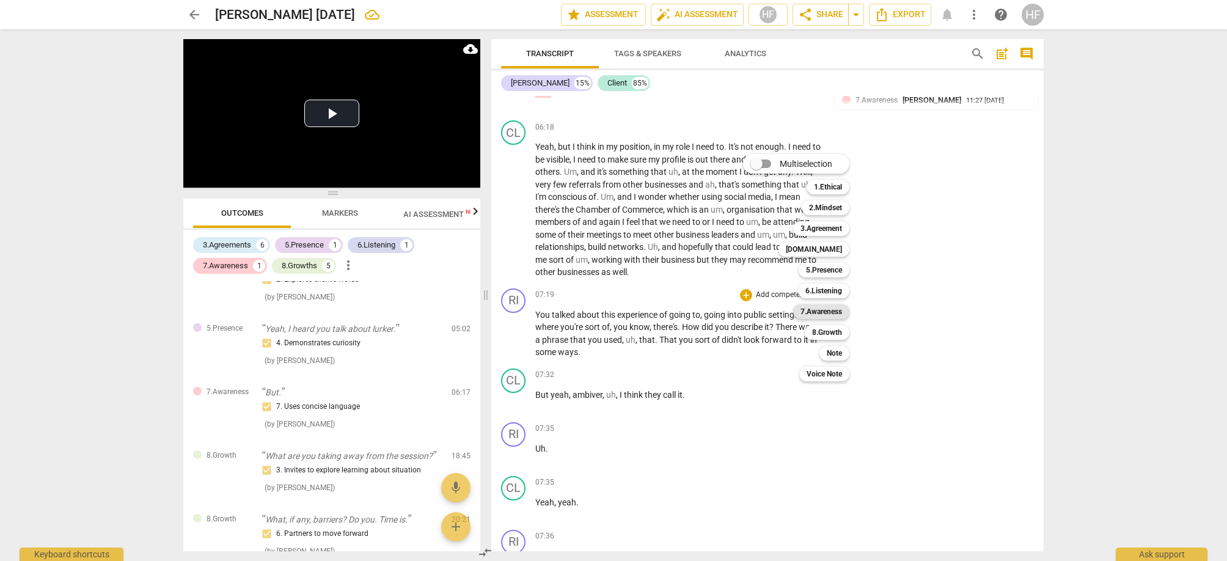
click at [831, 309] on b "7.Awareness" at bounding box center [821, 311] width 42 height 15
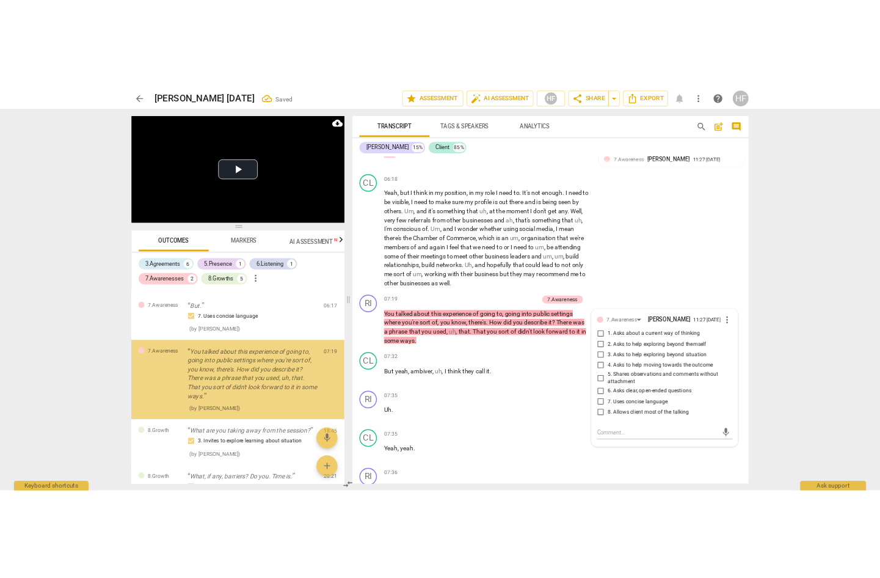
scroll to position [670, 0]
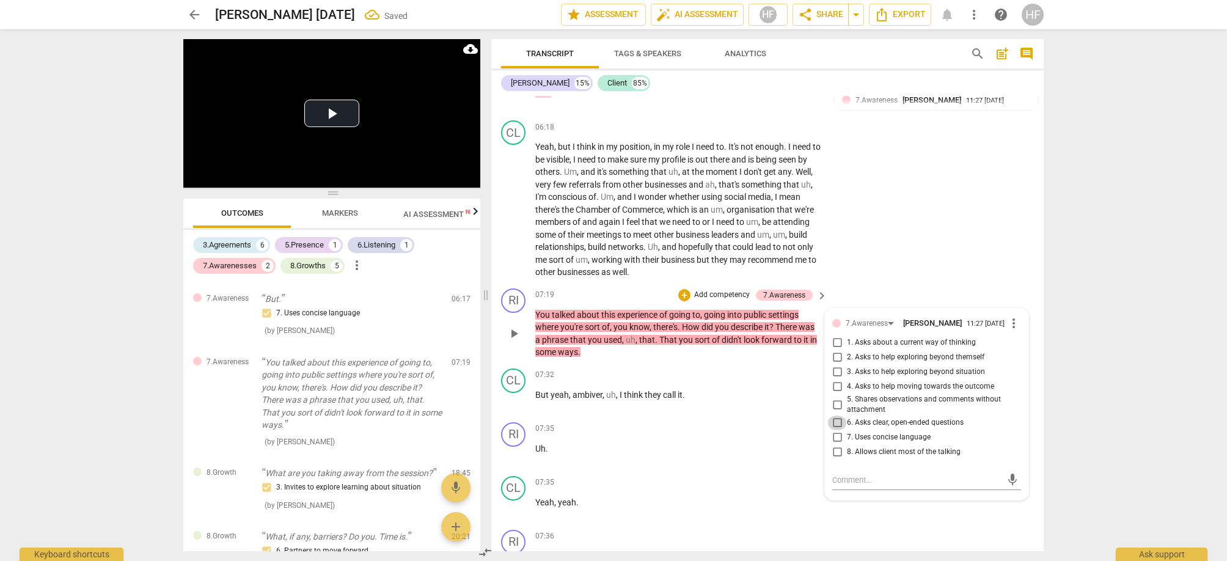
click at [840, 415] on input "6. Asks clear, open-ended questions" at bounding box center [837, 422] width 20 height 15
click at [847, 474] on textarea at bounding box center [916, 480] width 169 height 12
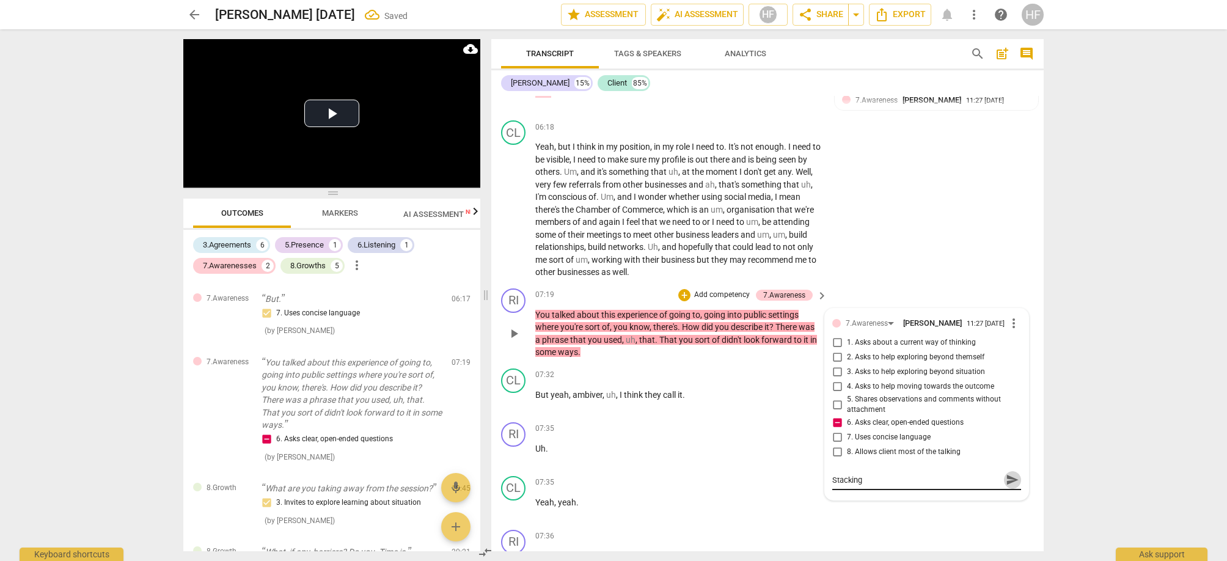
click at [1010, 473] on span "send" at bounding box center [1012, 479] width 13 height 13
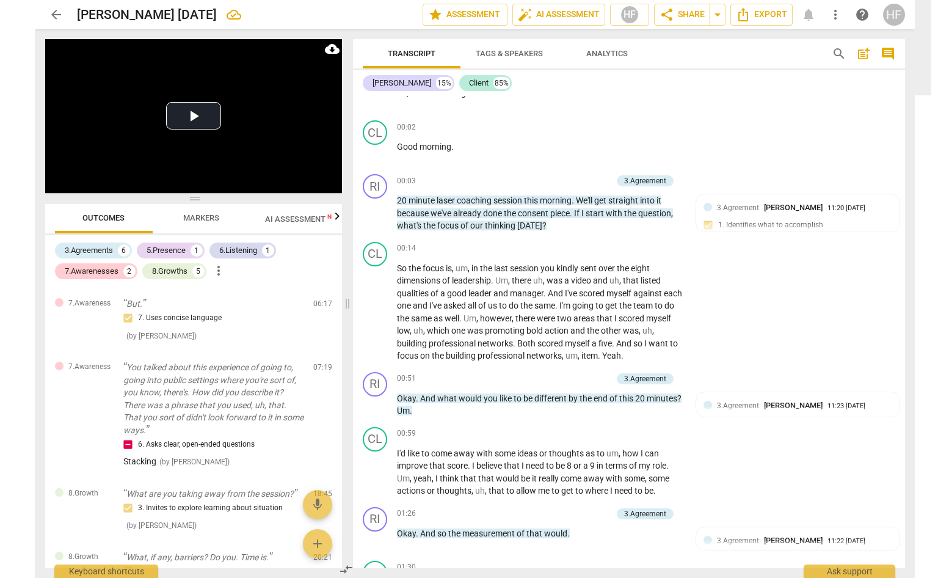
scroll to position [290, 0]
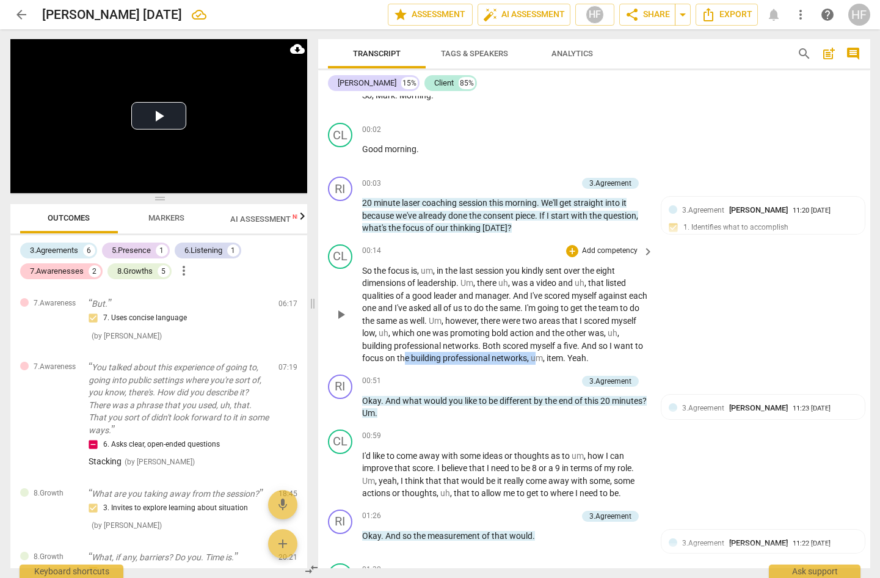
drag, startPoint x: 437, startPoint y: 351, endPoint x: 566, endPoint y: 353, distance: 128.9
click at [565, 353] on p "So the focus is , um , in the last session you kindly sent over the eight dimen…" at bounding box center [505, 315] width 286 height 100
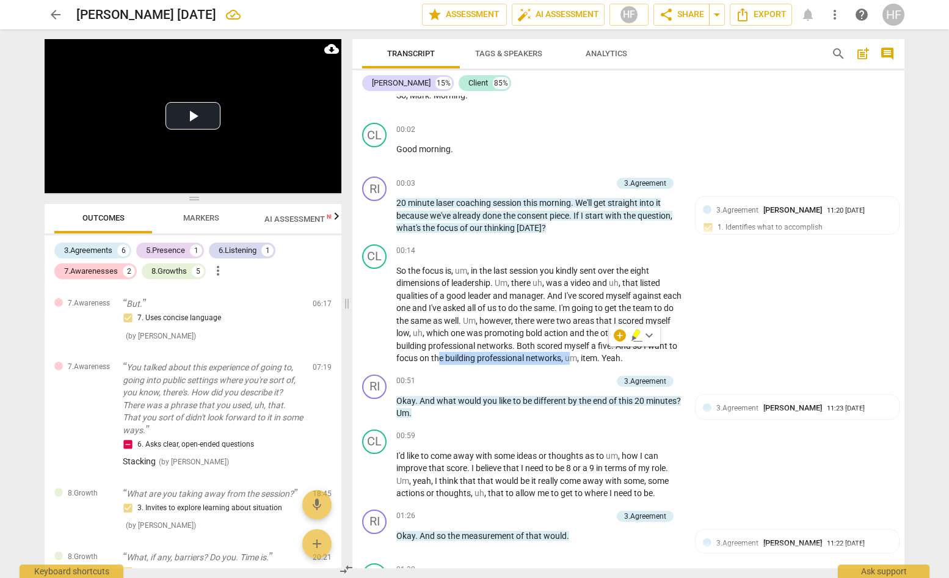
click at [114, 216] on span "Outcomes" at bounding box center [103, 217] width 42 height 9
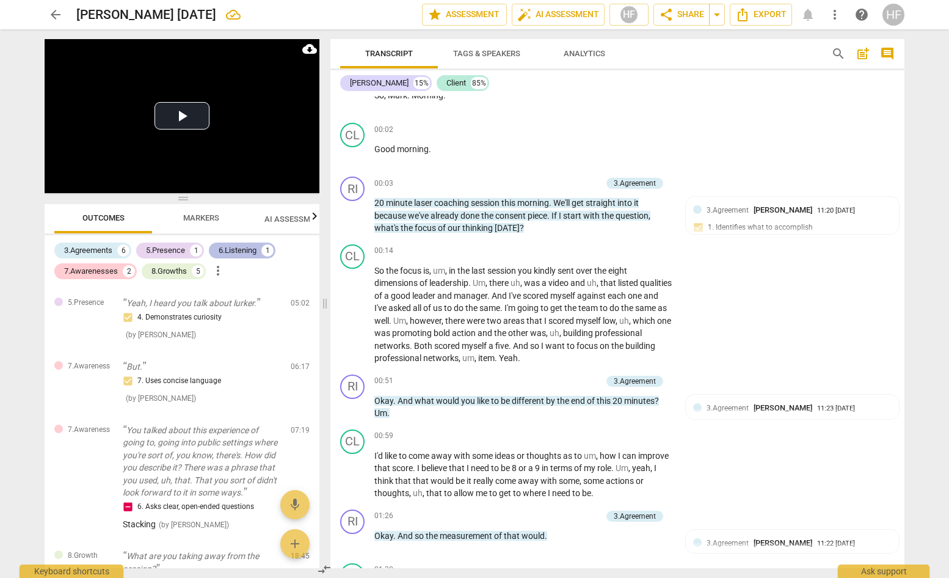
drag, startPoint x: 349, startPoint y: 304, endPoint x: 238, endPoint y: 247, distance: 125.1
click at [321, 307] on span at bounding box center [324, 303] width 7 height 549
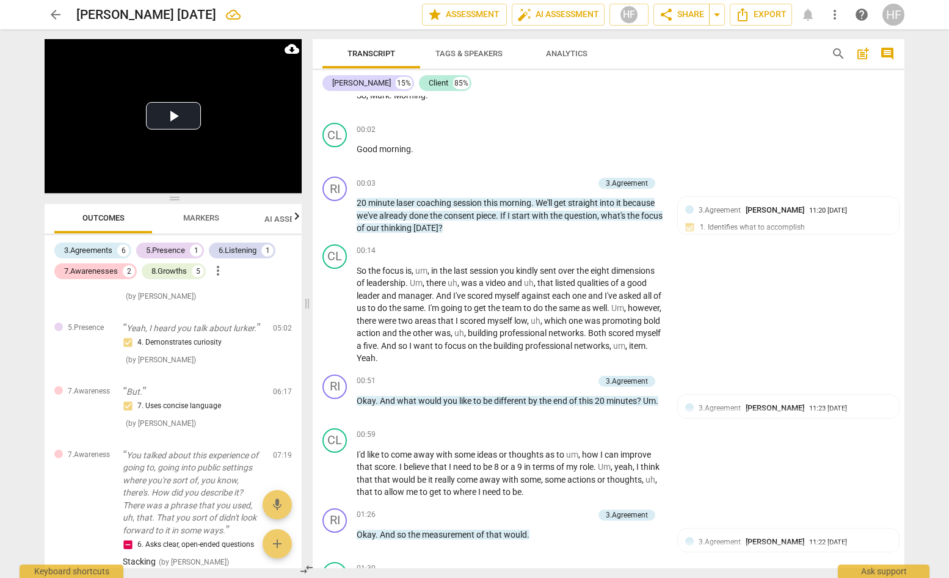
click at [190, 220] on span "Markers" at bounding box center [201, 217] width 36 height 9
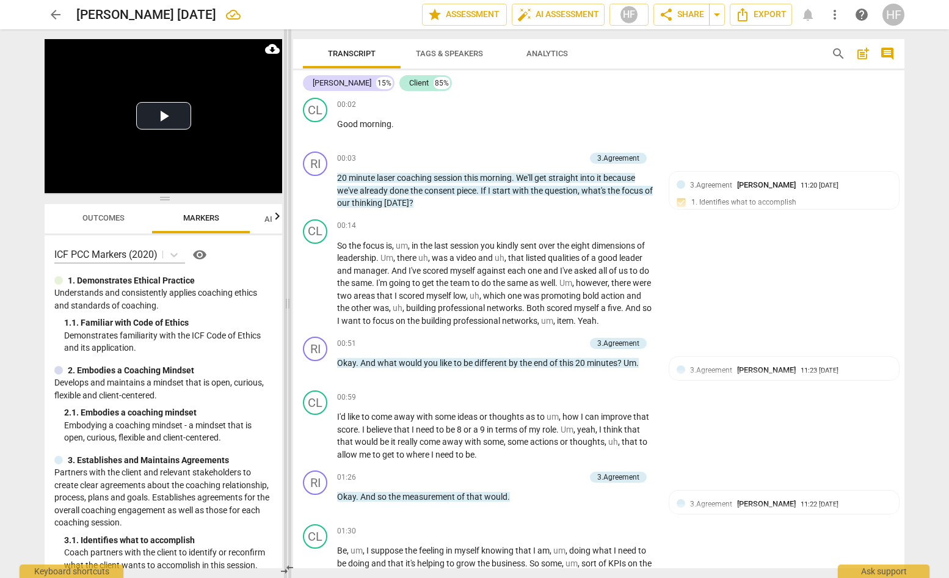
drag, startPoint x: 309, startPoint y: 303, endPoint x: 290, endPoint y: 303, distance: 19.5
click at [290, 303] on span at bounding box center [287, 303] width 7 height 549
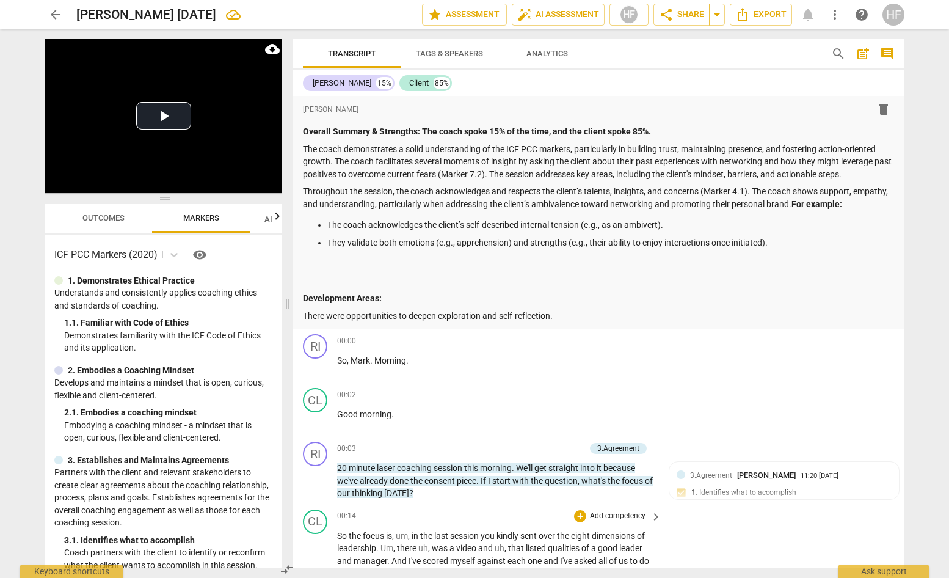
scroll to position [0, 0]
drag, startPoint x: 323, startPoint y: 264, endPoint x: 326, endPoint y: 289, distance: 25.2
click at [323, 264] on div "Overall Summary & Strengths: The coach spoke 15% of the time, and the client sp…" at bounding box center [599, 223] width 592 height 197
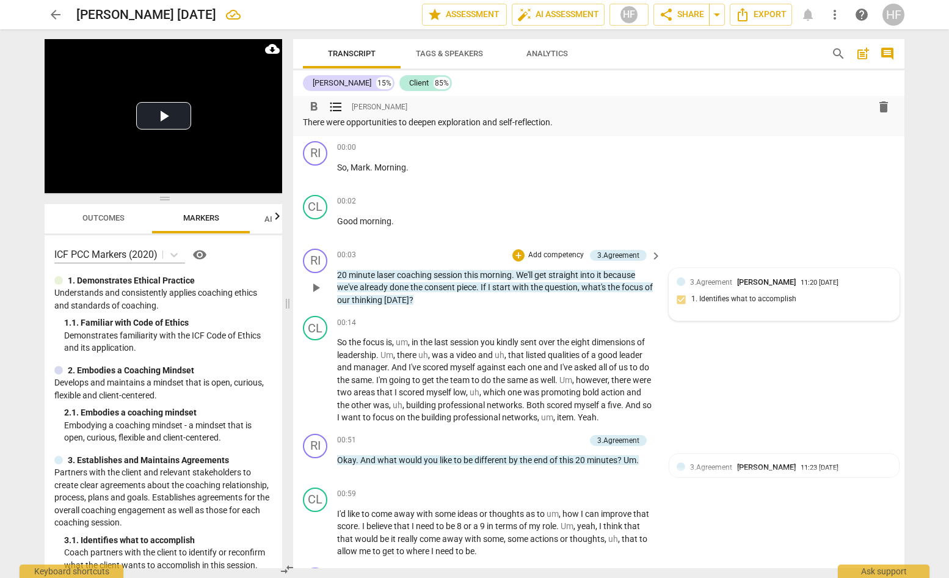
scroll to position [175, 0]
click at [769, 279] on span "[PERSON_NAME]" at bounding box center [766, 283] width 59 height 9
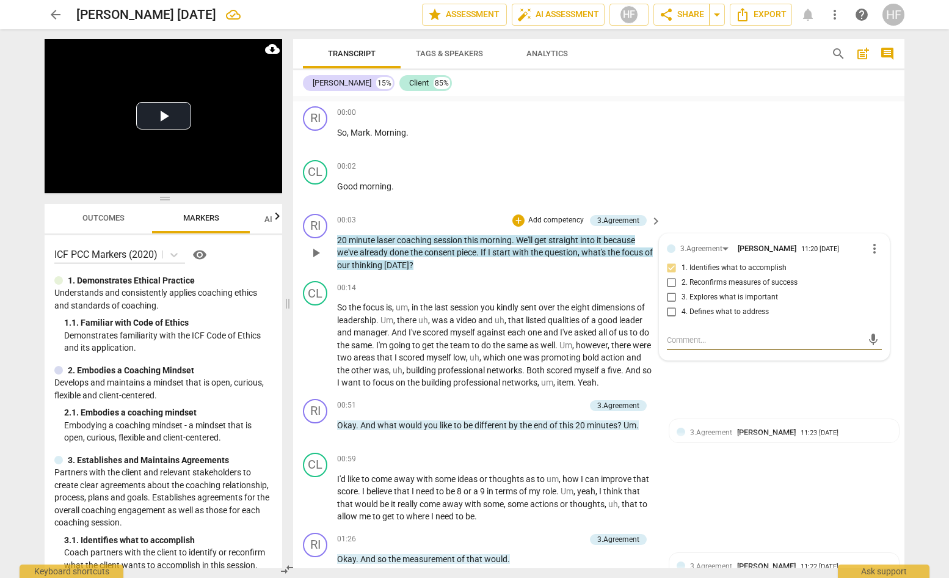
scroll to position [211, 0]
click at [714, 155] on div "CL play_arrow pause 00:02 + Add competency keyboard_arrow_right Good morning ." at bounding box center [599, 182] width 612 height 54
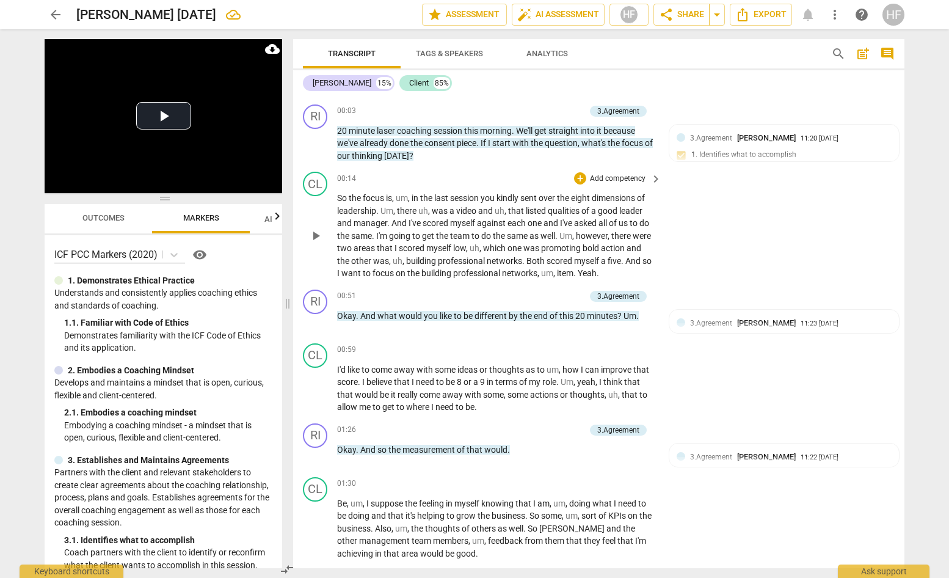
scroll to position [327, 0]
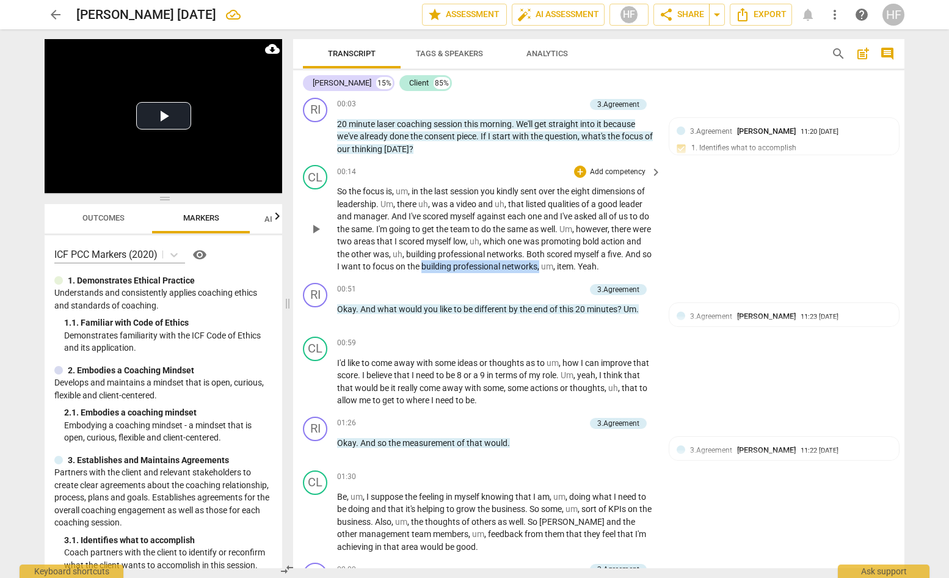
drag, startPoint x: 451, startPoint y: 261, endPoint x: 569, endPoint y: 259, distance: 118.5
click at [569, 259] on p "So the focus is , um , in the last session you kindly sent over the eight dimen…" at bounding box center [496, 229] width 318 height 88
click at [599, 244] on icon "button" at bounding box center [597, 243] width 7 height 9
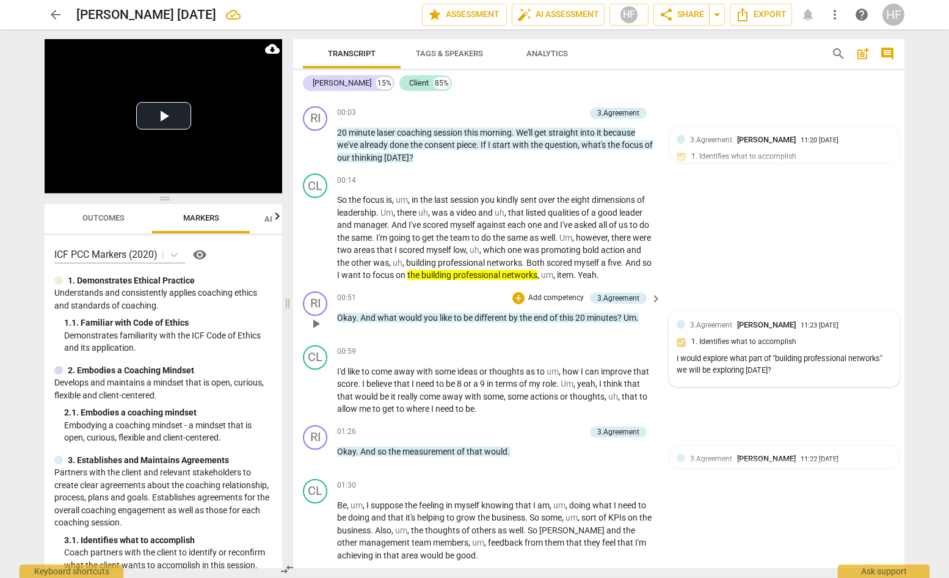
scroll to position [309, 0]
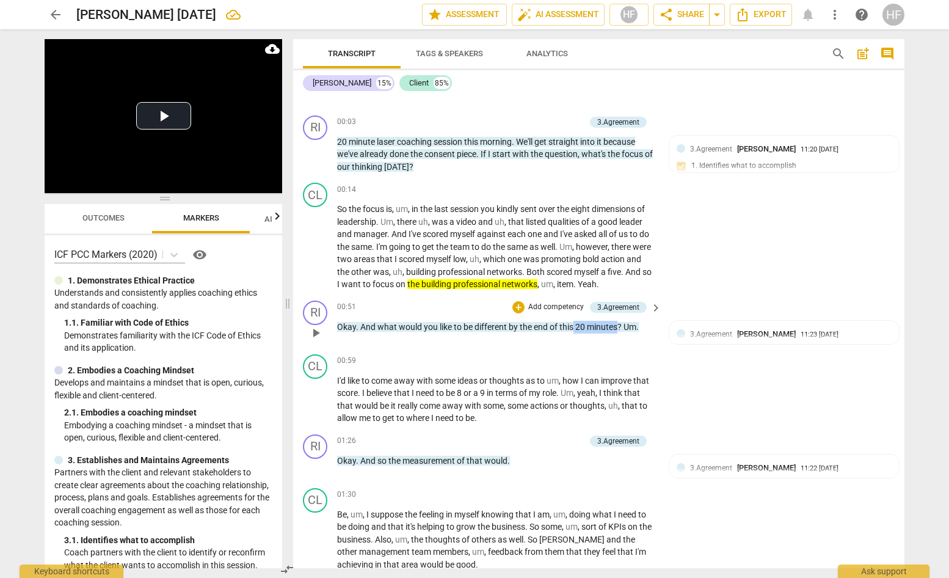
drag, startPoint x: 574, startPoint y: 323, endPoint x: 620, endPoint y: 322, distance: 46.4
click at [620, 322] on p "Okay . And what would you like to be different by the end of this 20 minutes ? …" at bounding box center [496, 327] width 318 height 13
click at [651, 301] on icon "button" at bounding box center [646, 303] width 7 height 9
drag, startPoint x: 334, startPoint y: 137, endPoint x: 401, endPoint y: 138, distance: 67.8
click at [401, 138] on div "RI play_arrow pause 00:03 + Add competency 3.Agreement keyboard_arrow_right 20 …" at bounding box center [599, 145] width 612 height 68
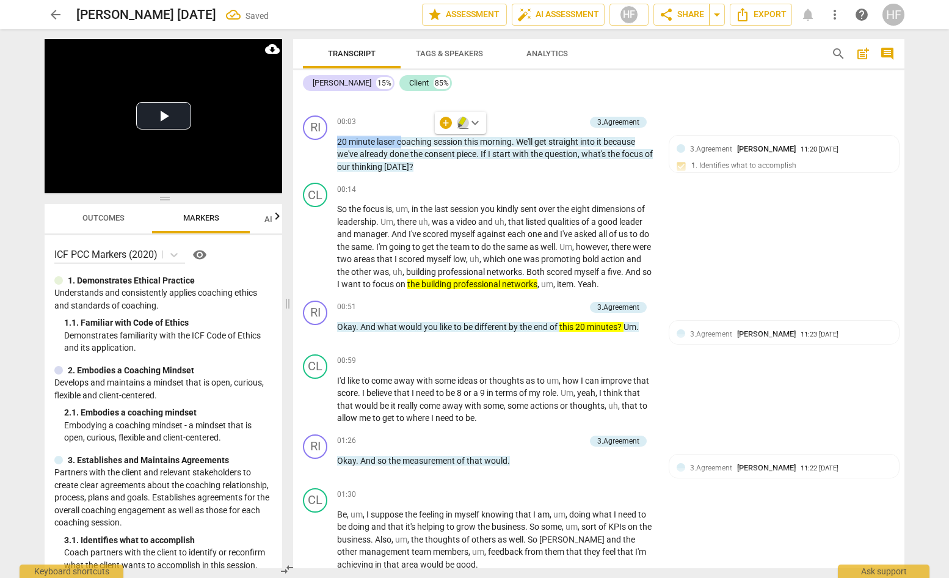
click at [462, 122] on icon "button" at bounding box center [462, 121] width 7 height 9
click at [749, 233] on div "CL play_arrow pause 00:14 + Add competency keyboard_arrow_right So the focus is…" at bounding box center [599, 237] width 612 height 118
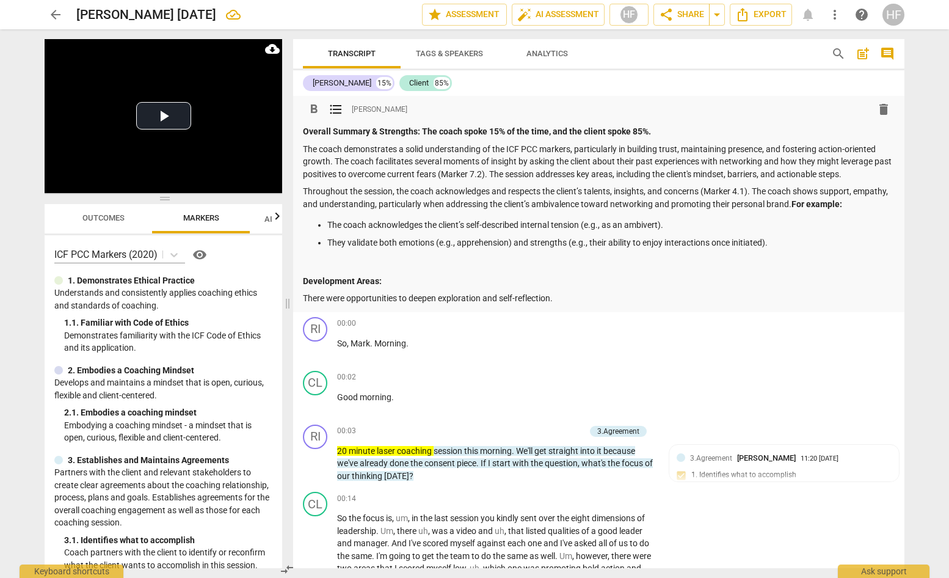
scroll to position [0, 0]
click at [585, 294] on p "There were opportunities to deepen exploration and self-reflection." at bounding box center [599, 298] width 592 height 13
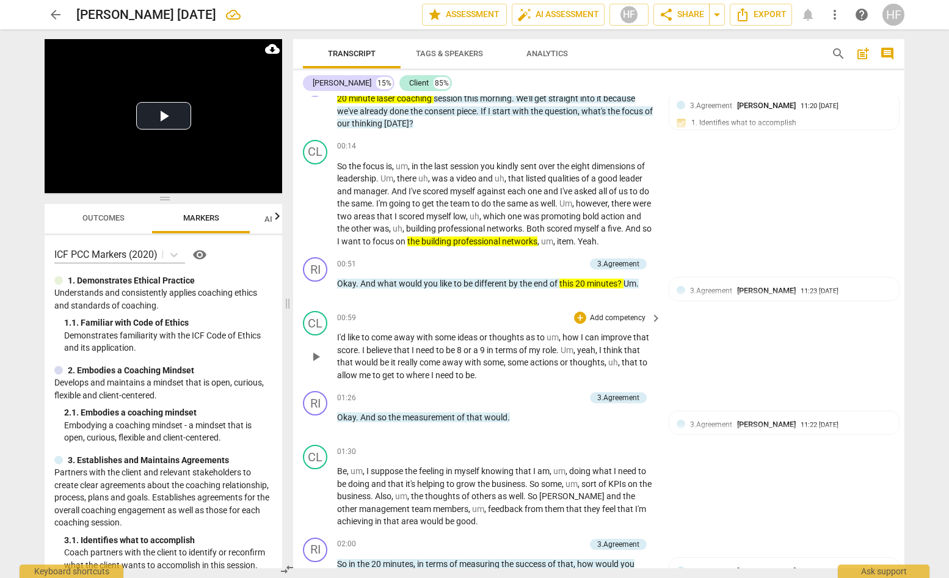
scroll to position [373, 0]
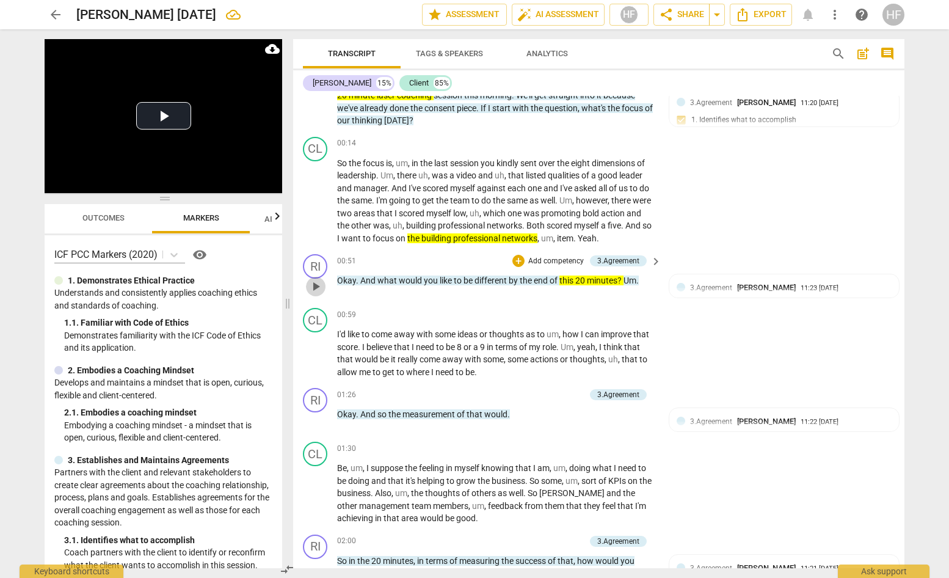
click at [315, 282] on span "play_arrow" at bounding box center [316, 286] width 15 height 15
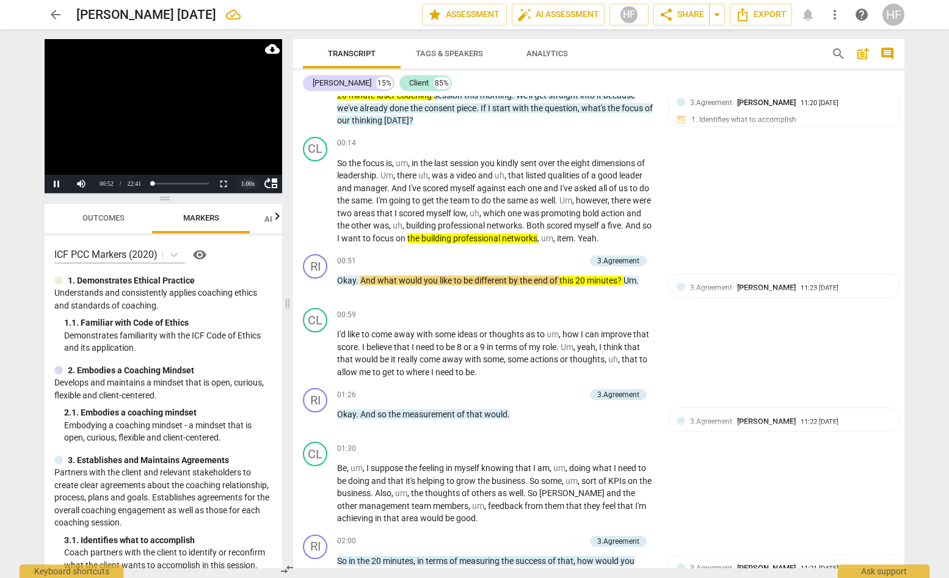
click at [245, 182] on div "1.00 x" at bounding box center [248, 184] width 24 height 18
click at [249, 144] on li "1.25x" at bounding box center [248, 141] width 24 height 13
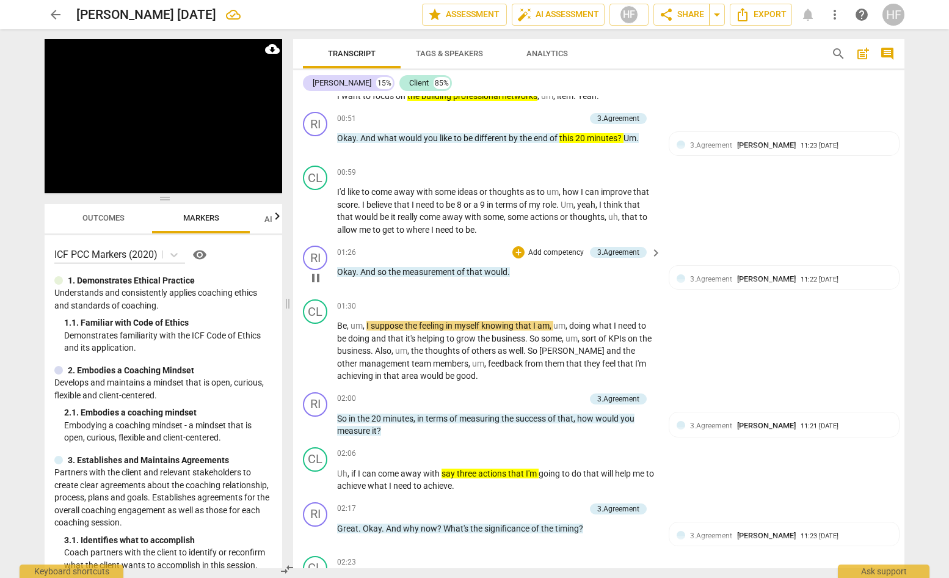
scroll to position [517, 0]
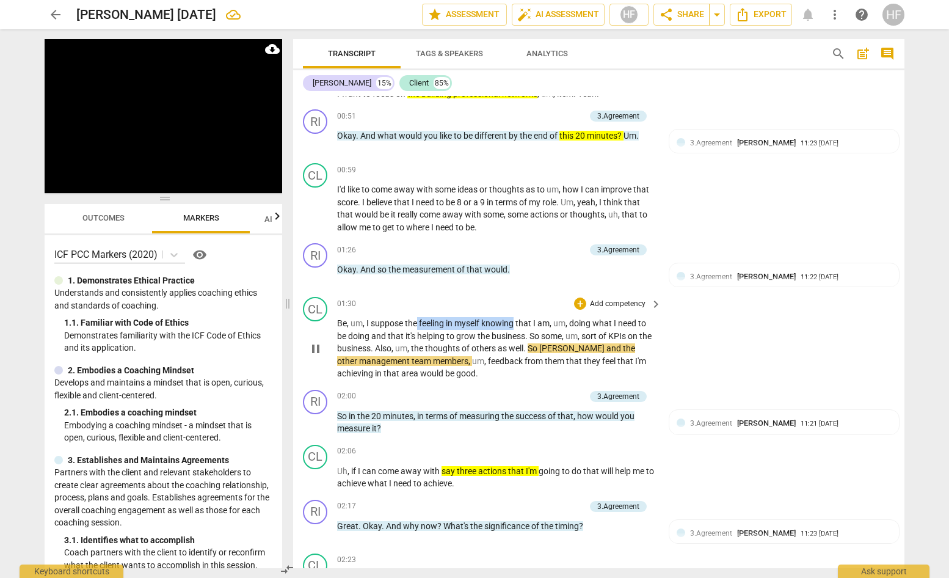
drag, startPoint x: 419, startPoint y: 316, endPoint x: 522, endPoint y: 315, distance: 102.6
click at [518, 317] on p "Be , um , I suppose the feeling in myself knowing that I am , um , doing what I…" at bounding box center [496, 348] width 318 height 63
click at [543, 303] on icon "button" at bounding box center [544, 303] width 4 height 5
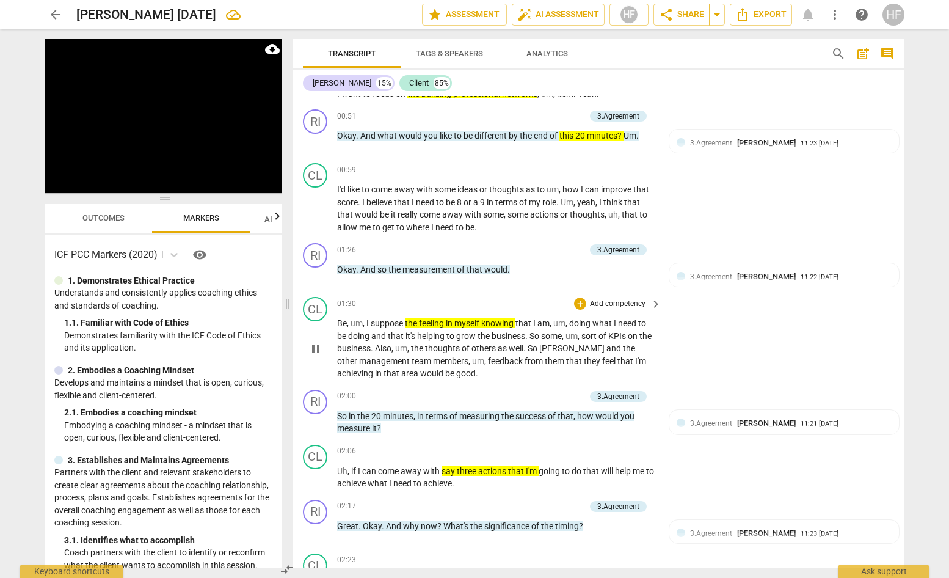
click at [319, 342] on span "pause" at bounding box center [316, 349] width 15 height 15
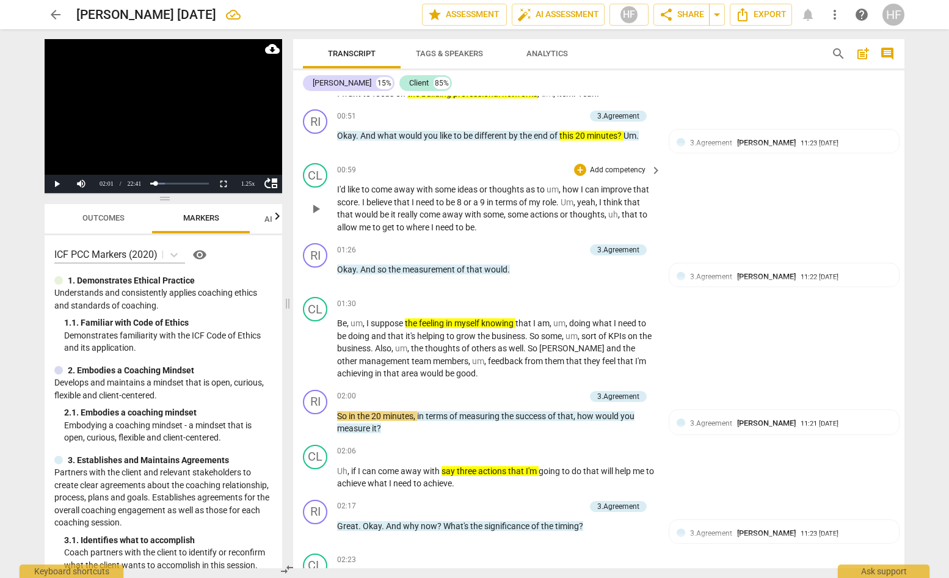
scroll to position [503, 0]
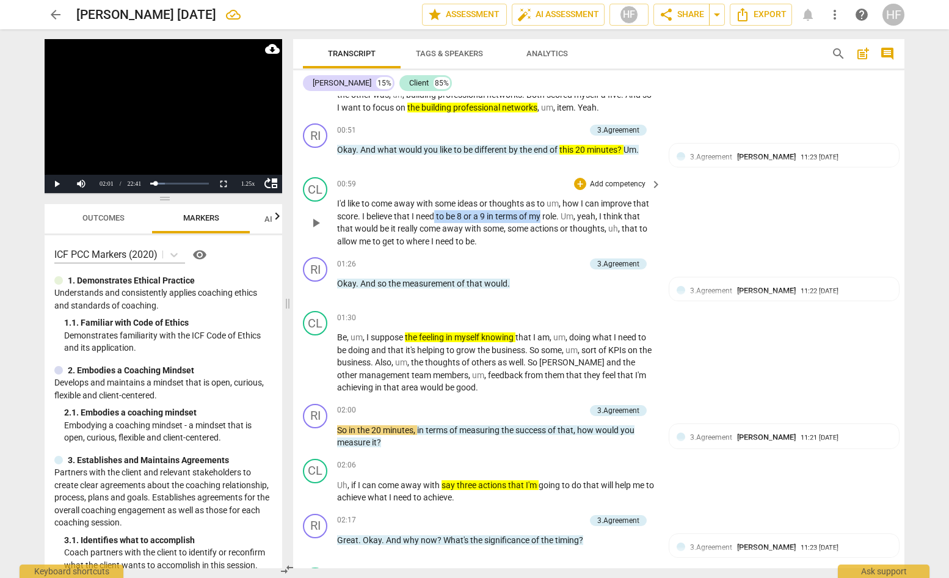
drag, startPoint x: 435, startPoint y: 209, endPoint x: 546, endPoint y: 204, distance: 110.7
click at [546, 204] on p "I'd like to come away with some ideas or thoughts as to um , how I can improve …" at bounding box center [496, 222] width 318 height 50
drag, startPoint x: 531, startPoint y: 224, endPoint x: 610, endPoint y: 221, distance: 78.8
click at [610, 221] on p "I'd like to come away with some ideas or thoughts as to um , how I can improve …" at bounding box center [496, 222] width 318 height 50
drag, startPoint x: 580, startPoint y: 367, endPoint x: 607, endPoint y: 366, distance: 26.3
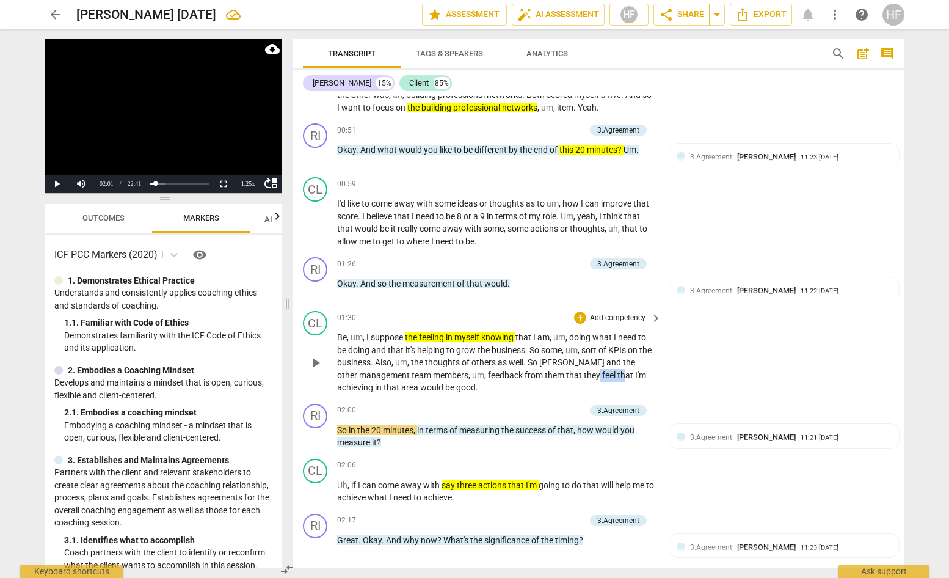
click at [607, 366] on p "Be , um , I suppose the feeling in myself knowing that I am , um , doing what I…" at bounding box center [496, 362] width 318 height 63
click at [755, 434] on div "3.Agreement [PERSON_NAME] 11:21 [DATE] 2. Reconfirms measures of success" at bounding box center [784, 449] width 215 height 37
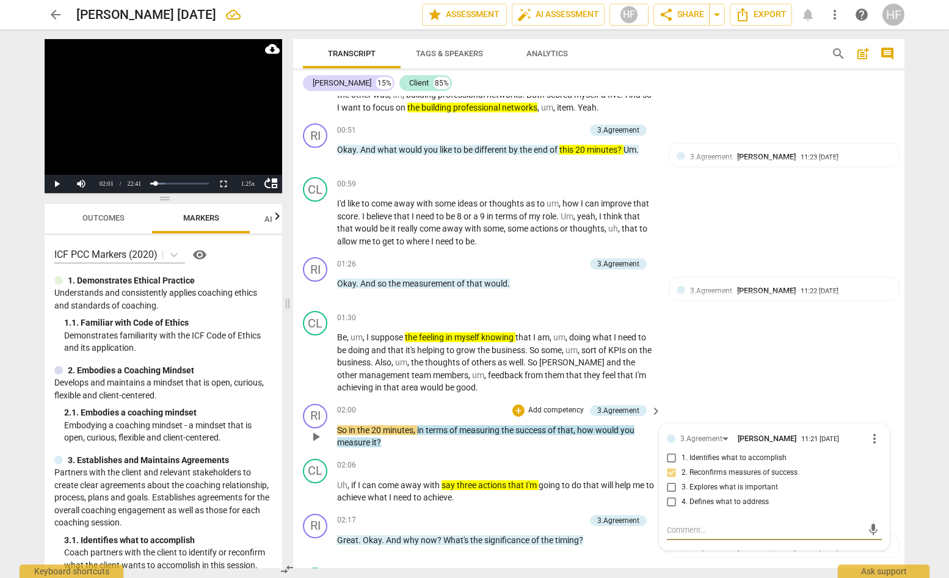
click at [709, 524] on textarea at bounding box center [764, 530] width 195 height 12
drag, startPoint x: 836, startPoint y: 532, endPoint x: 771, endPoint y: 534, distance: 65.4
click at [771, 534] on textarea "Measure the outcome- then measure the feeling. How would you know that you have…" at bounding box center [764, 535] width 195 height 23
click at [867, 529] on span "send" at bounding box center [873, 535] width 13 height 13
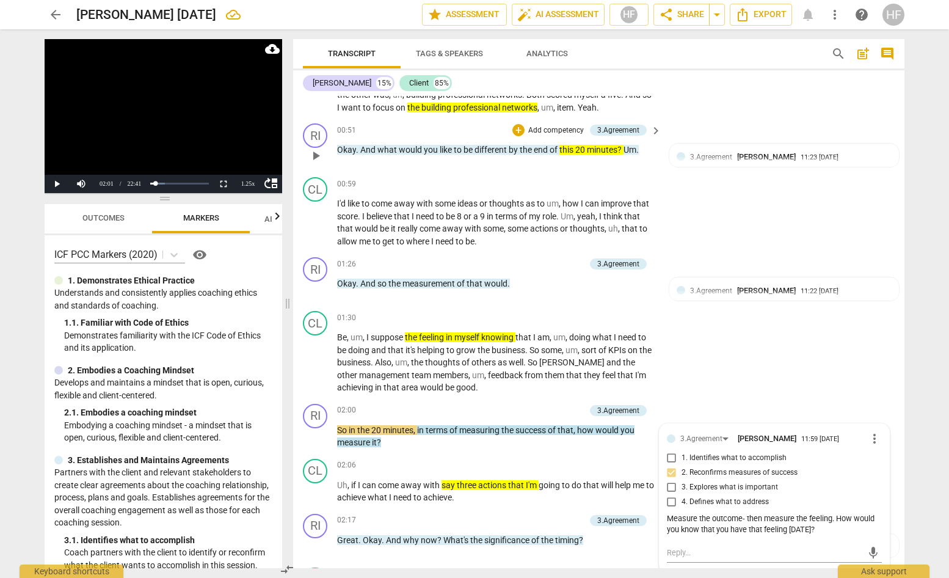
scroll to position [422, 0]
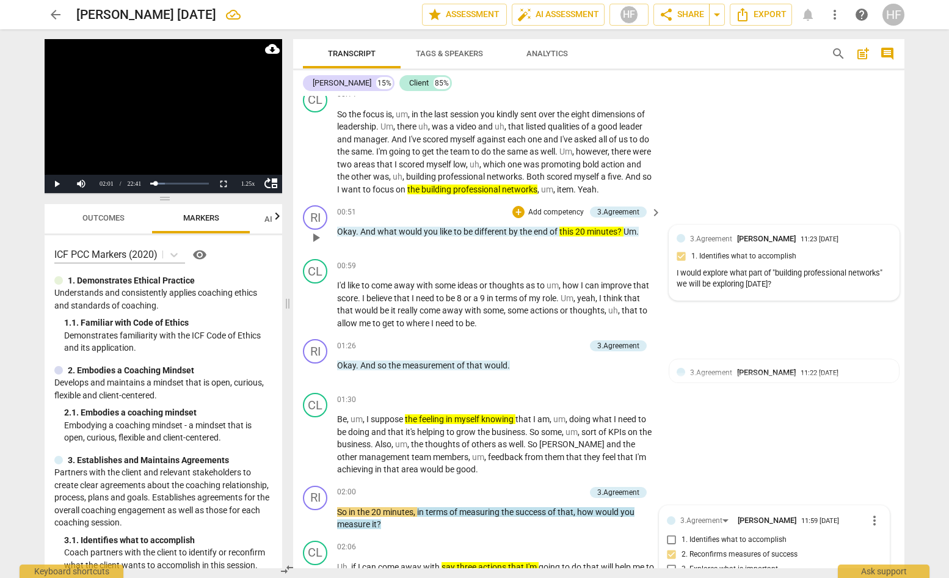
click at [736, 241] on div "3.Agreement [PERSON_NAME] 11:23 [DATE] 1. Identifies what to accomplish I would…" at bounding box center [784, 263] width 215 height 60
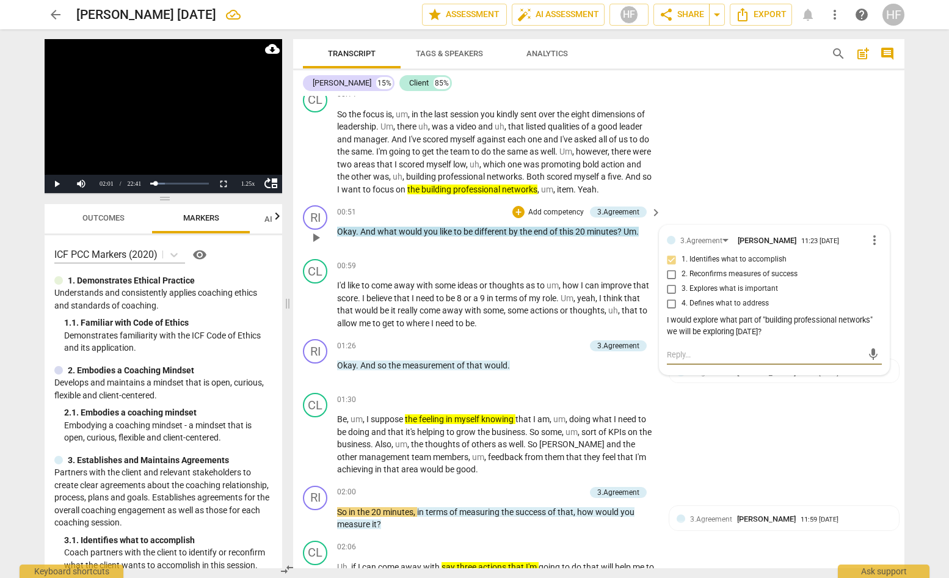
click at [729, 349] on textarea at bounding box center [764, 355] width 195 height 12
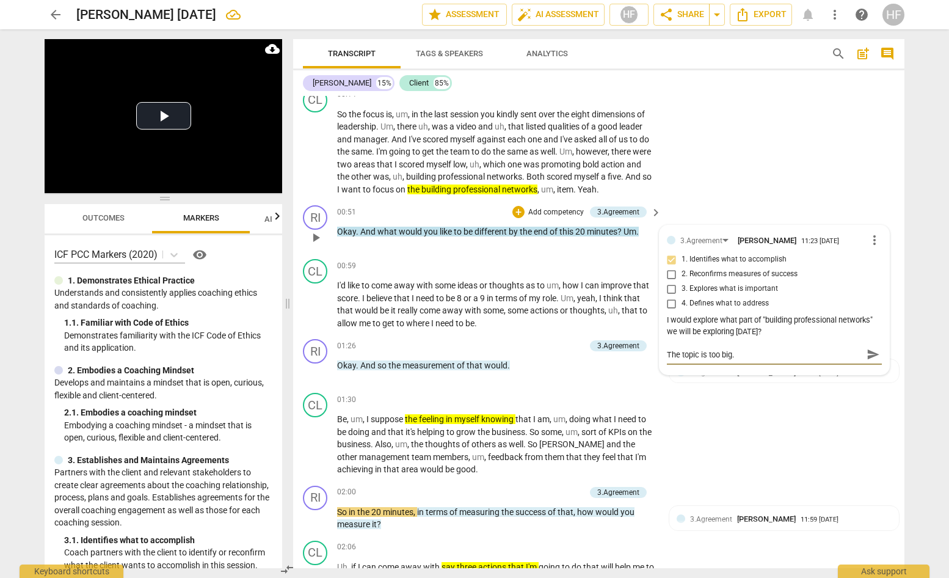
click at [870, 348] on span "send" at bounding box center [873, 354] width 13 height 13
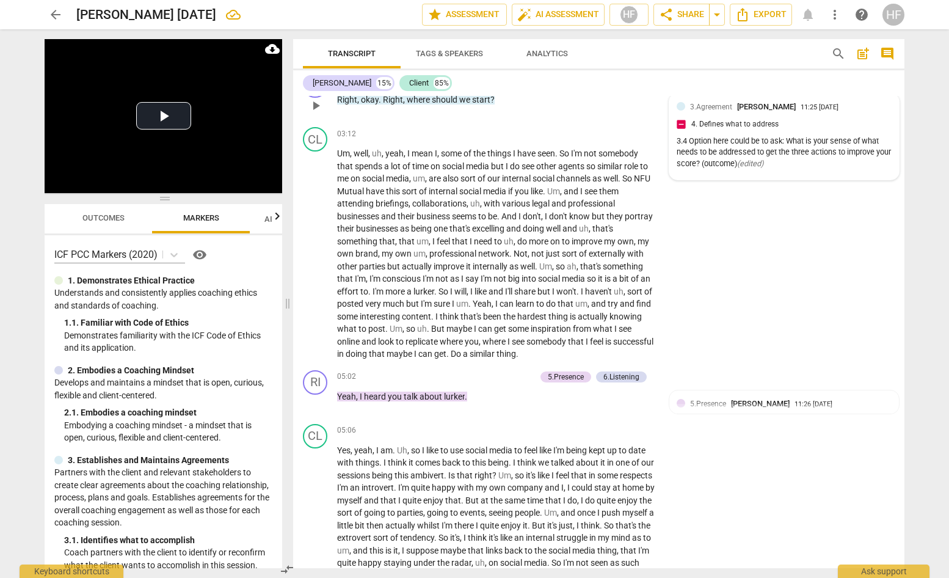
scroll to position [1117, 0]
click at [315, 248] on span "play_arrow" at bounding box center [316, 252] width 15 height 15
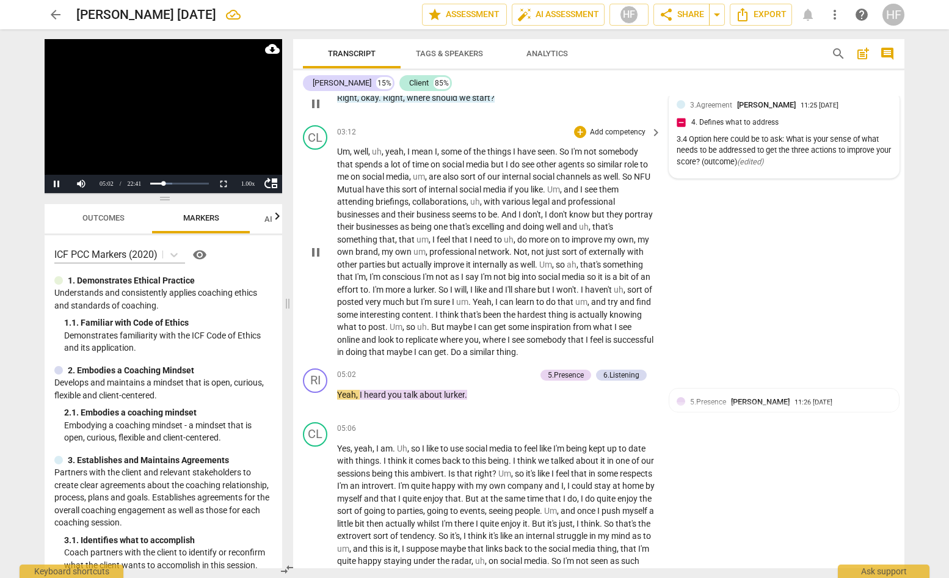
scroll to position [0, 0]
click at [316, 252] on span "pause" at bounding box center [316, 252] width 15 height 15
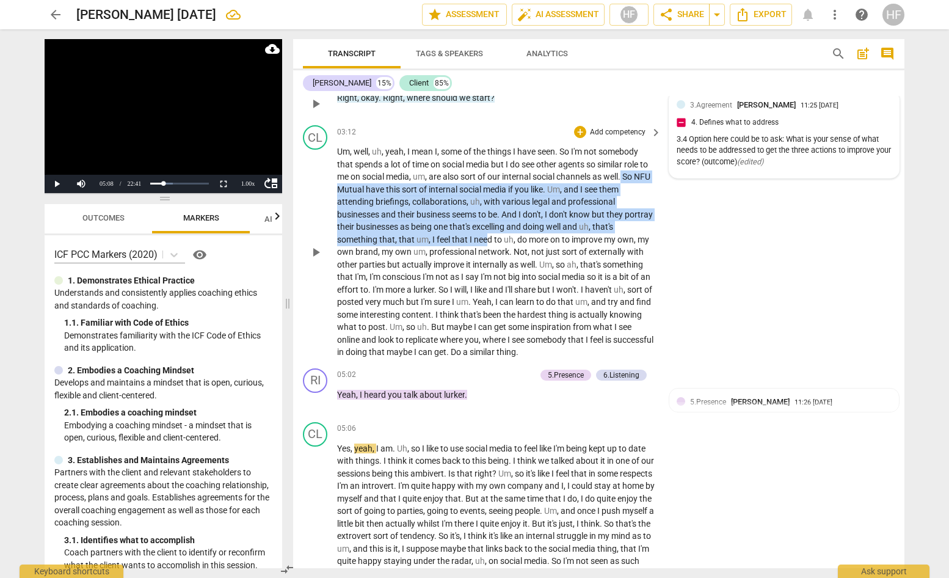
drag, startPoint x: 636, startPoint y: 175, endPoint x: 474, endPoint y: 235, distance: 172.6
click at [486, 234] on p "Um , well , uh , yeah , I mean I , some of the things I have seen . So I'm not …" at bounding box center [496, 251] width 318 height 213
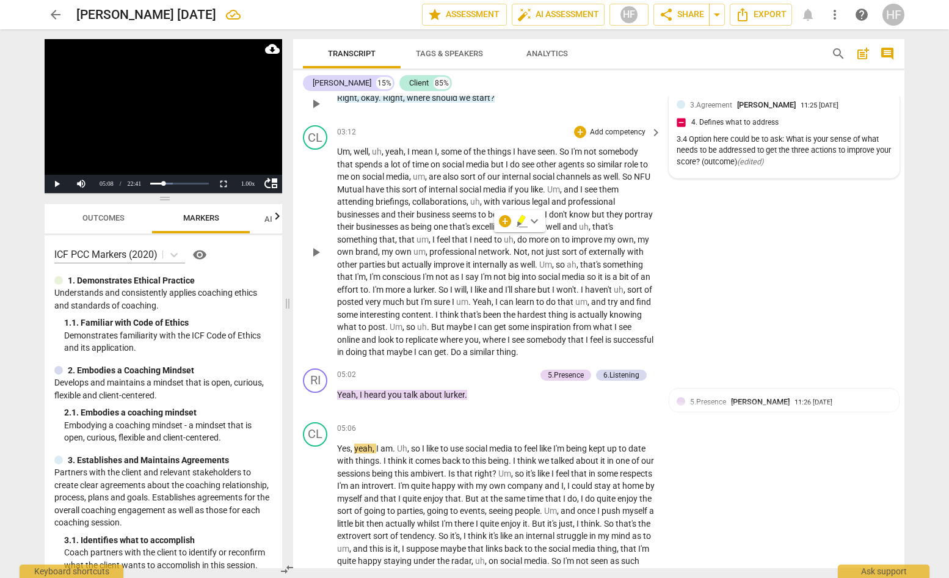
click at [687, 242] on div "CL play_arrow pause 03:12 + Add competency keyboard_arrow_right Um , well , uh …" at bounding box center [599, 241] width 612 height 243
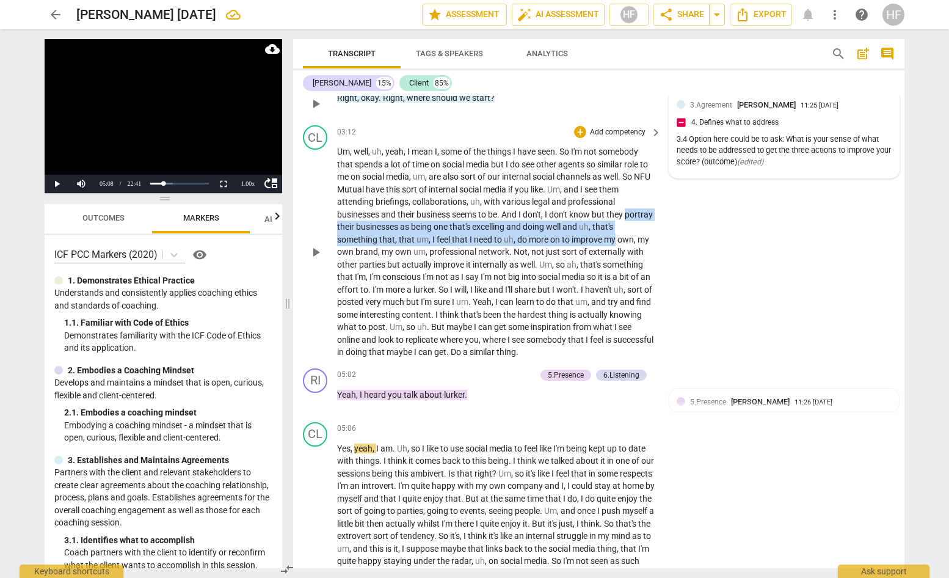
drag, startPoint x: 339, startPoint y: 227, endPoint x: 618, endPoint y: 238, distance: 278.8
click at [618, 238] on p "Um , well , uh , yeah , I mean I , some of the things I have seen . So I'm not …" at bounding box center [496, 251] width 318 height 213
click at [641, 220] on icon "button" at bounding box center [647, 221] width 12 height 15
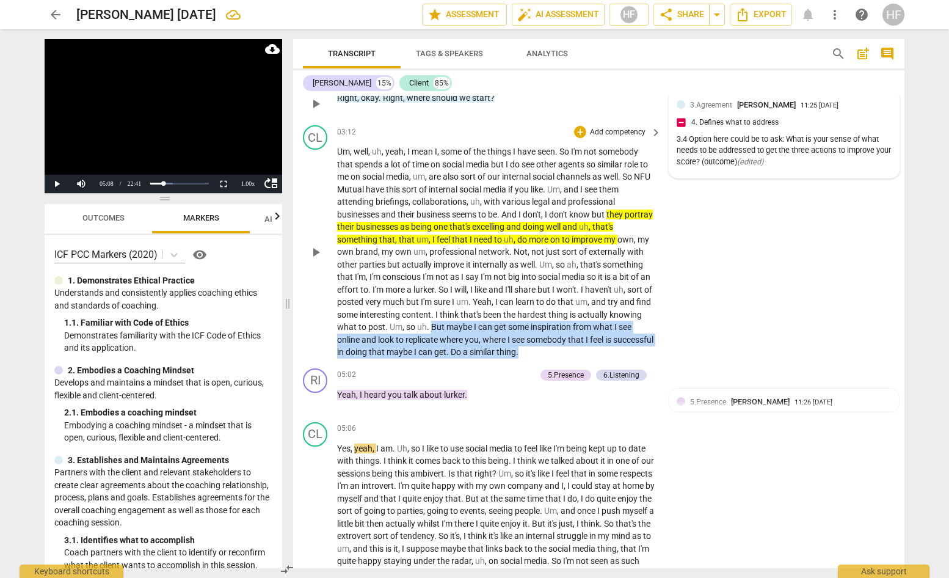
drag, startPoint x: 465, startPoint y: 323, endPoint x: 574, endPoint y: 343, distance: 111.1
click at [574, 343] on p "Um , well , uh , yeah , I mean I , some of the things I have seen . So I'm not …" at bounding box center [496, 251] width 318 height 213
click at [590, 331] on icon "button" at bounding box center [590, 329] width 7 height 9
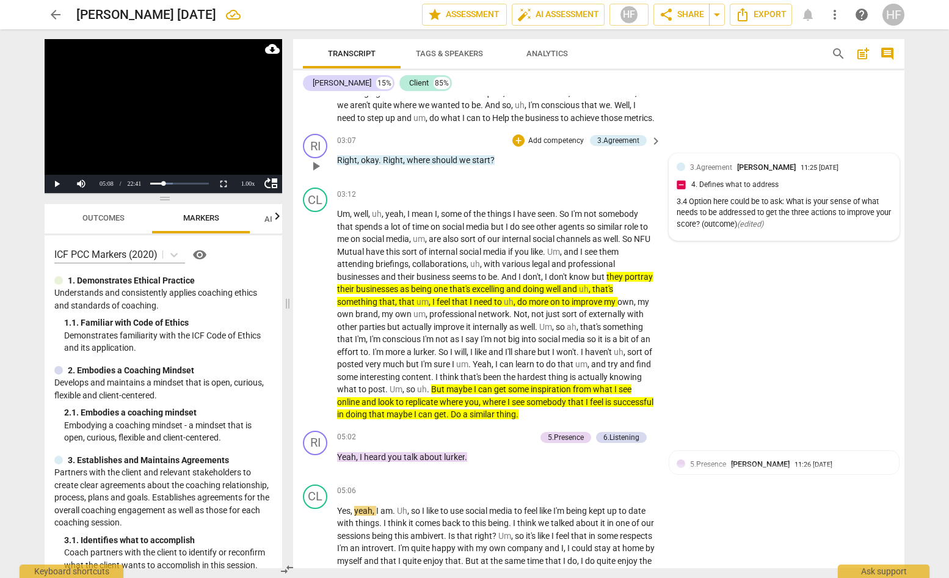
scroll to position [1087, 0]
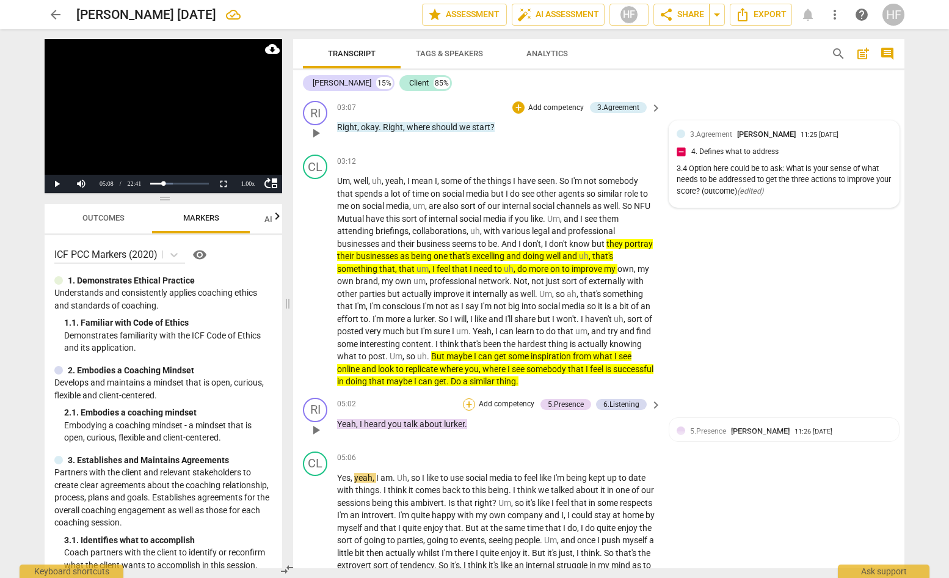
click at [467, 399] on div "+" at bounding box center [469, 404] width 12 height 12
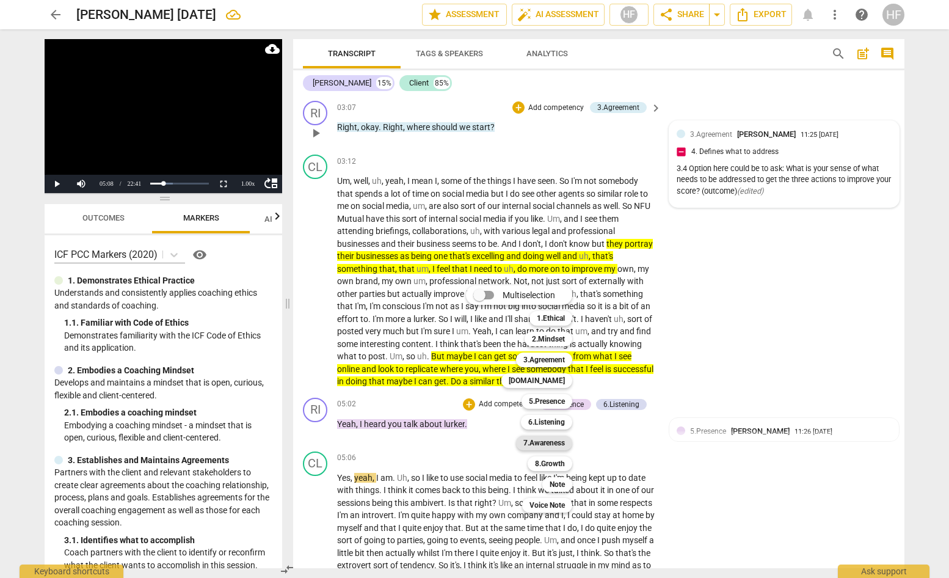
click at [555, 444] on b "7.Awareness" at bounding box center [545, 443] width 42 height 15
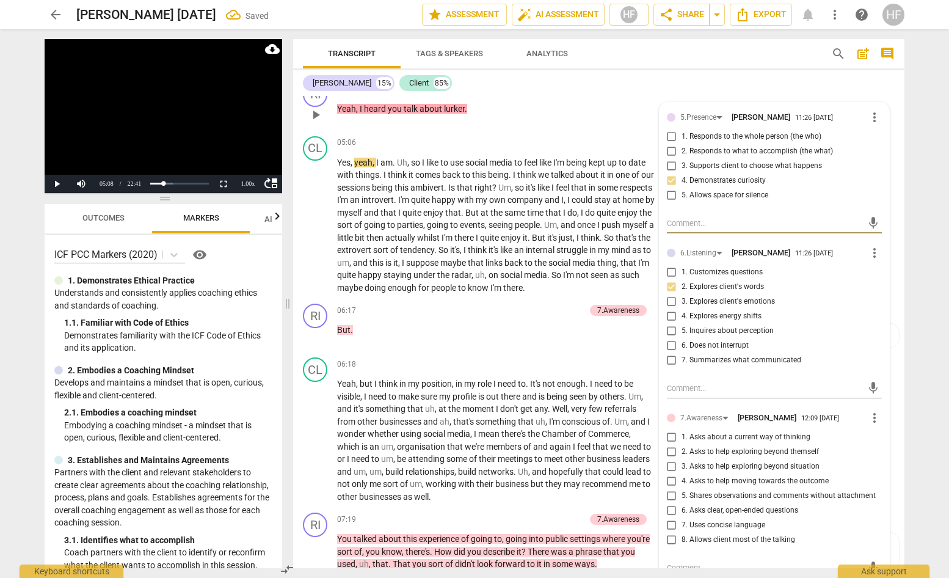
scroll to position [1430, 0]
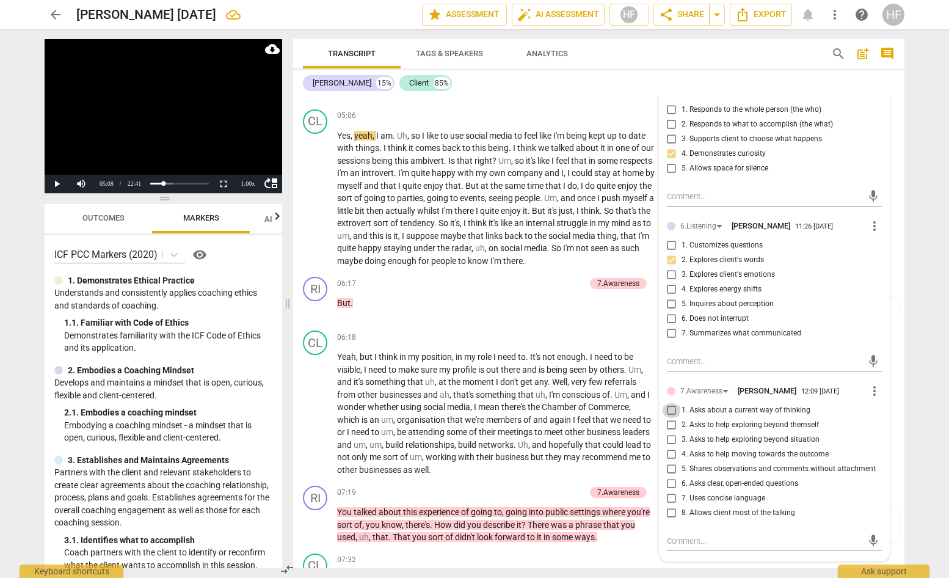
click at [671, 406] on input "1. Asks about a current way of thinking" at bounding box center [672, 410] width 20 height 15
click at [695, 540] on textarea at bounding box center [764, 541] width 195 height 12
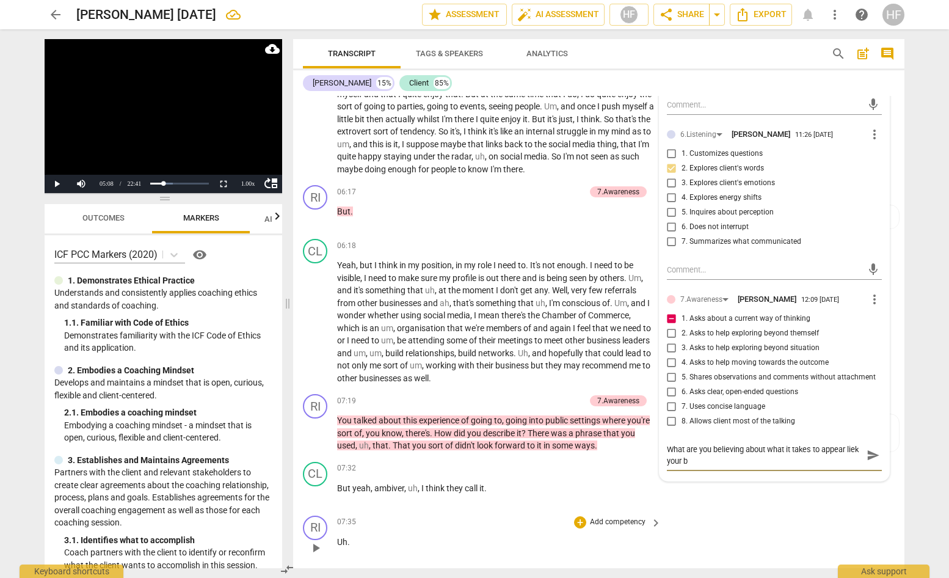
scroll to position [0, 0]
click at [871, 451] on span "send" at bounding box center [873, 454] width 13 height 13
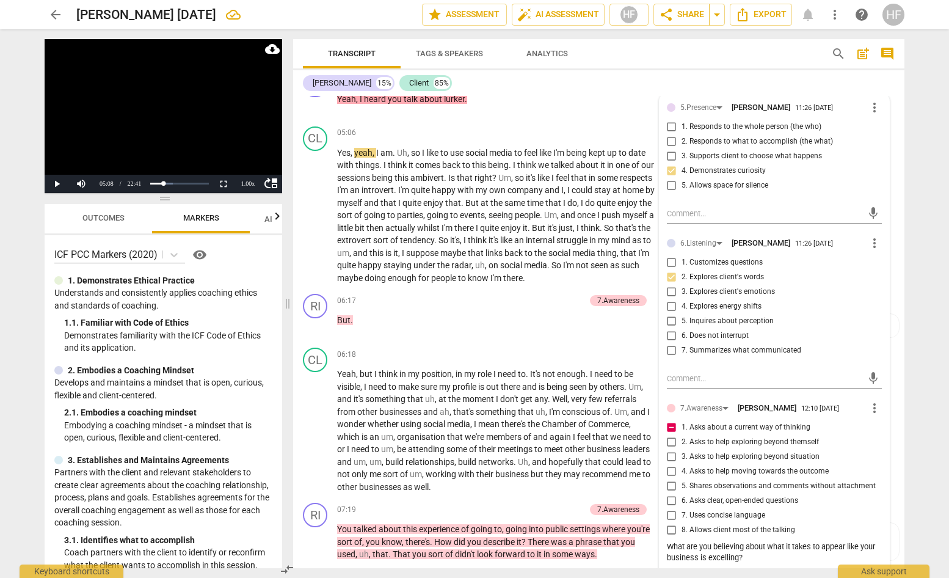
scroll to position [1411, 0]
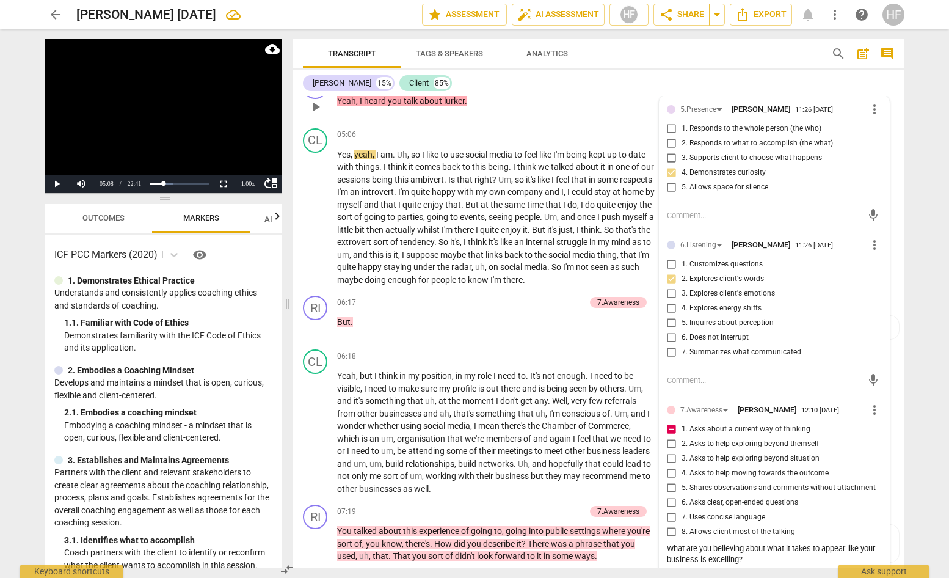
click at [584, 103] on div "05:02 + Add competency 5.Presence 6.Listening 7.Awareness keyboard_arrow_right …" at bounding box center [500, 97] width 326 height 44
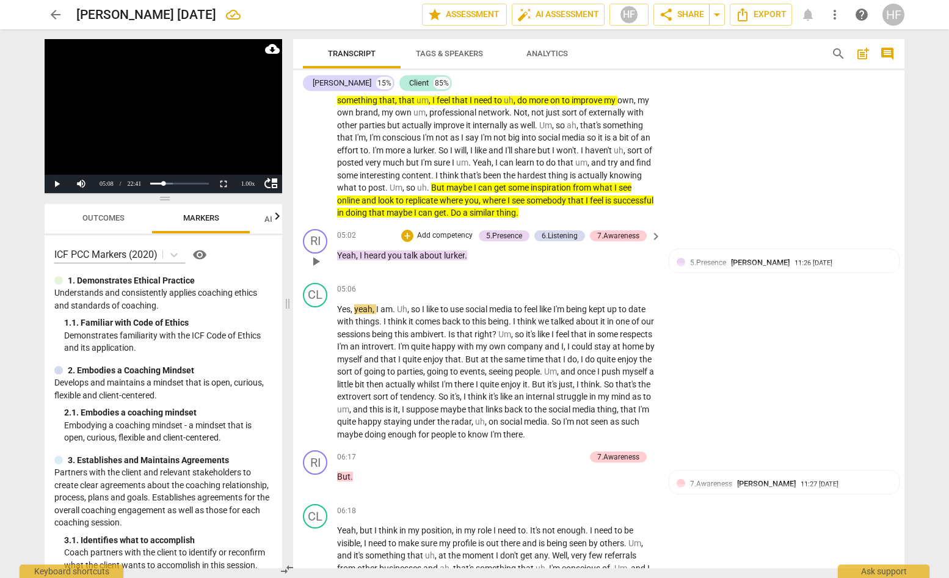
scroll to position [1259, 0]
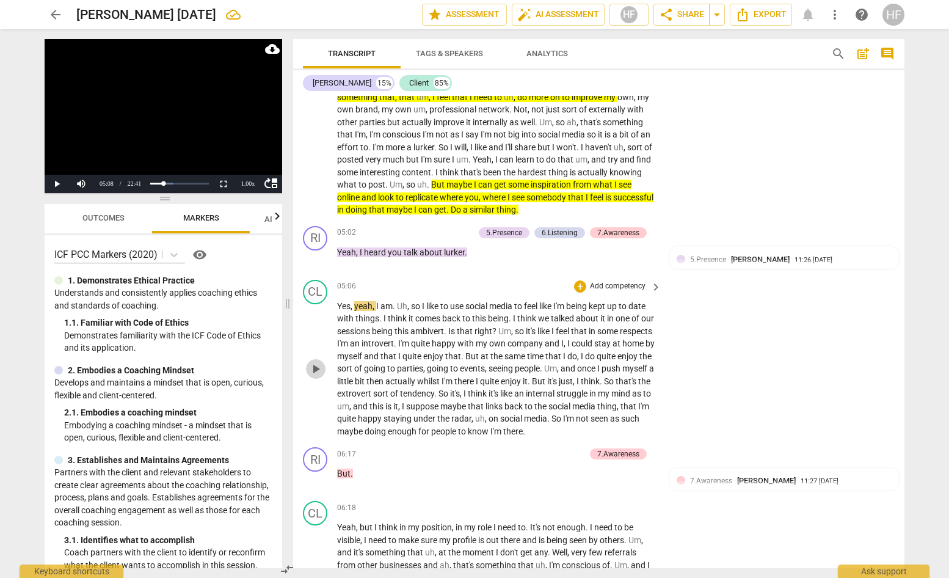
click at [313, 365] on span "play_arrow" at bounding box center [316, 369] width 15 height 15
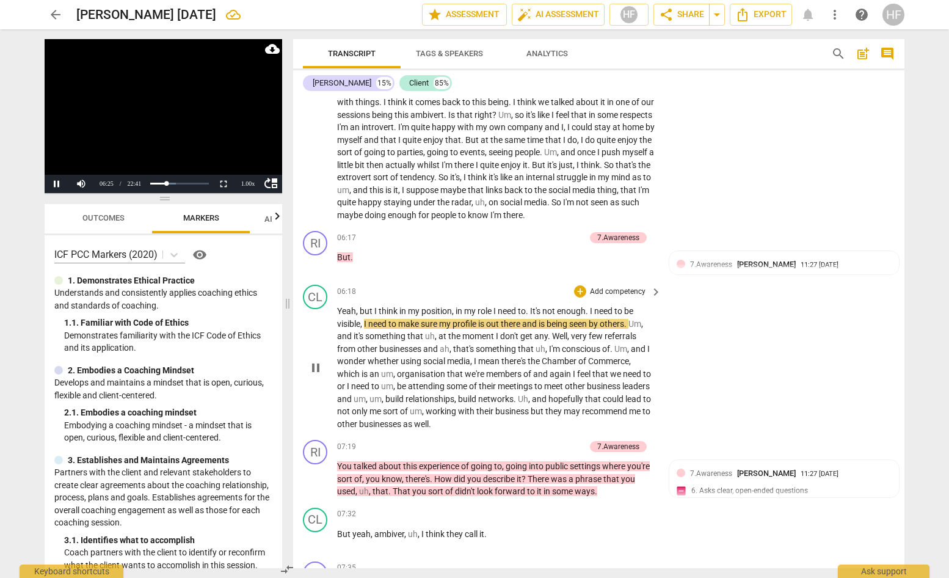
scroll to position [0, 1]
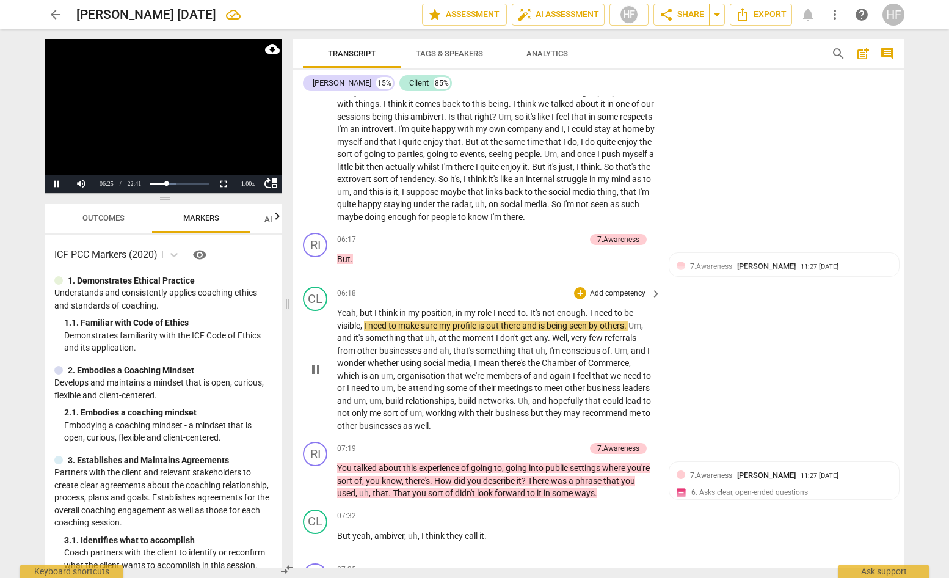
click at [318, 349] on div "play_arrow pause" at bounding box center [321, 369] width 31 height 117
click at [314, 363] on span "pause" at bounding box center [316, 370] width 15 height 15
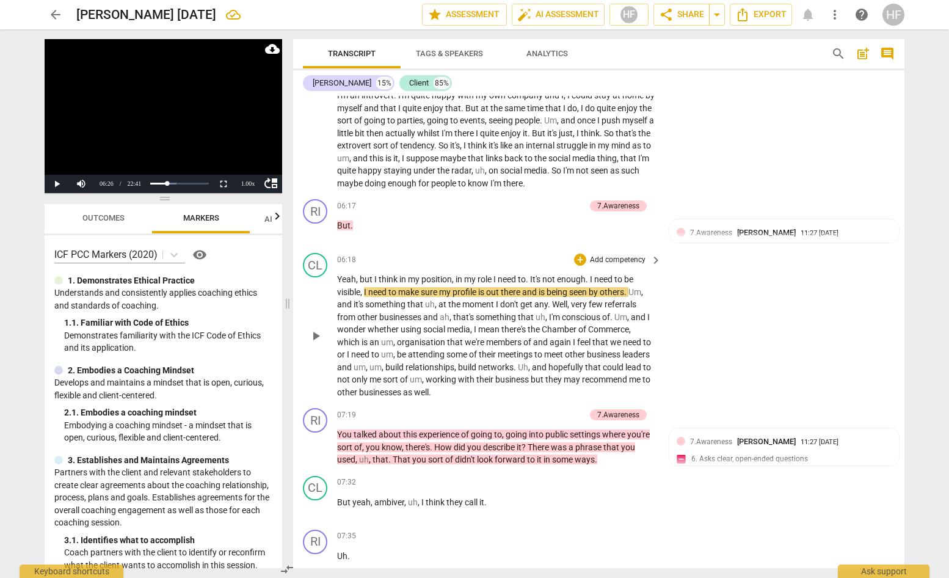
scroll to position [1516, 0]
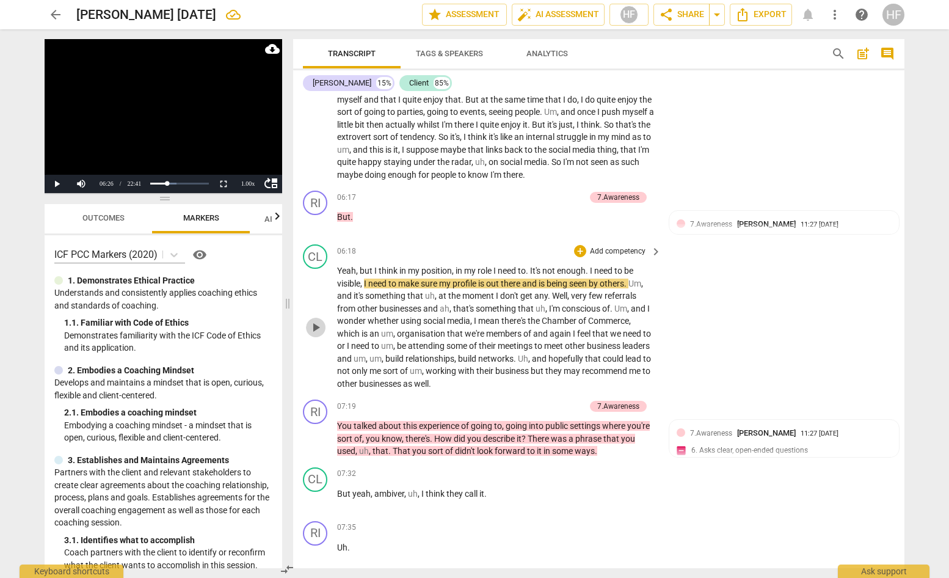
click at [316, 320] on span "play_arrow" at bounding box center [316, 327] width 15 height 15
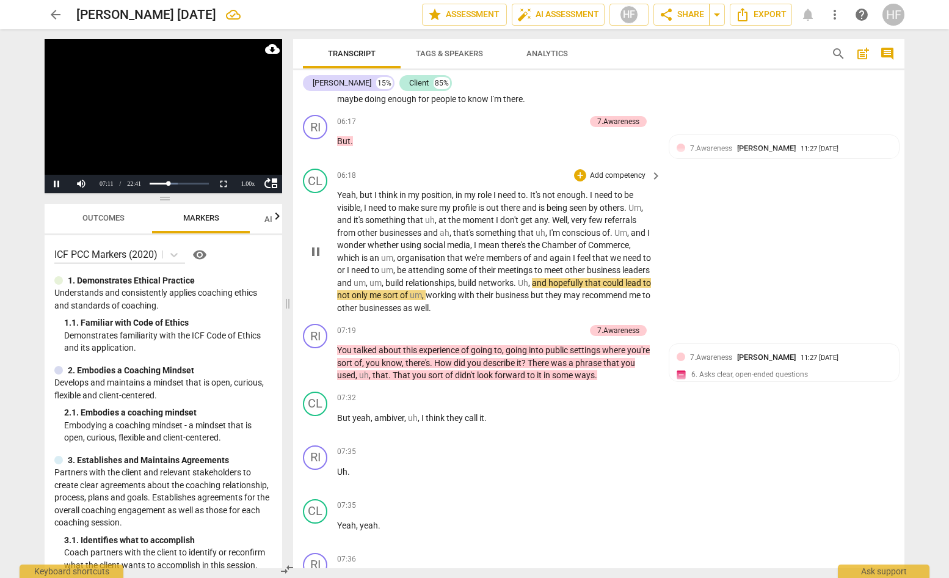
scroll to position [1609, 0]
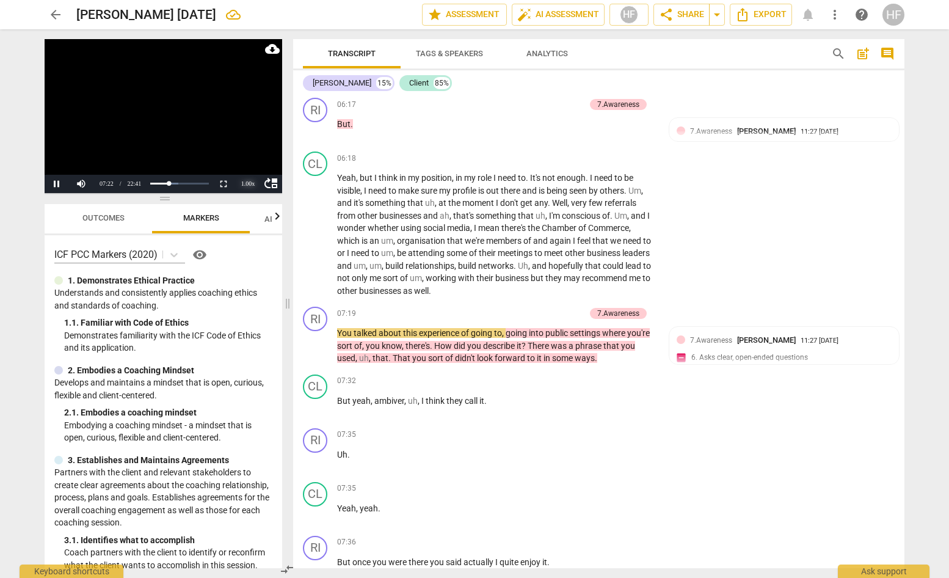
click at [245, 182] on div "1.00 x" at bounding box center [248, 184] width 24 height 18
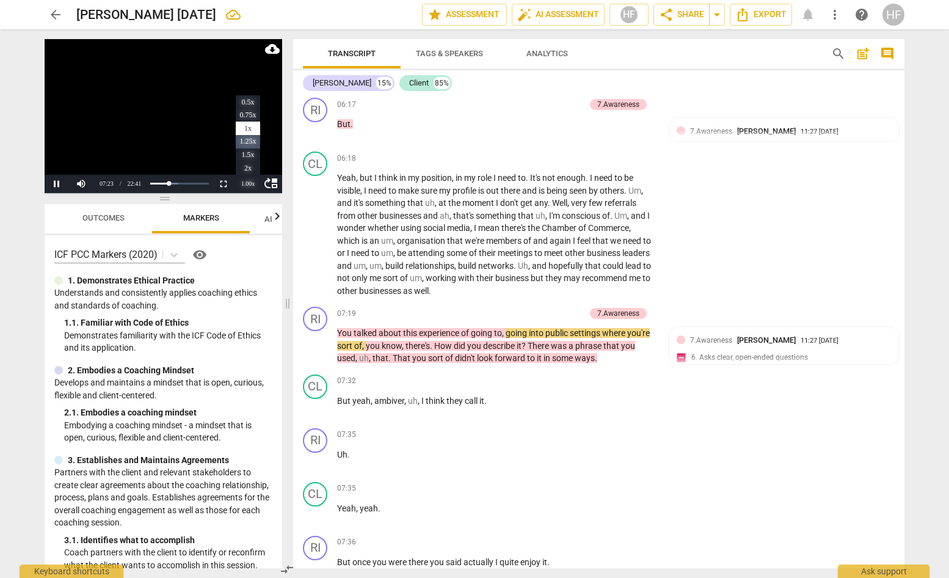
click at [249, 144] on li "1.25x" at bounding box center [248, 141] width 24 height 13
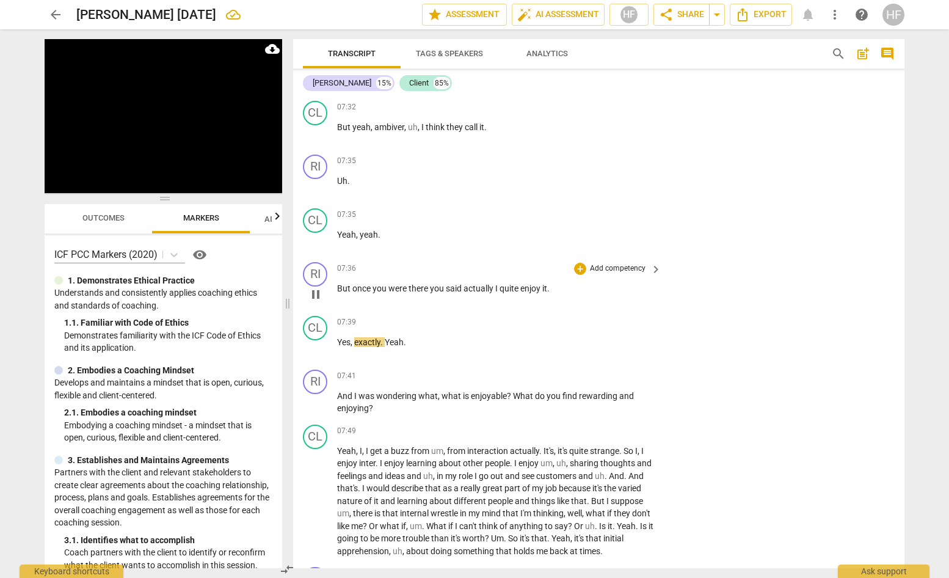
scroll to position [1883, 0]
click at [318, 394] on span "pause" at bounding box center [316, 401] width 15 height 15
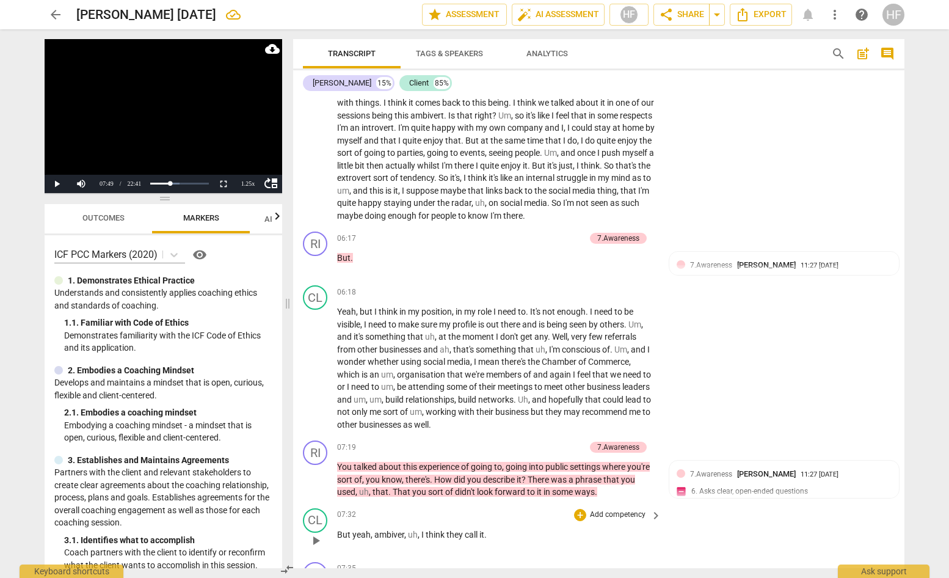
scroll to position [0, 0]
click at [513, 441] on div "+" at bounding box center [519, 447] width 12 height 12
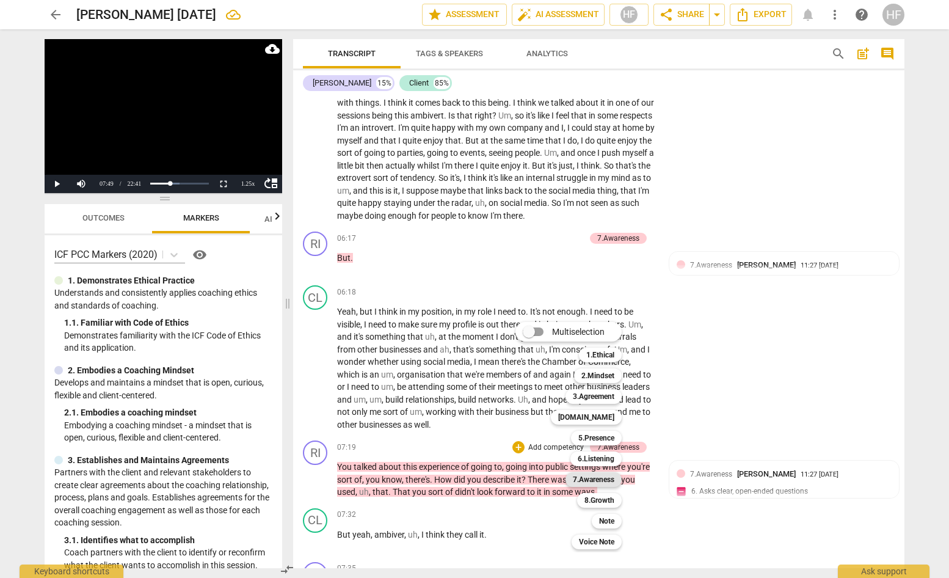
click at [605, 483] on b "7.Awareness" at bounding box center [594, 479] width 42 height 15
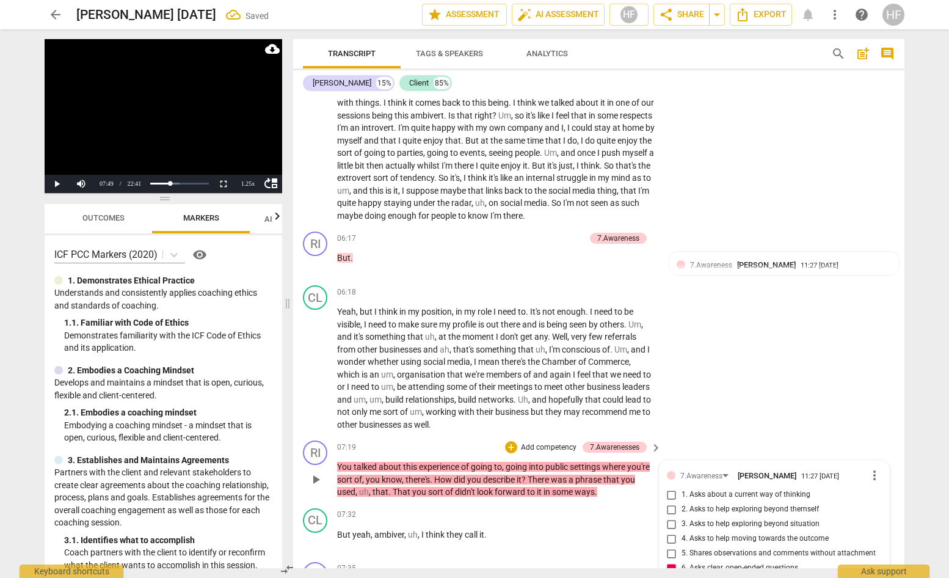
scroll to position [1561, 0]
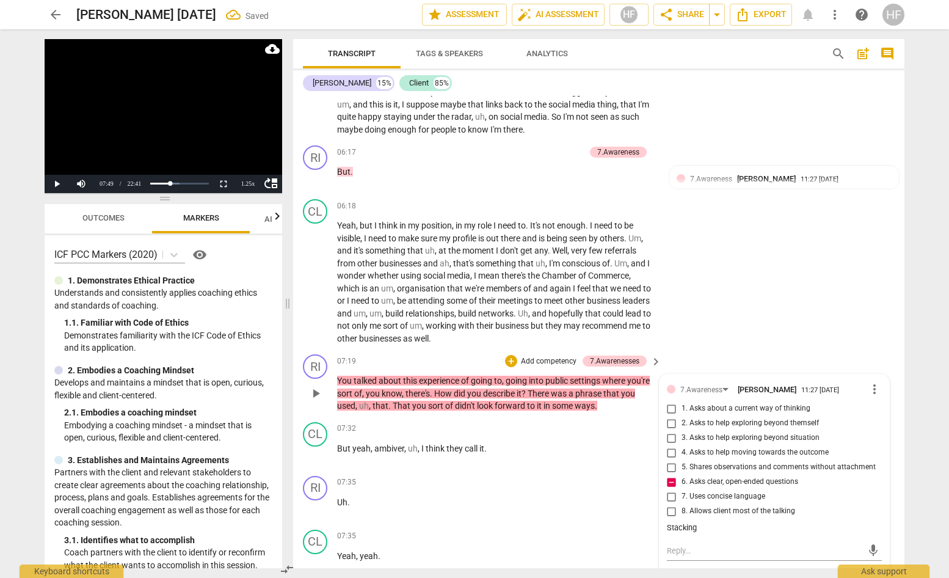
click at [670, 431] on input "3. Asks to help exploring beyond situation" at bounding box center [672, 438] width 20 height 15
click at [698, 545] on textarea at bounding box center [764, 551] width 195 height 12
click at [867, 544] on span "send" at bounding box center [873, 550] width 13 height 13
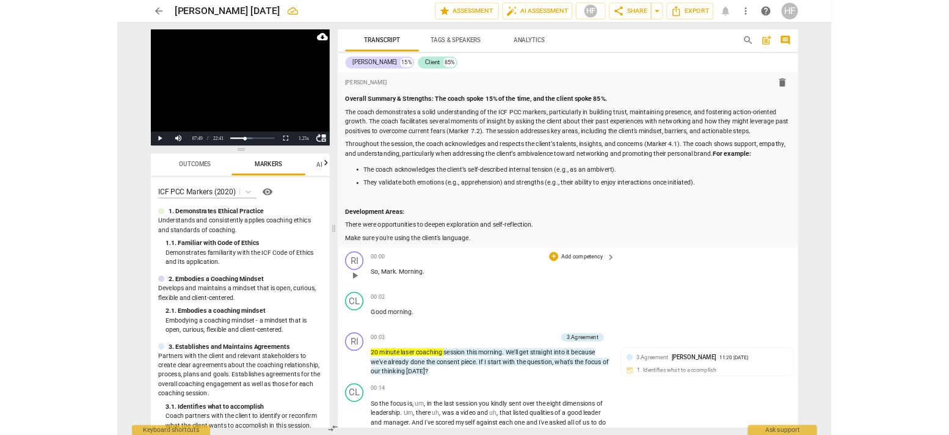
scroll to position [0, 0]
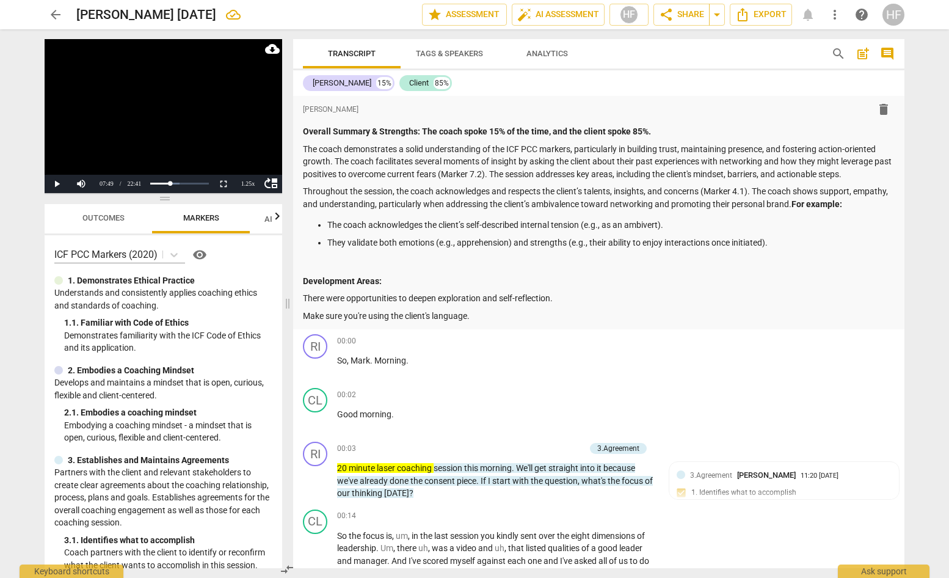
click at [509, 322] on div "format_bold format_list_bulleted [PERSON_NAME] delete Overall Summary & Strengt…" at bounding box center [599, 212] width 612 height 233
click at [504, 317] on p "Make sure you're using the client's language." at bounding box center [599, 316] width 592 height 13
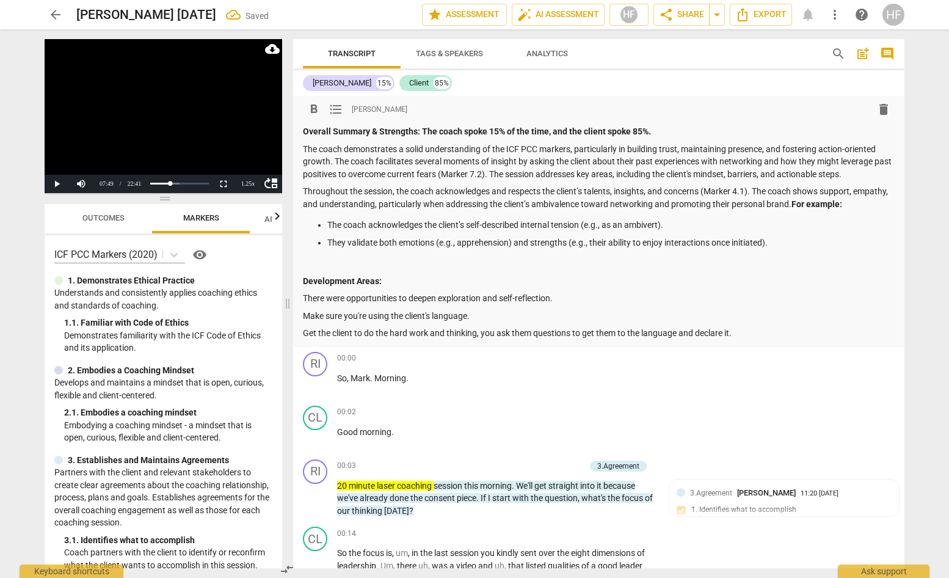
click at [304, 331] on p "Get the client to do the hard work and thinking, you ask them questions to get …" at bounding box center [599, 333] width 592 height 13
click at [330, 109] on span "format_list_bulleted" at bounding box center [336, 109] width 15 height 15
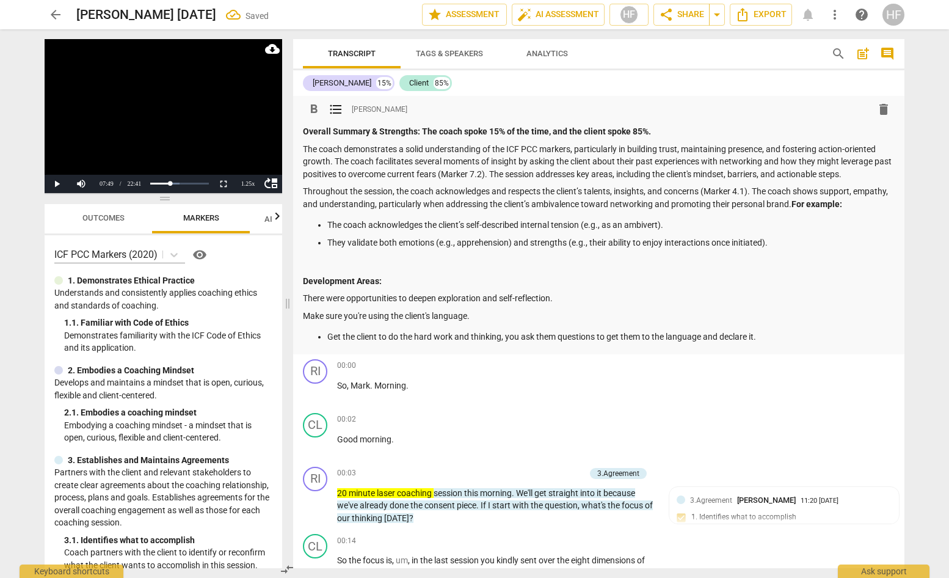
drag, startPoint x: 303, startPoint y: 312, endPoint x: 327, endPoint y: 310, distance: 23.9
click at [303, 312] on p "Make sure you're using the client's language." at bounding box center [599, 316] width 592 height 13
click at [338, 111] on span "format_list_bulleted" at bounding box center [336, 109] width 15 height 15
click at [305, 295] on p "There were opportunities to deepen exploration and self-reflection." at bounding box center [599, 298] width 592 height 13
click at [337, 105] on span "format_list_bulleted" at bounding box center [336, 109] width 15 height 15
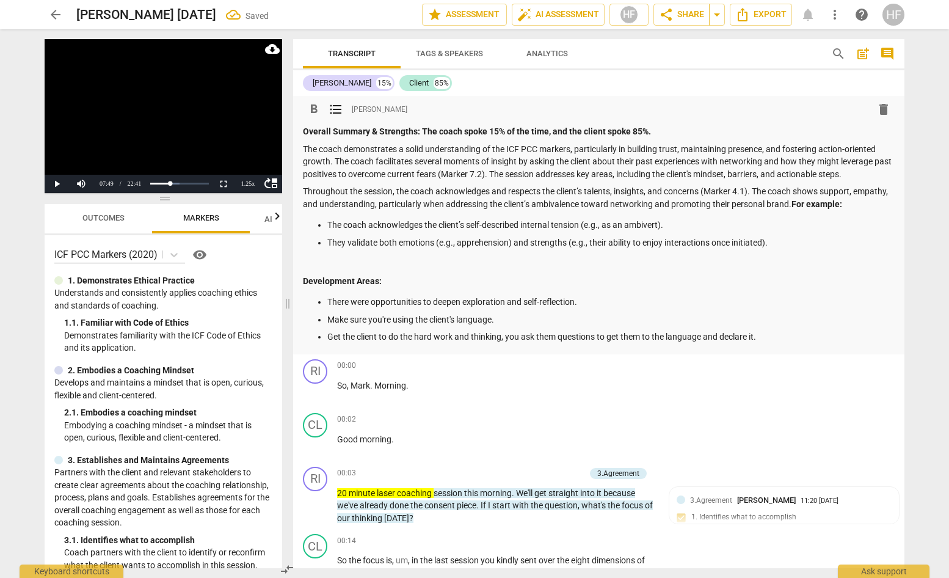
click at [773, 337] on p "Get the client to do the hard work and thinking, you ask them questions to get …" at bounding box center [611, 337] width 568 height 13
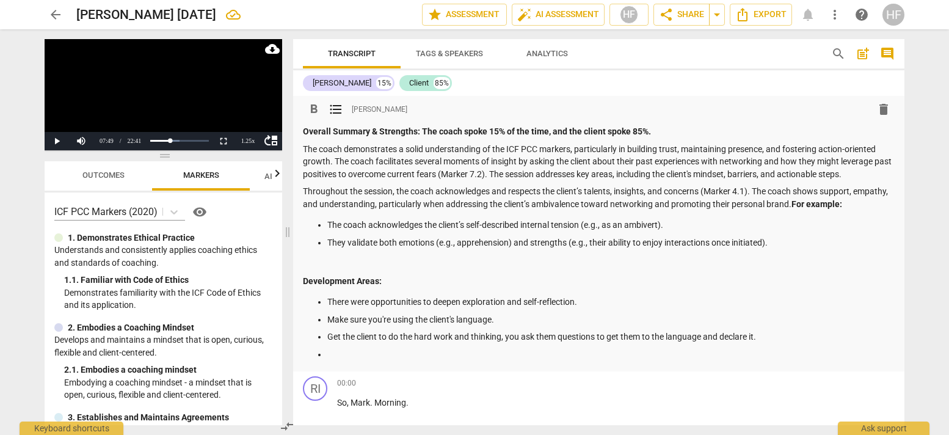
click at [500, 318] on p "Make sure you're using the client's language." at bounding box center [611, 319] width 568 height 13
click at [398, 350] on p at bounding box center [611, 354] width 568 height 13
click at [773, 344] on ul "There were opportunities to deepen exploration and self-reflection. Make sure y…" at bounding box center [599, 328] width 592 height 65
click at [775, 331] on p "Get the client to do the hard work and thinking, you ask them questions to get …" at bounding box center [611, 337] width 568 height 13
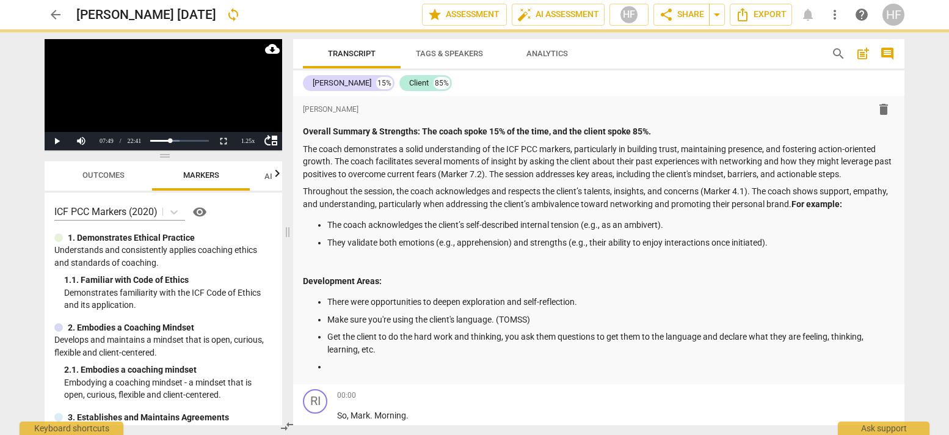
click at [489, 371] on div "format_bold format_list_bulleted [PERSON_NAME] delete Overall Summary & Strengt…" at bounding box center [599, 240] width 612 height 288
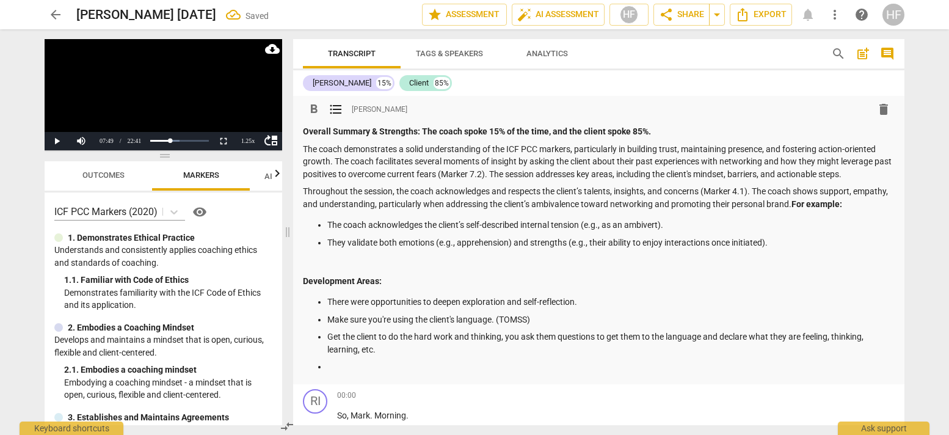
click at [414, 363] on p at bounding box center [611, 366] width 568 height 13
click at [771, 9] on span "Export" at bounding box center [761, 14] width 51 height 15
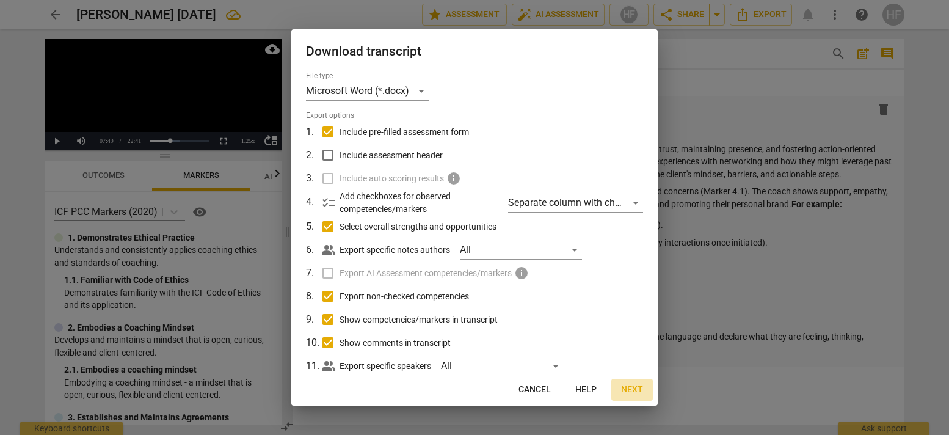
click at [635, 391] on span "Next" at bounding box center [632, 390] width 22 height 12
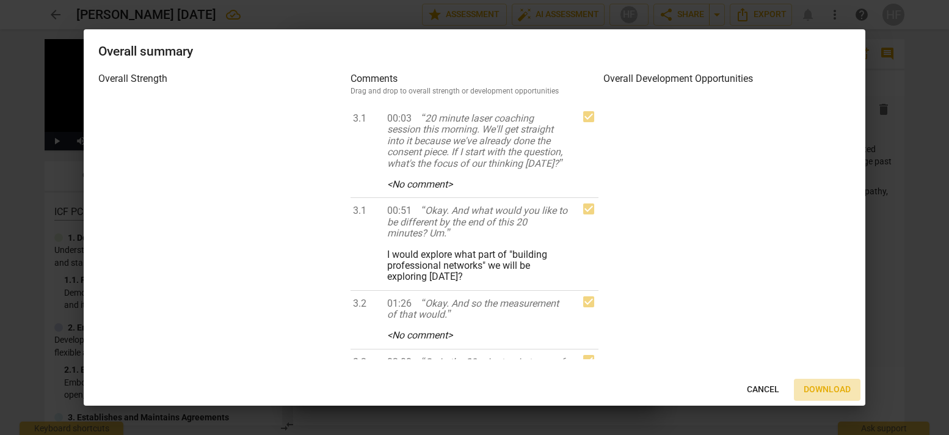
click at [819, 387] on span "Download" at bounding box center [827, 390] width 47 height 12
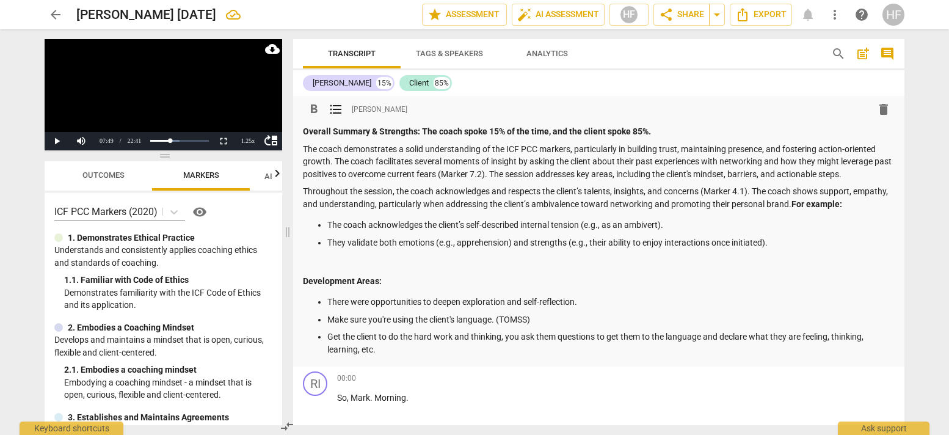
click at [65, 13] on span "arrow_back" at bounding box center [56, 14] width 22 height 15
